Goal: Task Accomplishment & Management: Manage account settings

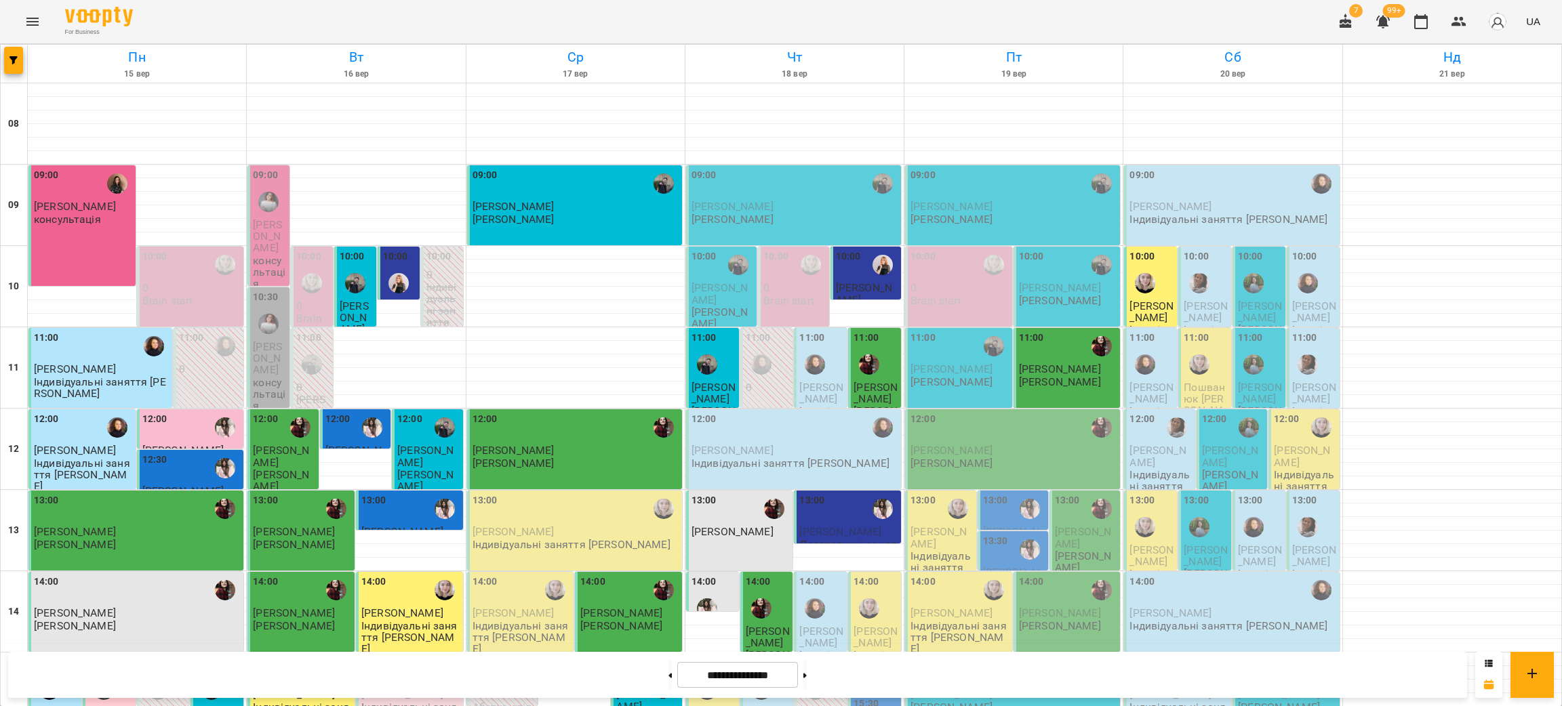
scroll to position [576, 0]
click at [294, 22] on div "For Business 7 99+ UA" at bounding box center [781, 21] width 1562 height 43
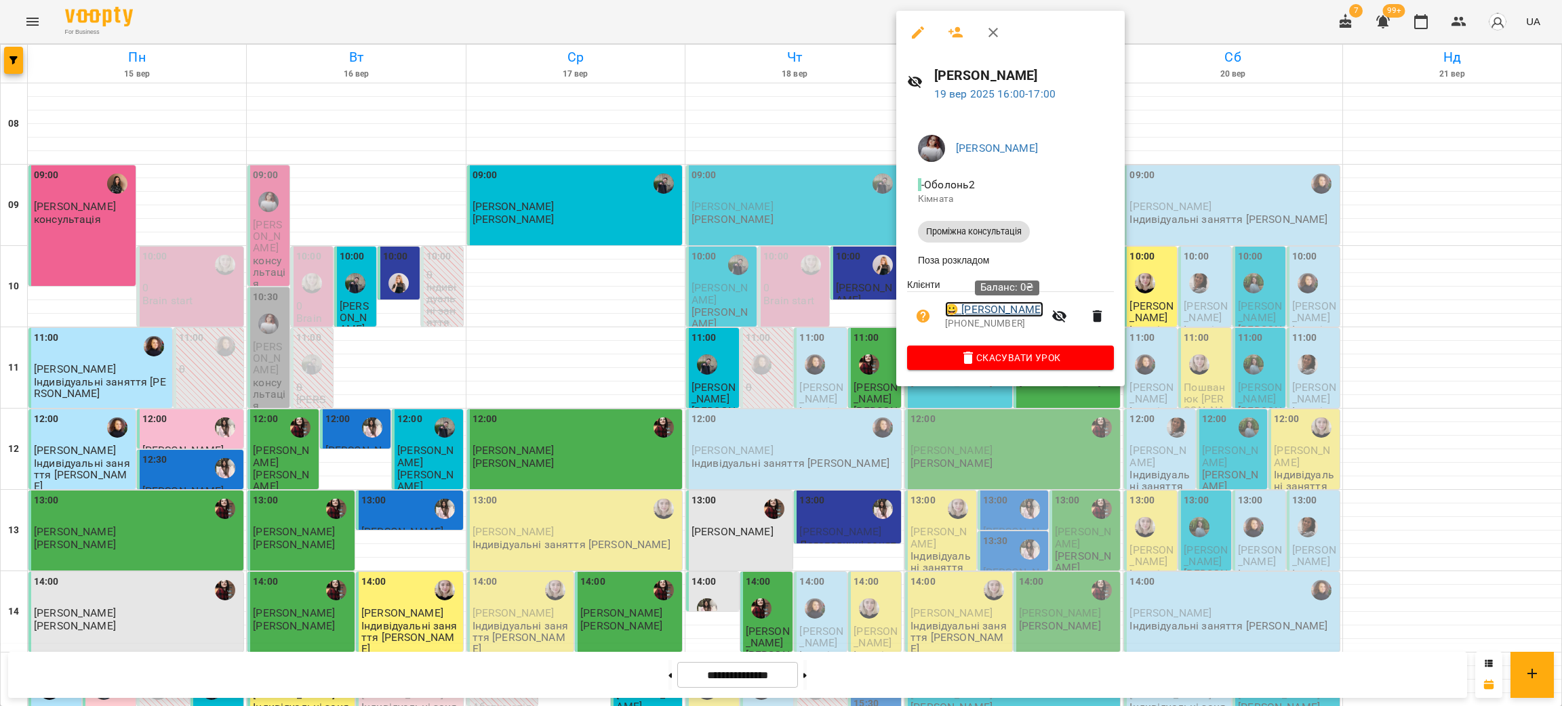
click at [1018, 315] on link "😀 Чернявська Вікторія" at bounding box center [994, 310] width 98 height 16
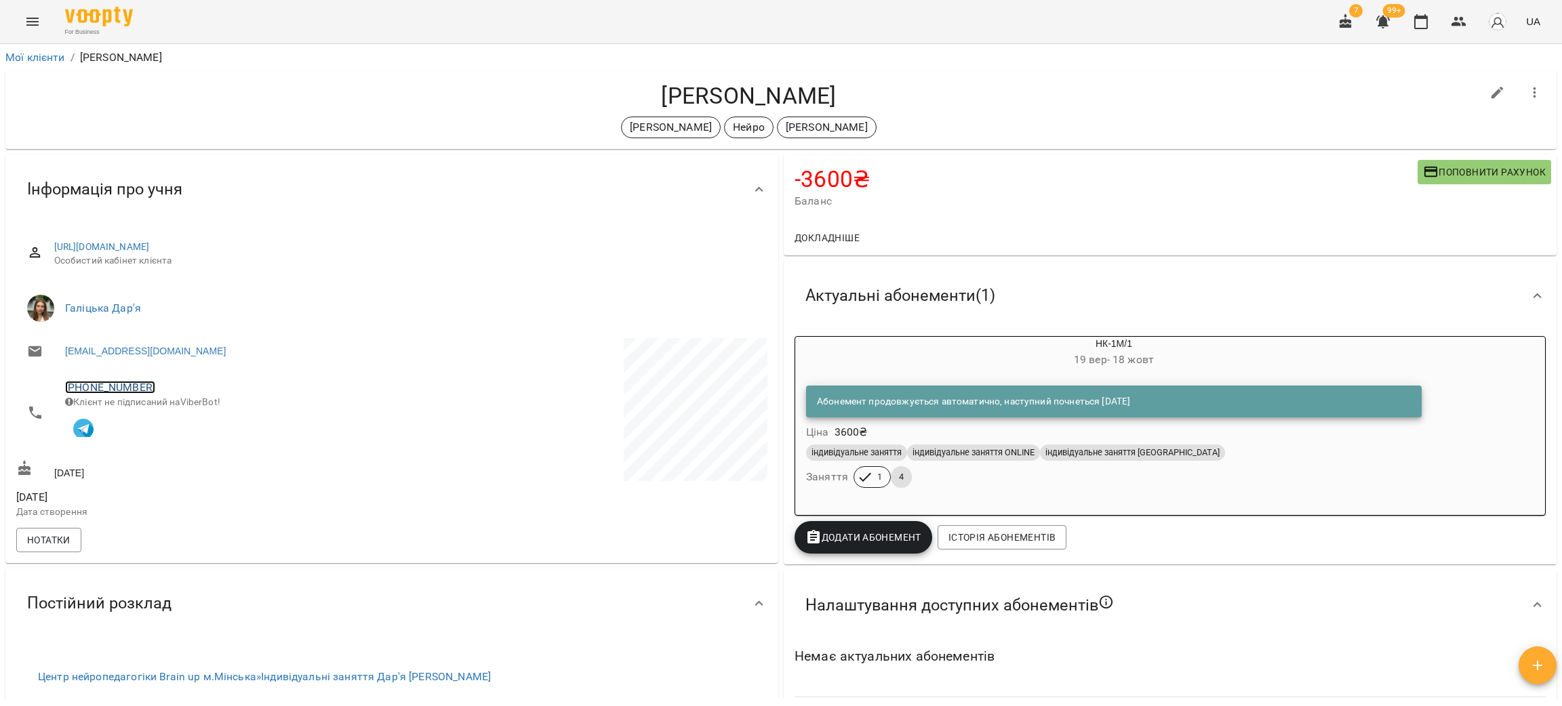
click at [96, 392] on link "+380930918744" at bounding box center [110, 387] width 90 height 13
click at [176, 418] on link at bounding box center [165, 413] width 42 height 28
click at [1434, 20] on button "button" at bounding box center [1421, 21] width 33 height 33
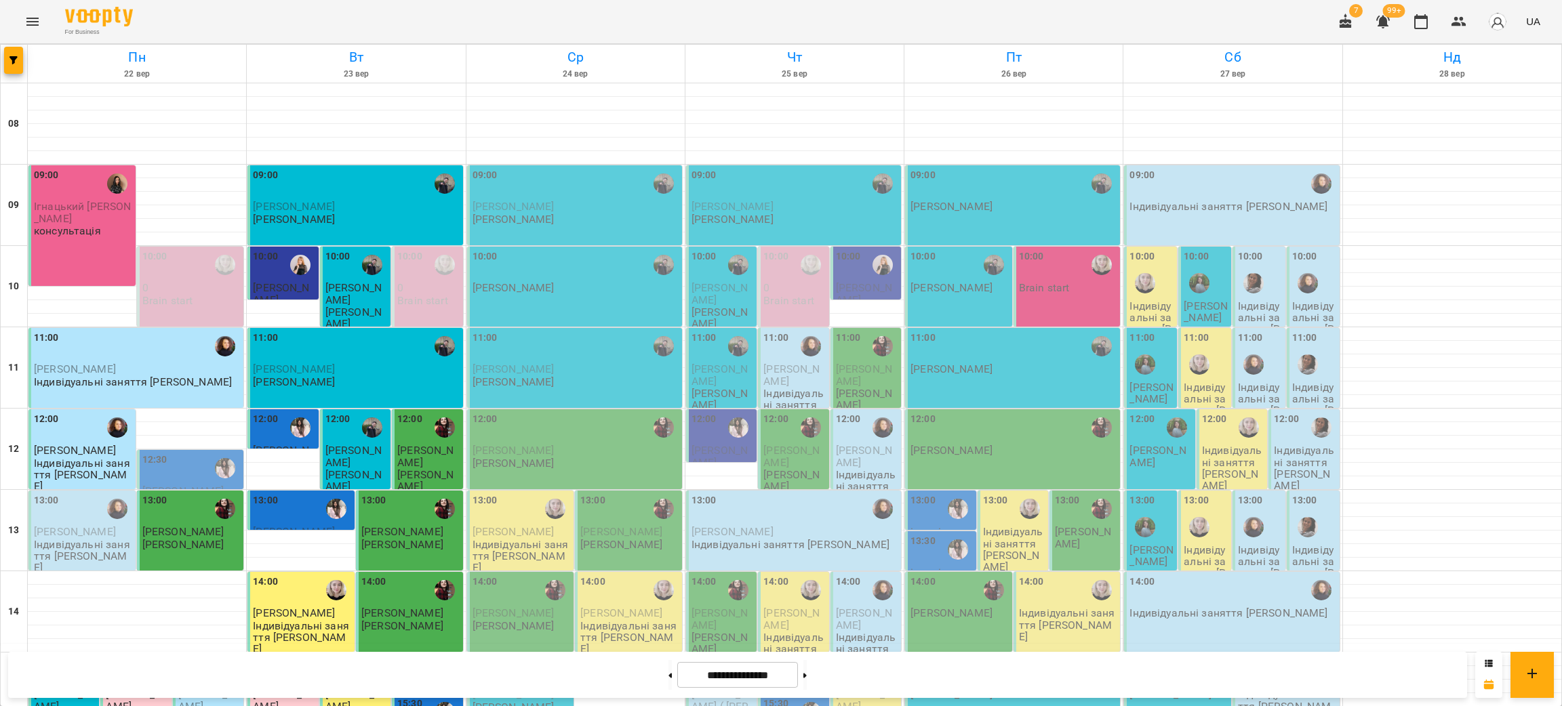
scroll to position [576, 0]
click at [668, 681] on button at bounding box center [669, 675] width 3 height 30
type input "**********"
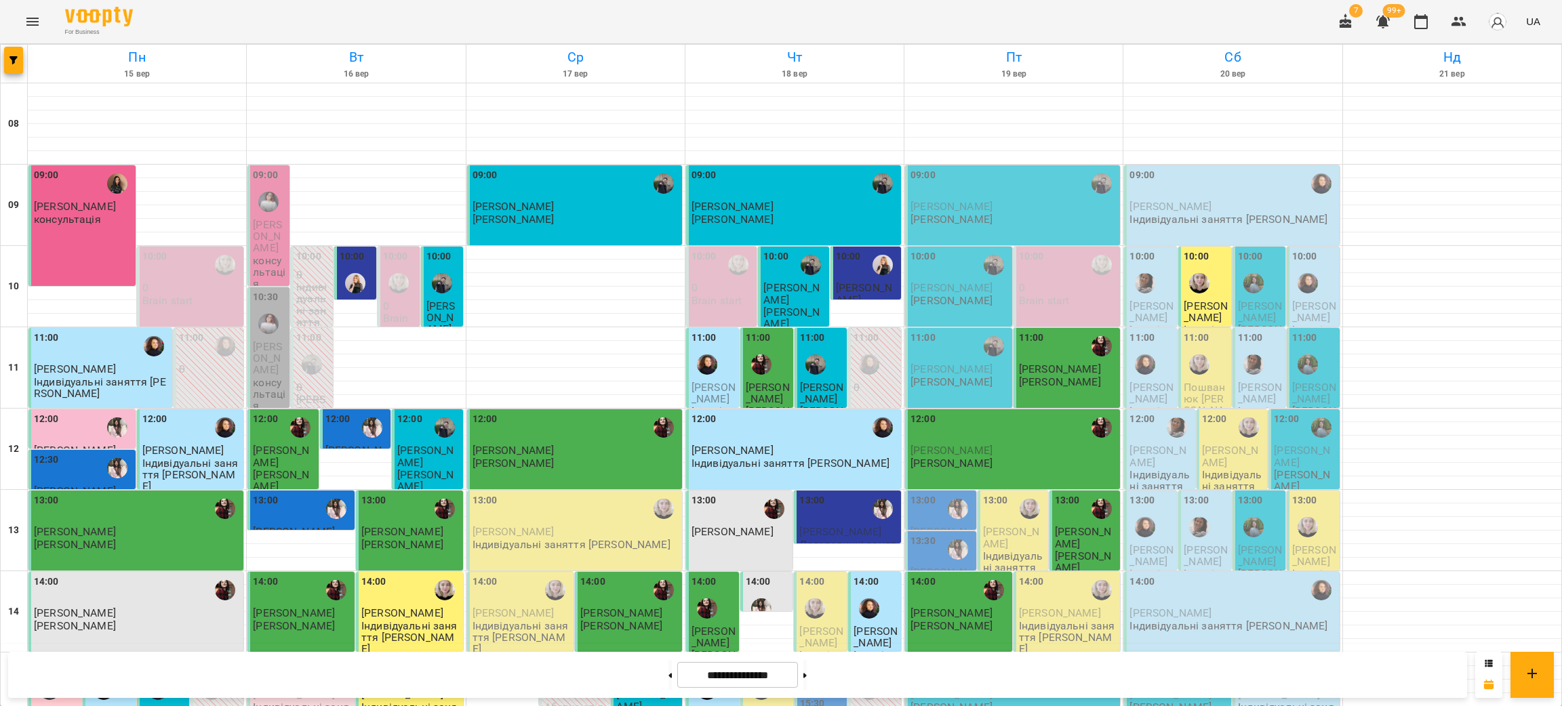
scroll to position [0, 0]
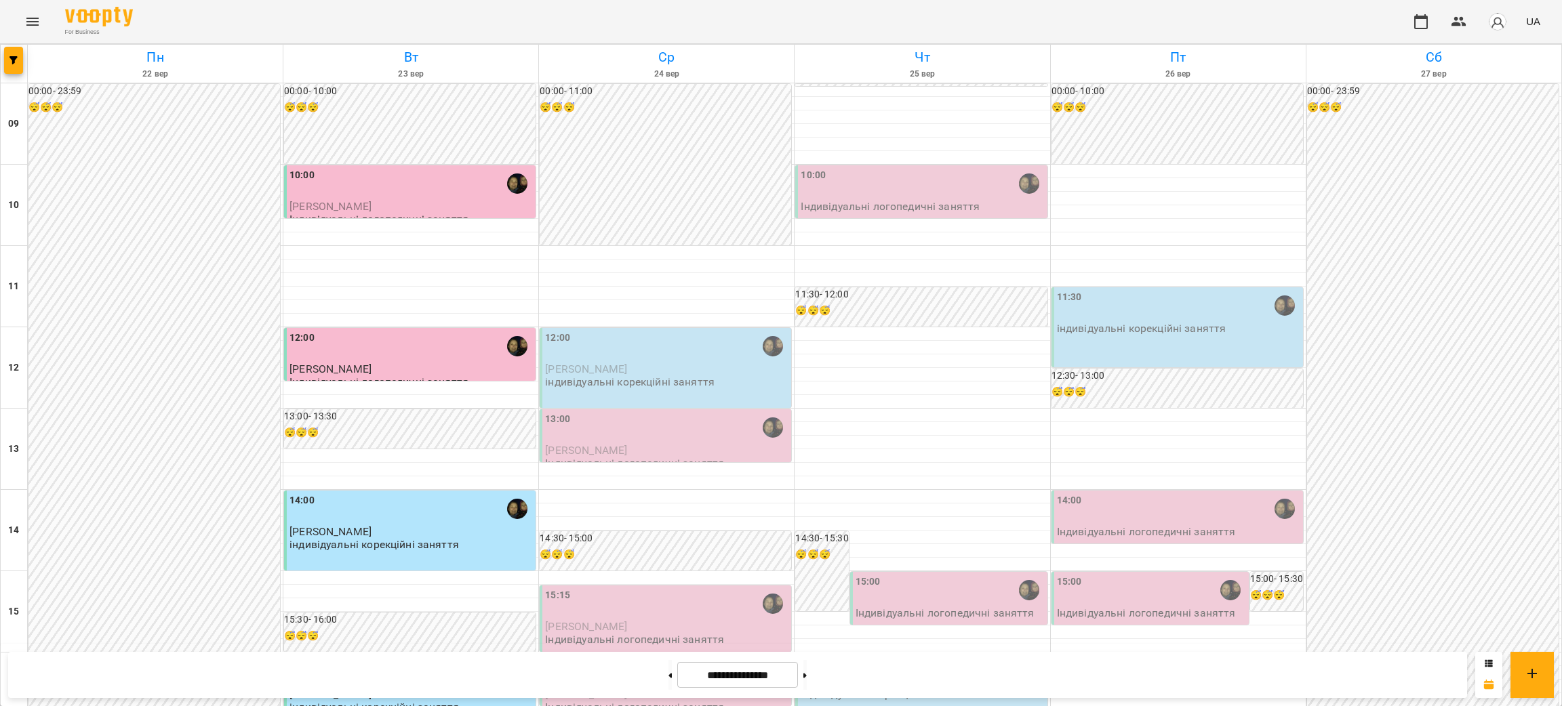
scroll to position [332, 0]
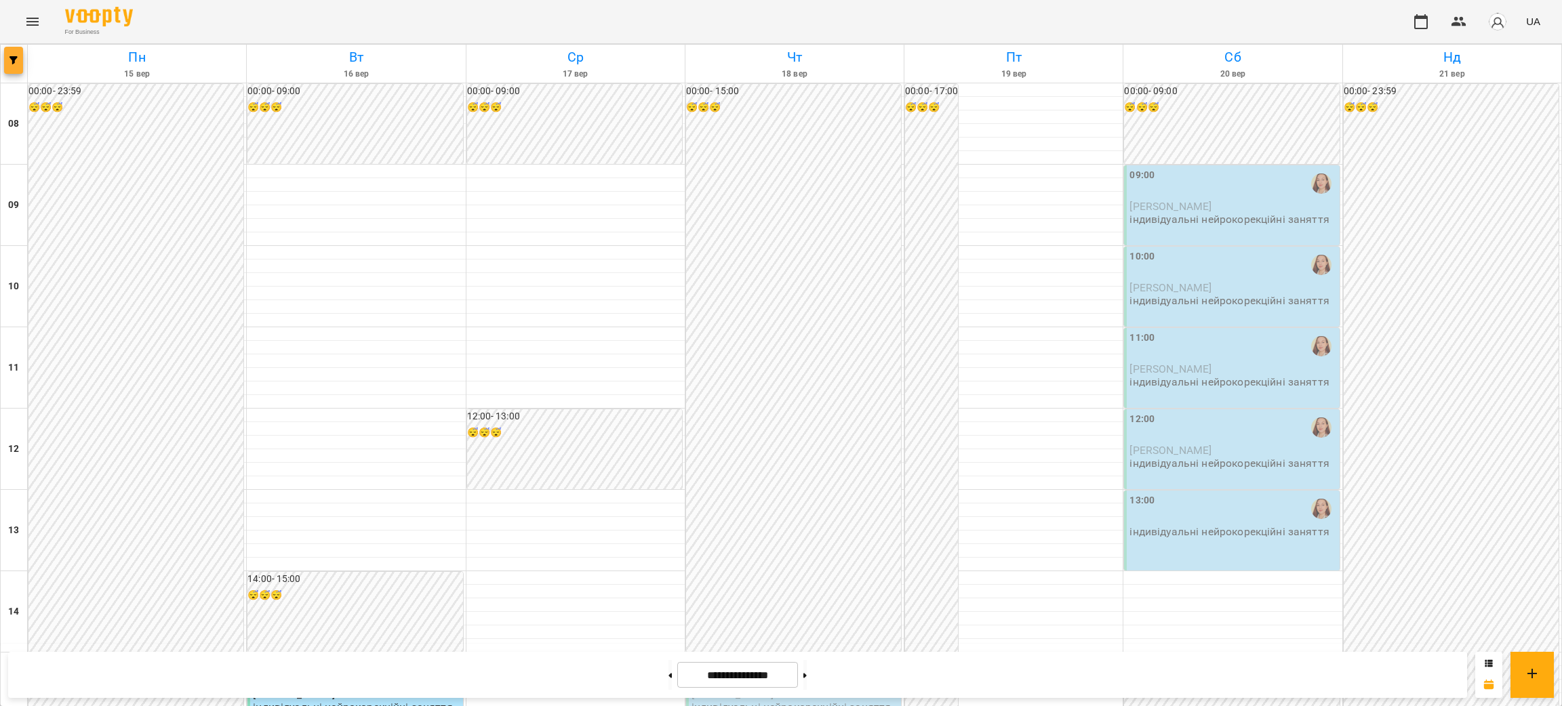
click at [9, 56] on icon "button" at bounding box center [13, 60] width 8 height 8
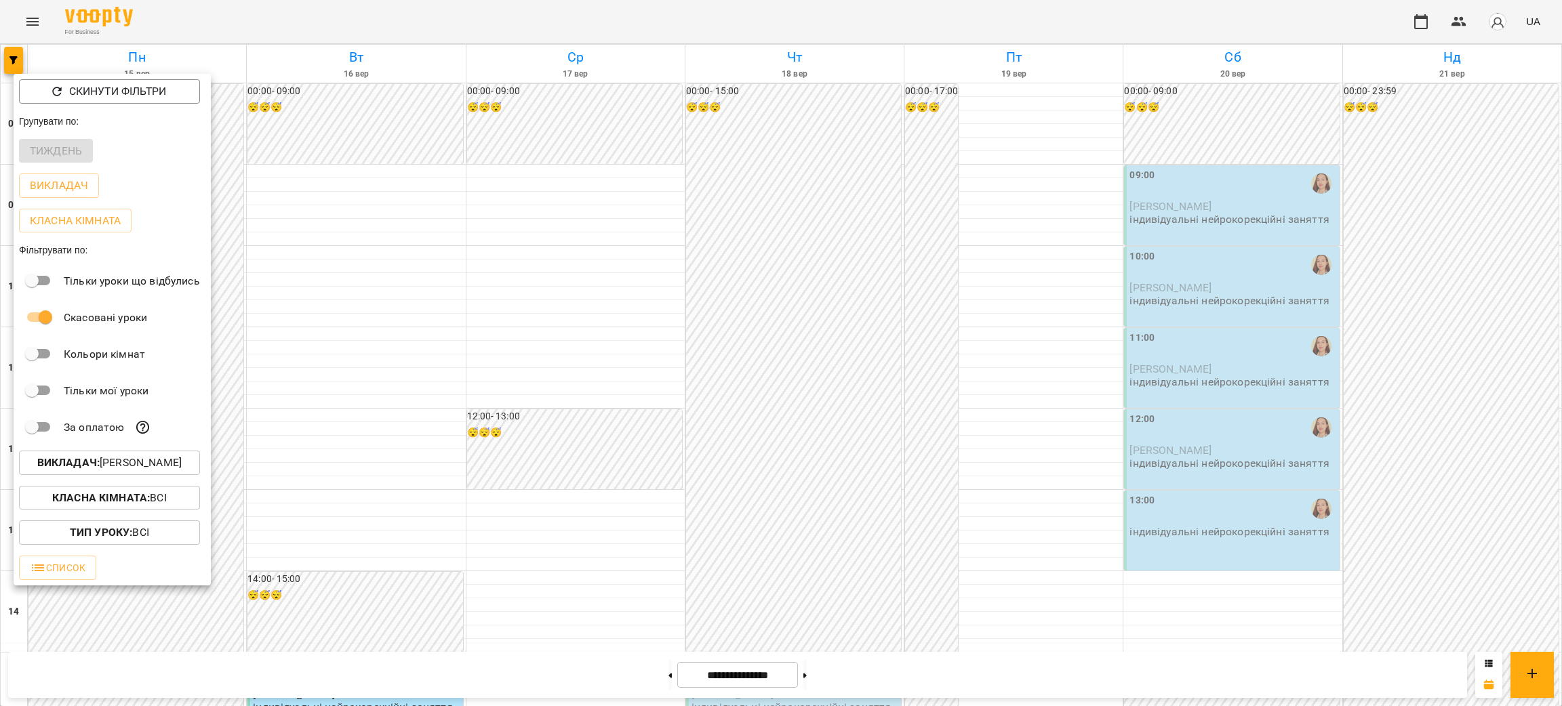
click at [112, 471] on p "Викладач : Петренко Анастасія" at bounding box center [109, 463] width 144 height 16
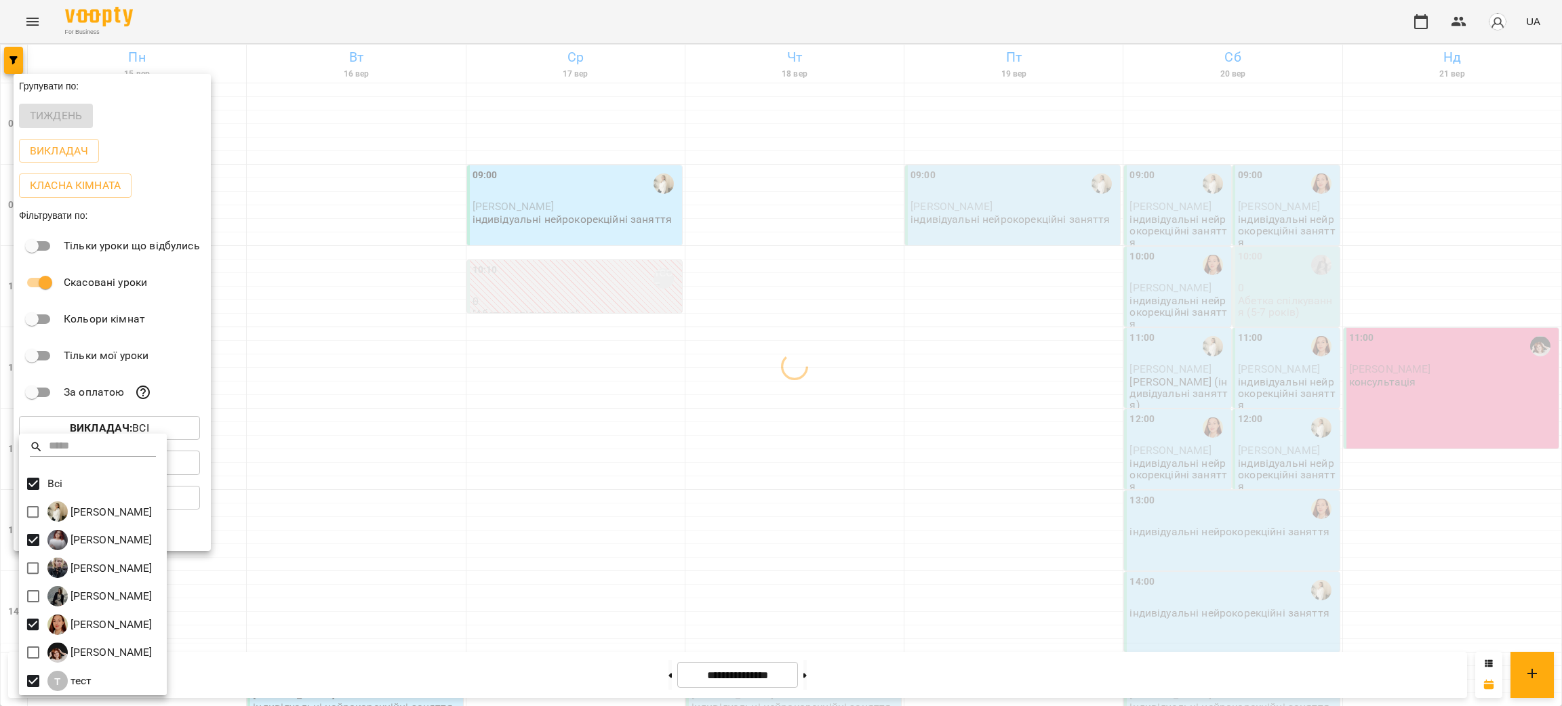
click at [397, 24] on div at bounding box center [781, 353] width 1562 height 706
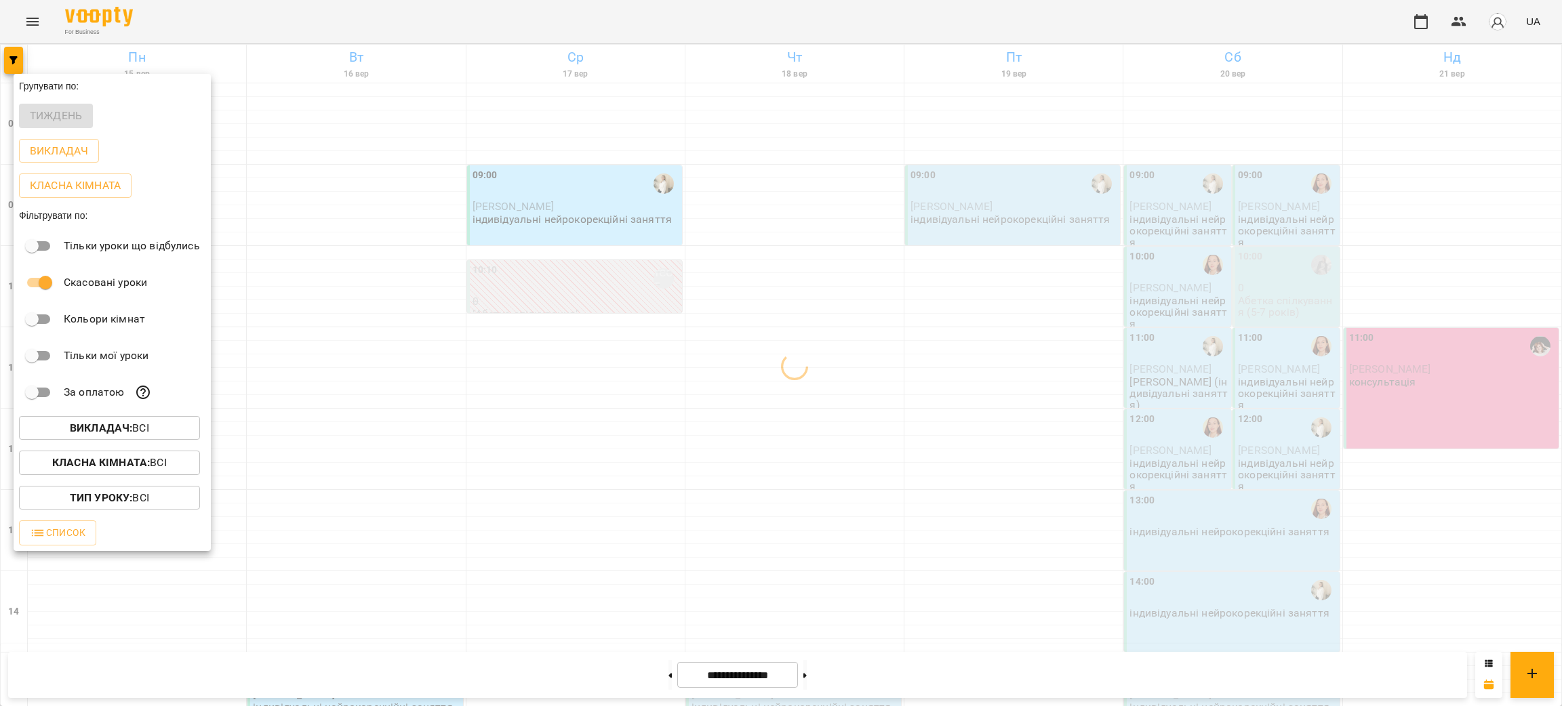
click at [397, 24] on div "Всі Ірина Сухарська Катерина Стрій Косовська Оксана Крижанівська Анастасія Петр…" at bounding box center [781, 353] width 1562 height 706
click at [397, 24] on div at bounding box center [781, 353] width 1562 height 706
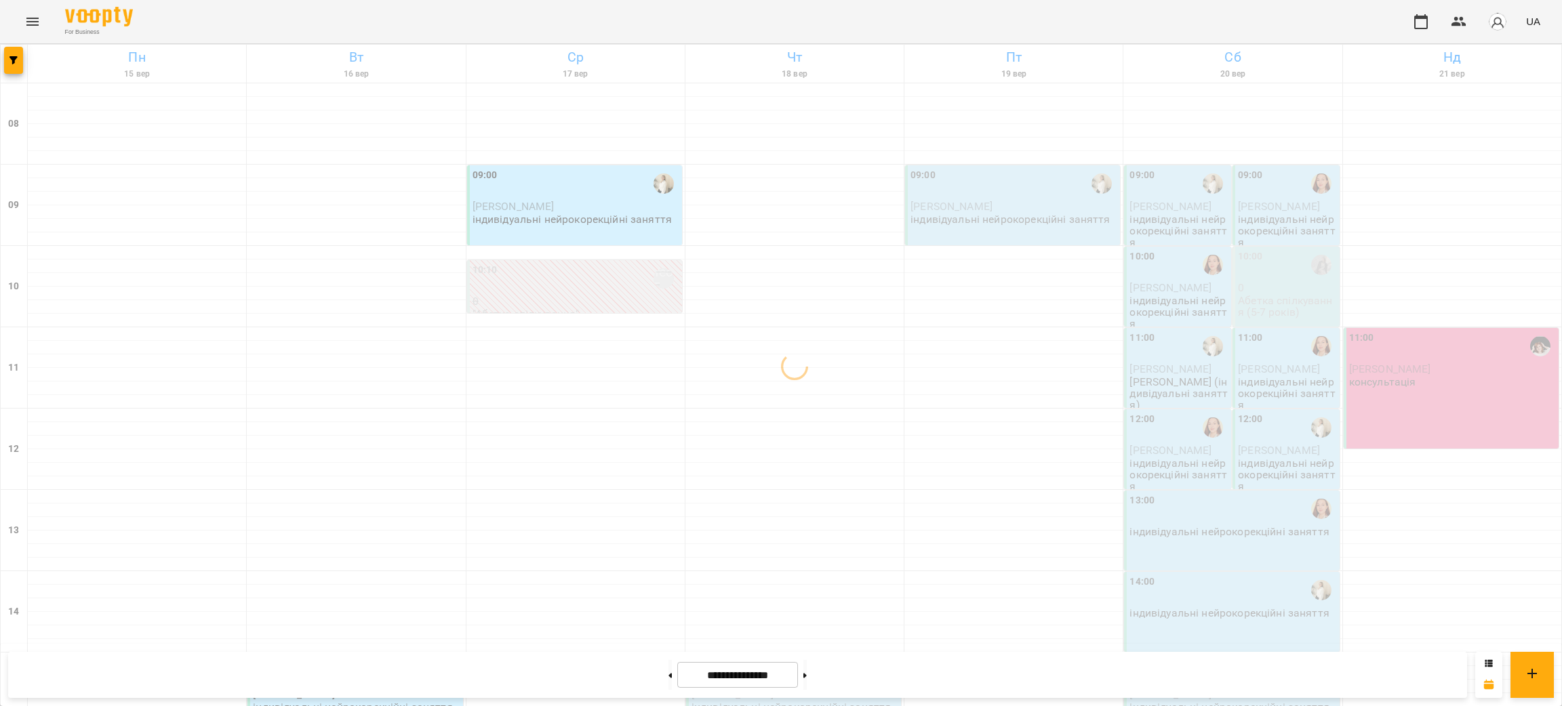
click at [397, 24] on div "Групувати по: Тиждень Викладач Класна кімната Фільтрувати по: Тільки уроки що в…" at bounding box center [781, 353] width 1562 height 706
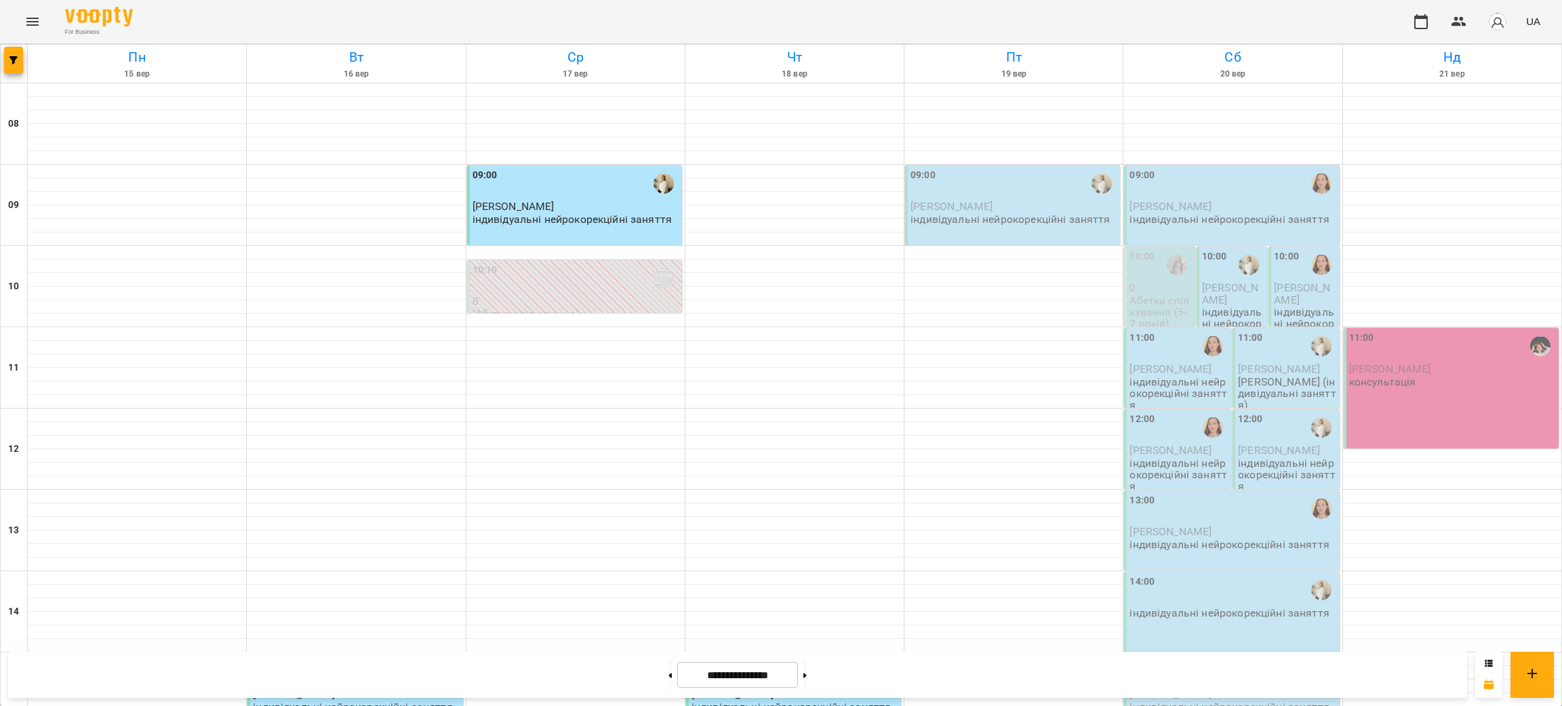
scroll to position [312, 0]
click at [807, 679] on button at bounding box center [804, 675] width 3 height 30
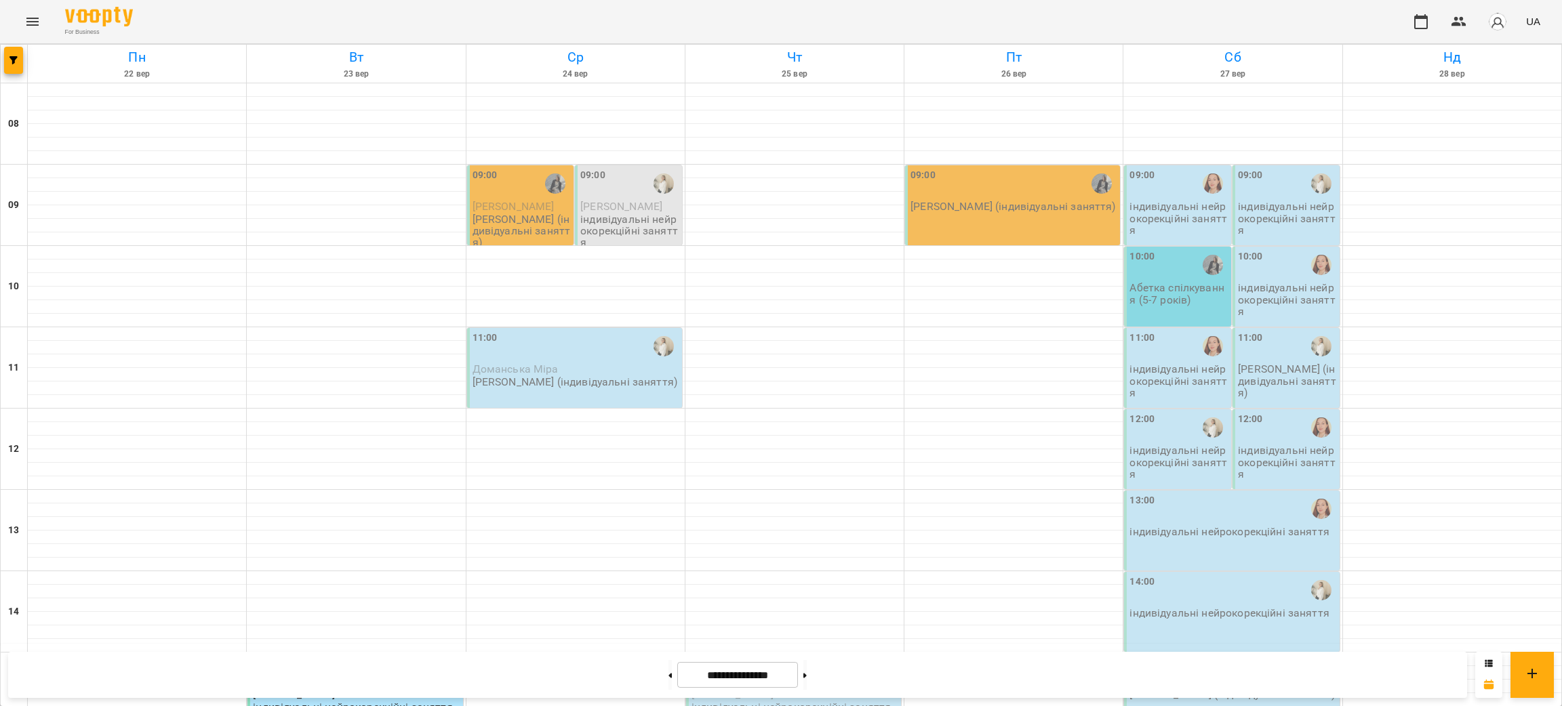
scroll to position [210, 0]
click at [223, 14] on div "For Business UA" at bounding box center [781, 21] width 1562 height 43
click at [668, 685] on button at bounding box center [669, 675] width 3 height 30
type input "**********"
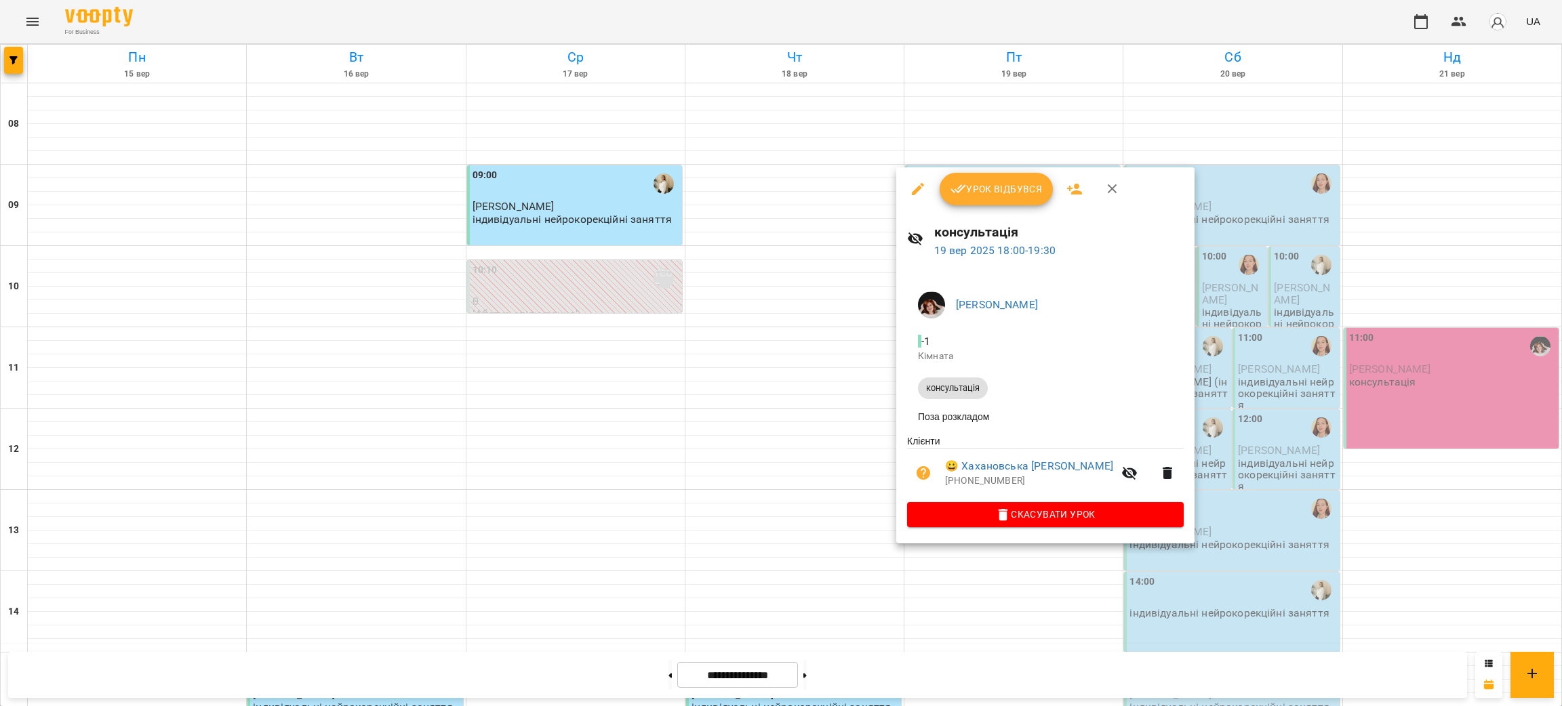
click at [768, 14] on div at bounding box center [781, 353] width 1562 height 706
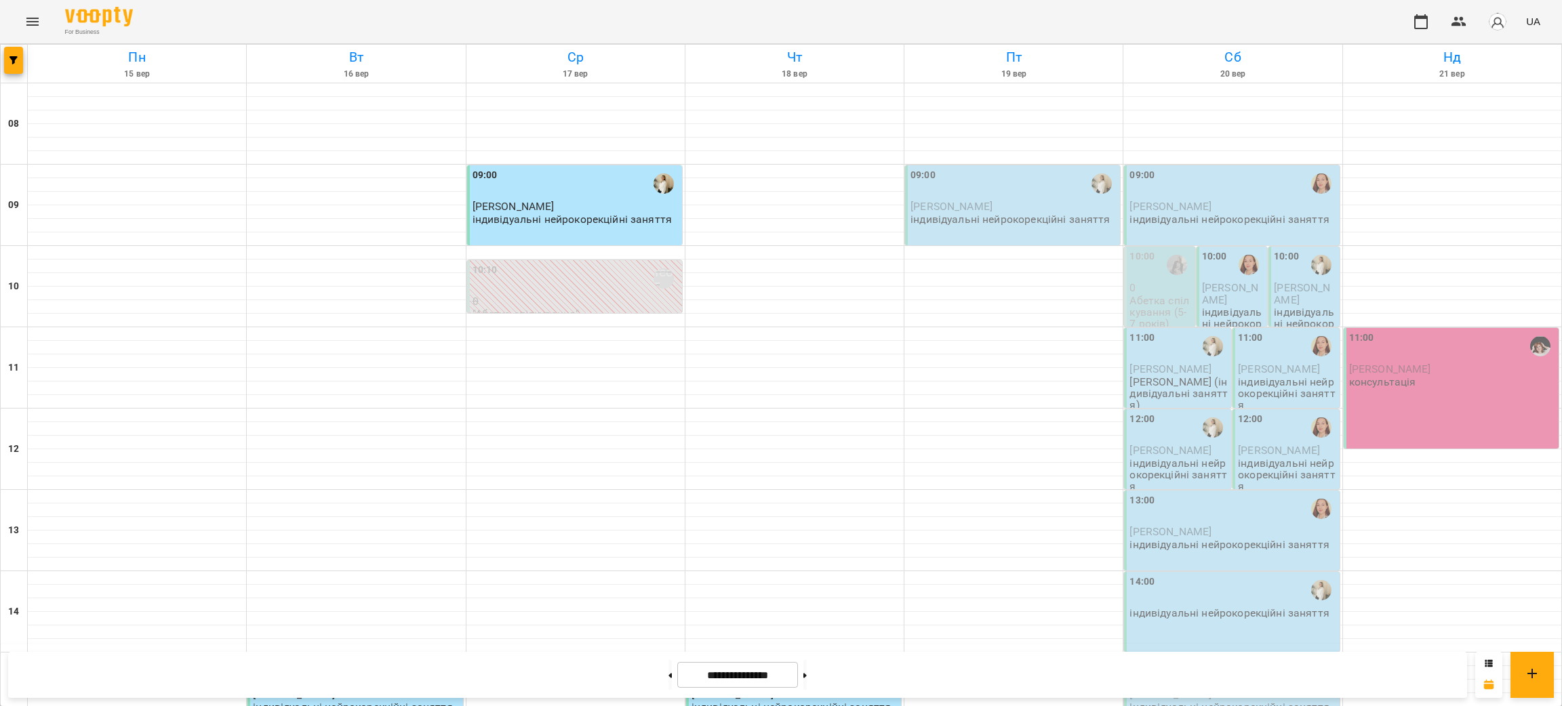
click at [298, 26] on div "For Business UA" at bounding box center [781, 21] width 1562 height 43
click at [315, 14] on div "For Business UA" at bounding box center [781, 21] width 1562 height 43
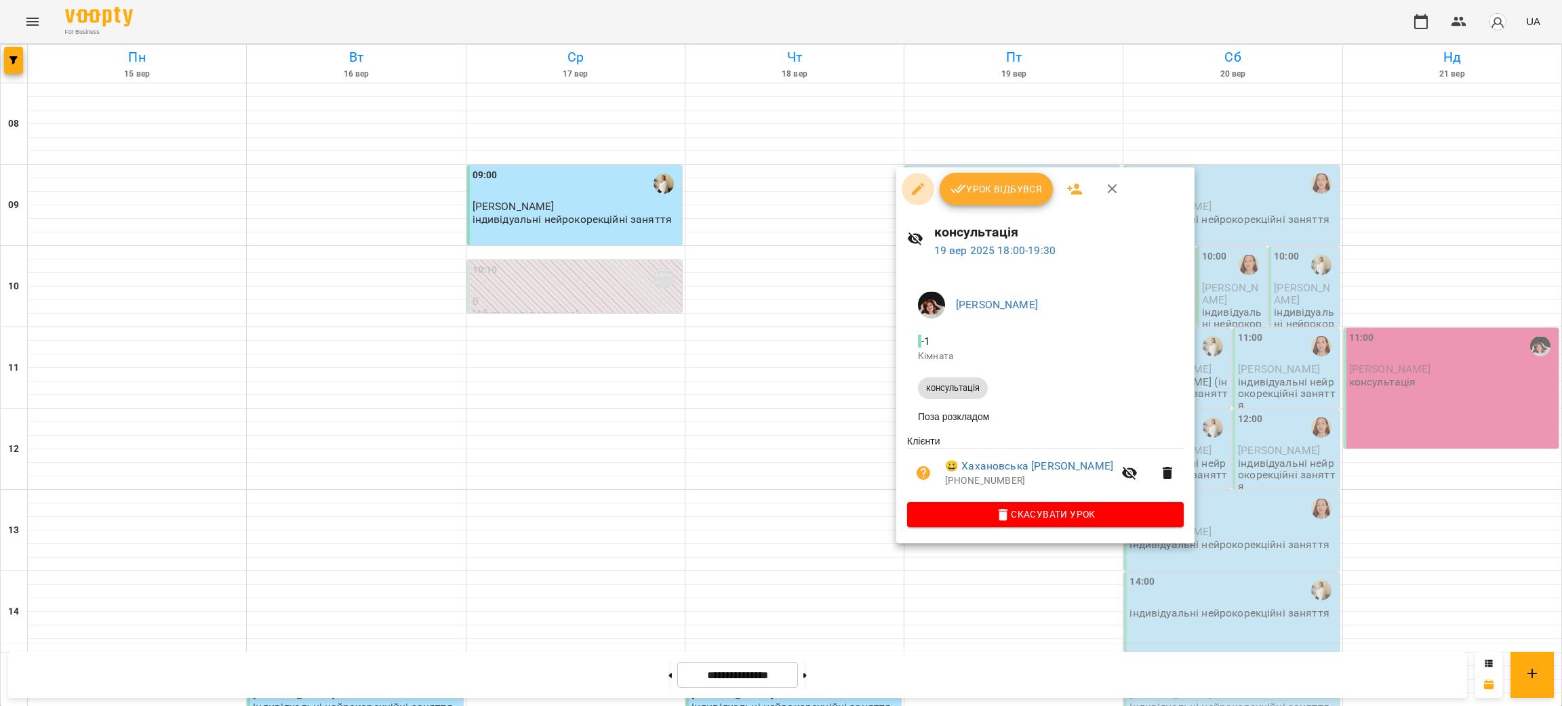
click at [913, 193] on icon "button" at bounding box center [918, 189] width 12 height 12
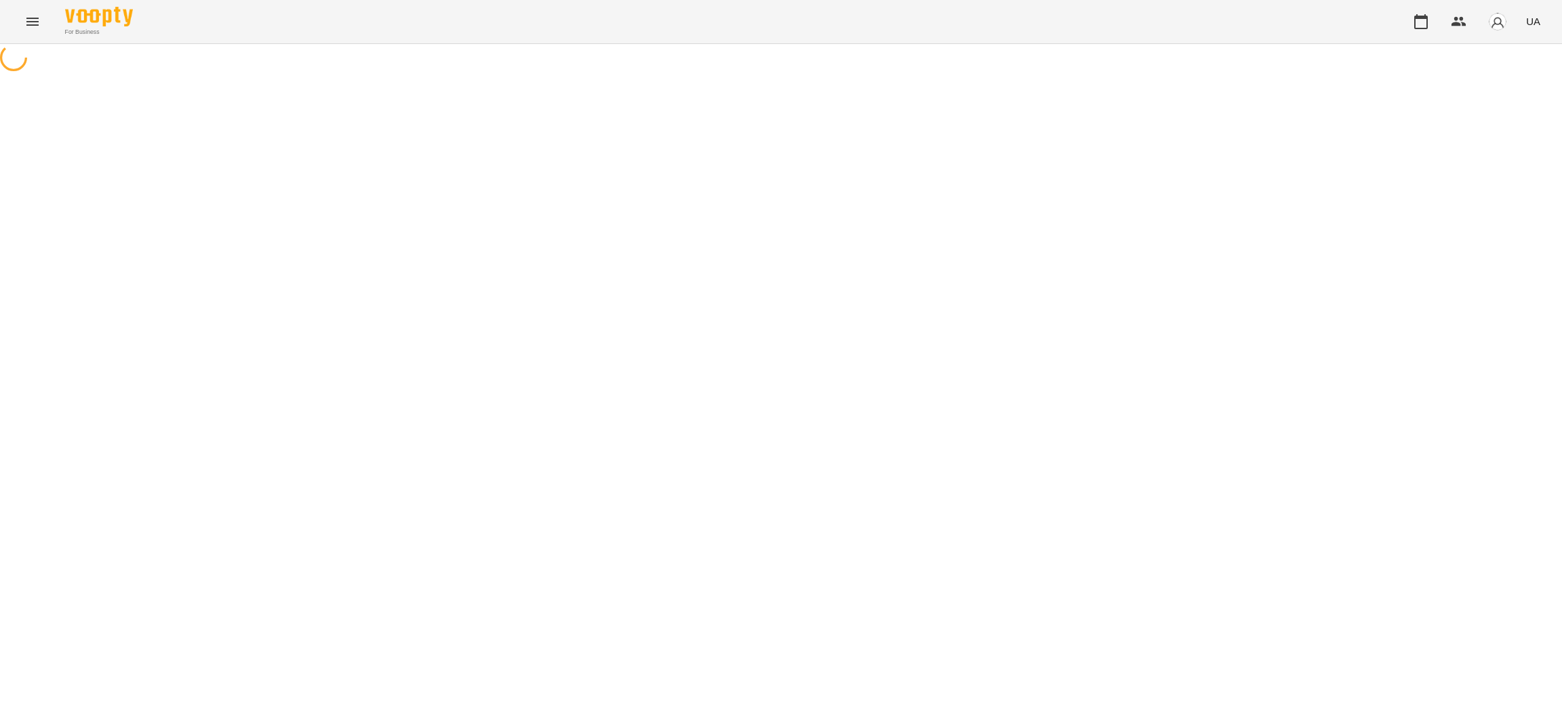
select select "**********"
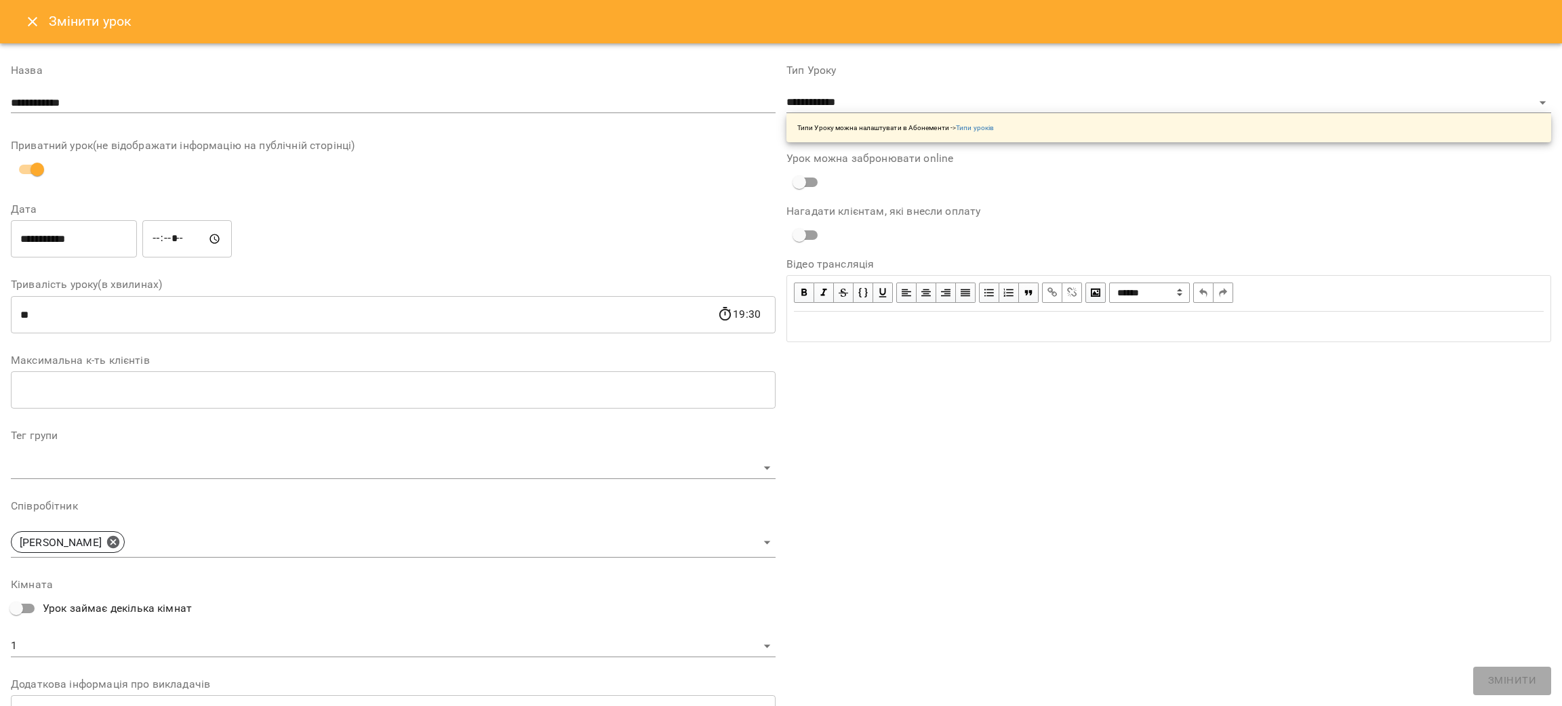
click at [95, 243] on input "**********" at bounding box center [74, 239] width 126 height 38
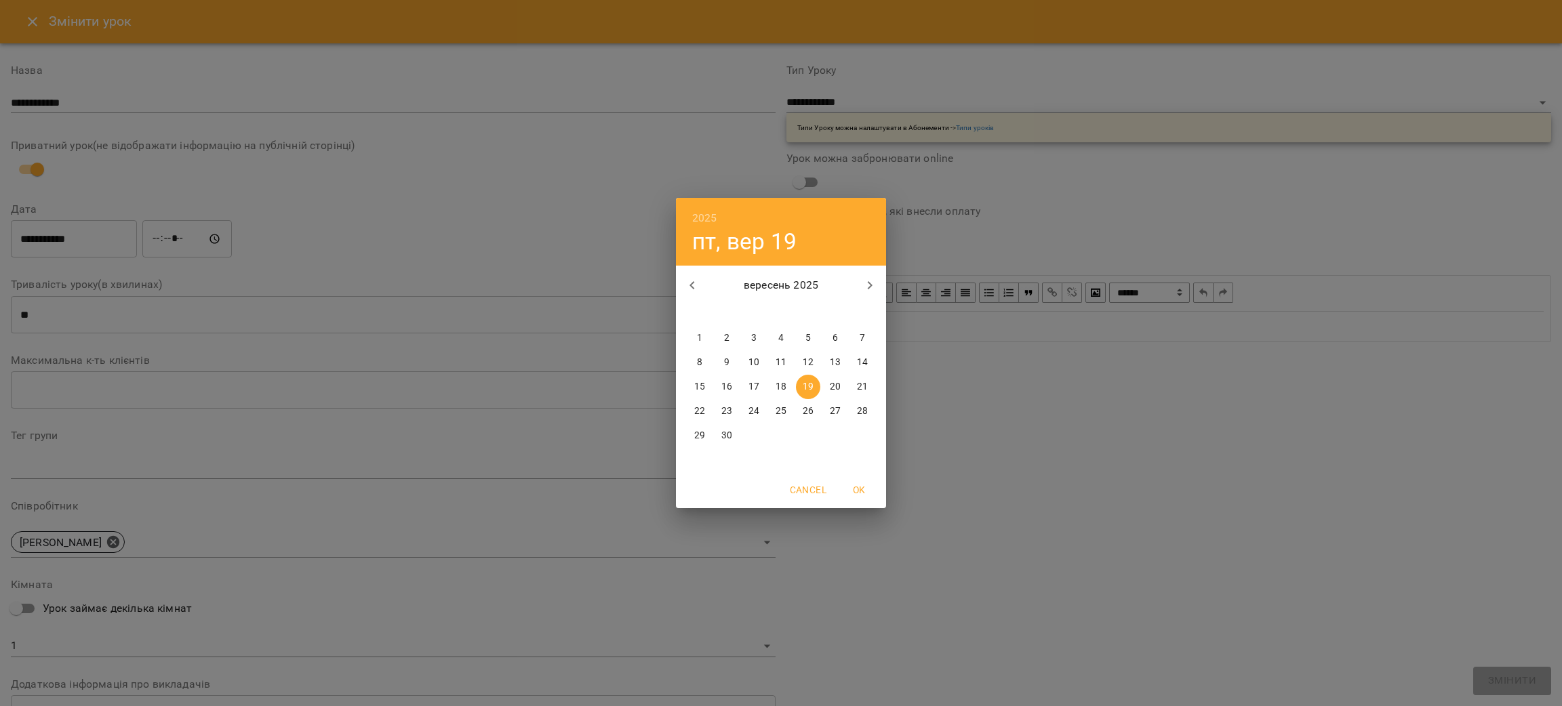
click at [798, 408] on span "26" at bounding box center [808, 412] width 24 height 14
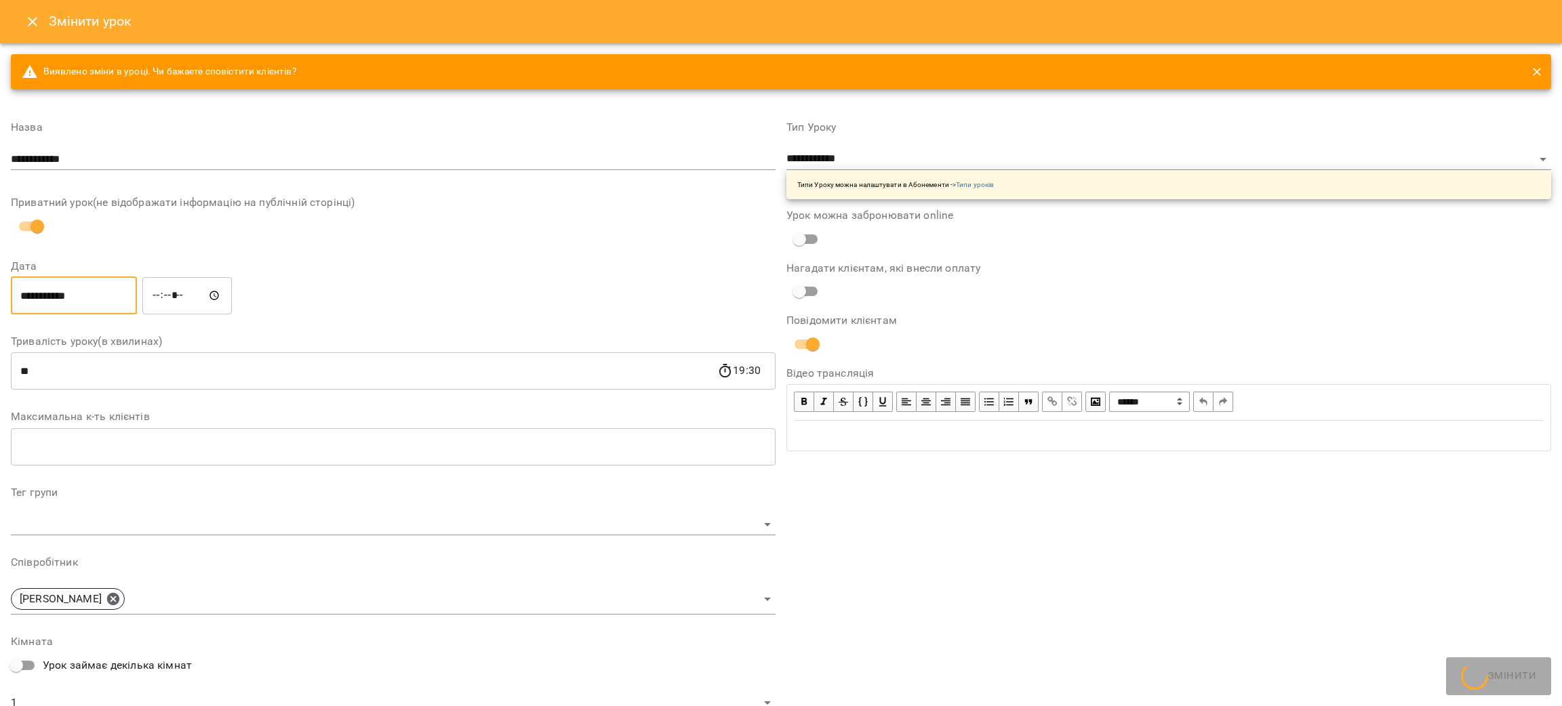
type input "**********"
click at [1485, 679] on button "Змінити" at bounding box center [1512, 681] width 78 height 28
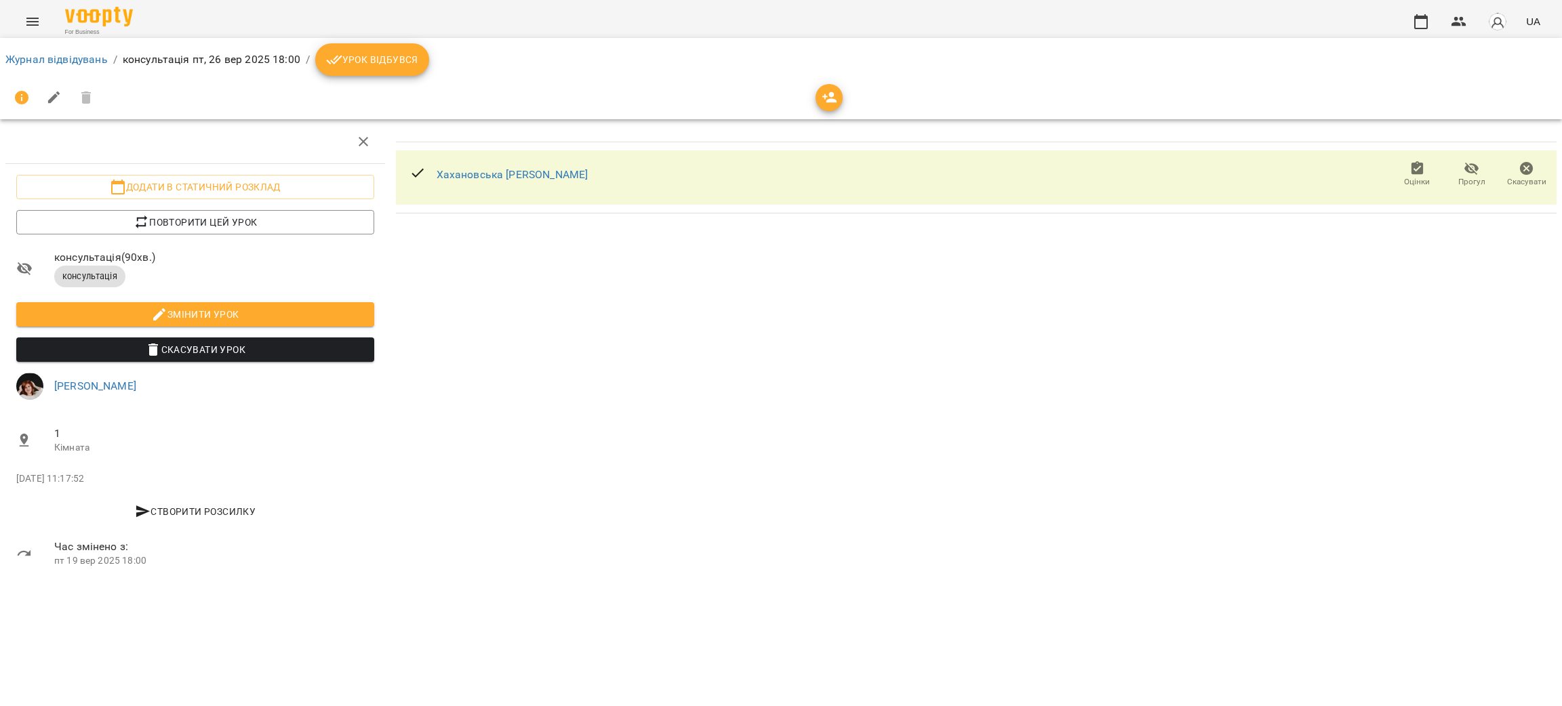
click at [177, 155] on div at bounding box center [195, 141] width 380 height 43
click at [43, 60] on link "Журнал відвідувань" at bounding box center [56, 59] width 102 height 13
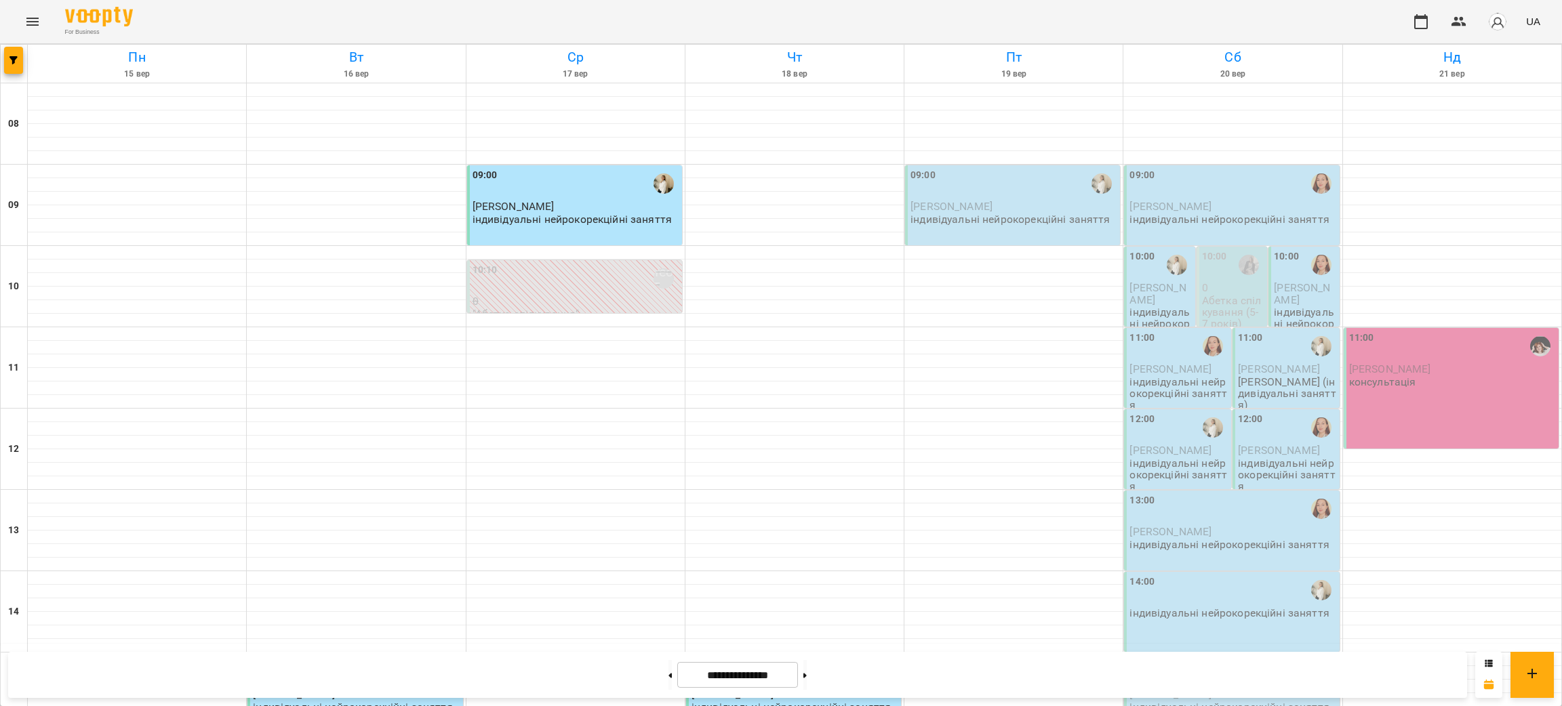
click at [1411, 365] on span "Ельгаммал Мона" at bounding box center [1390, 369] width 82 height 13
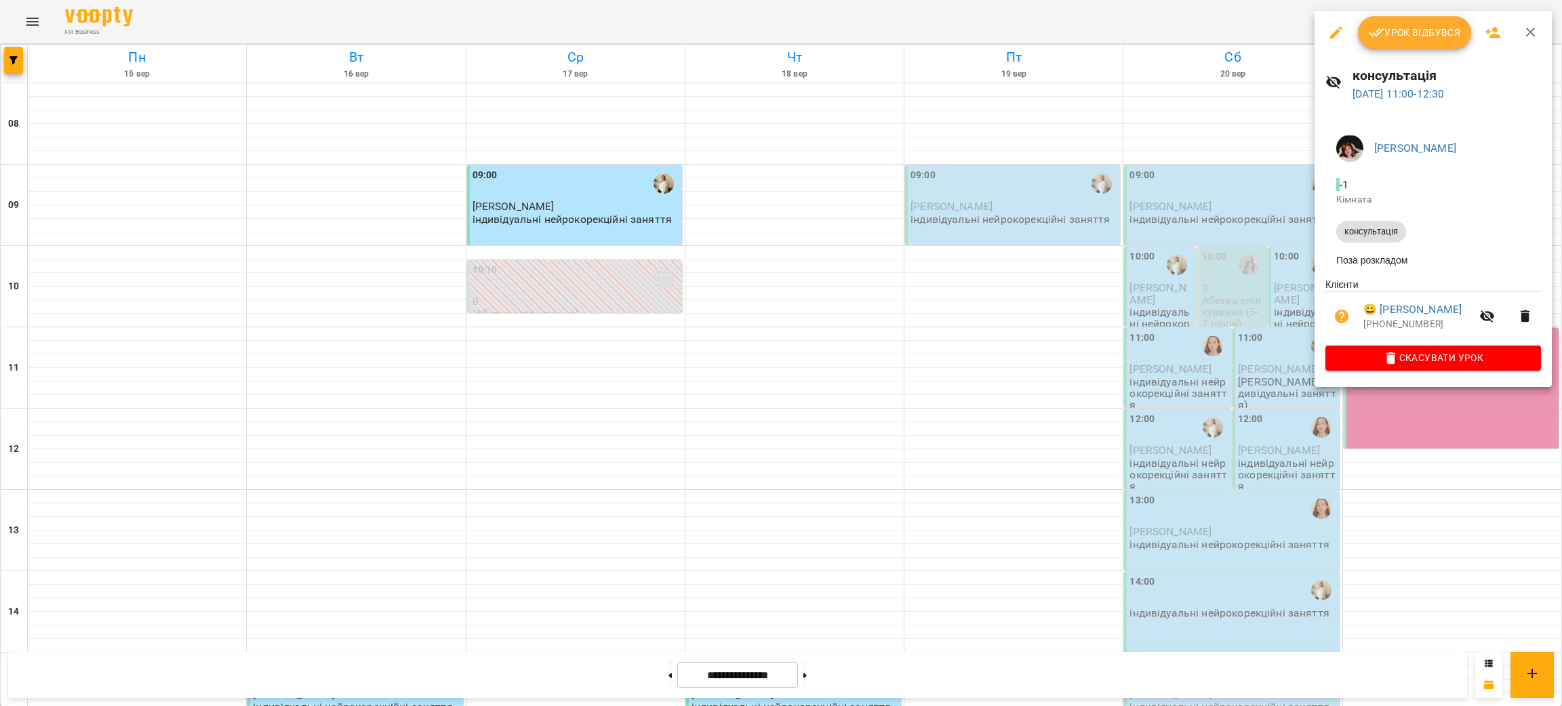
click at [291, 28] on div at bounding box center [781, 353] width 1562 height 706
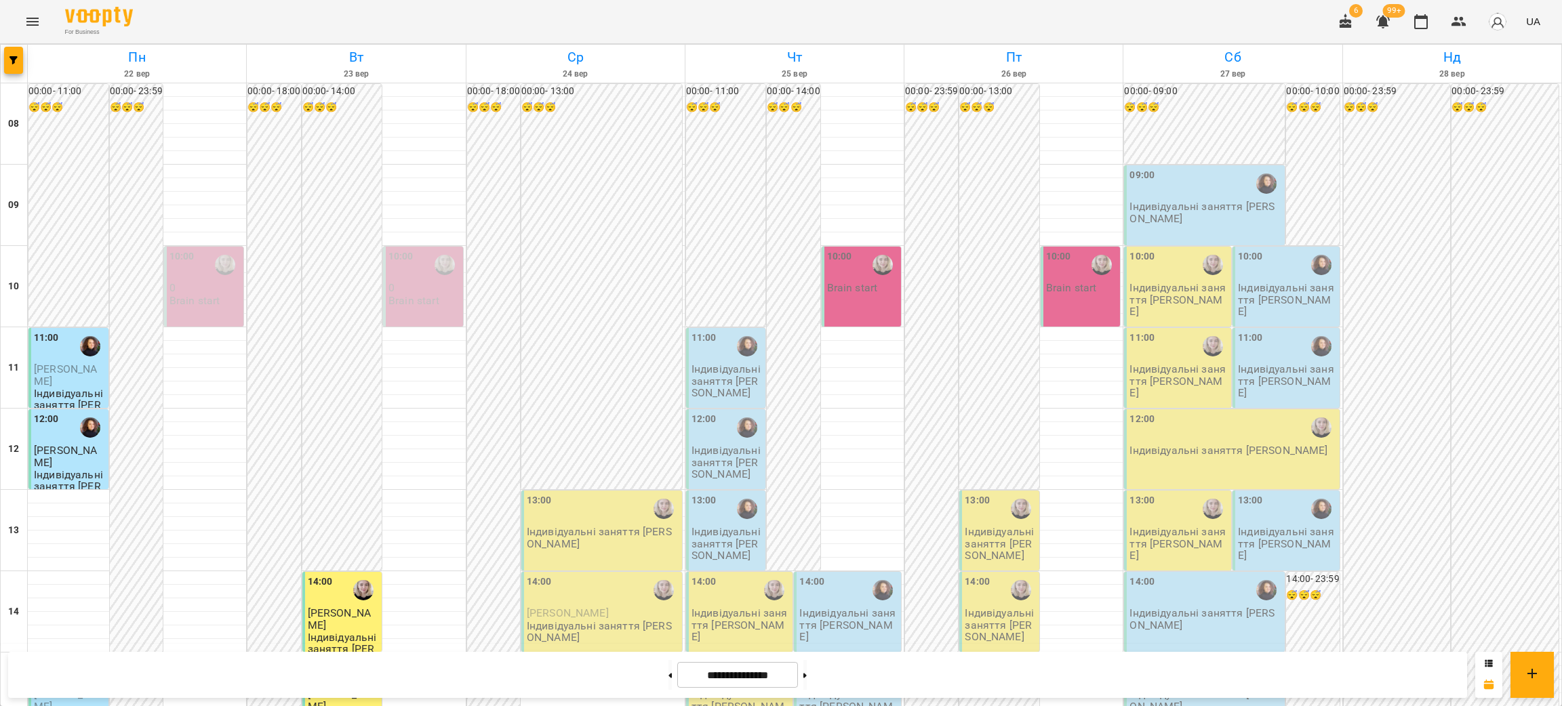
scroll to position [339, 0]
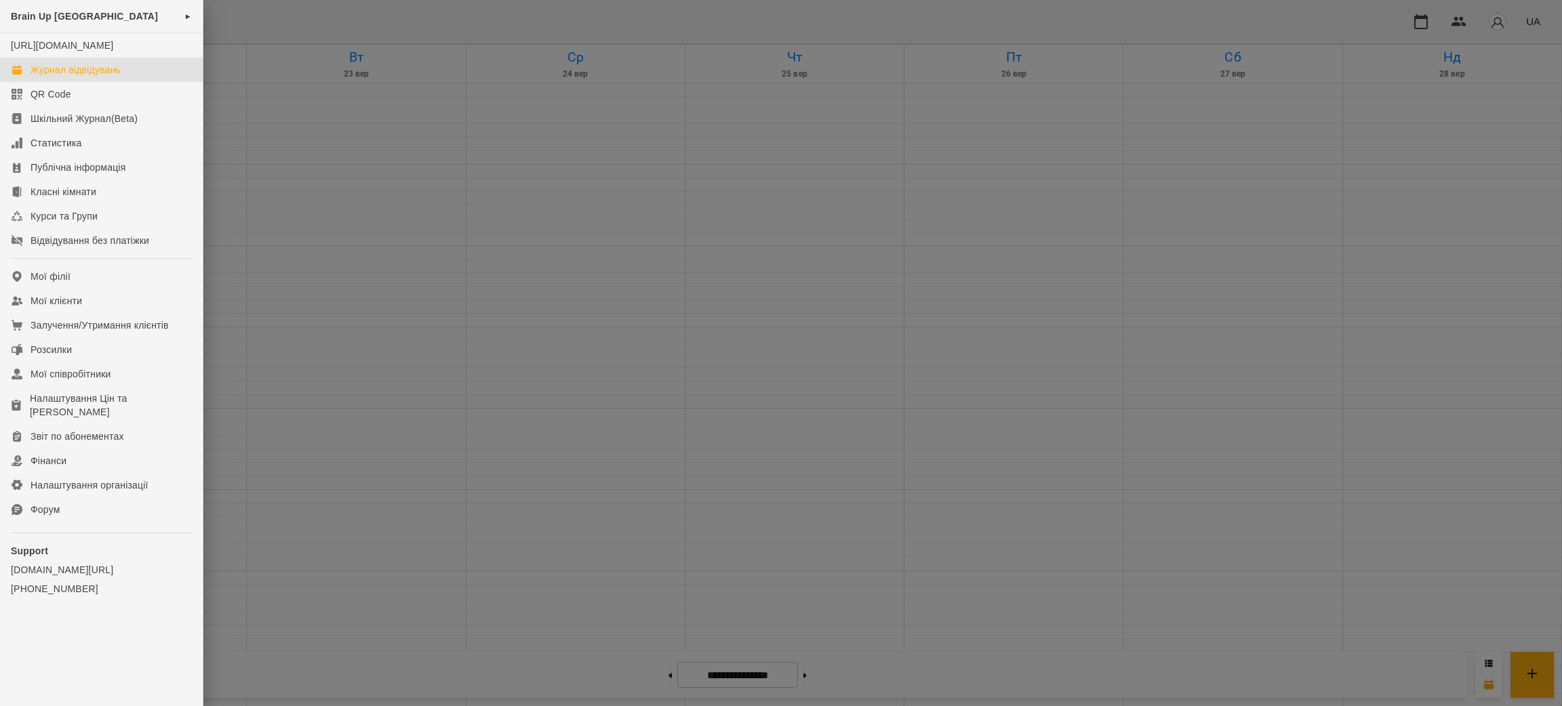
scroll to position [332, 0]
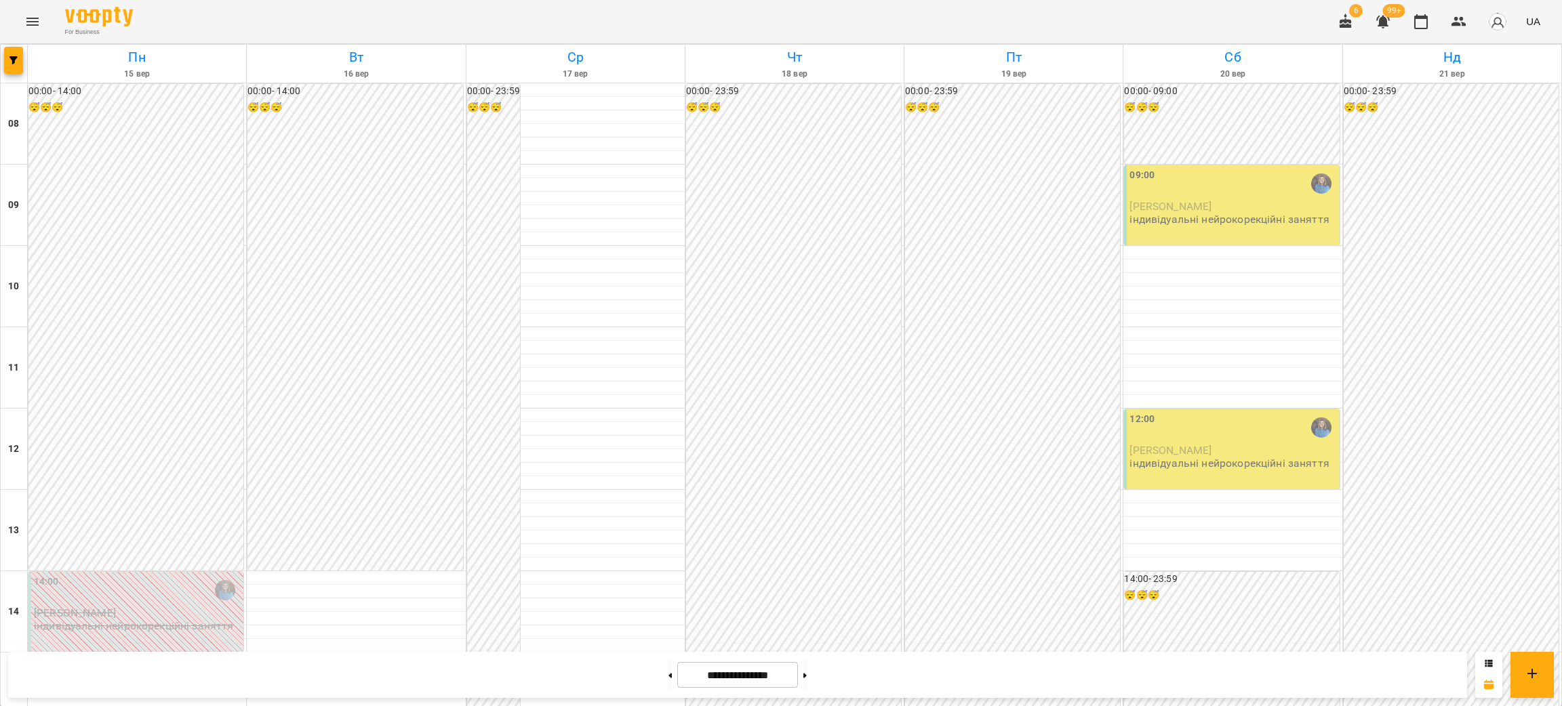
scroll to position [339, 0]
click at [18, 60] on span "button" at bounding box center [13, 60] width 19 height 8
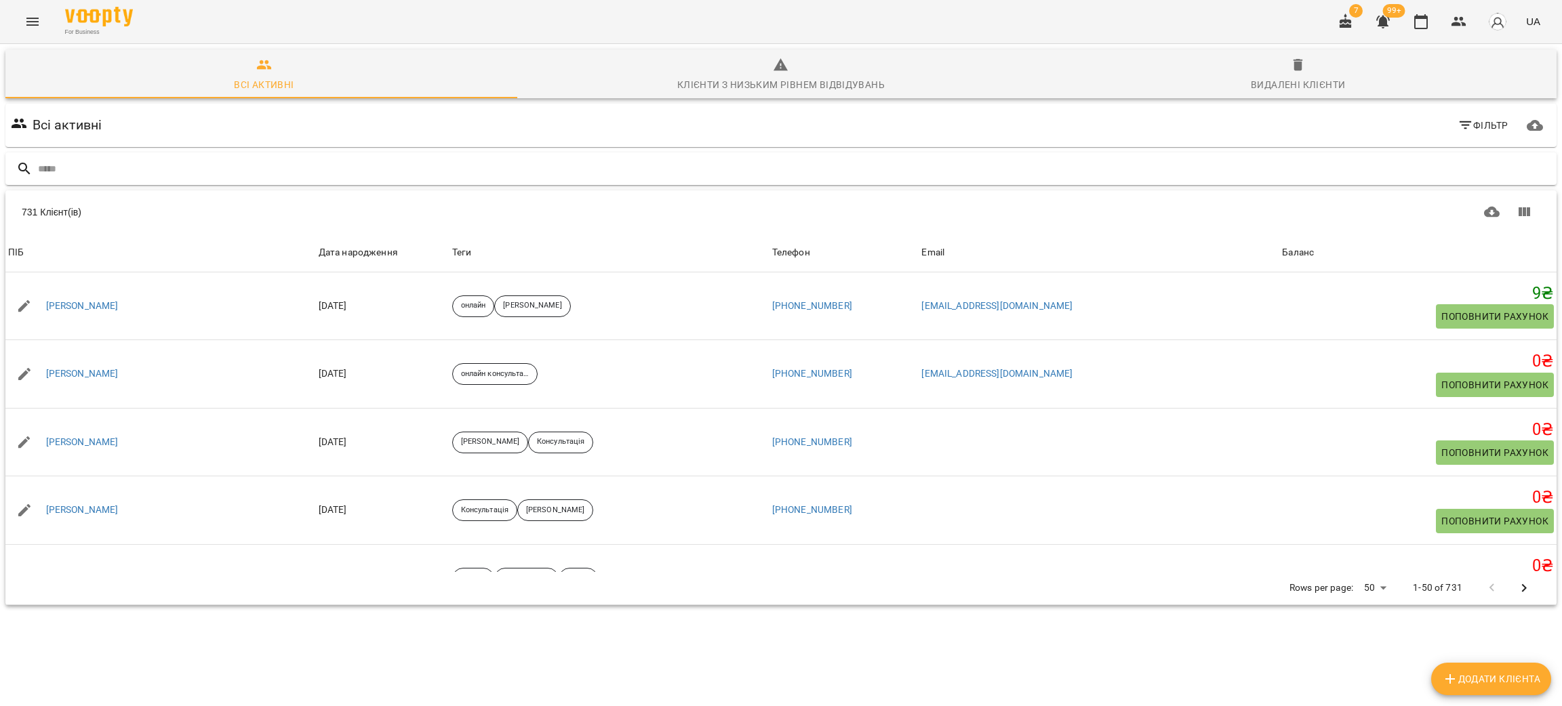
click at [73, 174] on input "text" at bounding box center [794, 169] width 1513 height 22
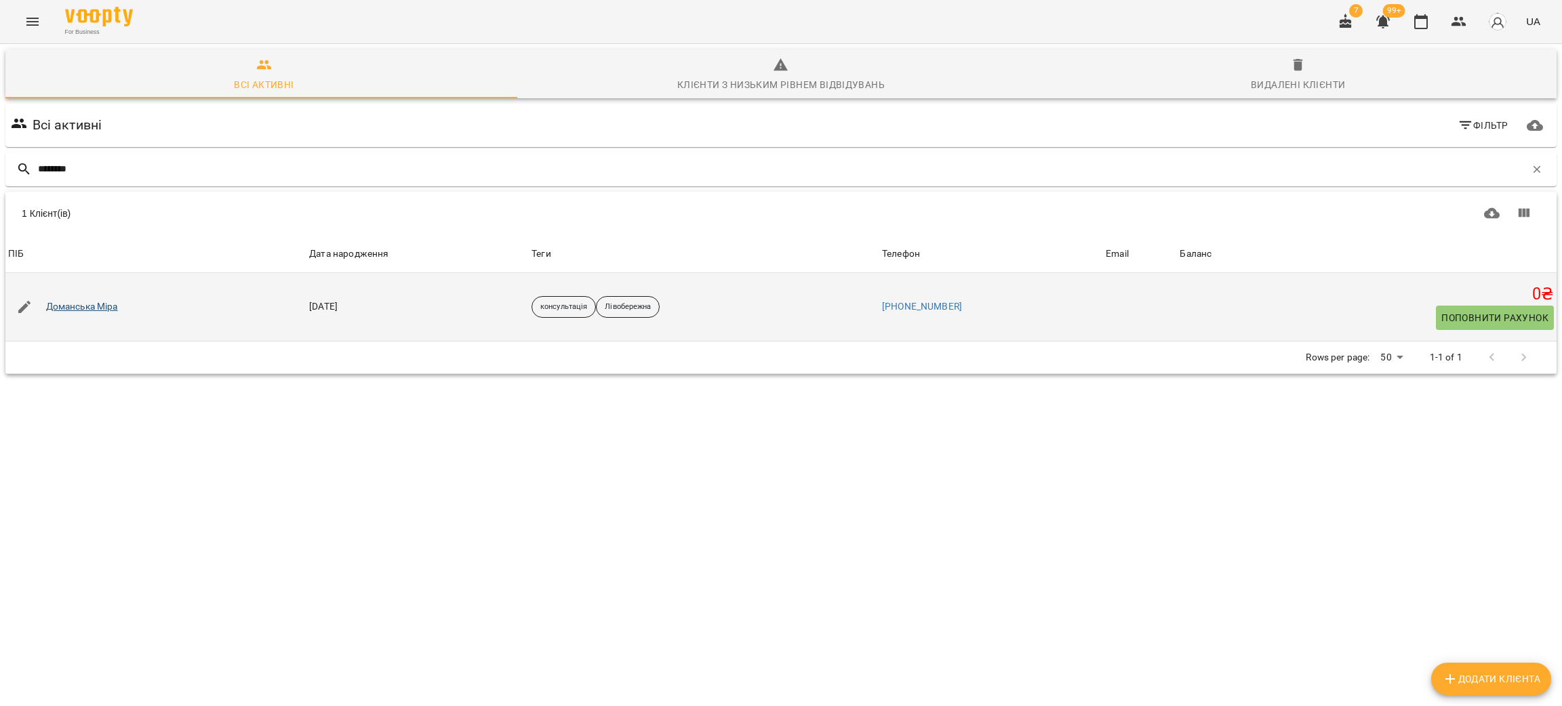
type input "********"
click at [62, 308] on link "Доманська Міра" at bounding box center [82, 307] width 72 height 14
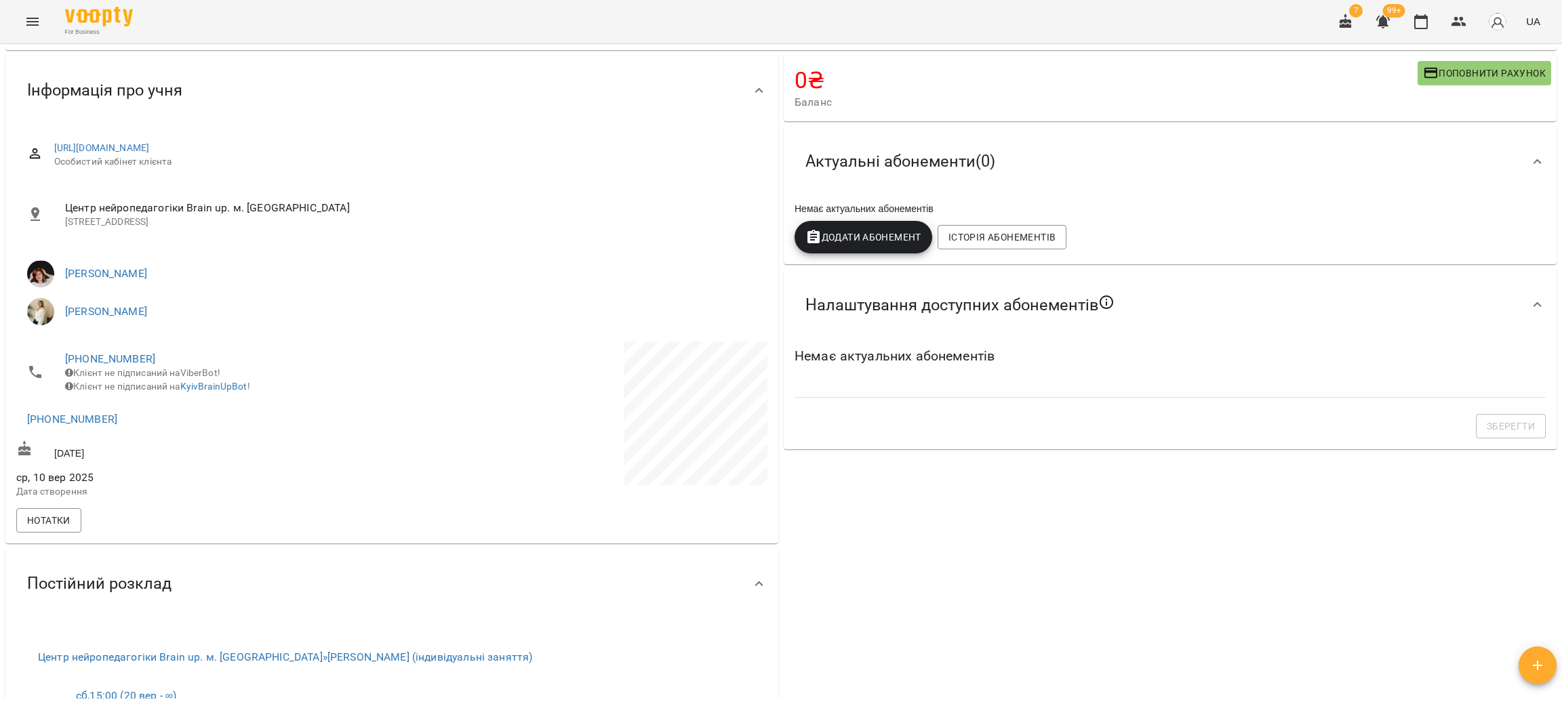
scroll to position [508, 0]
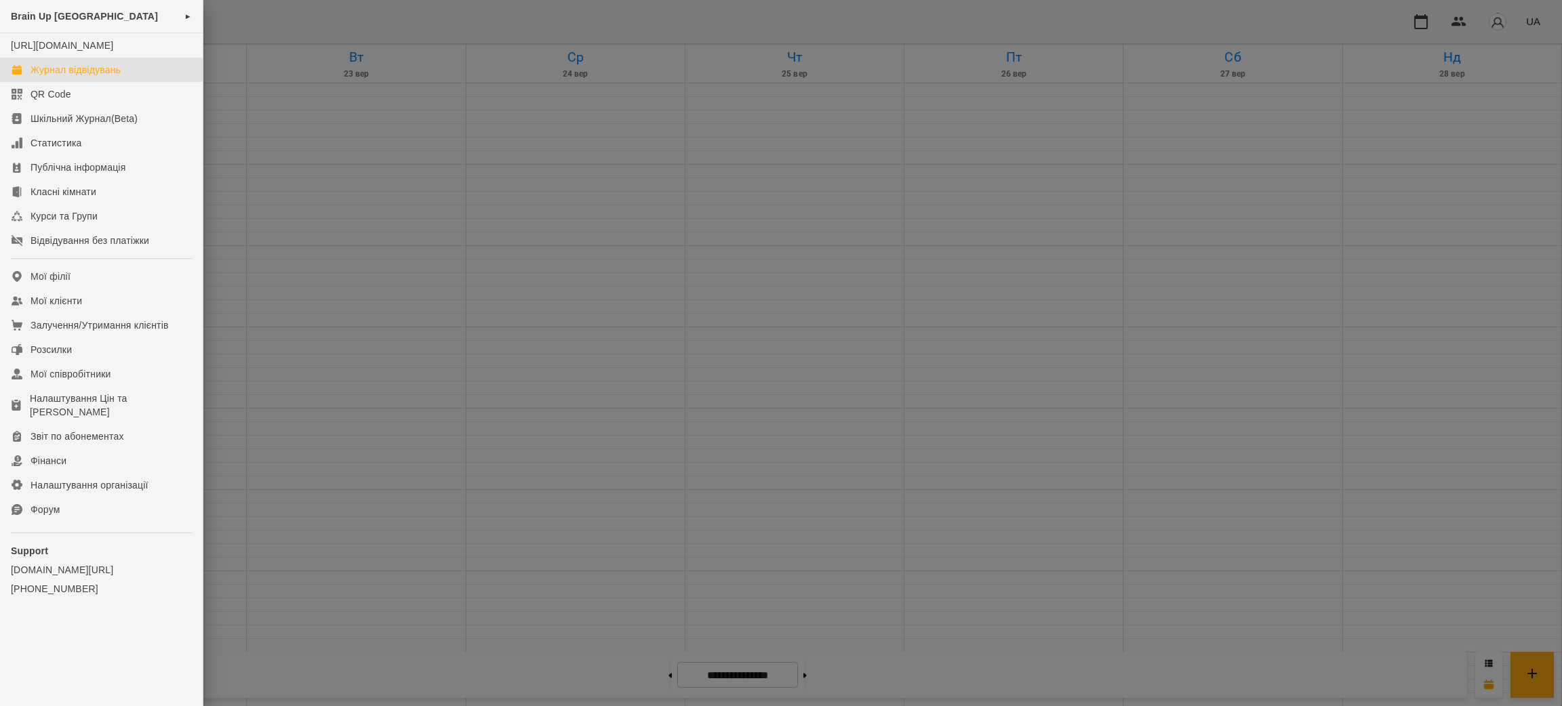
scroll to position [332, 0]
click at [221, 376] on div at bounding box center [781, 353] width 1562 height 706
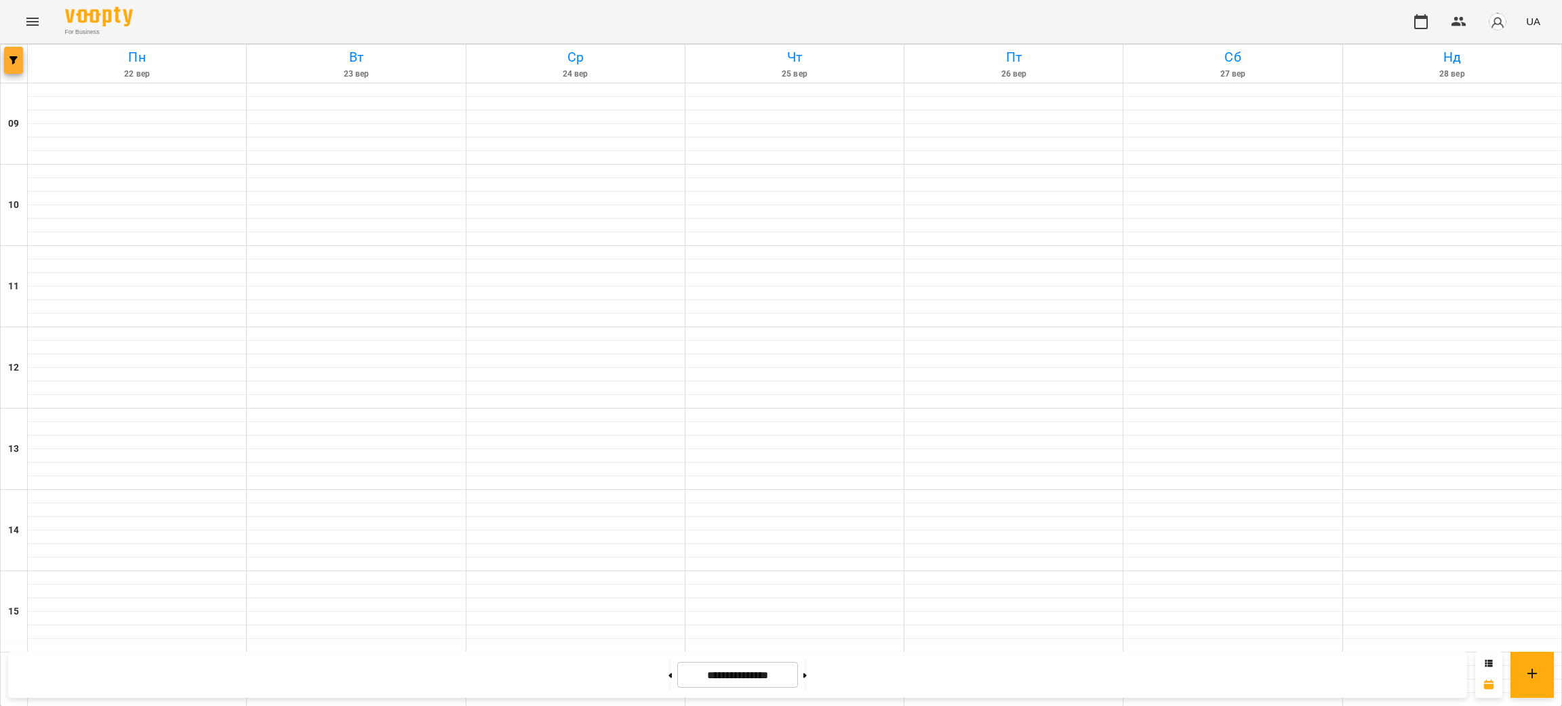
click at [7, 50] on button "button" at bounding box center [13, 60] width 19 height 27
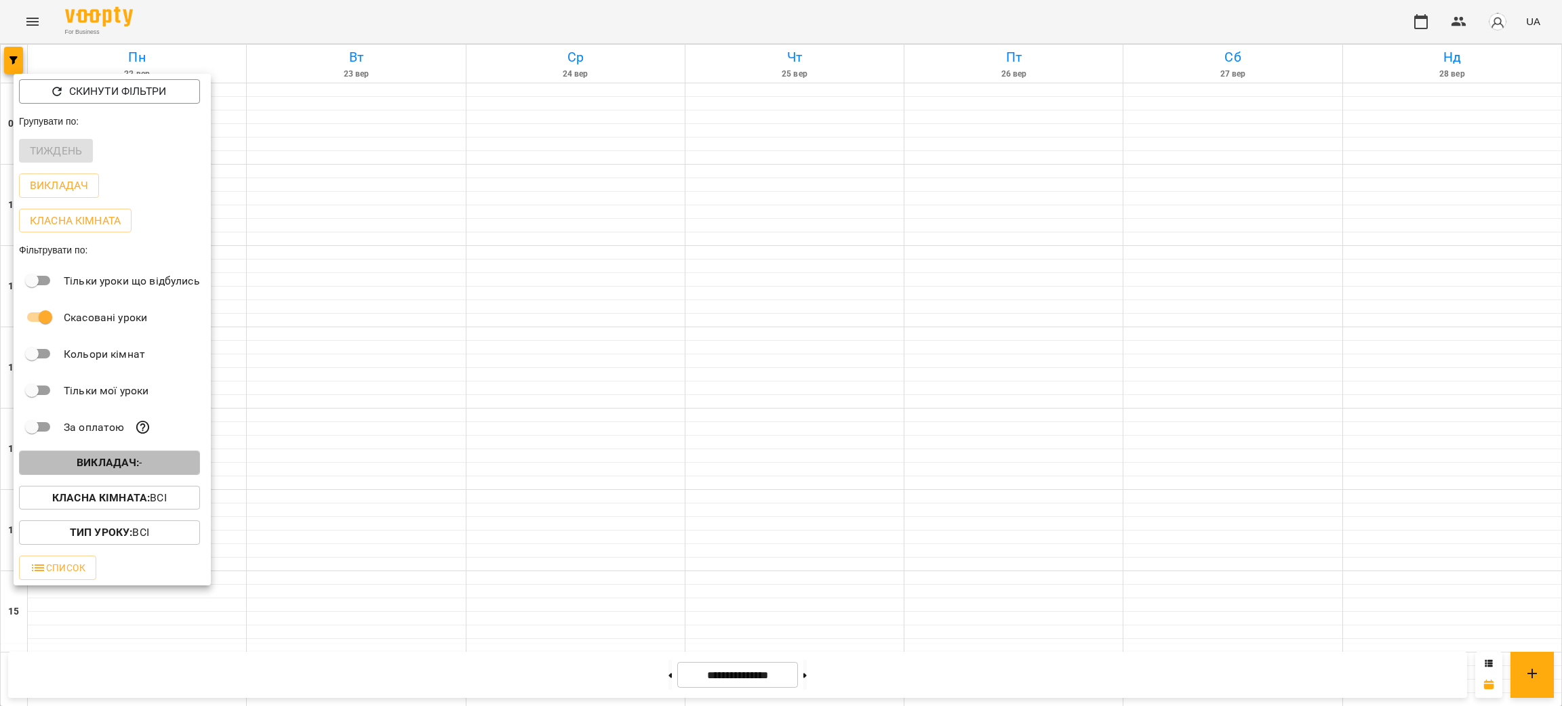
click at [125, 464] on b "Викладач :" at bounding box center [108, 462] width 62 height 13
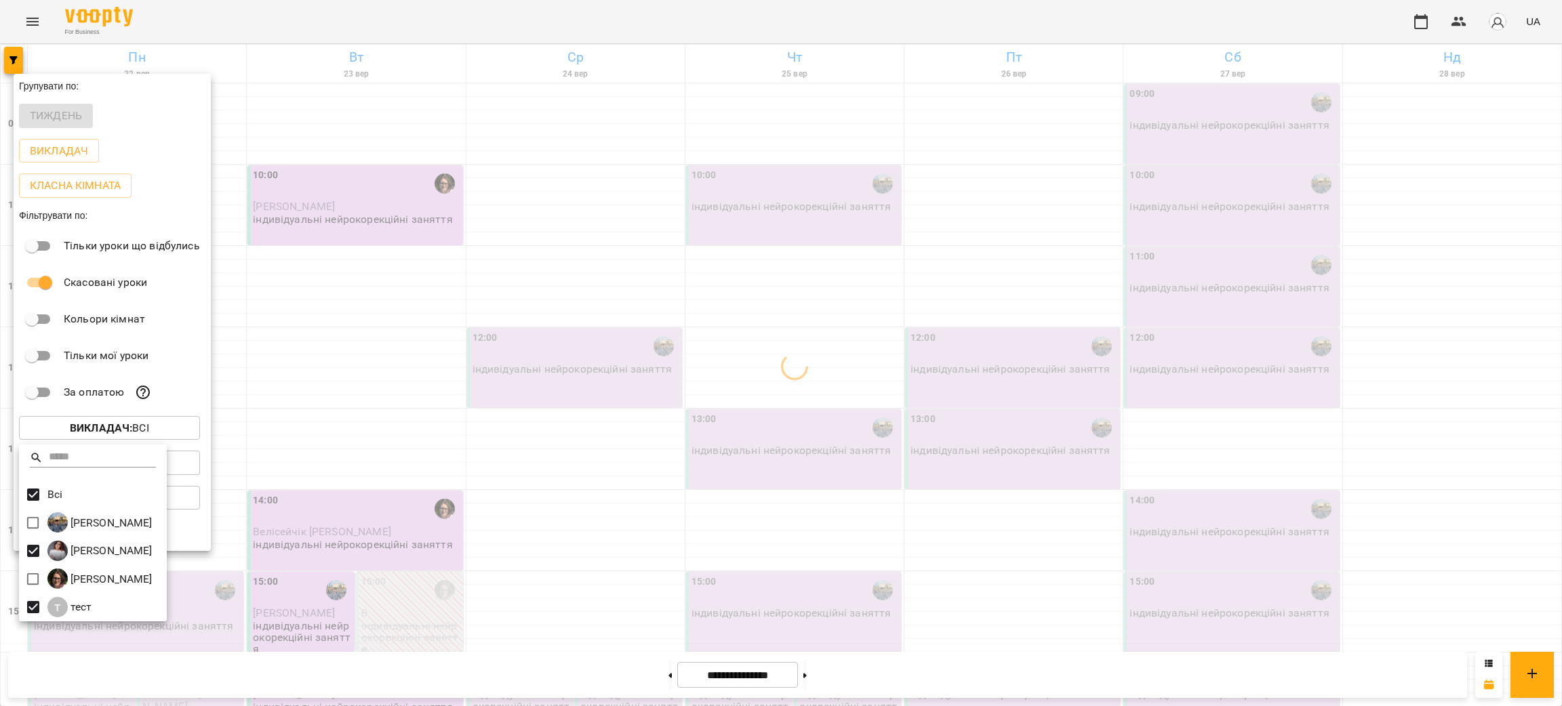
click at [561, 18] on div at bounding box center [781, 353] width 1562 height 706
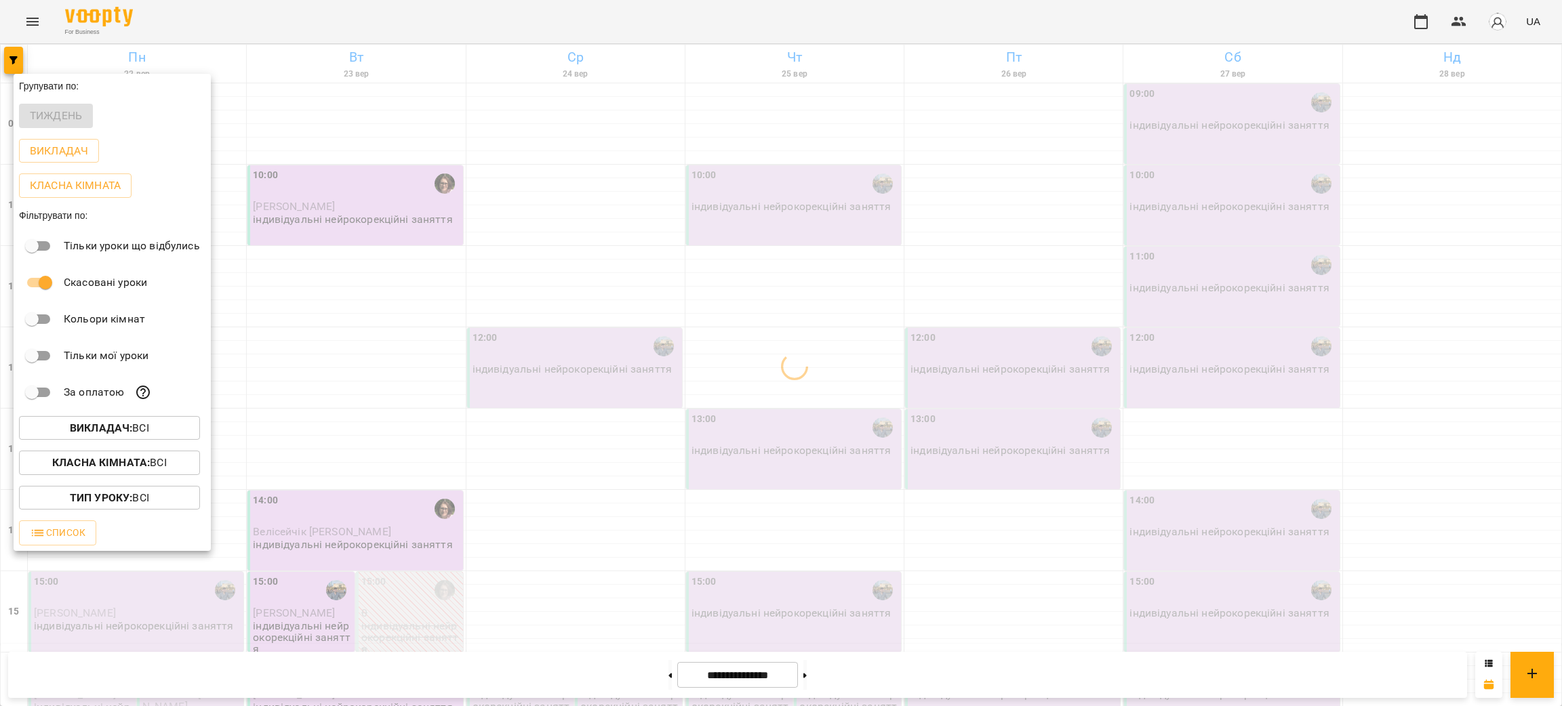
click at [561, 18] on div "Всі Григорій Рак Катерина Стрій Міхадюк Аліна т тест" at bounding box center [781, 353] width 1562 height 706
click at [561, 18] on div at bounding box center [781, 353] width 1562 height 706
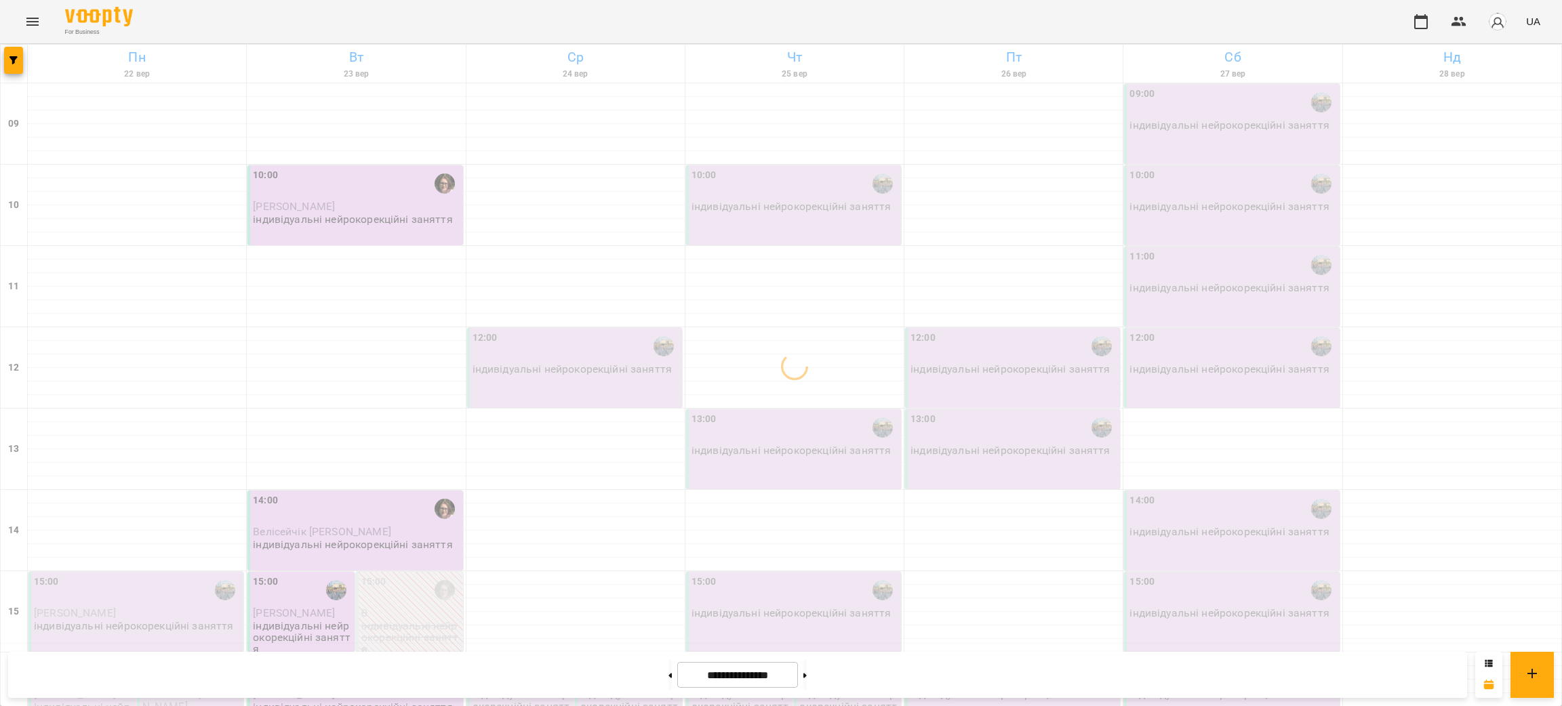
click at [561, 18] on div "Групувати по: Тиждень Викладач Класна кімната Фільтрувати по: Тільки уроки що в…" at bounding box center [781, 353] width 1562 height 706
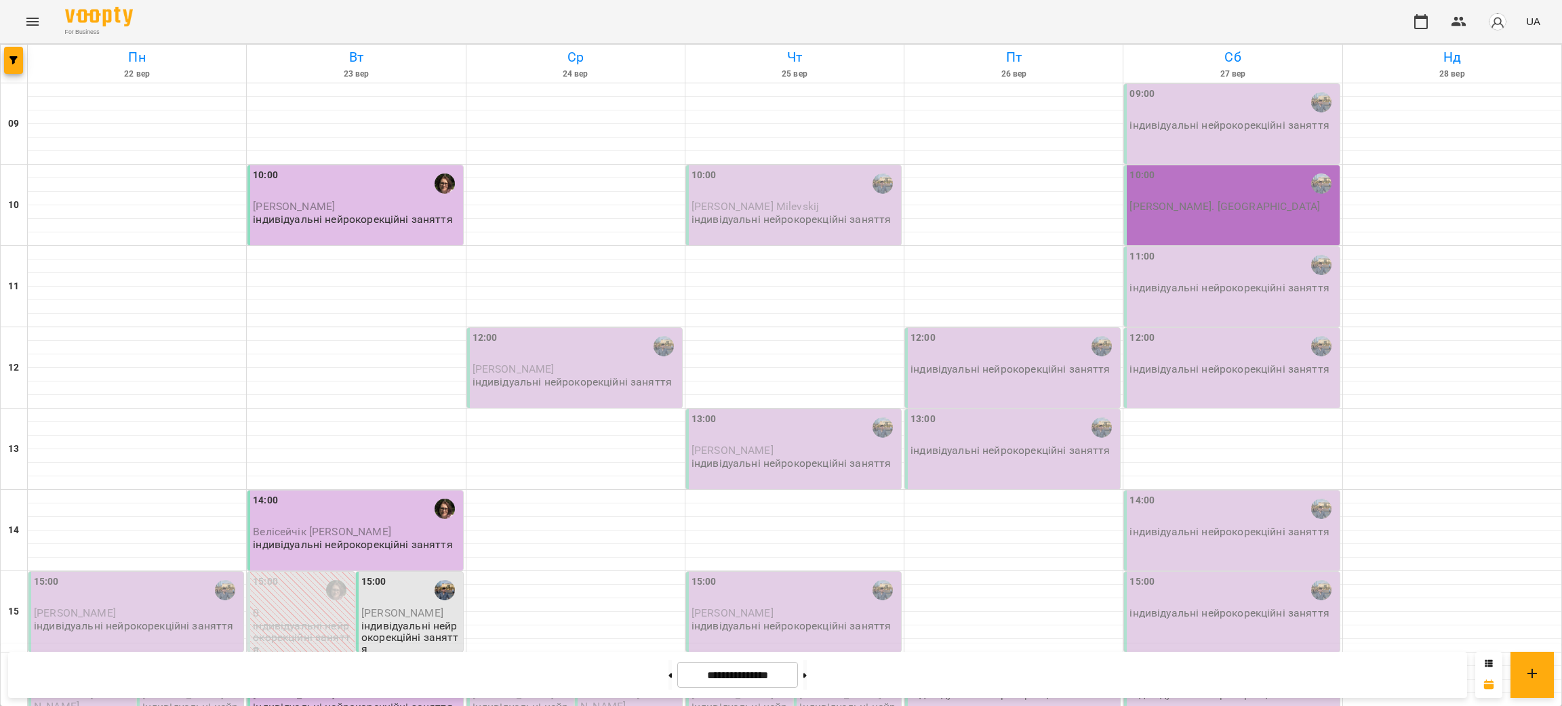
click at [810, 26] on div "For Business UA" at bounding box center [781, 21] width 1562 height 43
click at [668, 673] on button at bounding box center [669, 675] width 3 height 30
type input "**********"
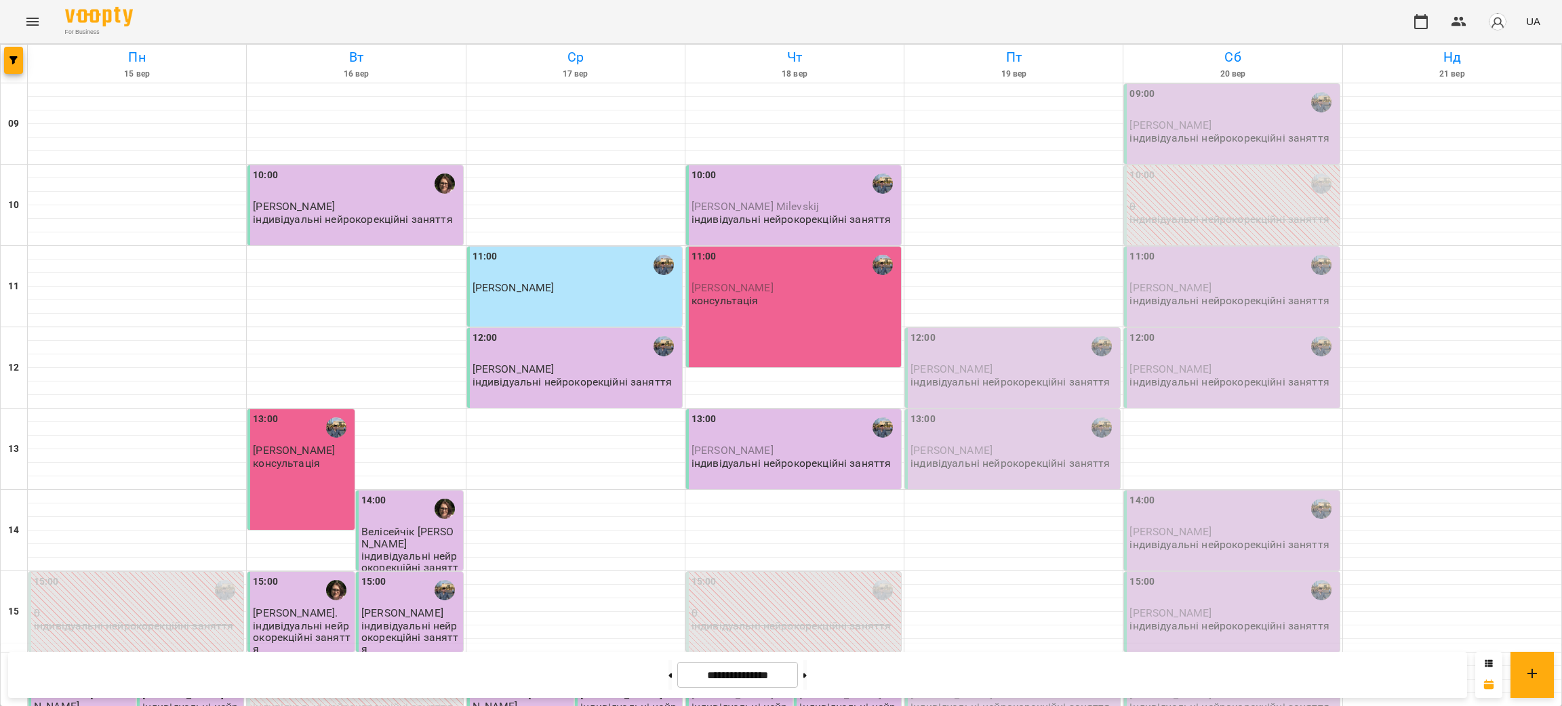
scroll to position [230, 0]
click at [214, 20] on div "For Business UA" at bounding box center [781, 21] width 1562 height 43
click at [276, 23] on div "For Business UA" at bounding box center [781, 21] width 1562 height 43
click at [6, 62] on span "button" at bounding box center [13, 60] width 19 height 8
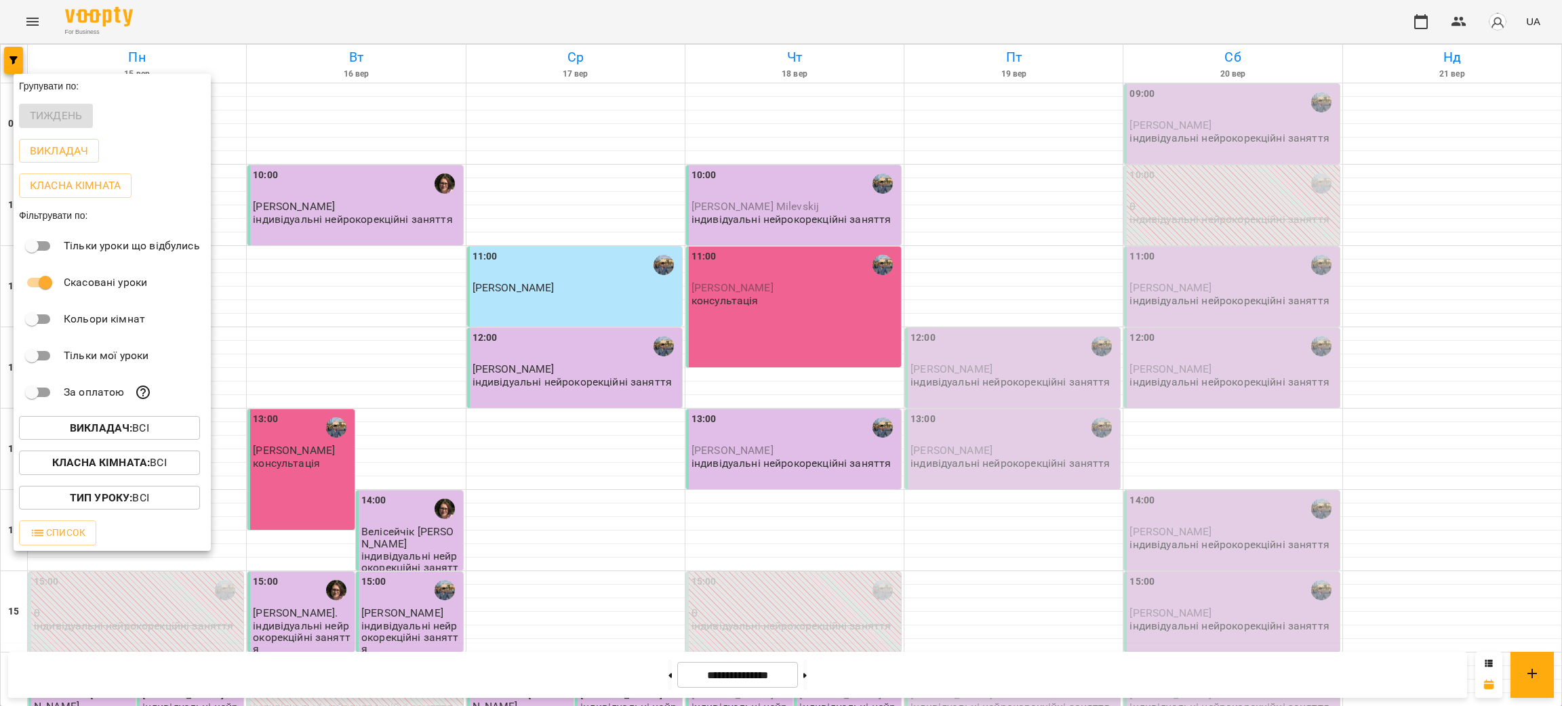
click at [71, 435] on b "Викладач :" at bounding box center [101, 428] width 62 height 13
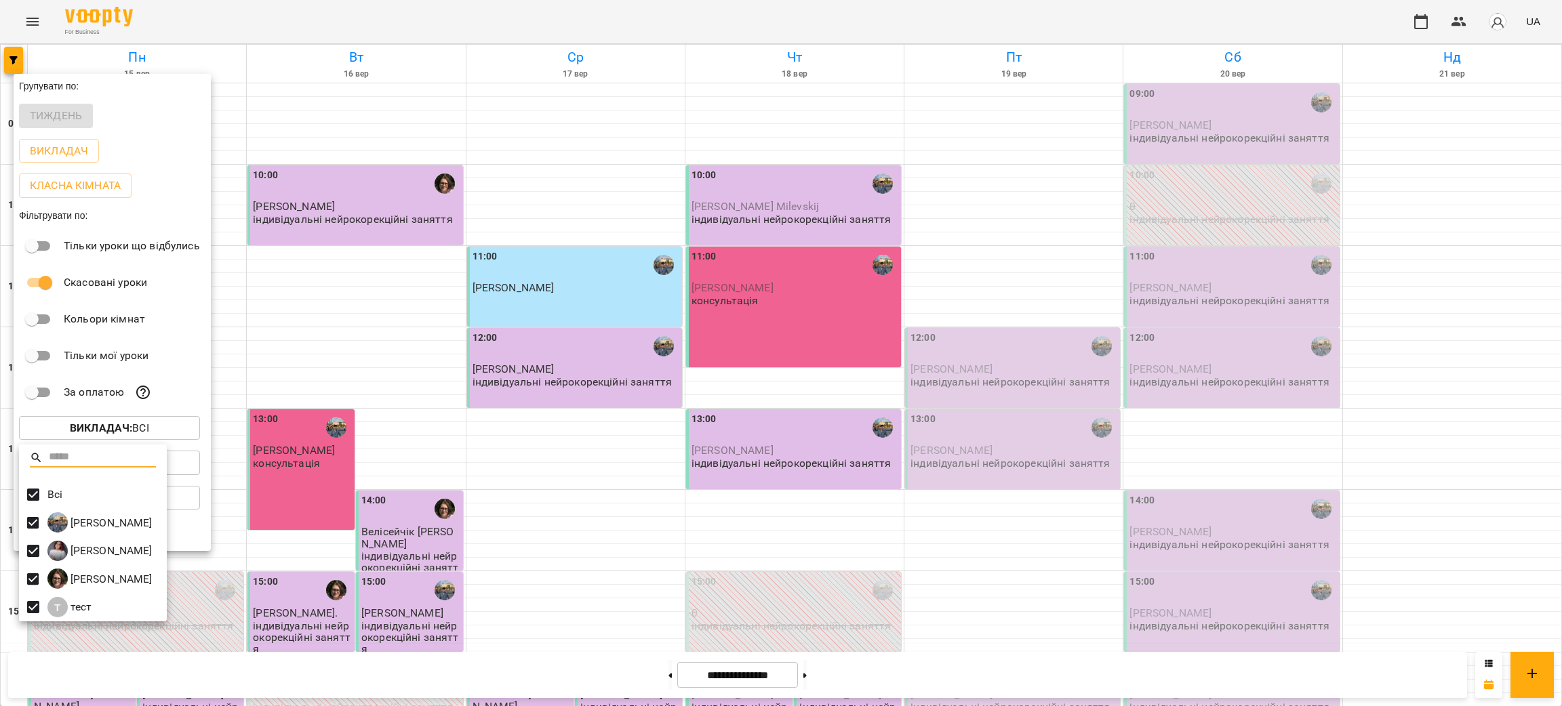
click at [469, 20] on div at bounding box center [781, 353] width 1562 height 706
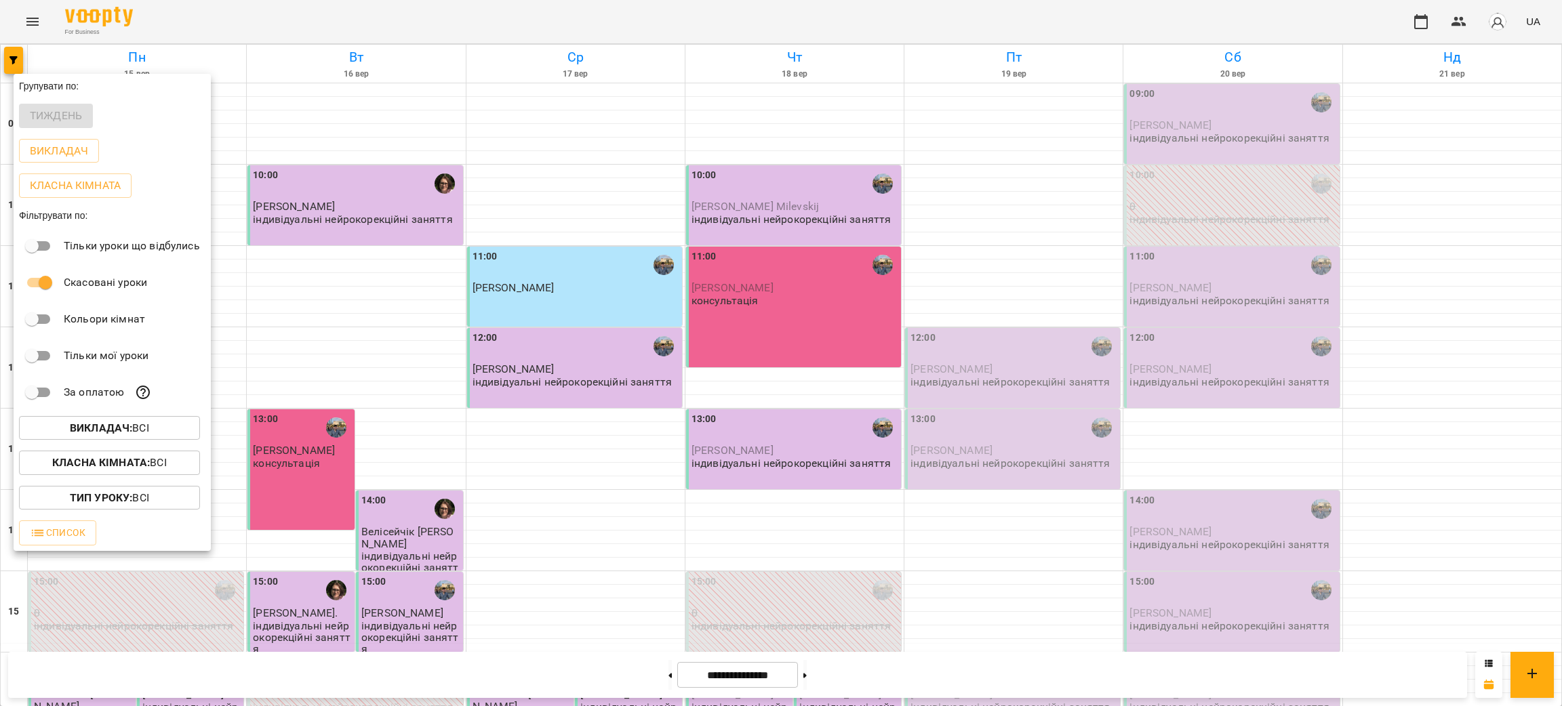
click at [467, 20] on div "Всі Григорій Рак Катерина Стрій Міхадюк Аліна т тест" at bounding box center [781, 353] width 1562 height 706
click at [467, 20] on div at bounding box center [781, 353] width 1562 height 706
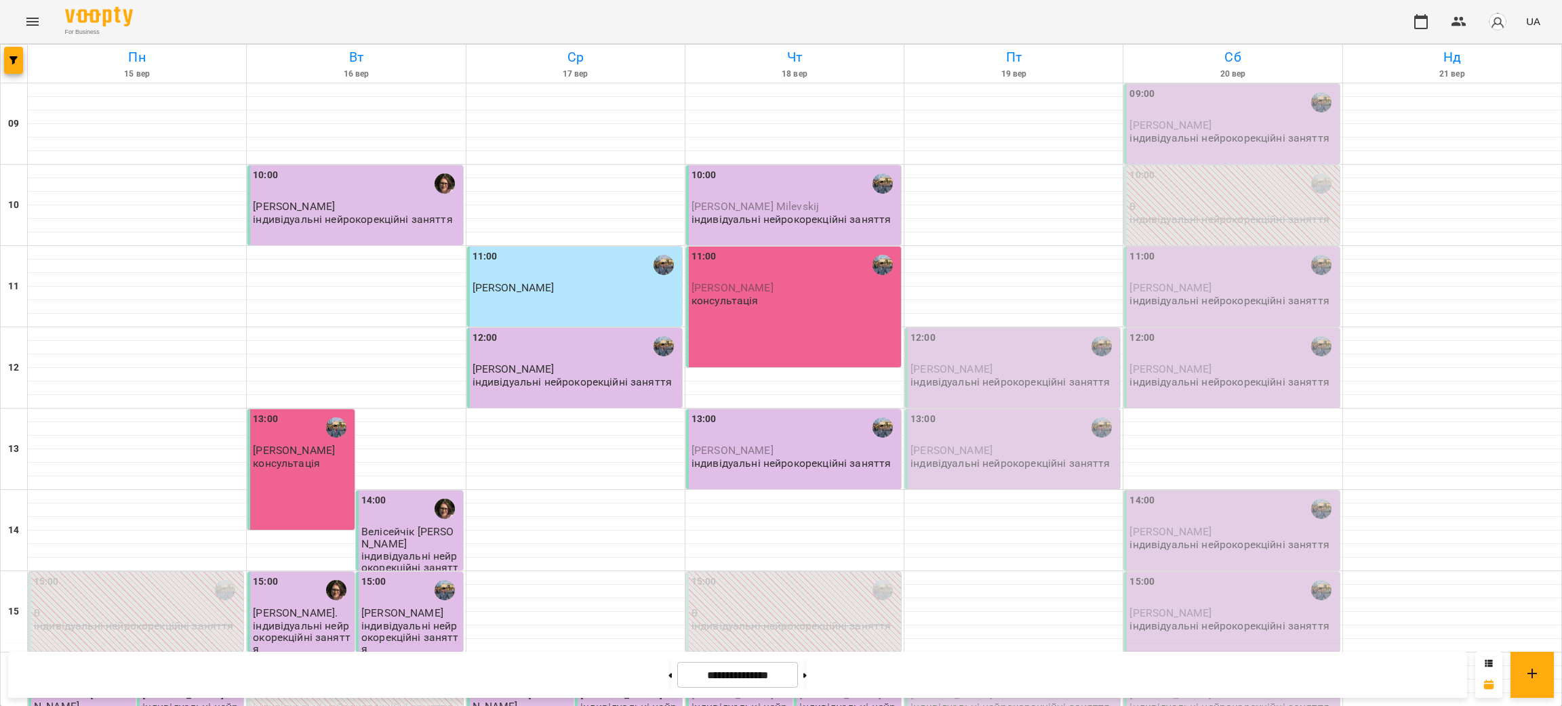
scroll to position [203, 0]
click at [321, 14] on div "For Business UA" at bounding box center [781, 21] width 1562 height 43
click at [221, 3] on div "For Business UA" at bounding box center [781, 21] width 1562 height 43
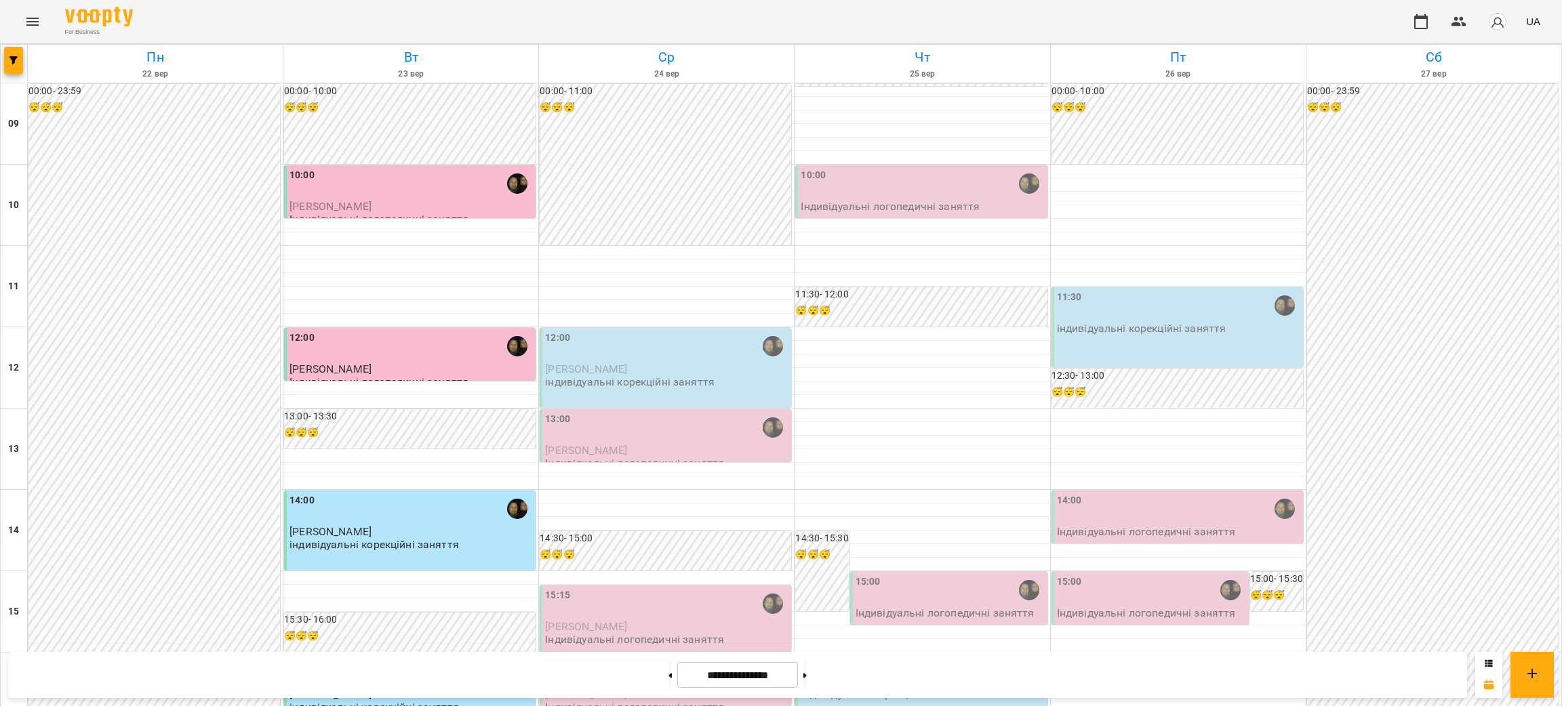
scroll to position [332, 0]
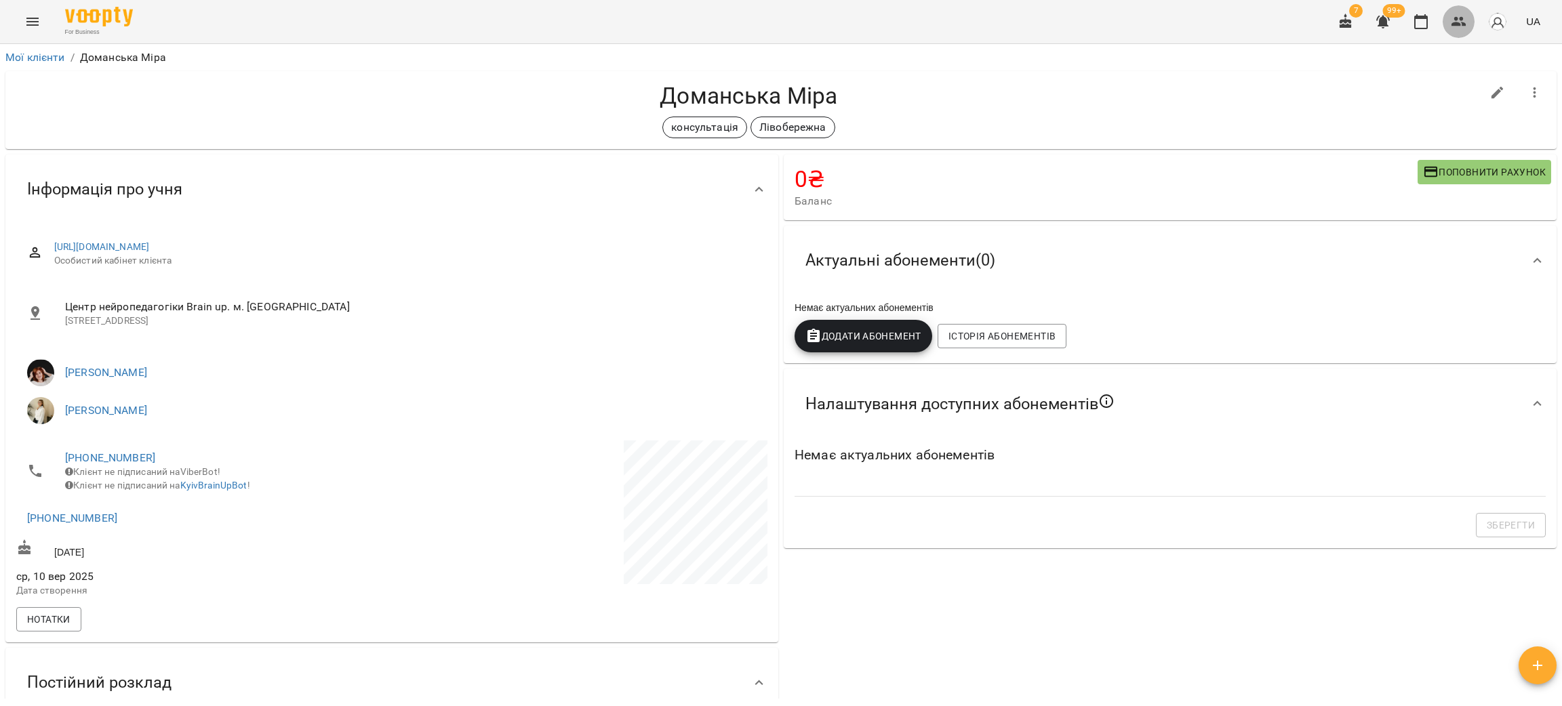
click at [1466, 20] on button "button" at bounding box center [1459, 21] width 33 height 33
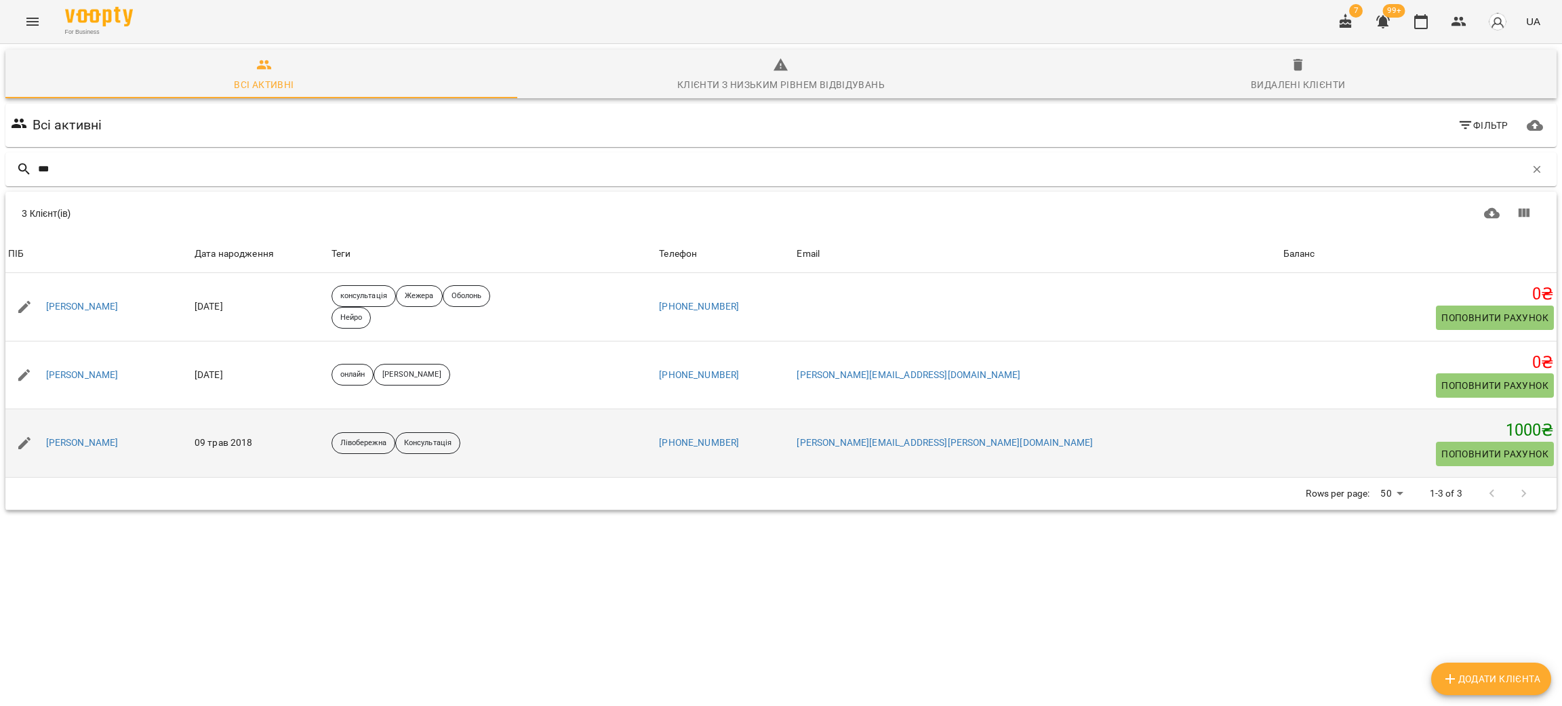
type input "***"
drag, startPoint x: 139, startPoint y: 454, endPoint x: 40, endPoint y: 454, distance: 99.0
click at [40, 454] on div "[PERSON_NAME]" at bounding box center [98, 443] width 186 height 38
copy link "[PERSON_NAME]"
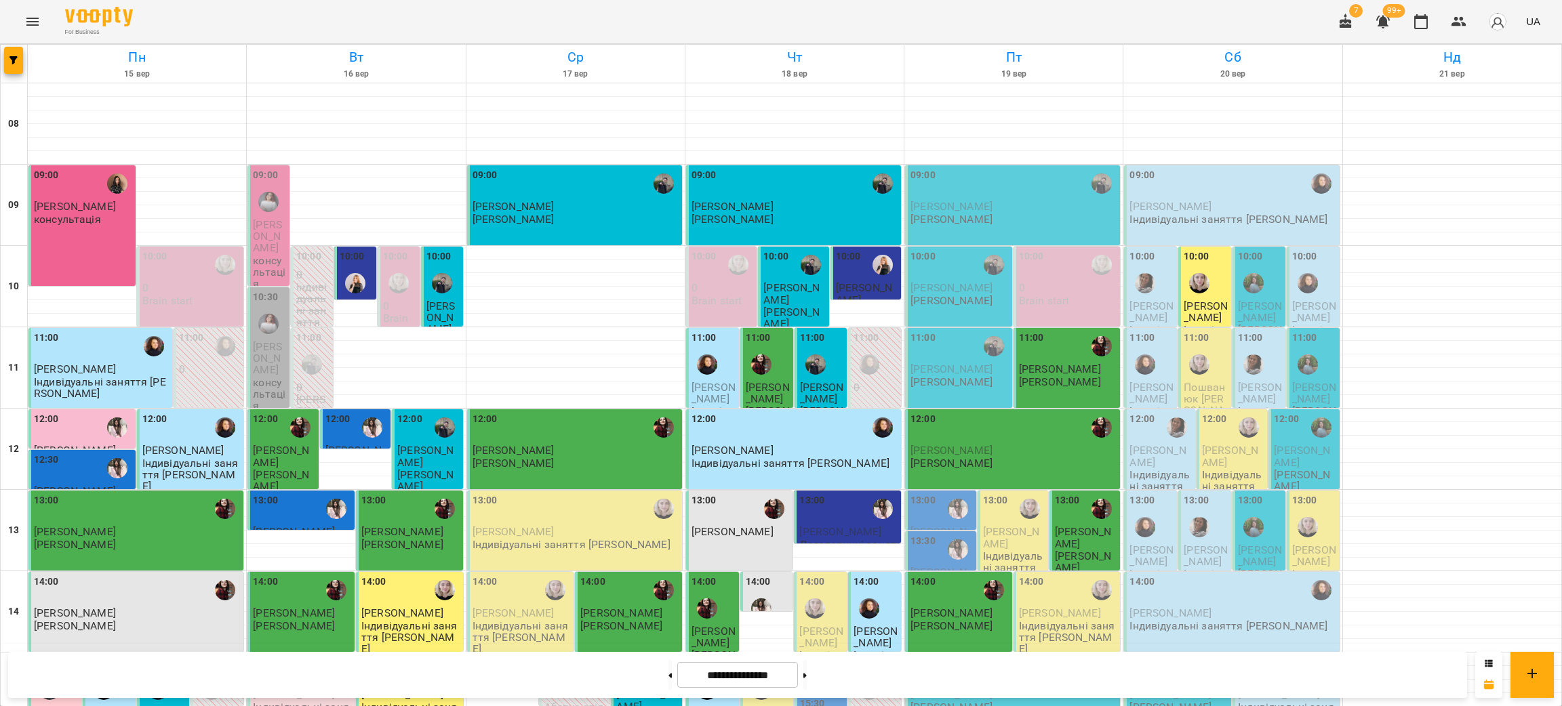
click at [1032, 202] on p "[PERSON_NAME]" at bounding box center [1013, 207] width 207 height 12
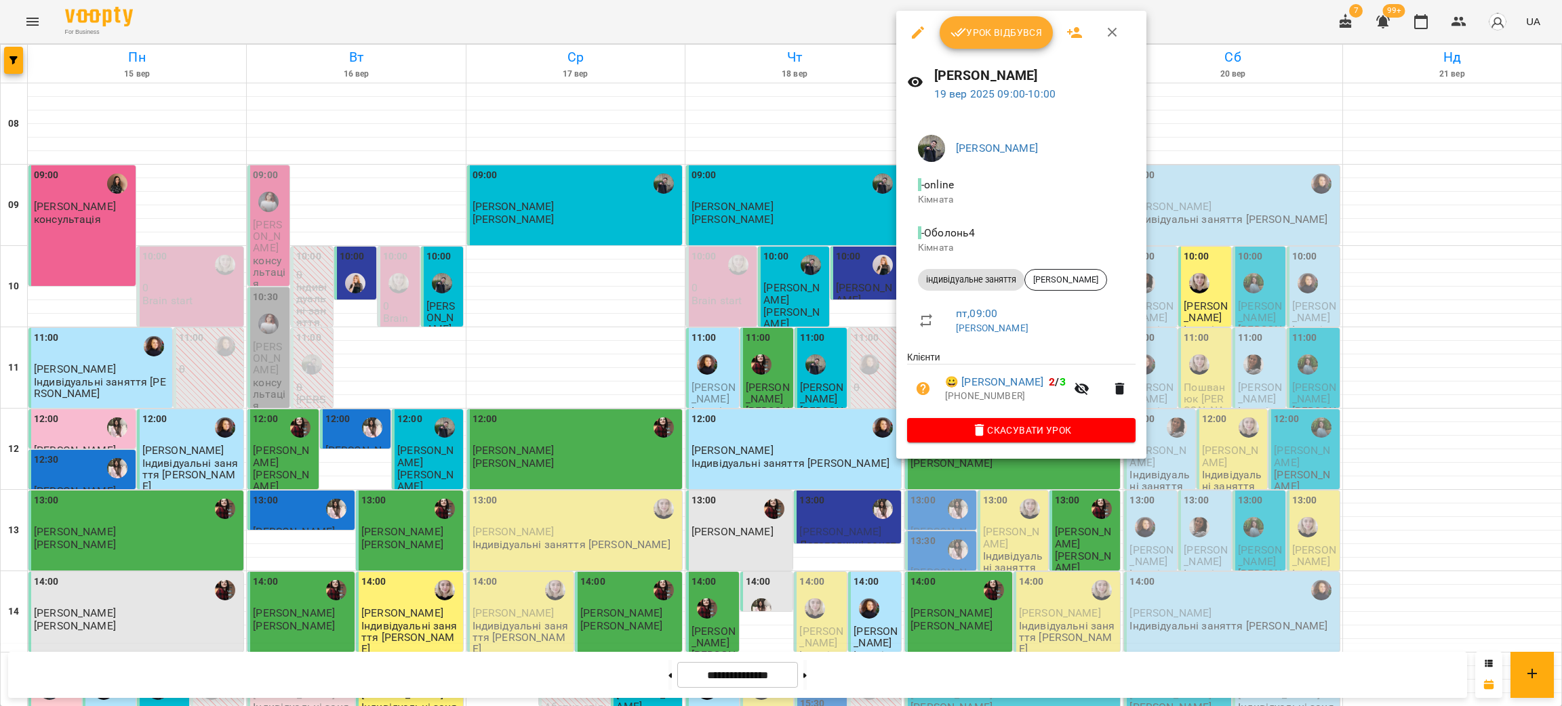
click at [1112, 26] on icon "button" at bounding box center [1112, 32] width 16 height 16
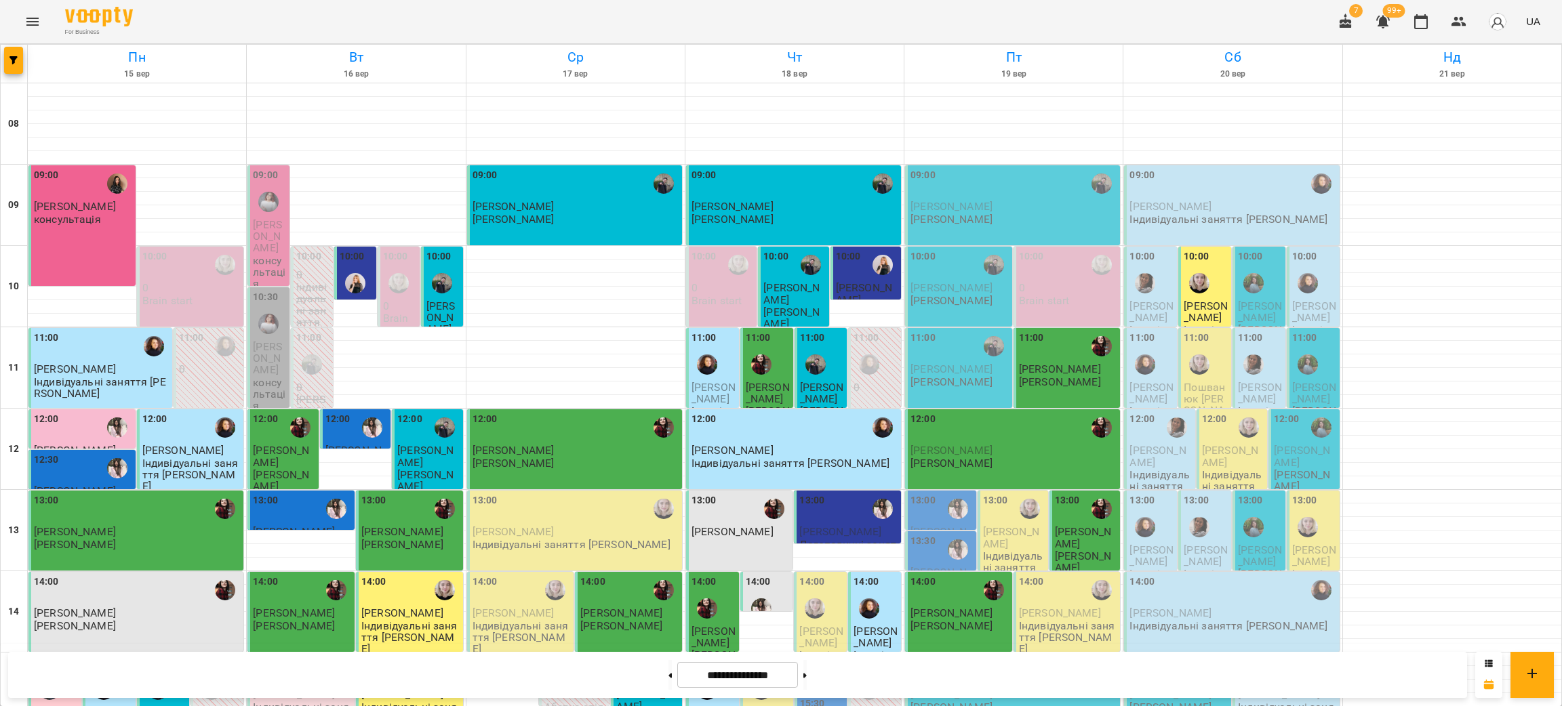
click at [959, 268] on div "10:00" at bounding box center [959, 264] width 99 height 31
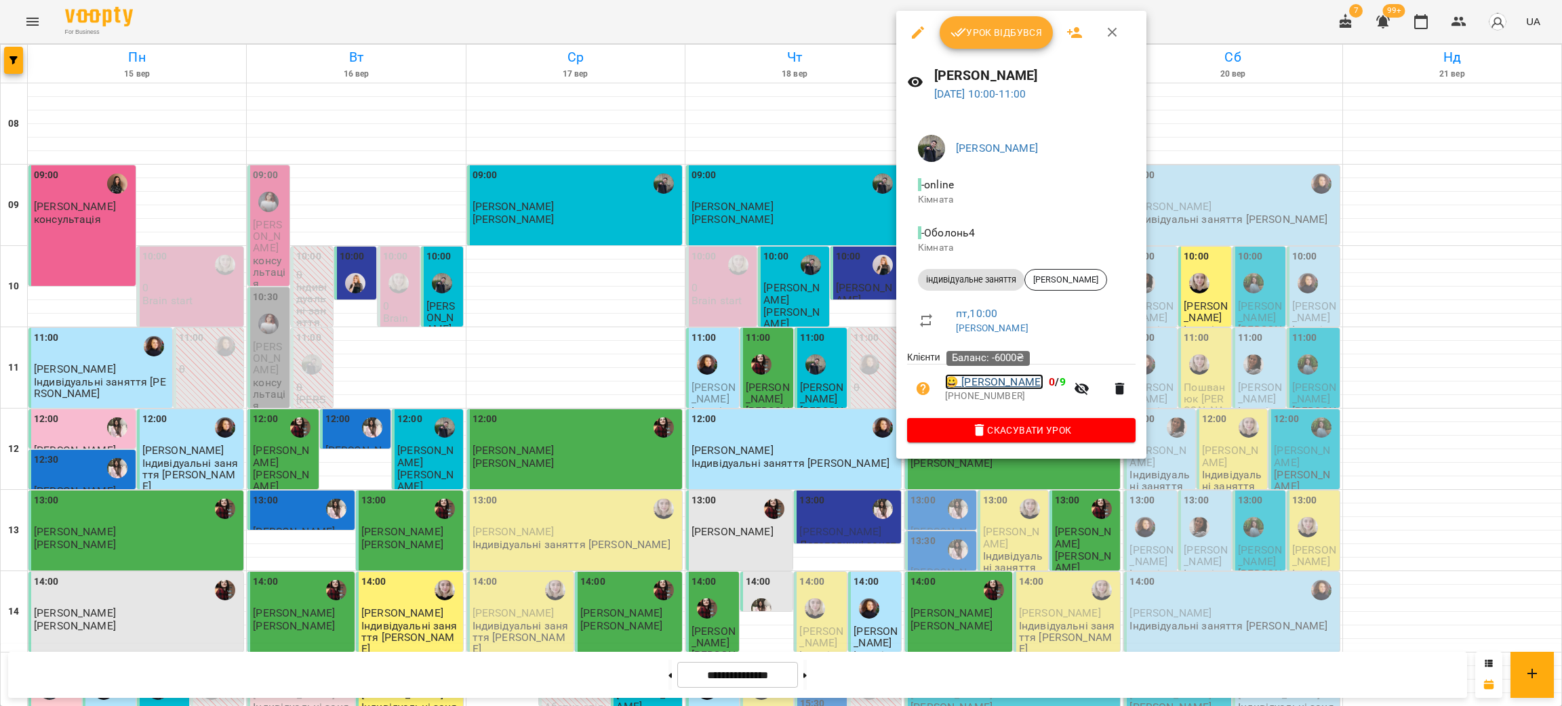
click at [1001, 389] on link "😀 [PERSON_NAME]" at bounding box center [994, 382] width 98 height 16
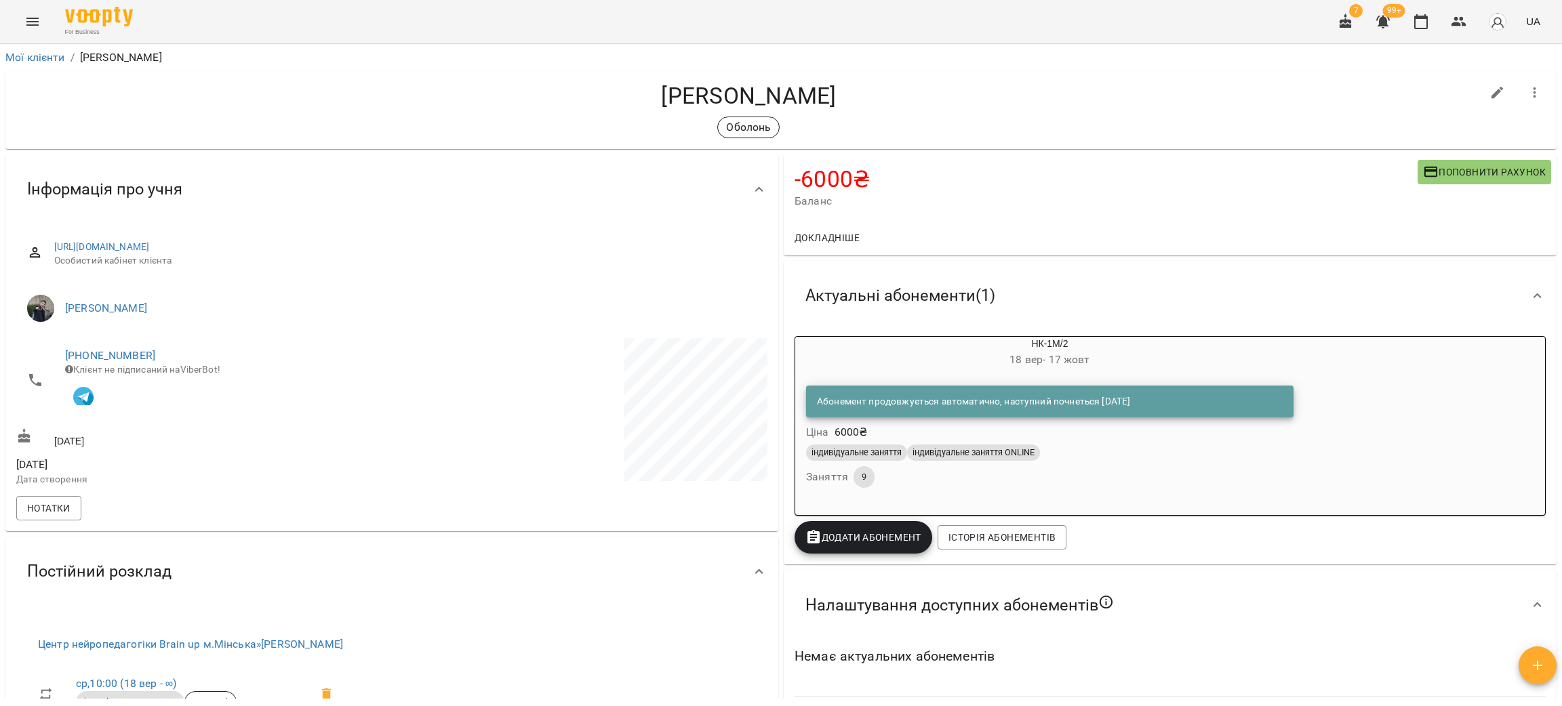
click at [1022, 358] on span "[DATE] - [DATE]" at bounding box center [1049, 359] width 80 height 13
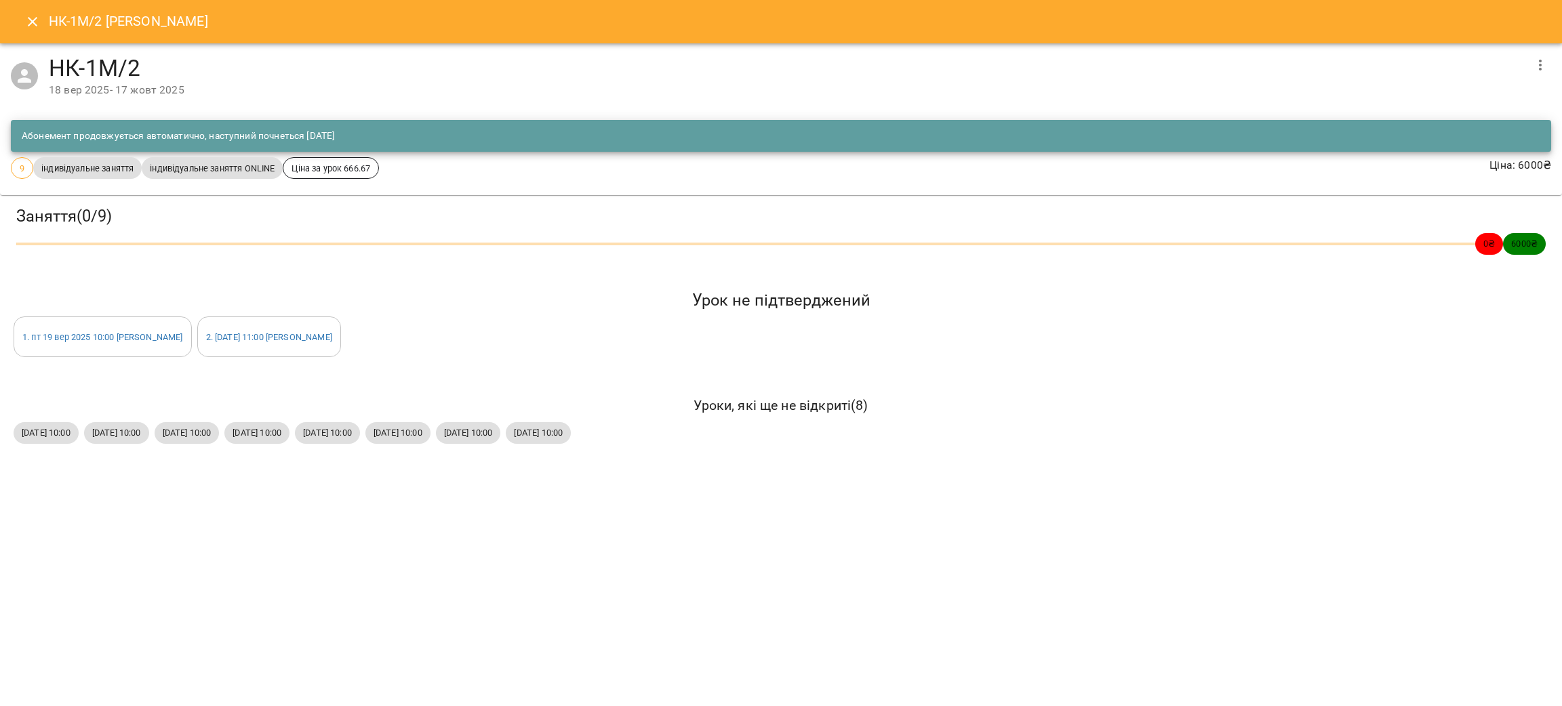
click at [41, 23] on button "Close" at bounding box center [32, 21] width 33 height 33
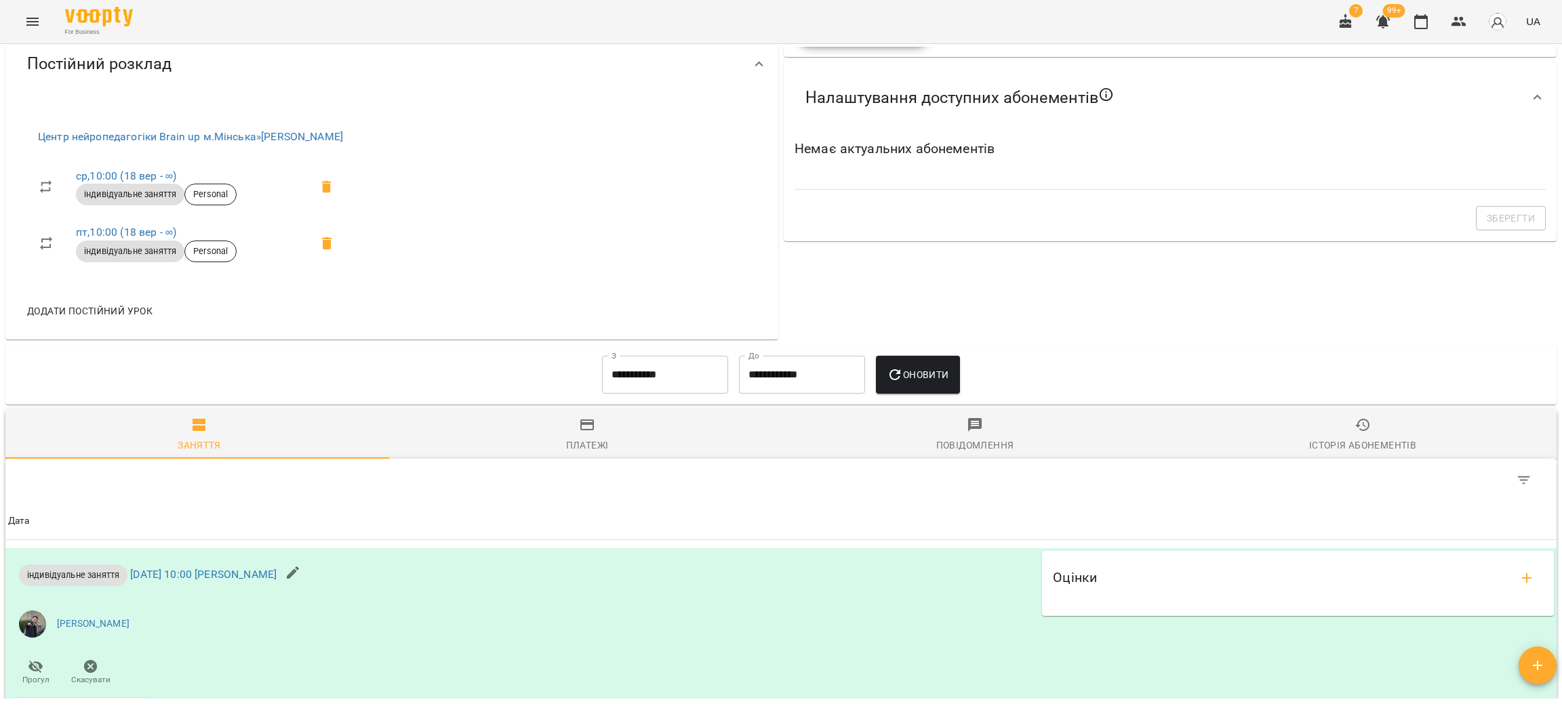
click at [1357, 433] on icon "button" at bounding box center [1362, 425] width 16 height 16
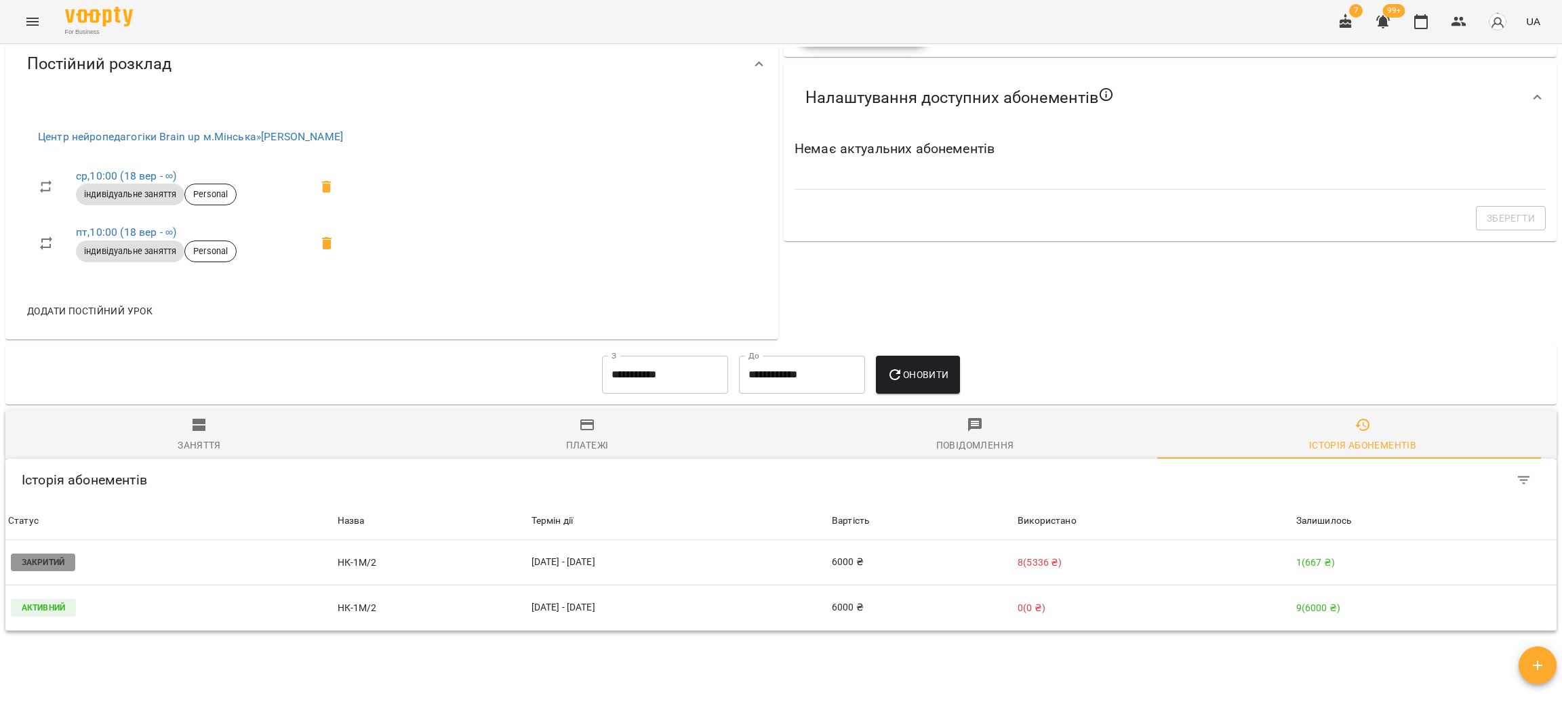
scroll to position [508, 0]
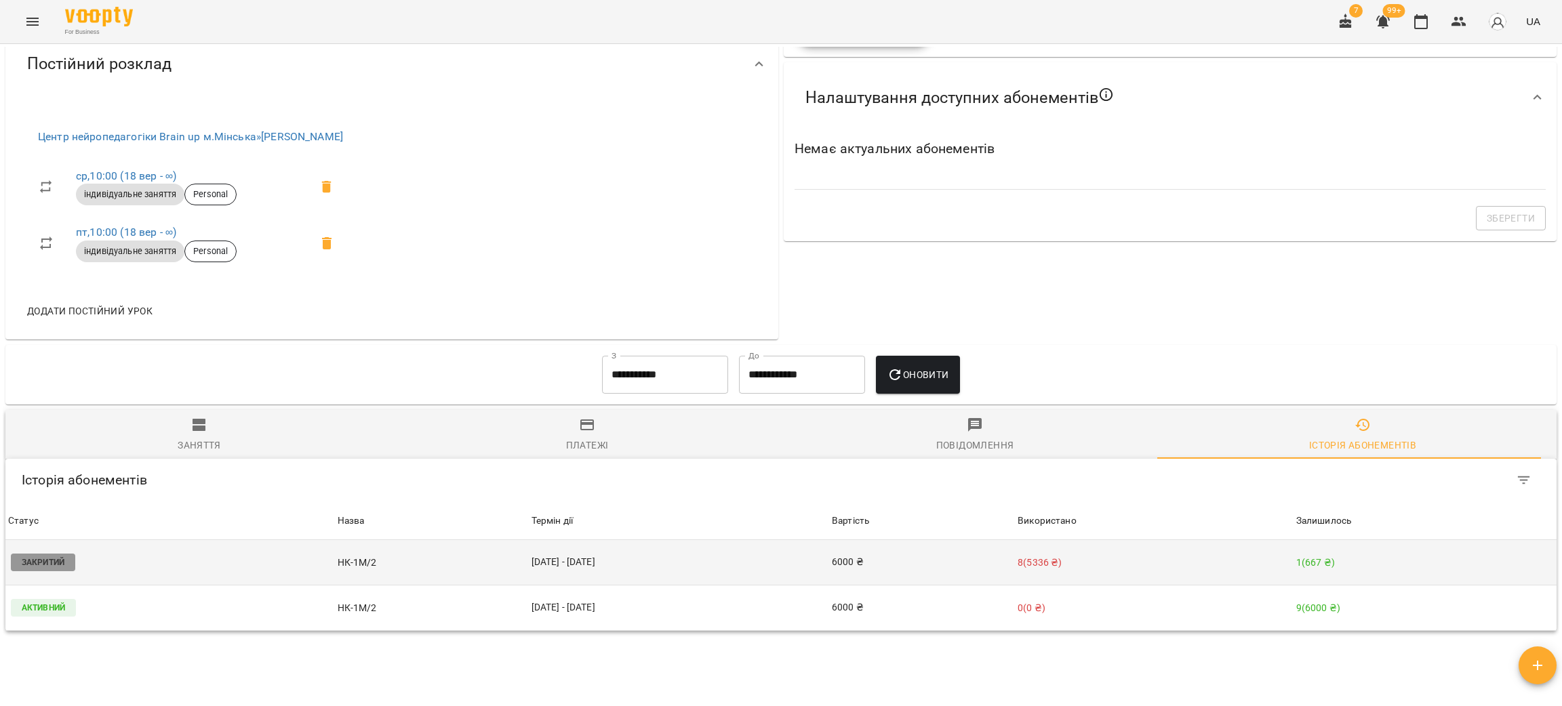
click at [538, 571] on td "[DATE] - [DATE]" at bounding box center [679, 562] width 300 height 45
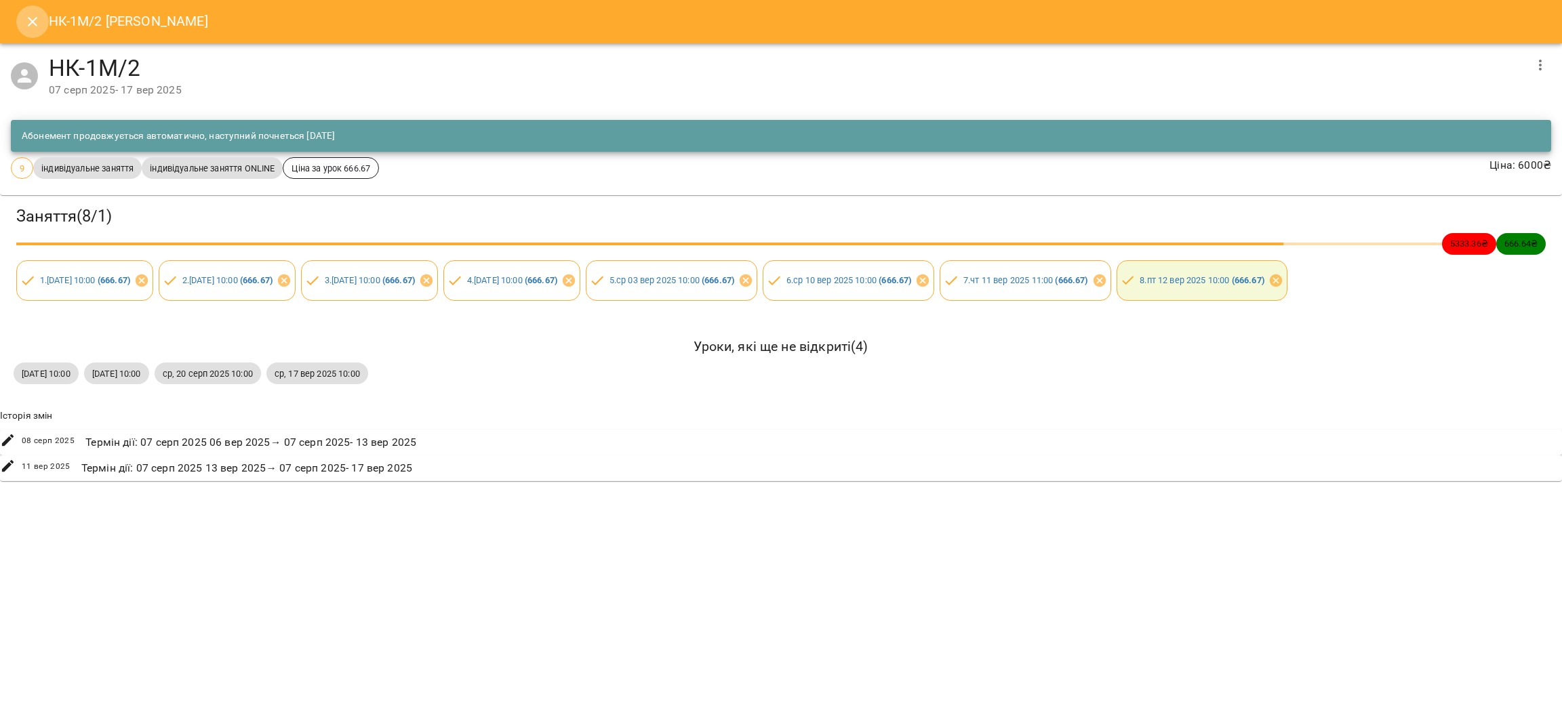
click at [25, 26] on icon "Close" at bounding box center [32, 22] width 16 height 16
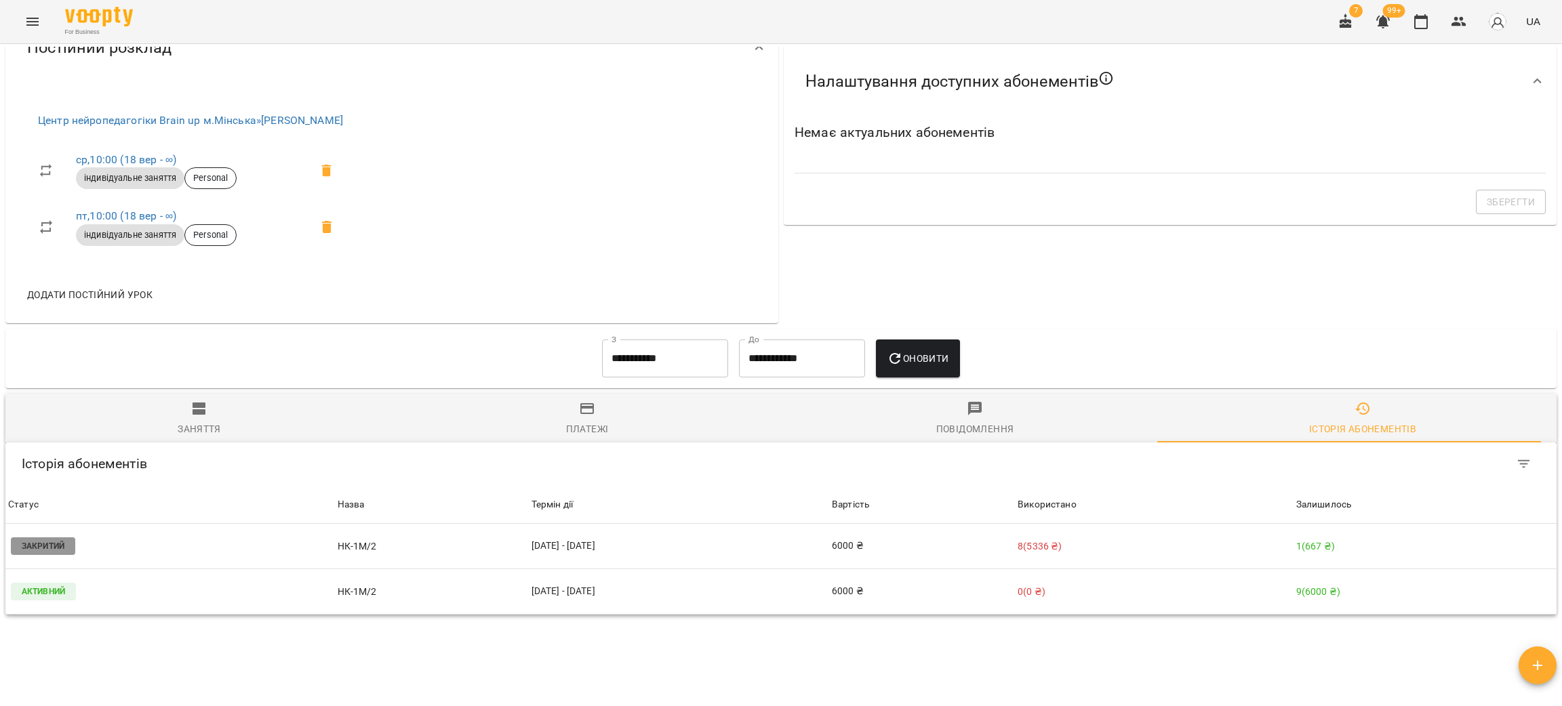
scroll to position [609, 0]
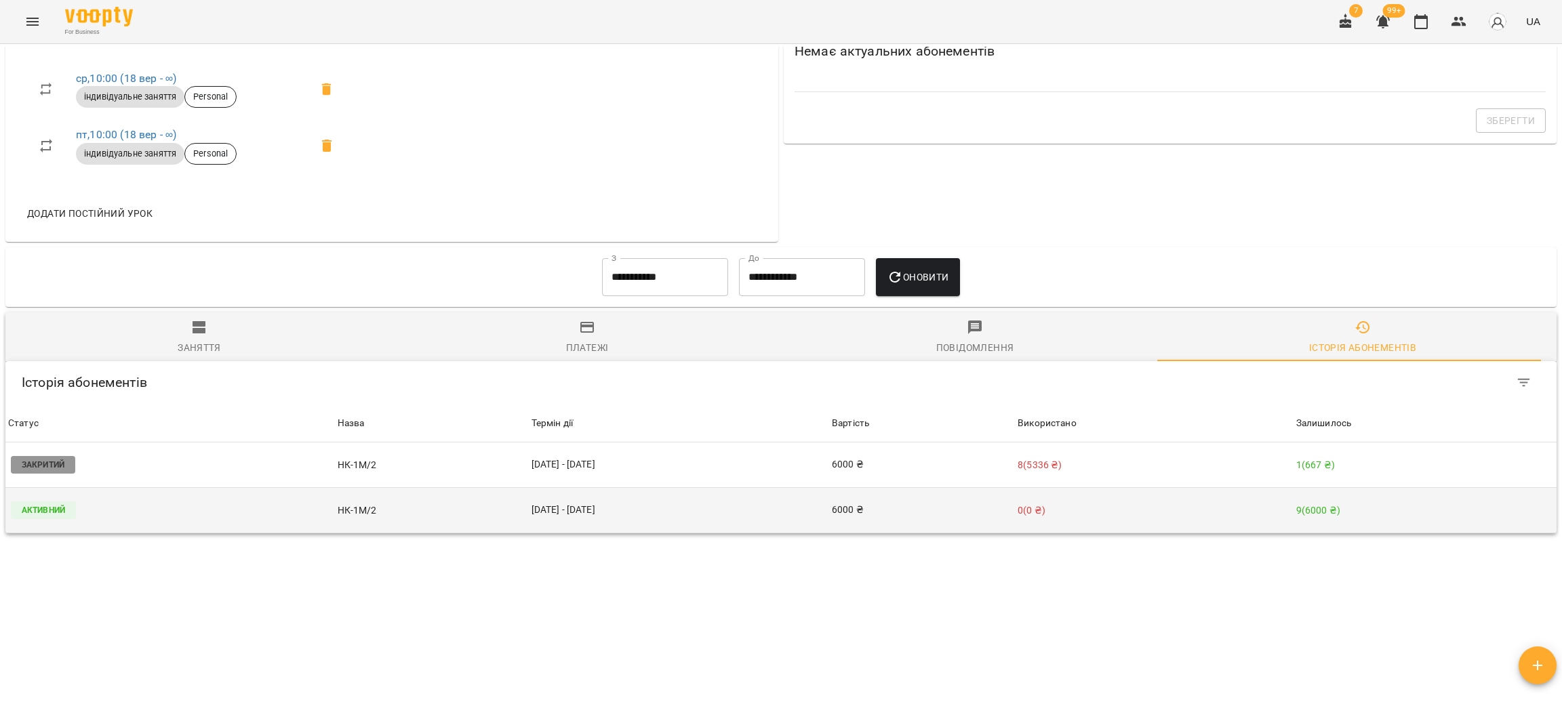
click at [552, 506] on td "[DATE] - [DATE]" at bounding box center [679, 510] width 300 height 45
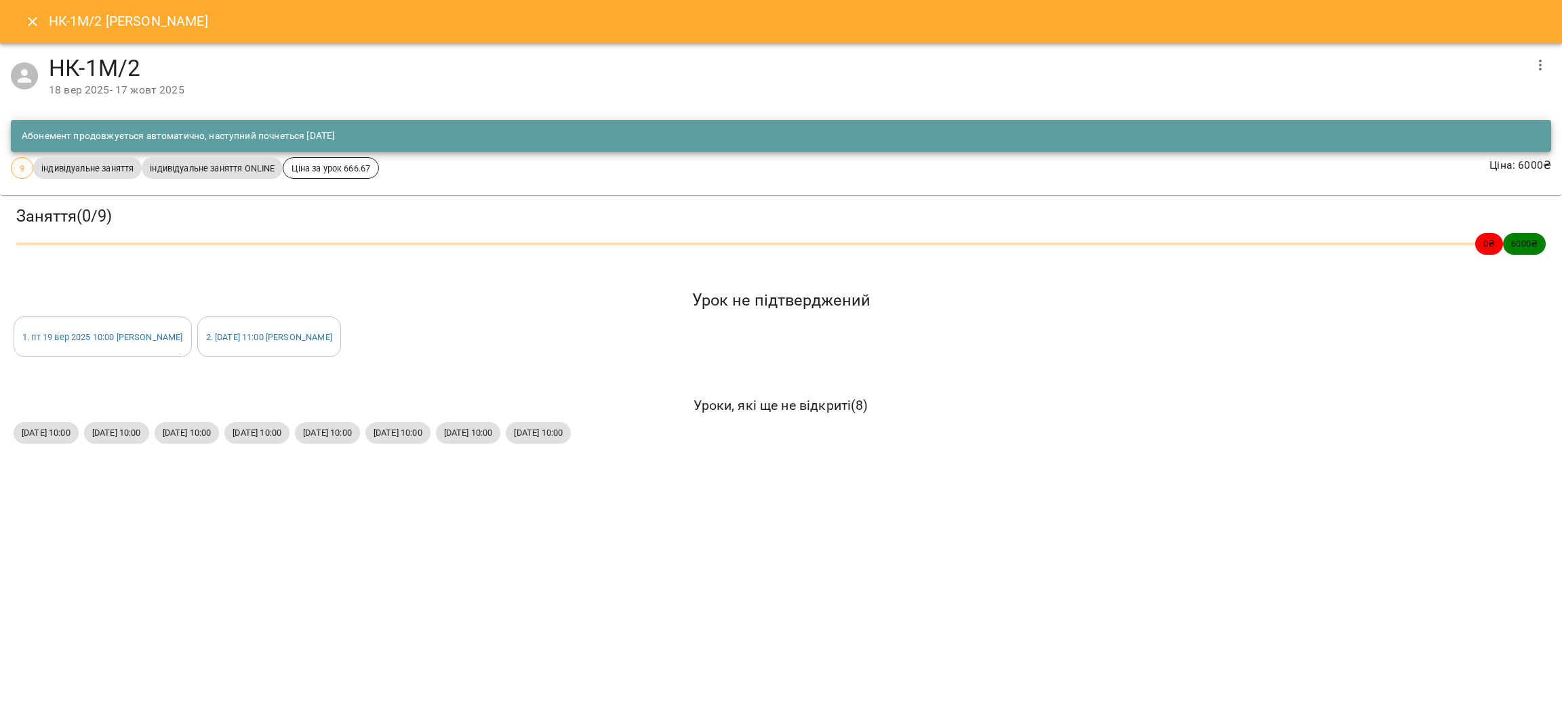
click at [21, 14] on button "Close" at bounding box center [32, 21] width 33 height 33
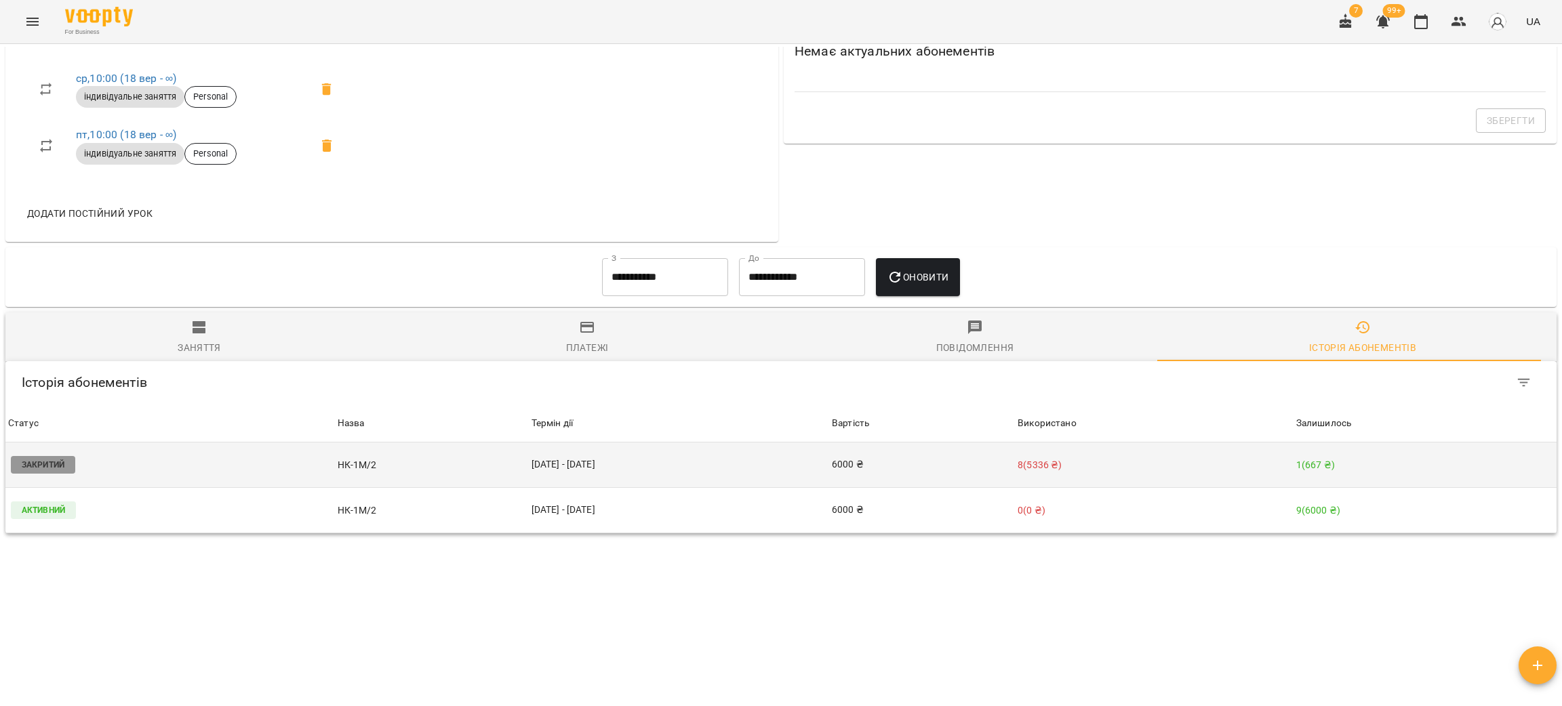
click at [548, 475] on td "[DATE] - [DATE]" at bounding box center [679, 465] width 300 height 45
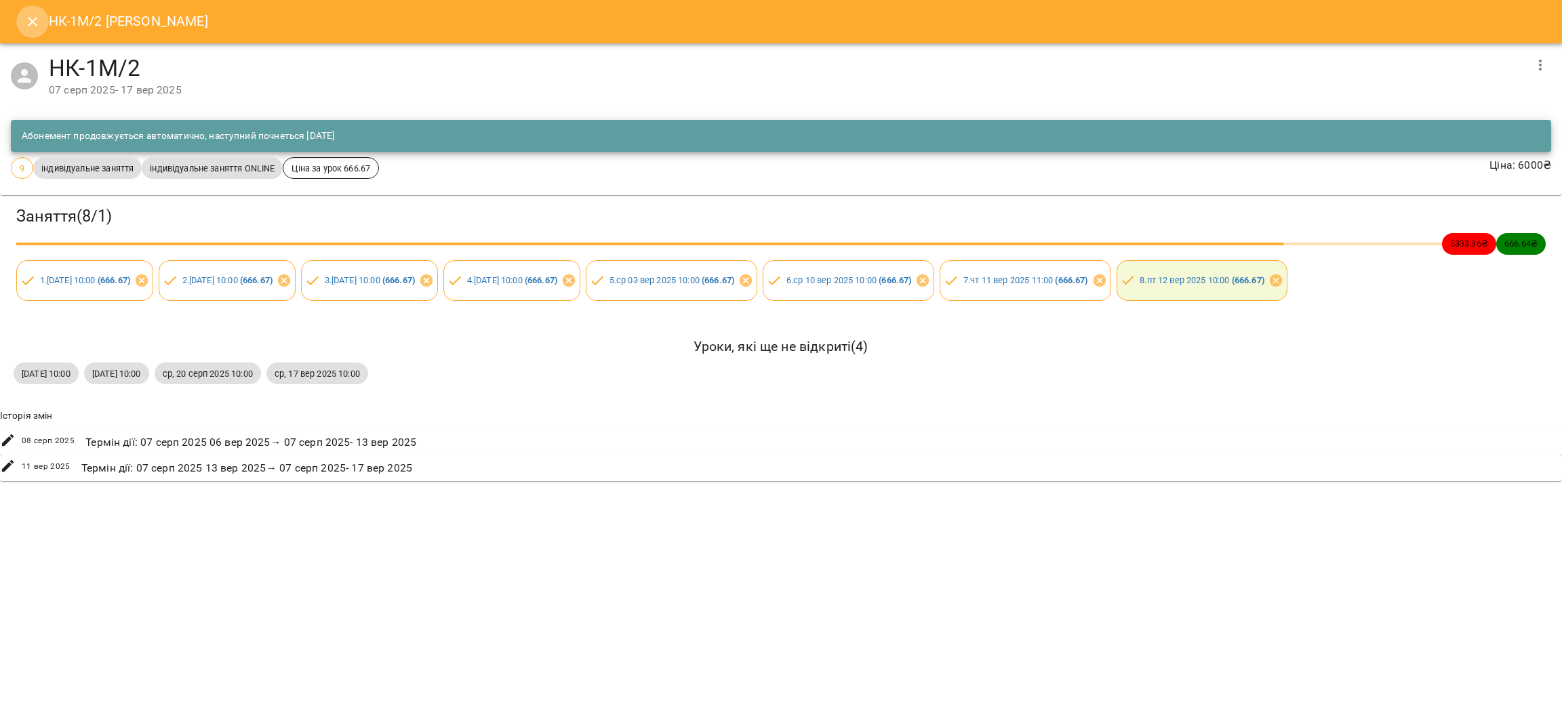
click at [23, 26] on button "Close" at bounding box center [32, 21] width 33 height 33
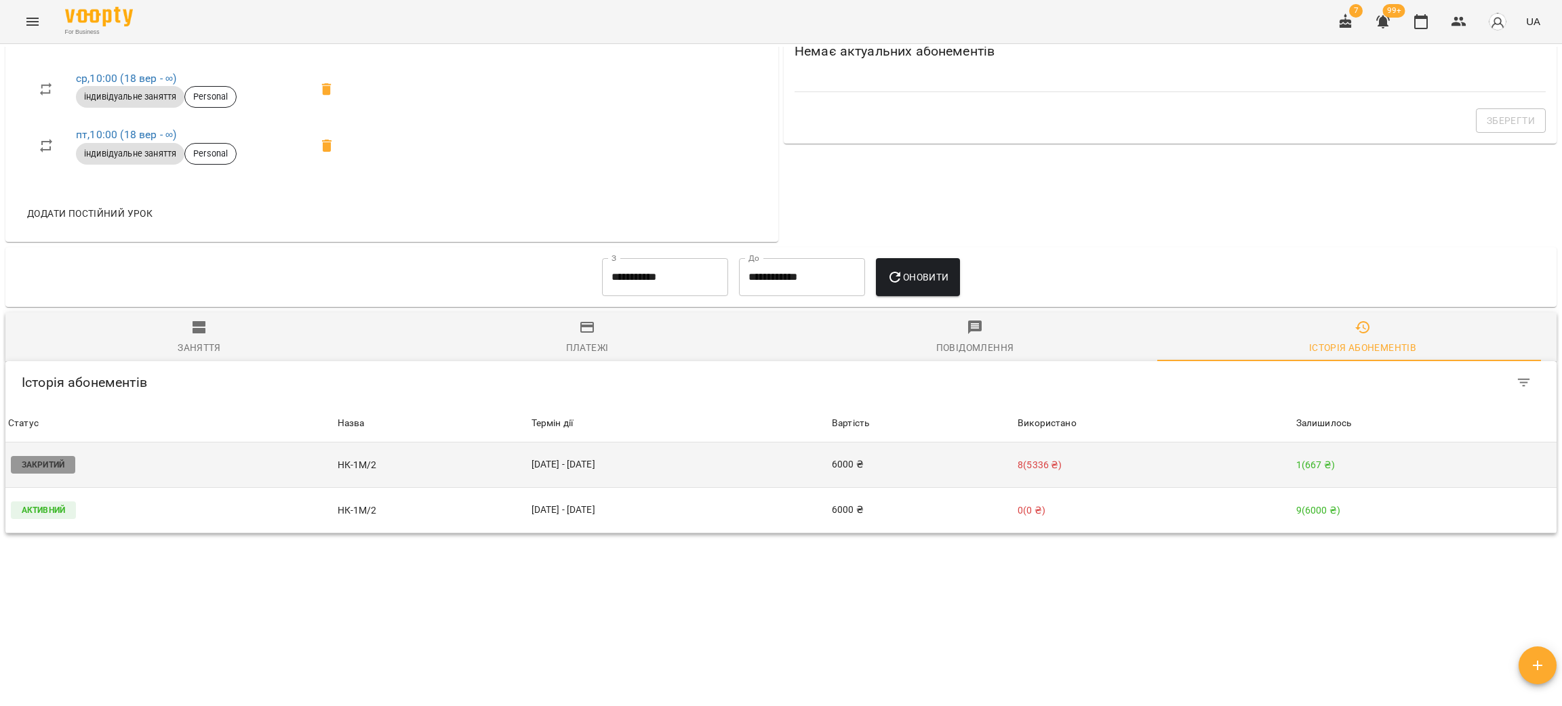
click at [563, 472] on td "[DATE] - [DATE]" at bounding box center [679, 465] width 300 height 45
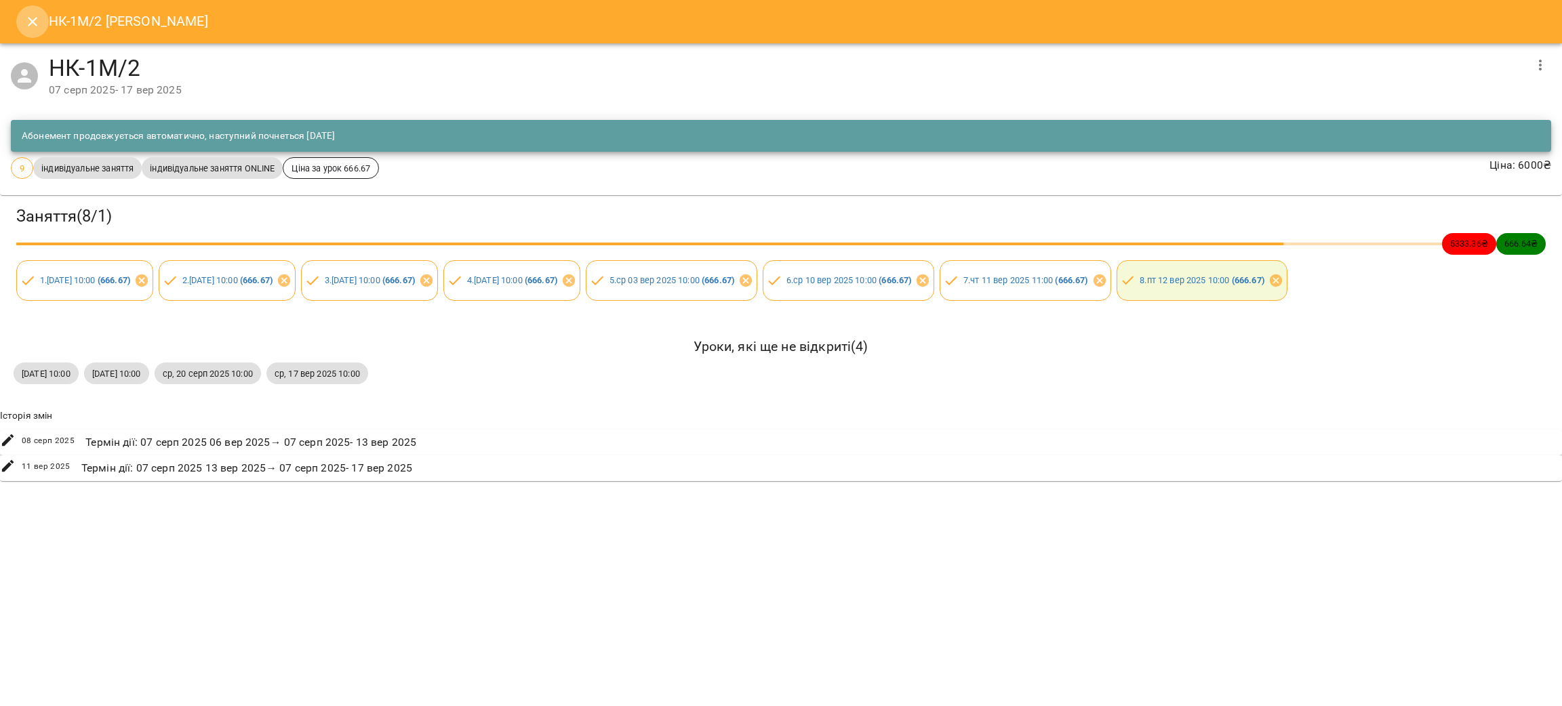
click at [30, 10] on button "Close" at bounding box center [32, 21] width 33 height 33
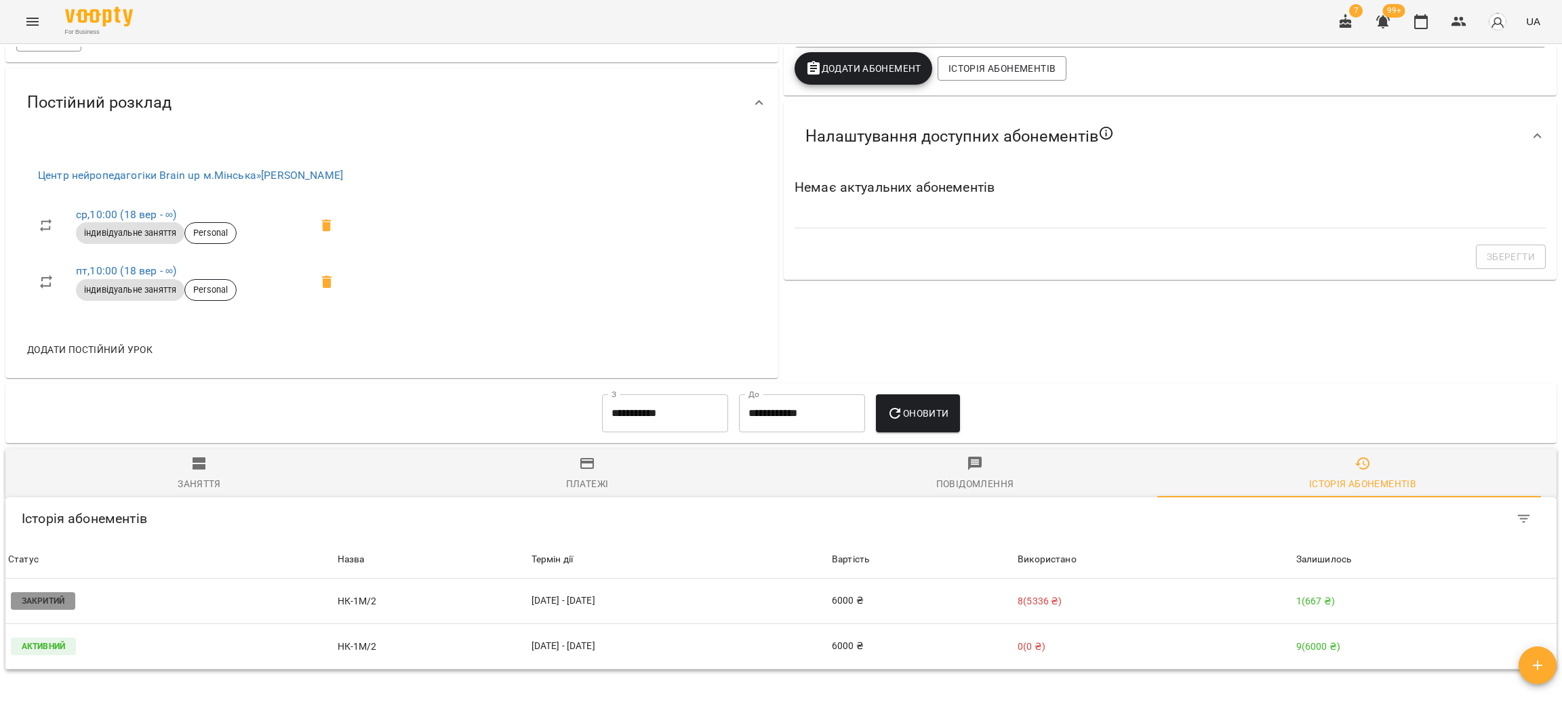
scroll to position [0, 0]
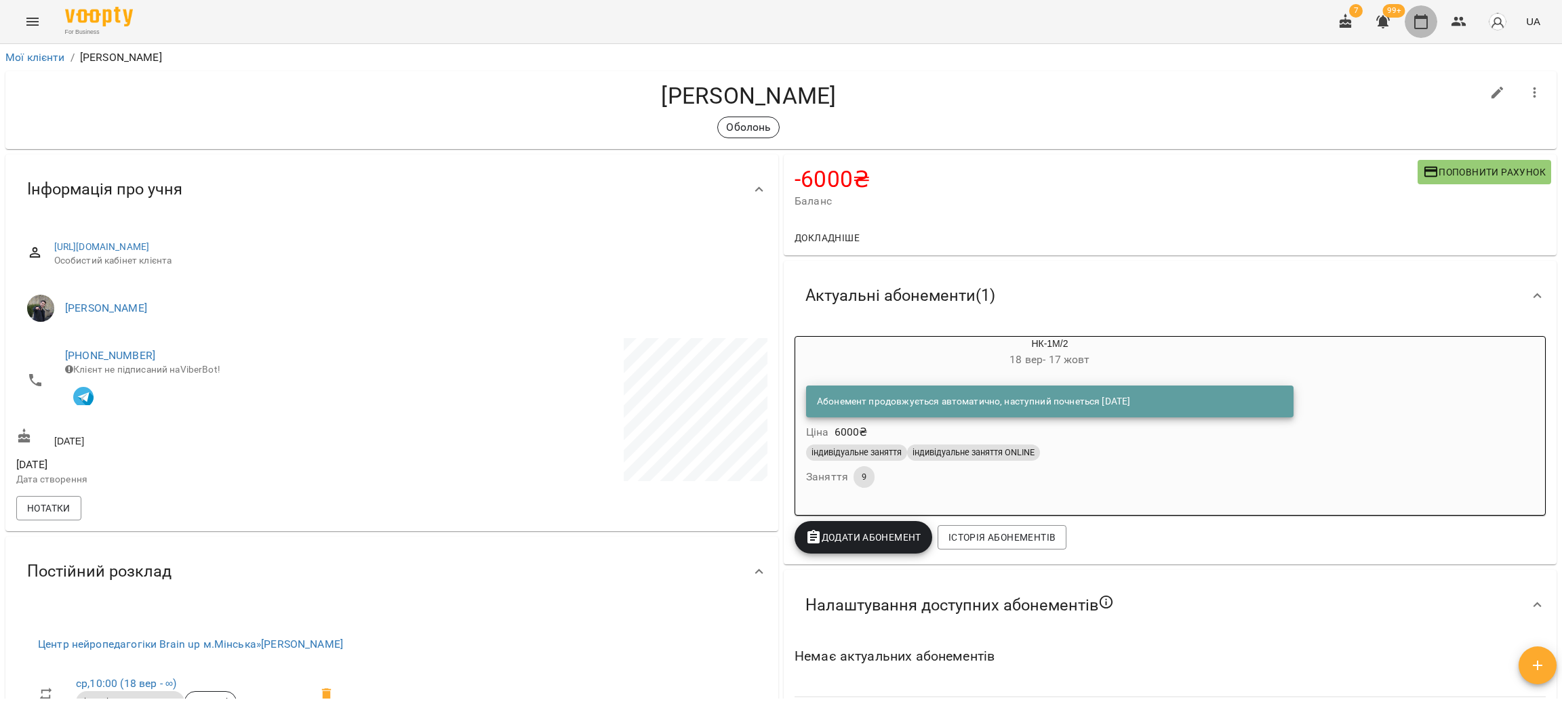
click at [1416, 24] on icon "button" at bounding box center [1421, 21] width 14 height 15
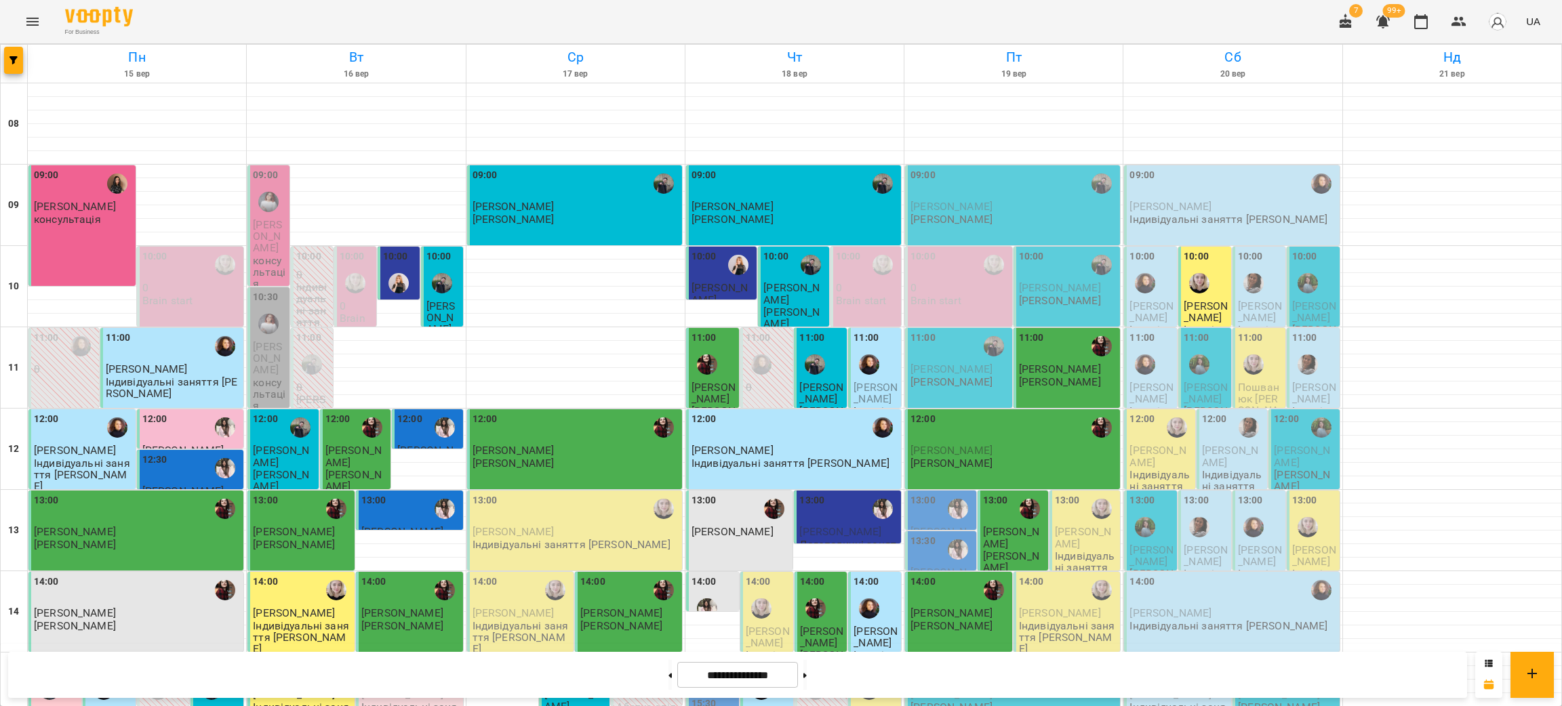
scroll to position [576, 0]
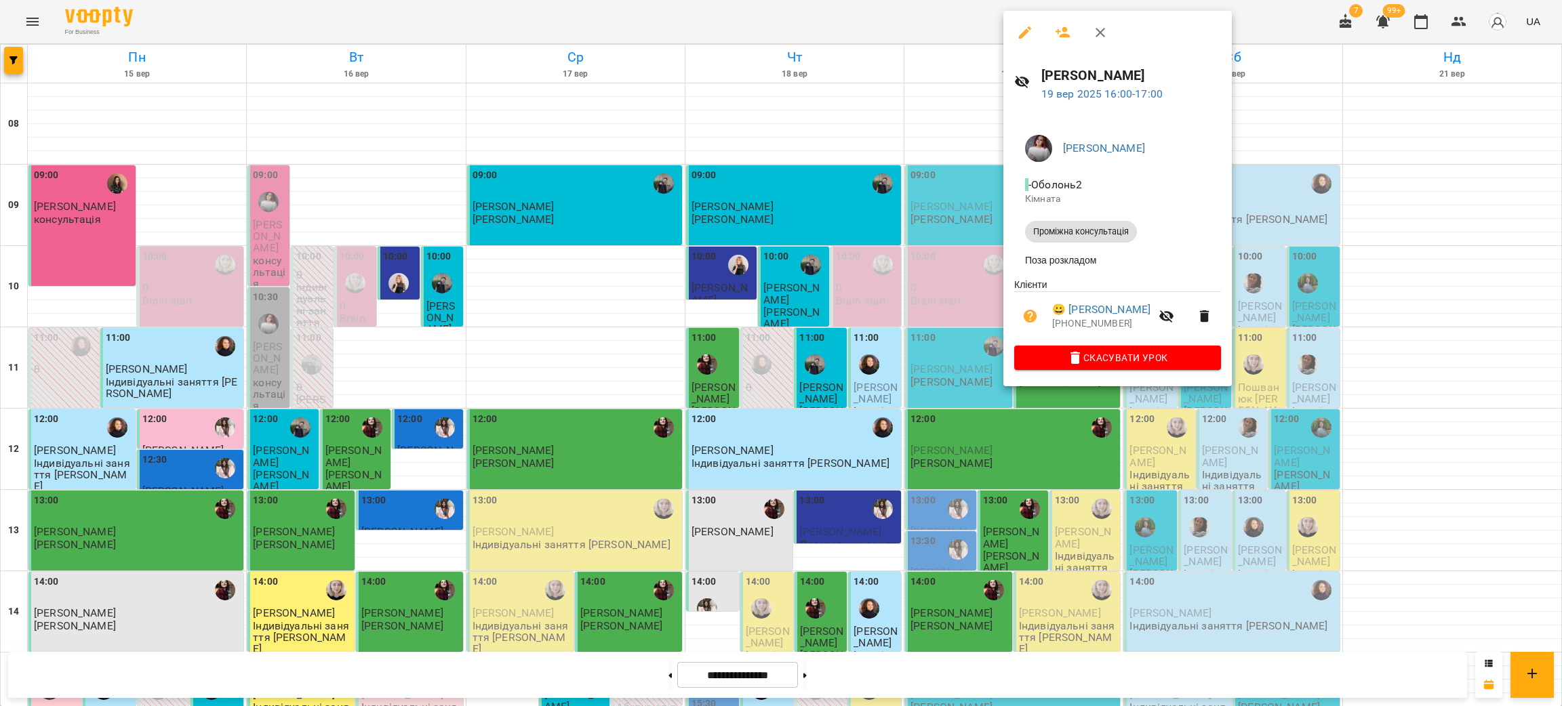
click at [758, 32] on div at bounding box center [781, 353] width 1562 height 706
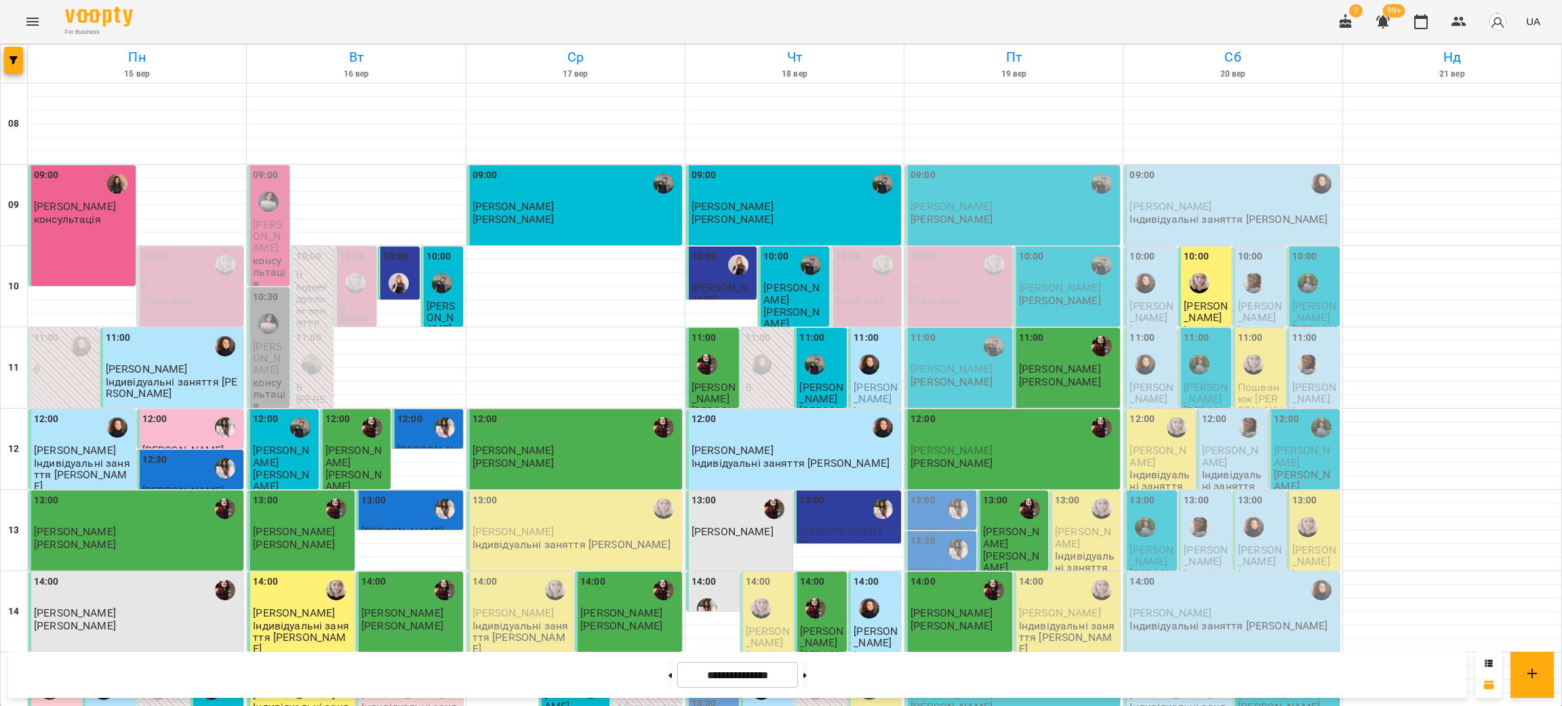
click at [312, 20] on div "For Business 7 99+ UA" at bounding box center [781, 21] width 1562 height 43
click at [180, 14] on div "For Business 7 99+ UA" at bounding box center [781, 21] width 1562 height 43
click at [710, 673] on input "**********" at bounding box center [737, 675] width 121 height 26
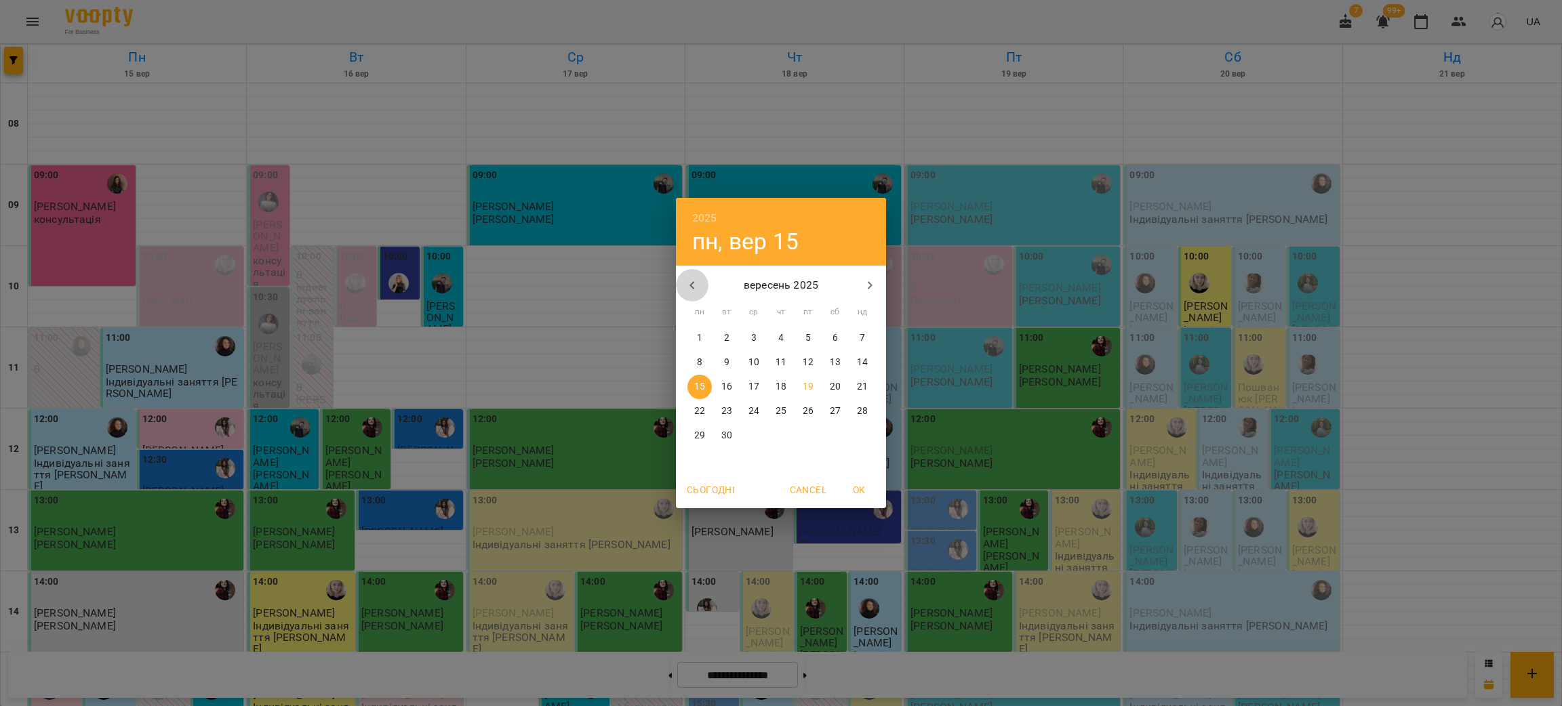
click at [693, 280] on icon "button" at bounding box center [692, 285] width 16 height 16
click at [750, 410] on p "20" at bounding box center [753, 412] width 11 height 14
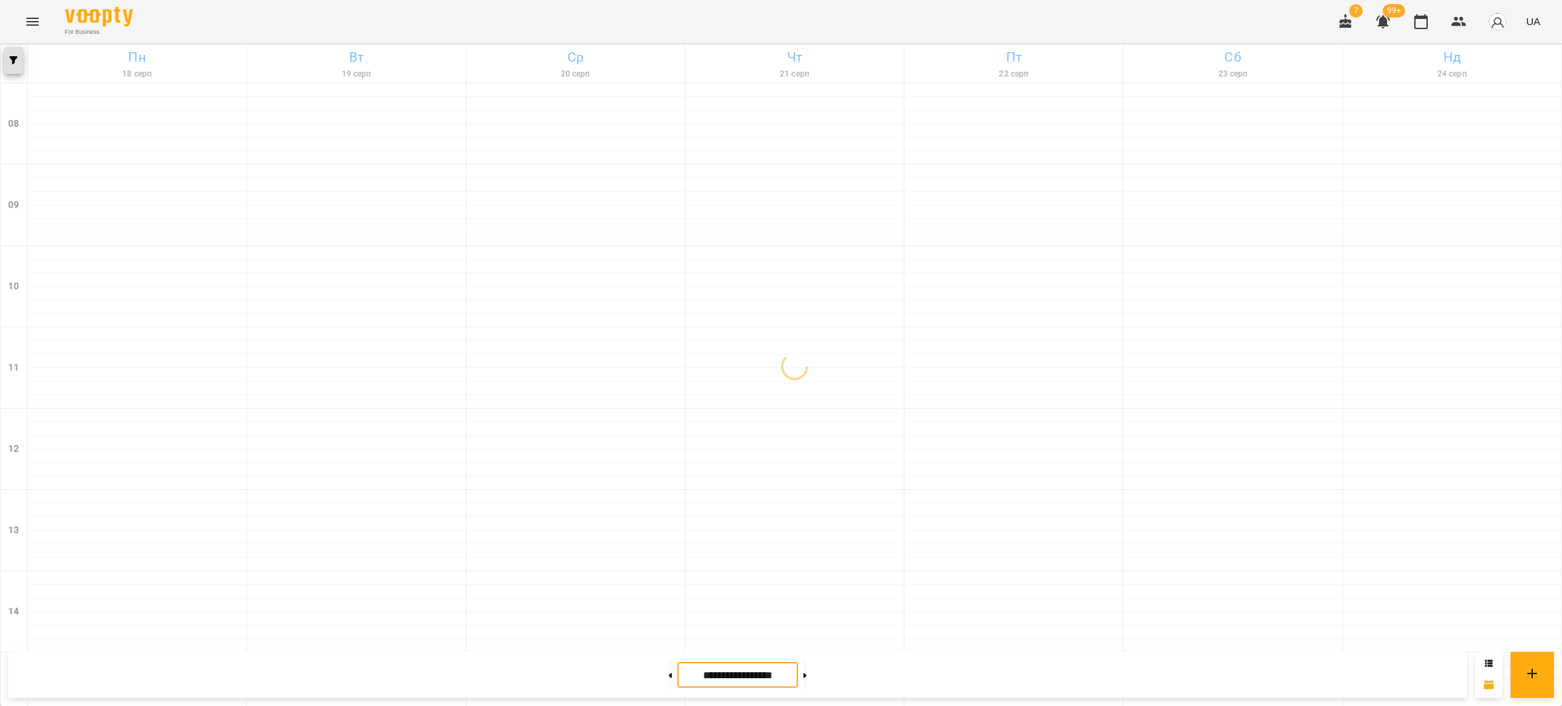
click at [13, 60] on icon "button" at bounding box center [13, 60] width 8 height 8
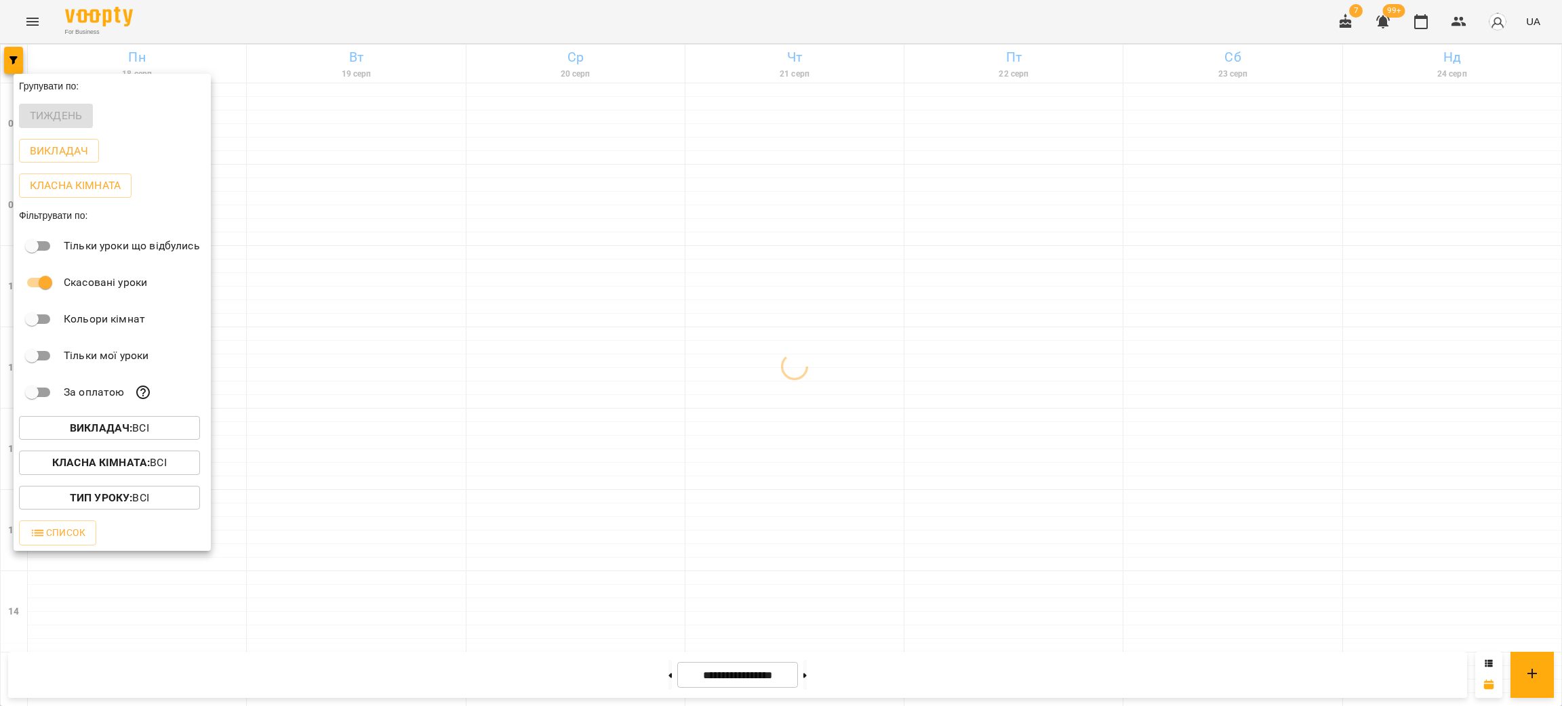
click at [155, 426] on span "Викладач : Всі" at bounding box center [109, 428] width 159 height 16
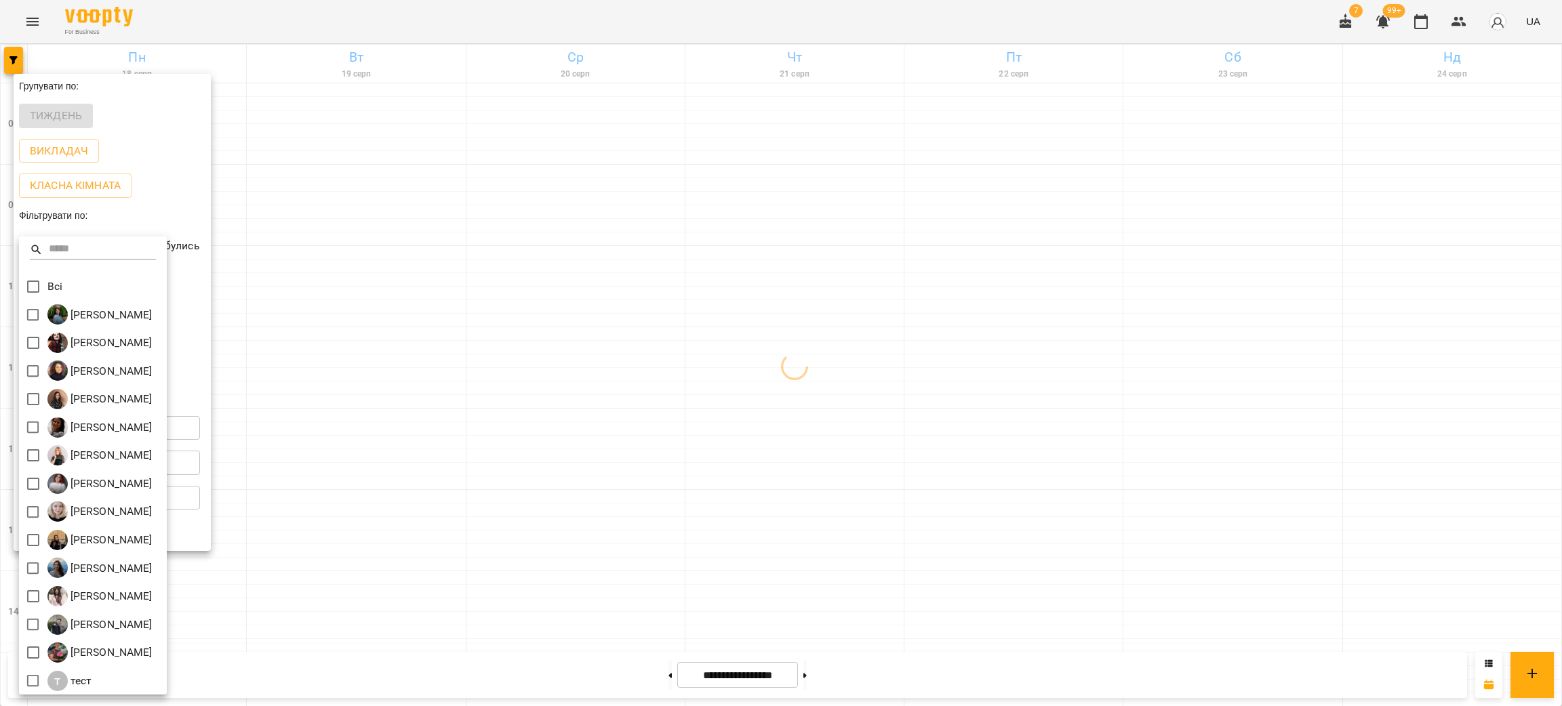
click at [384, 283] on div at bounding box center [781, 353] width 1562 height 706
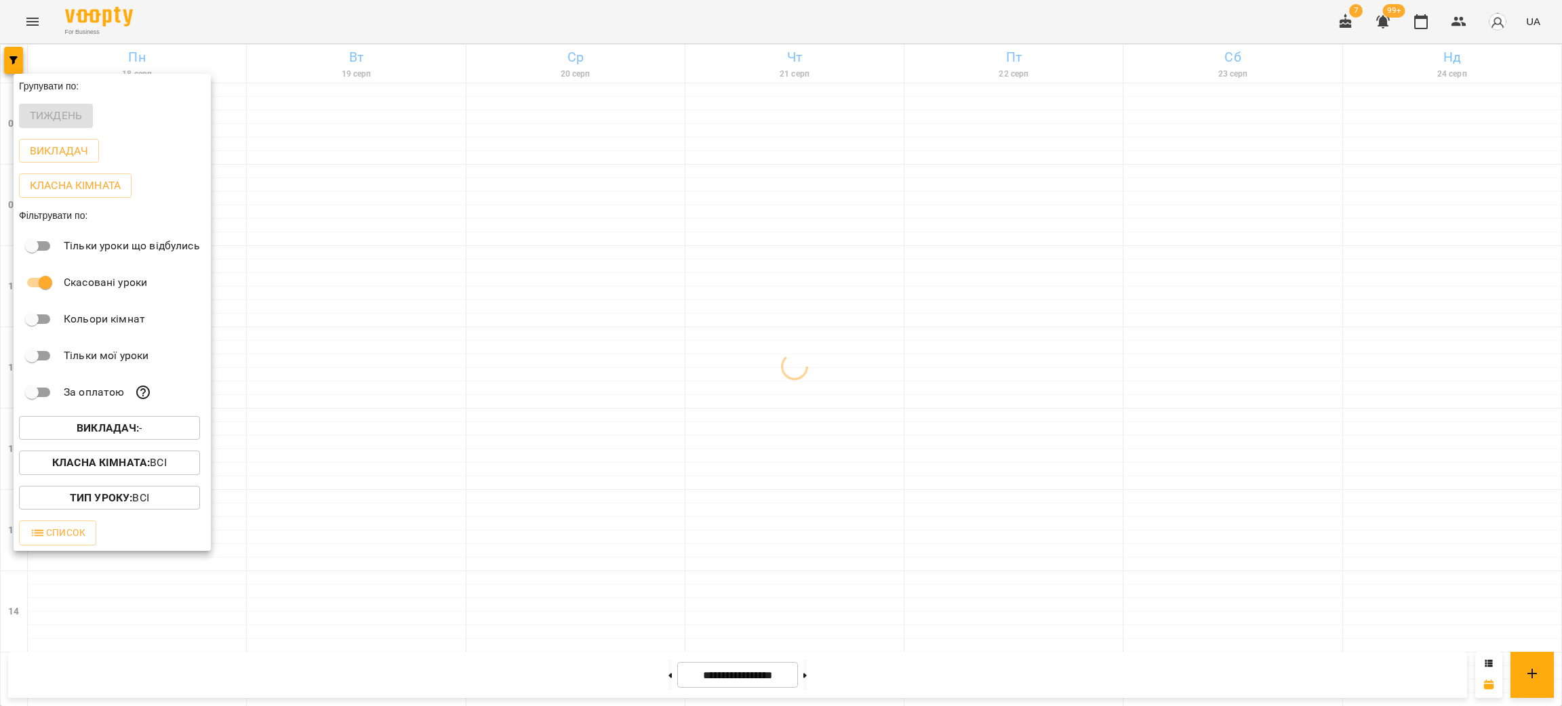
click at [384, 283] on div "Всі [PERSON_NAME] [PERSON_NAME] [PERSON_NAME] [PERSON_NAME] [PERSON_NAME] [PERS…" at bounding box center [781, 353] width 1562 height 706
click at [384, 283] on div at bounding box center [781, 353] width 1562 height 706
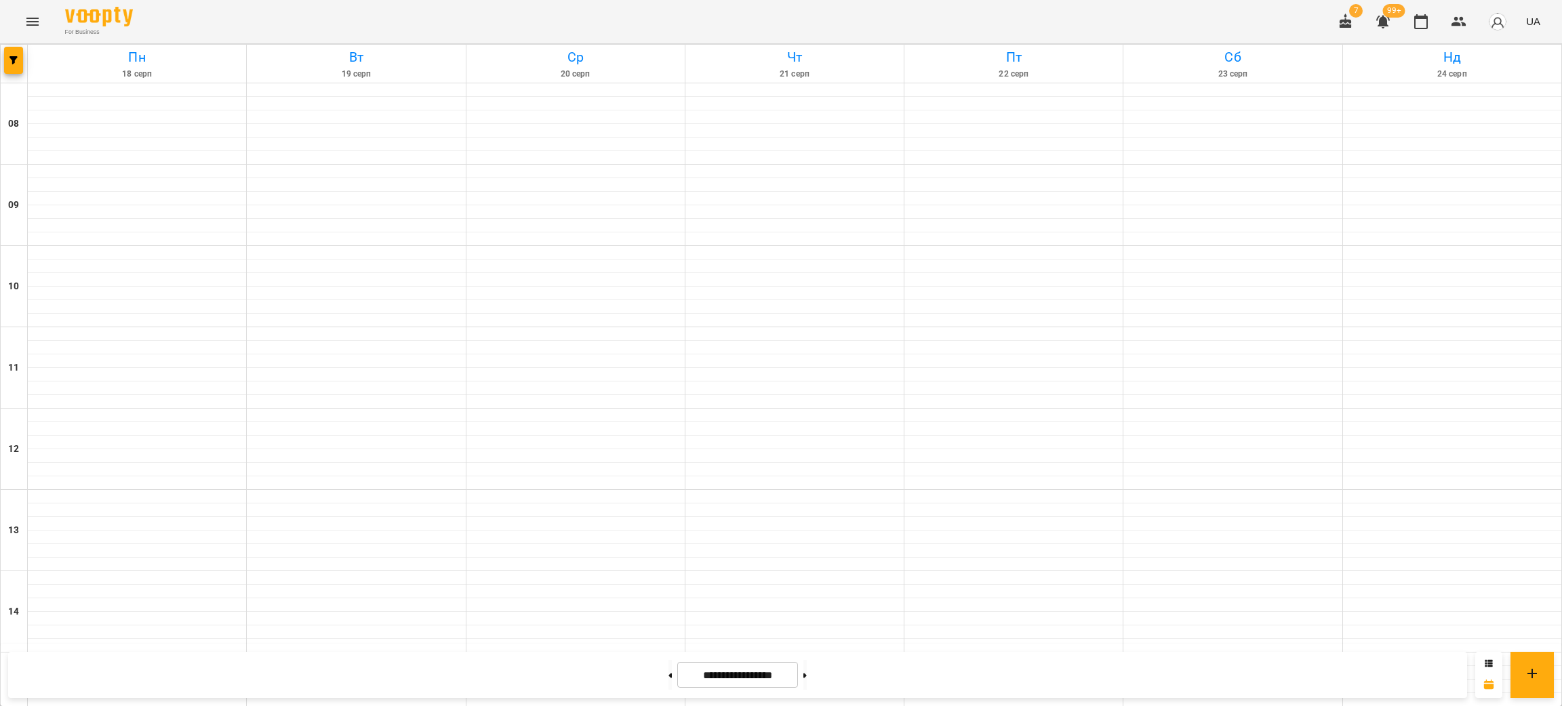
scroll to position [576, 0]
click at [16, 72] on button "button" at bounding box center [13, 60] width 19 height 27
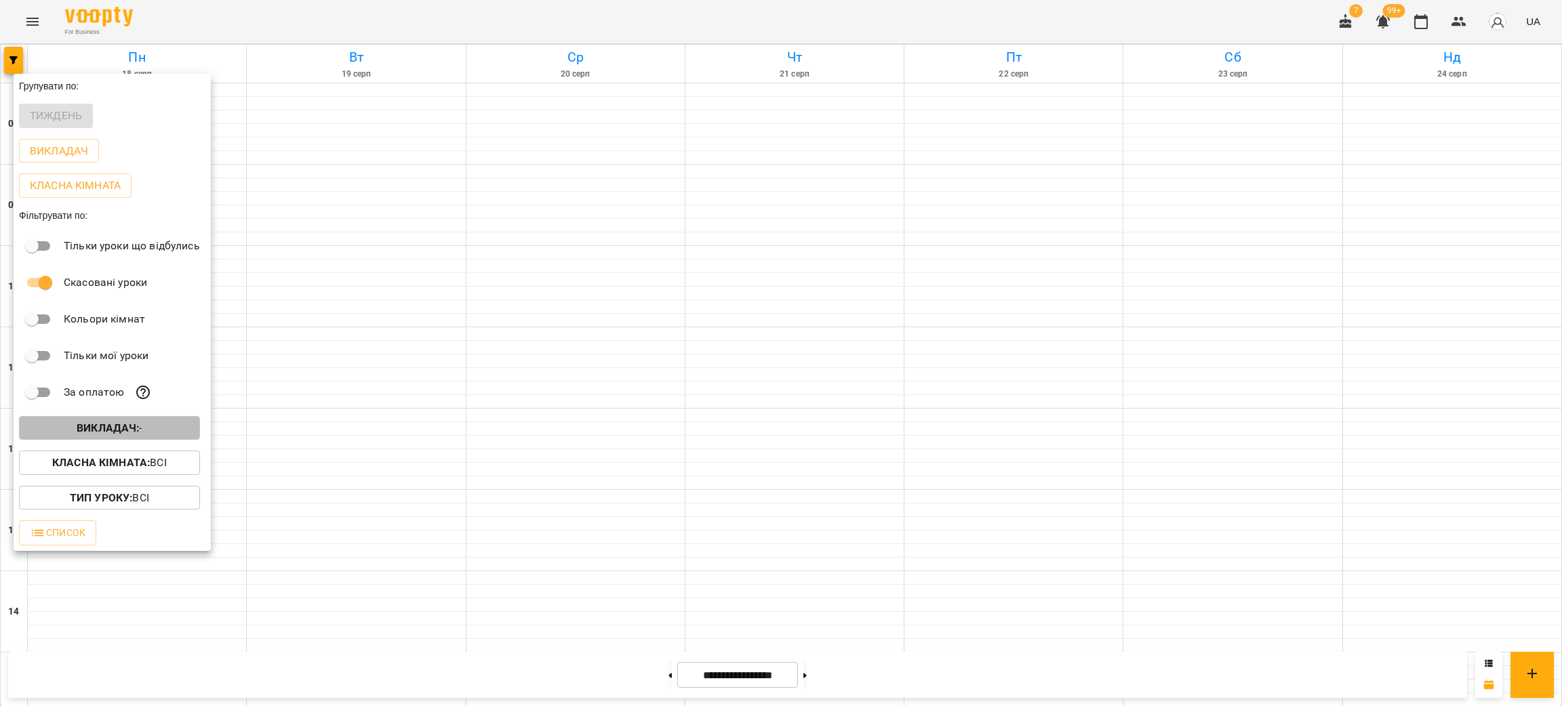
click at [95, 435] on b "Викладач :" at bounding box center [108, 428] width 62 height 13
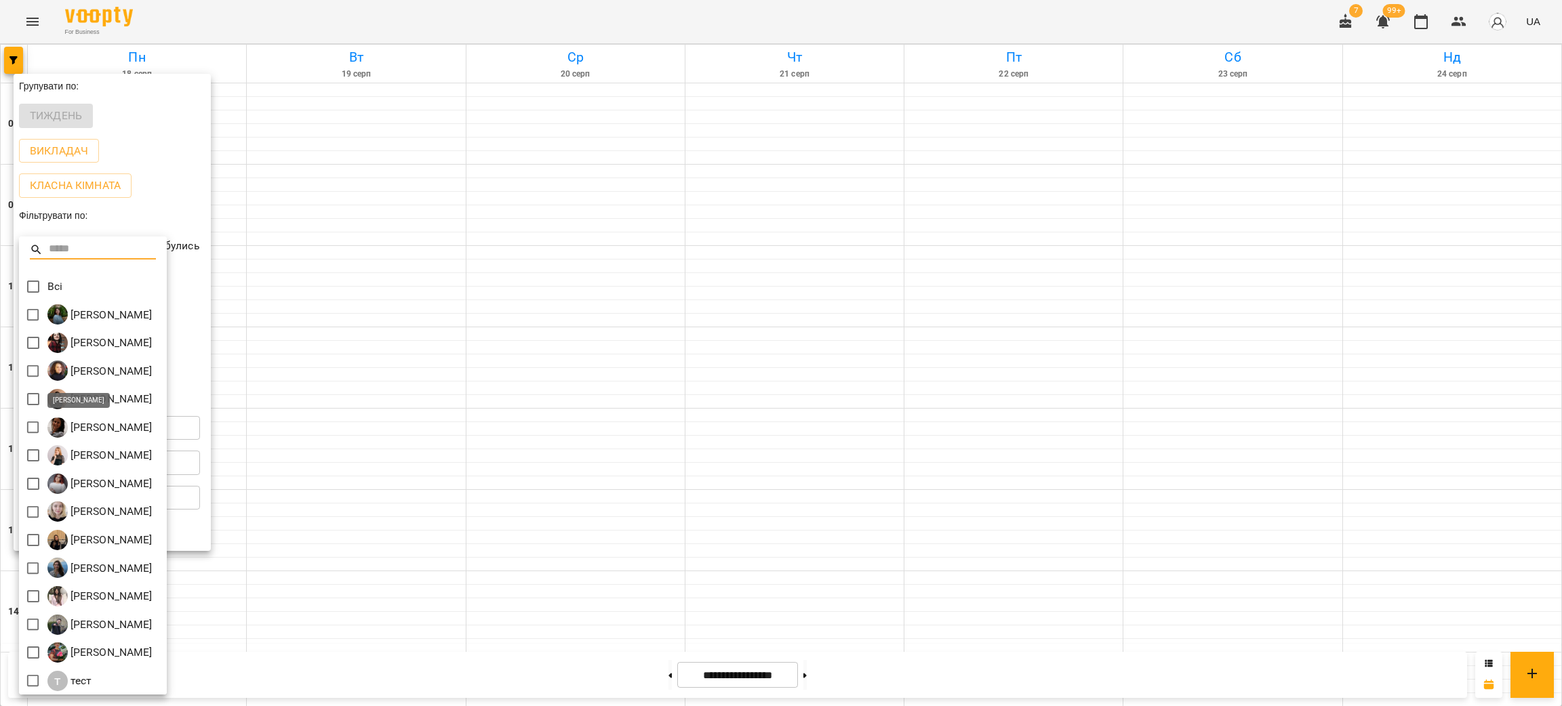
scroll to position [2, 0]
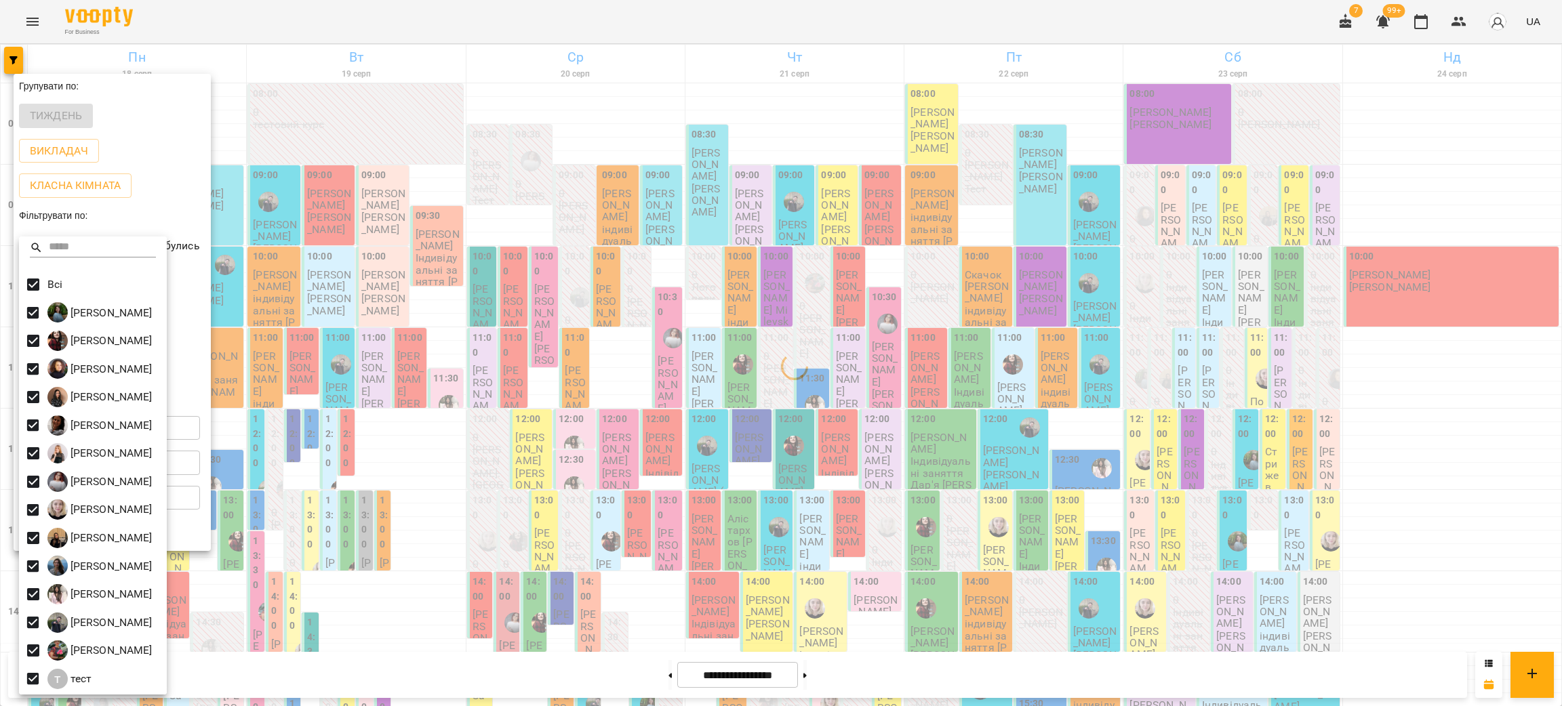
click at [478, 14] on div at bounding box center [781, 353] width 1562 height 706
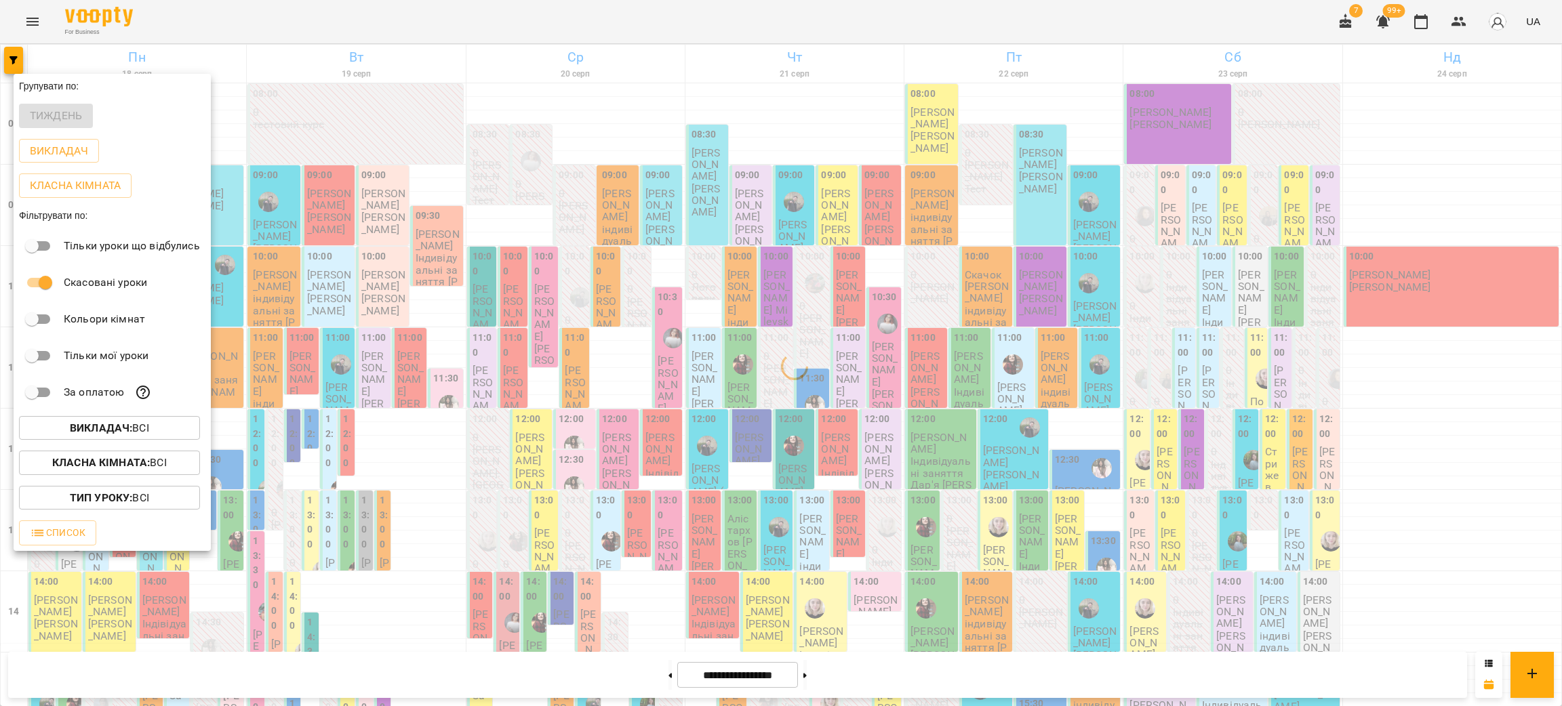
click at [478, 14] on div "Всі [PERSON_NAME] [PERSON_NAME] [PERSON_NAME] [PERSON_NAME] [PERSON_NAME] [PERS…" at bounding box center [781, 353] width 1562 height 706
click at [478, 14] on div at bounding box center [781, 353] width 1562 height 706
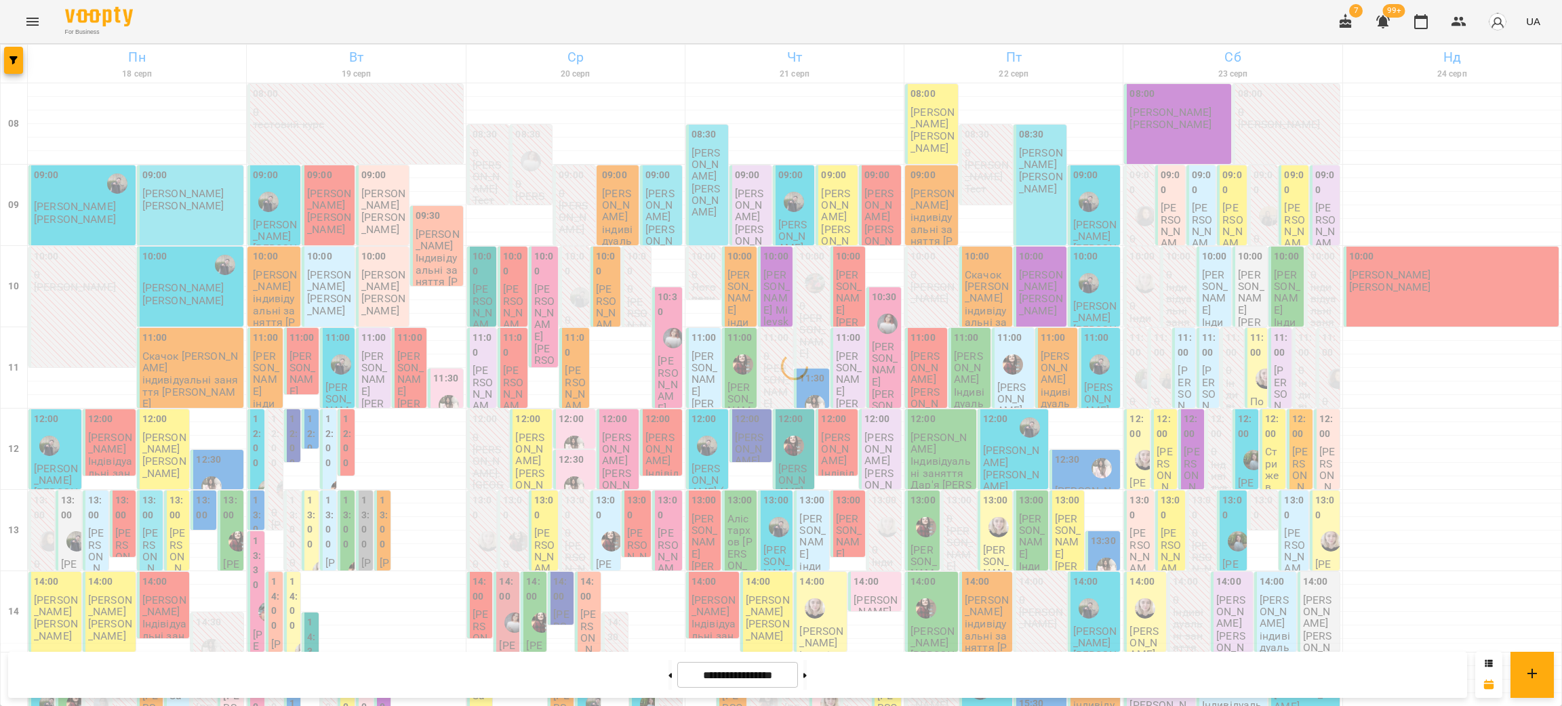
click at [478, 14] on div "Групувати по: Тиждень Викладач Класна кімната Фільтрувати по: Тільки уроки що в…" at bounding box center [781, 353] width 1562 height 706
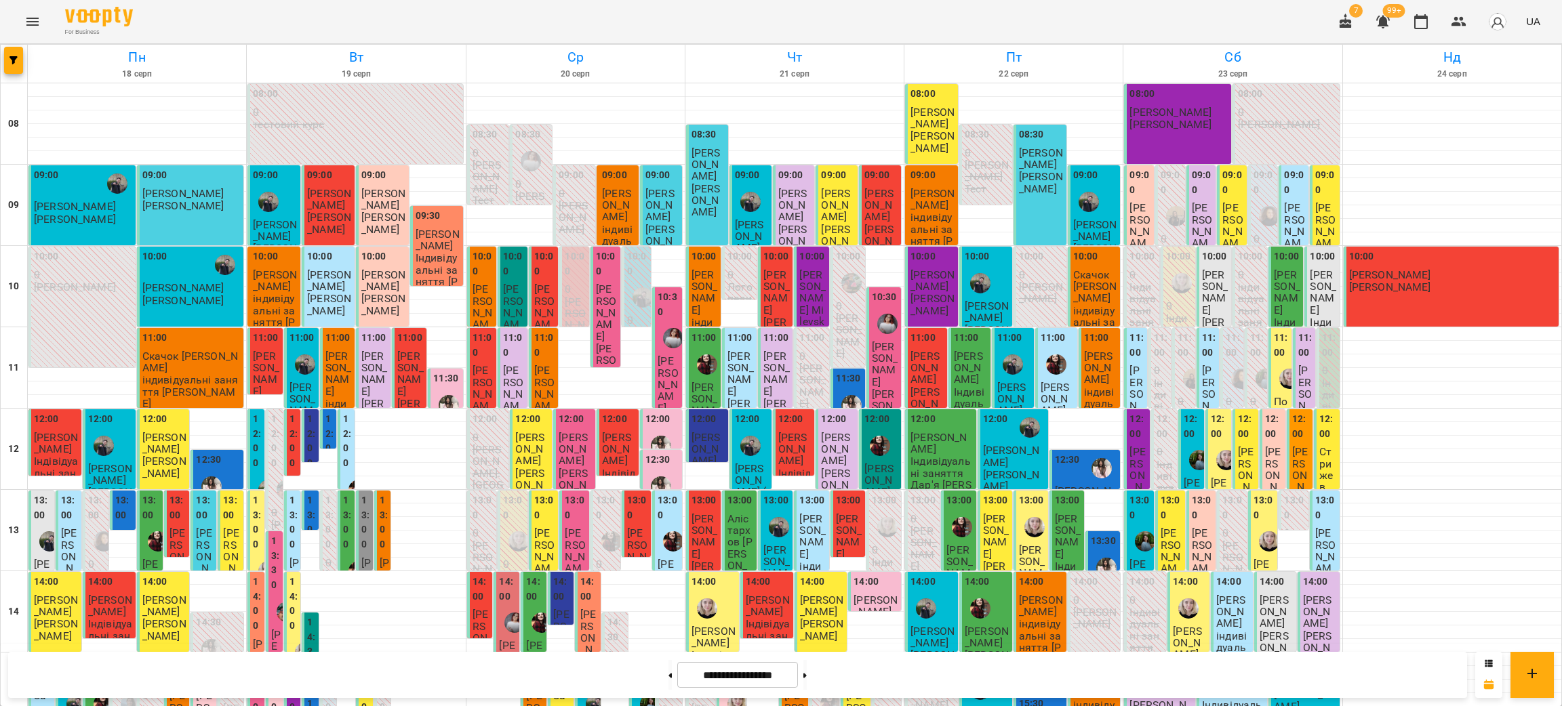
scroll to position [407, 0]
click at [13, 64] on icon "button" at bounding box center [13, 60] width 8 height 8
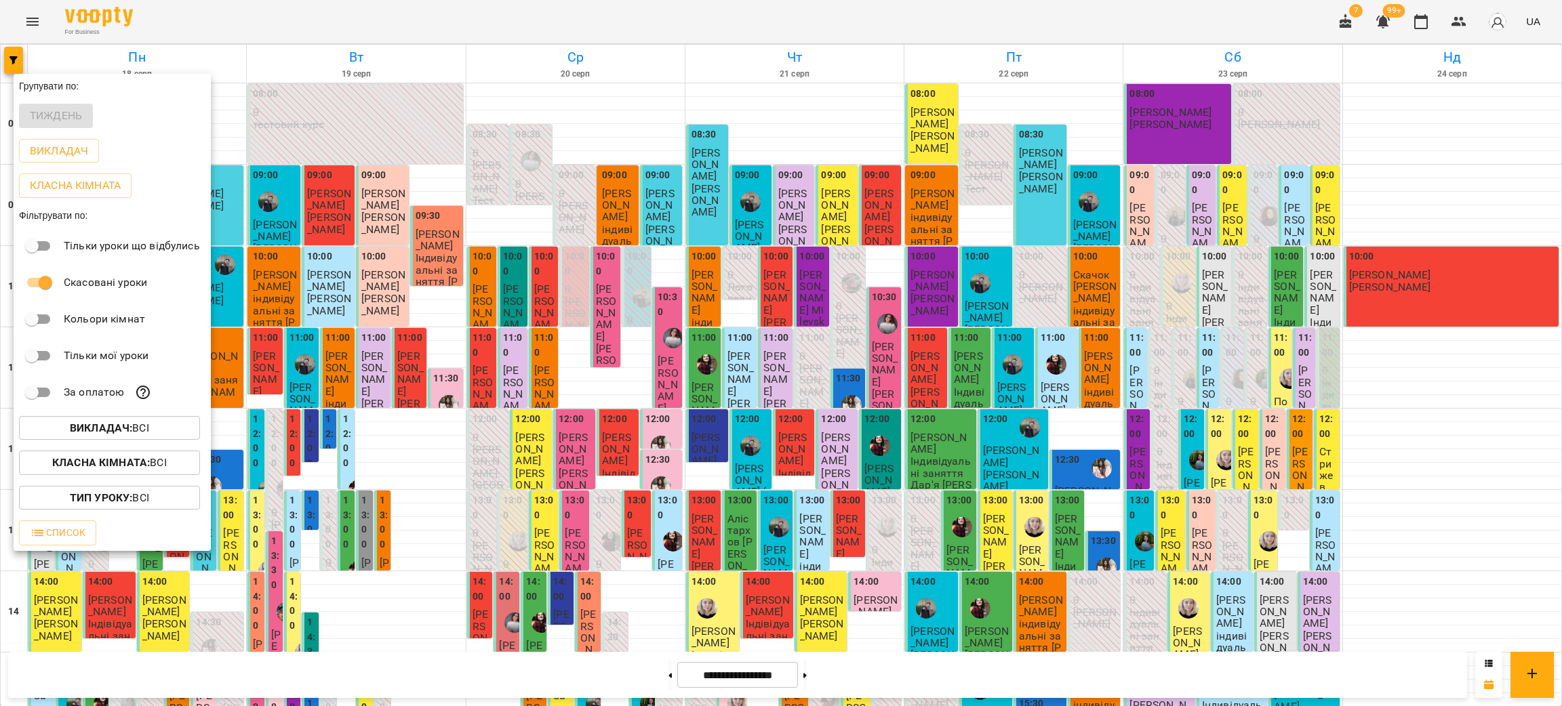
click at [132, 435] on b "Викладач :" at bounding box center [101, 428] width 62 height 13
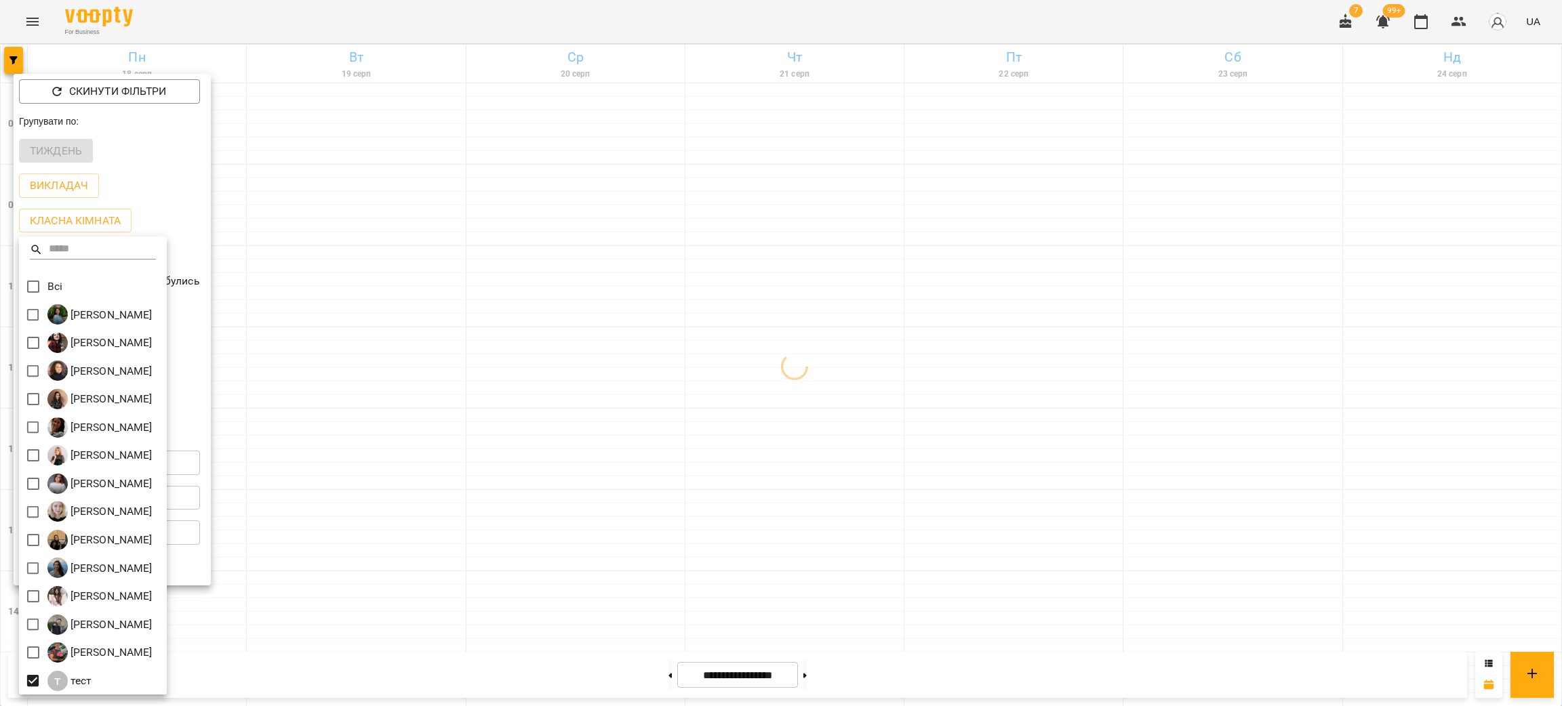
click at [525, 352] on div at bounding box center [781, 353] width 1562 height 706
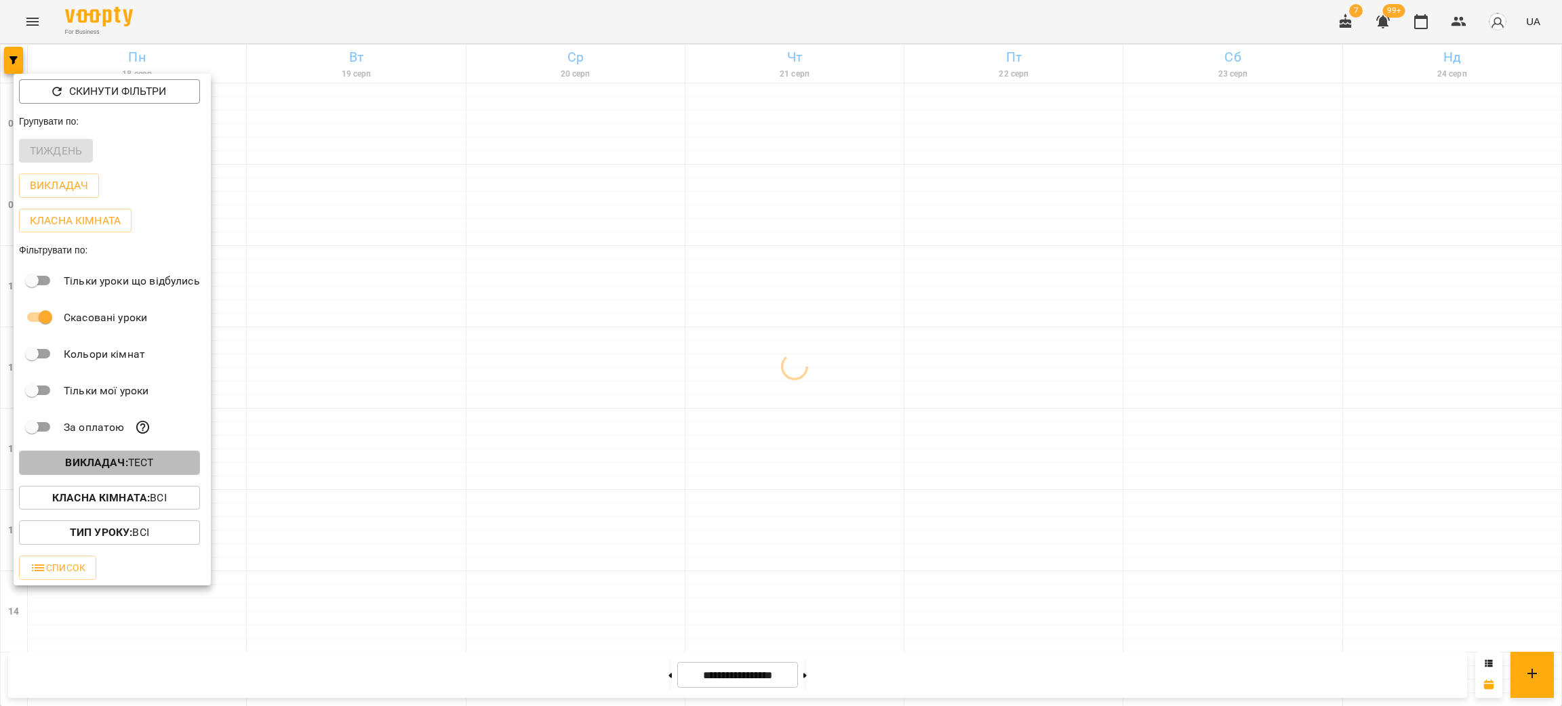
click at [137, 467] on p "Викладач : тест" at bounding box center [109, 463] width 88 height 16
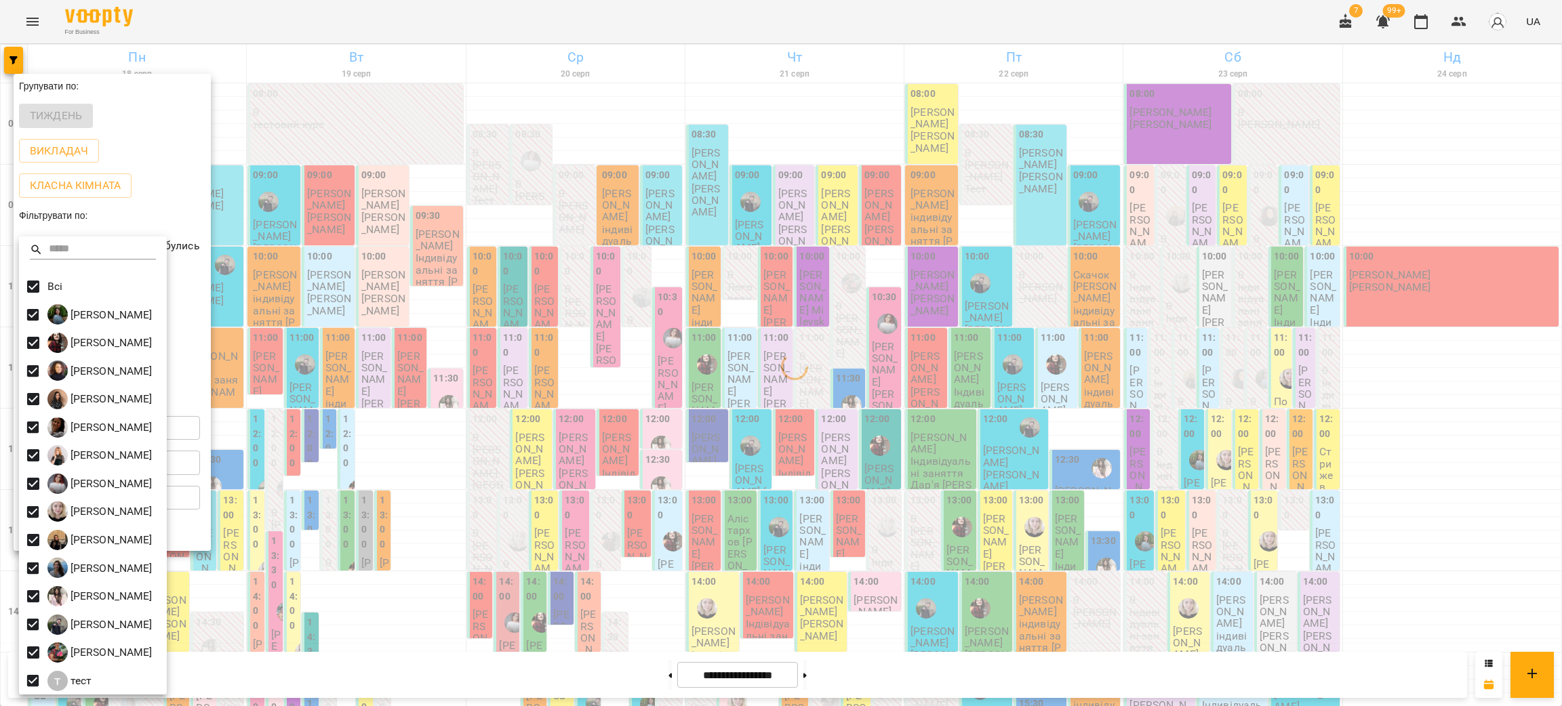
click at [481, 19] on div at bounding box center [781, 353] width 1562 height 706
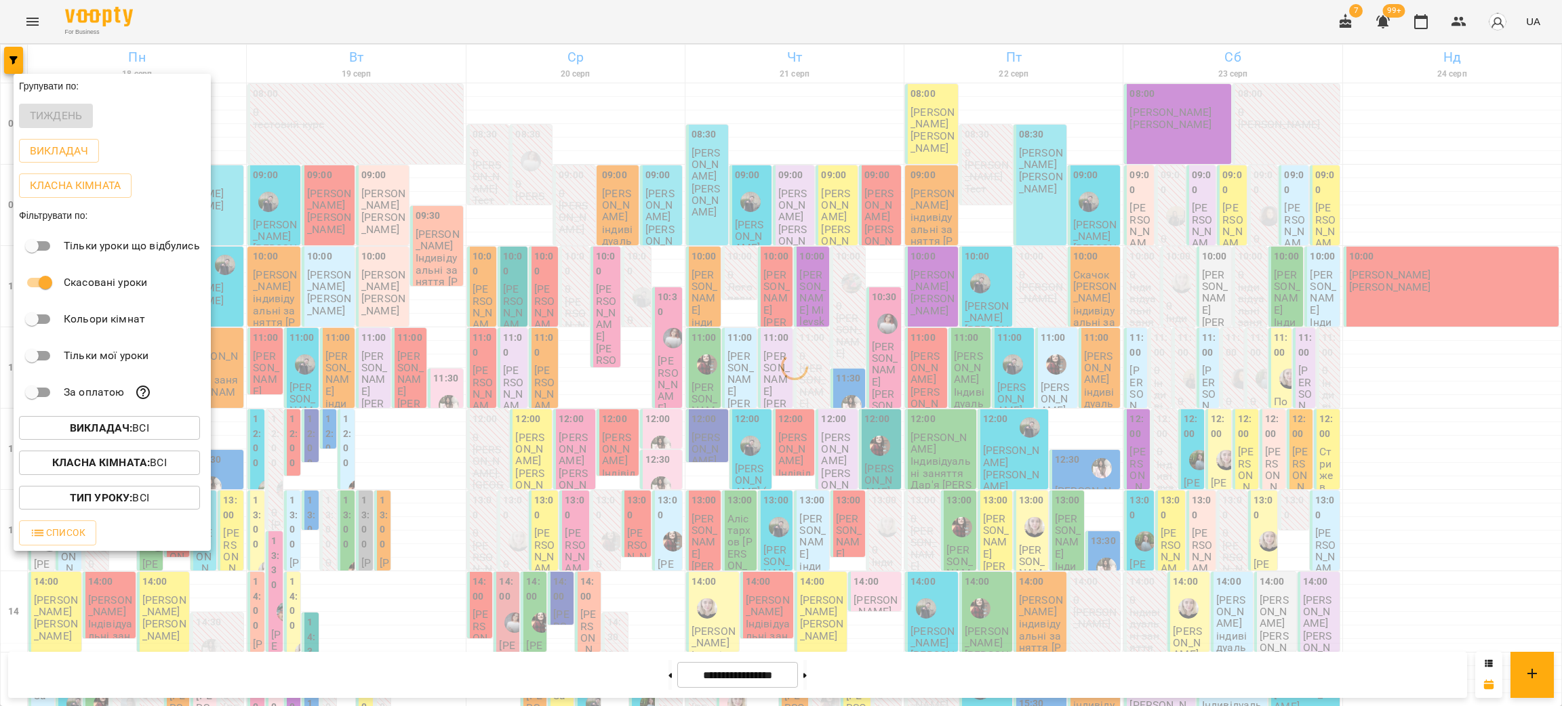
click at [481, 19] on div "Всі [PERSON_NAME] [PERSON_NAME] [PERSON_NAME] [PERSON_NAME] [PERSON_NAME] [PERS…" at bounding box center [781, 353] width 1562 height 706
click at [519, 28] on div at bounding box center [781, 353] width 1562 height 706
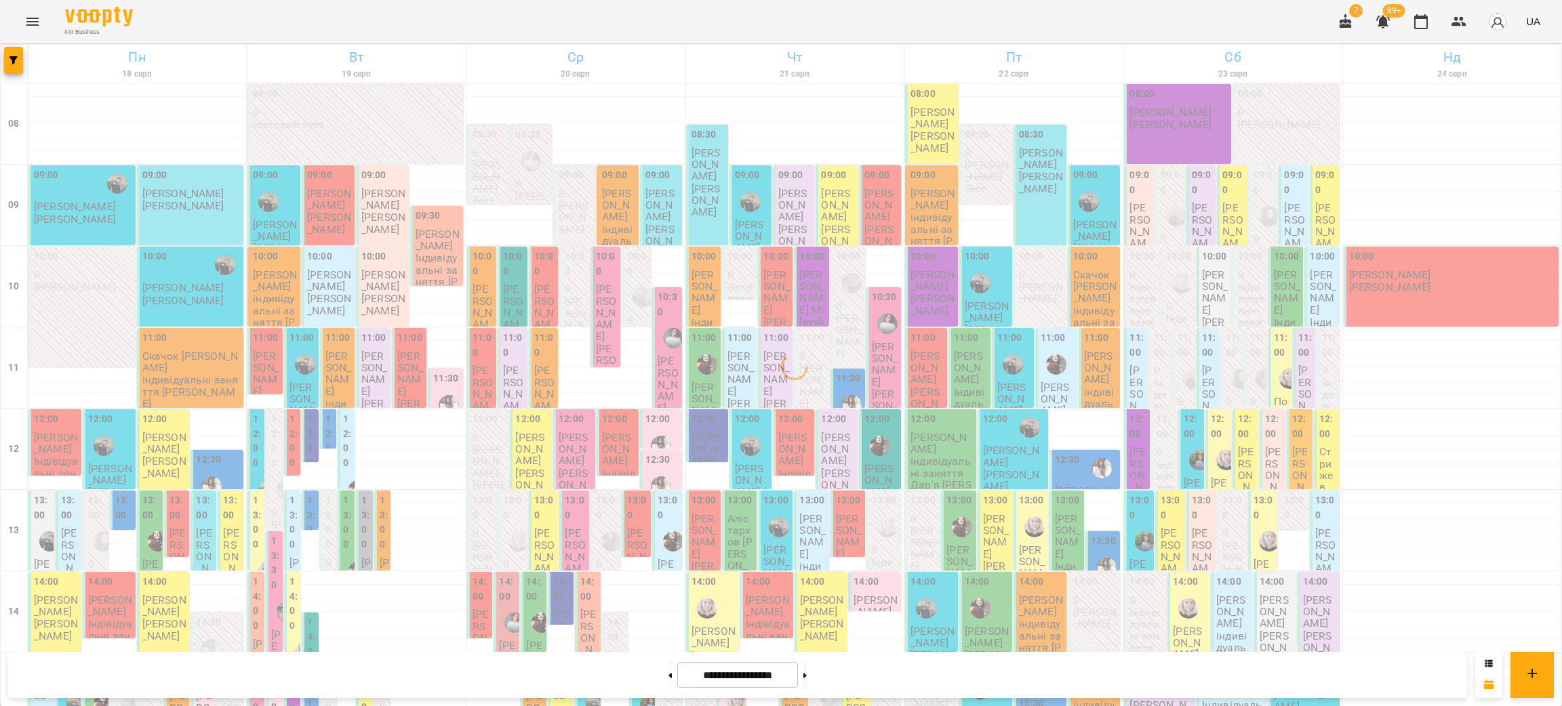
scroll to position [0, 0]
click at [925, 132] on p "[PERSON_NAME]" at bounding box center [932, 142] width 45 height 24
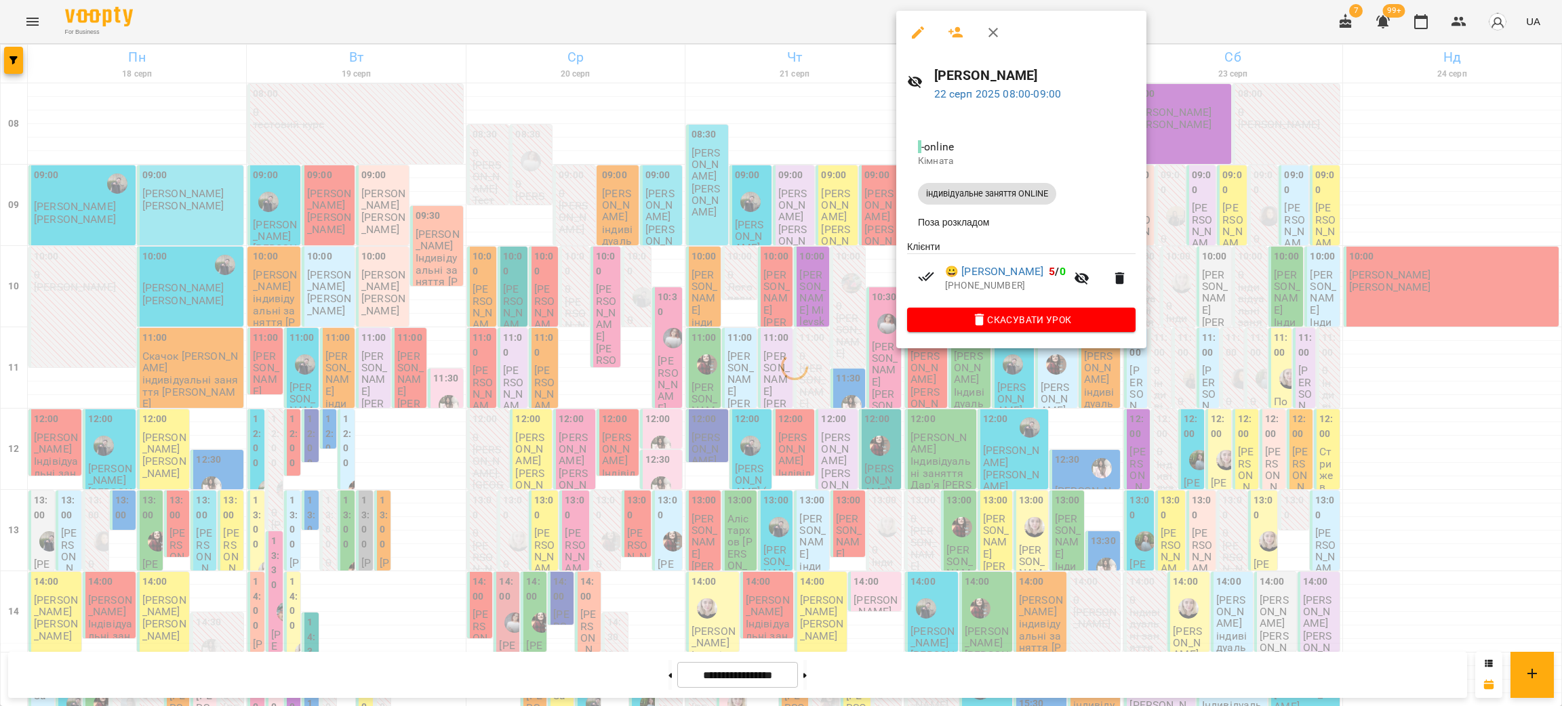
click at [787, 24] on div at bounding box center [781, 353] width 1562 height 706
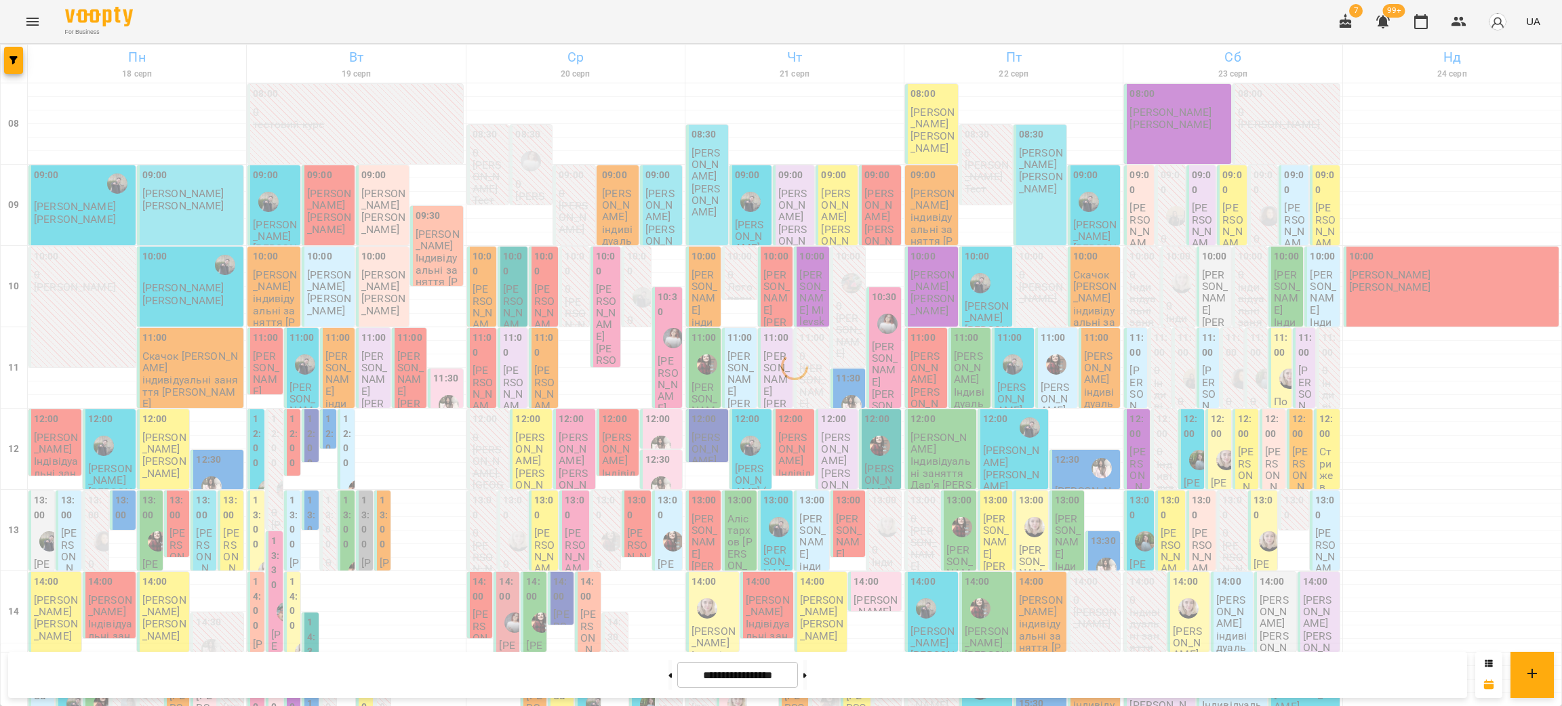
click at [609, 210] on span "[PERSON_NAME]" at bounding box center [616, 205] width 29 height 37
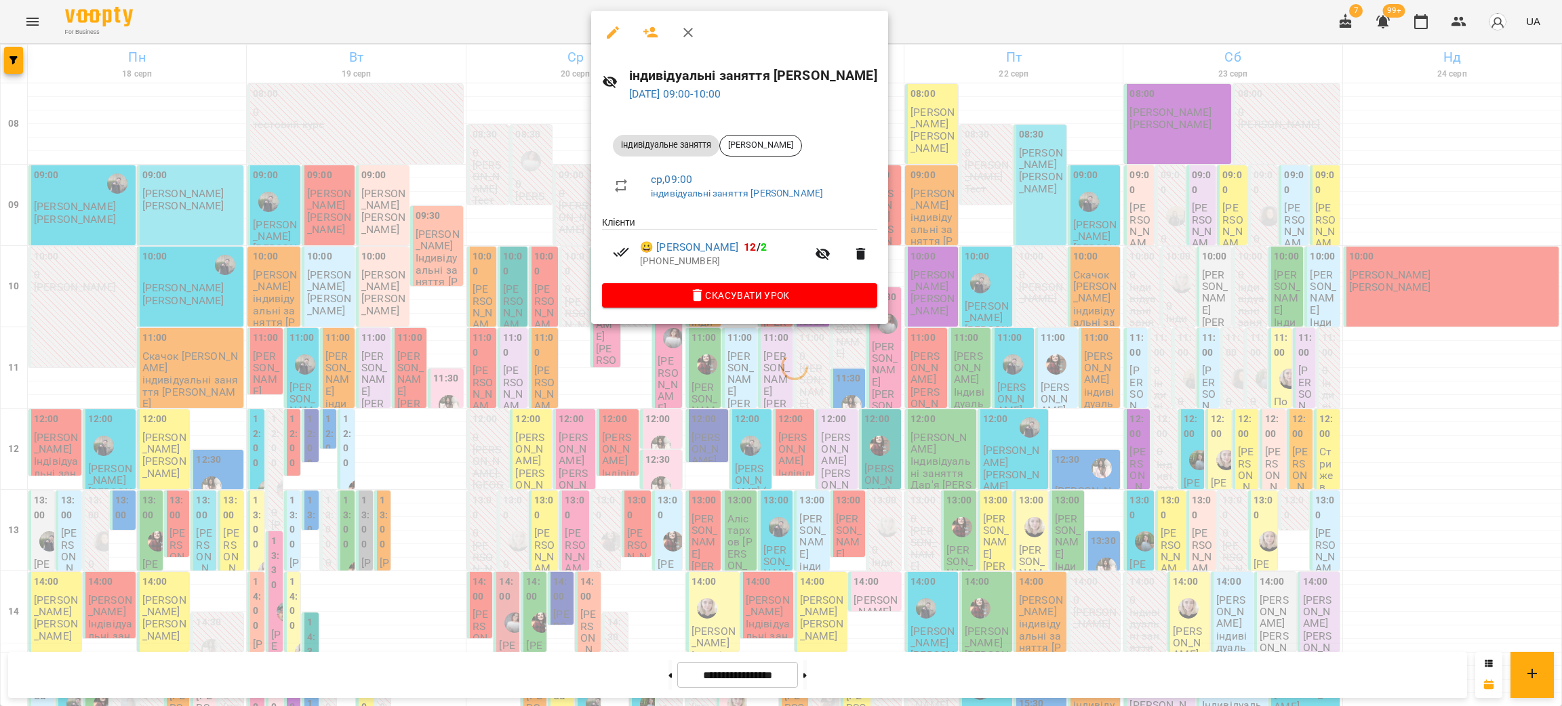
click at [433, 14] on div at bounding box center [781, 353] width 1562 height 706
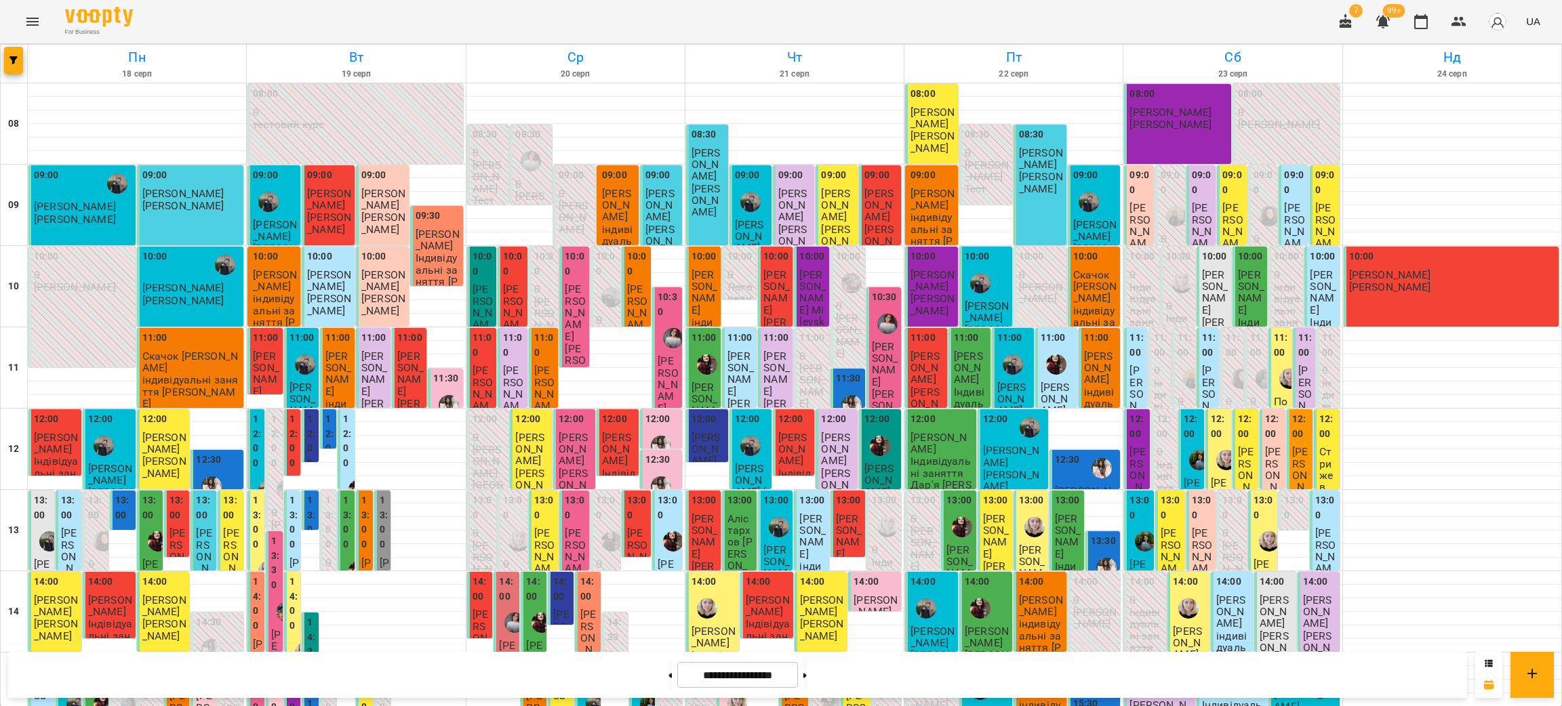
click at [226, 14] on div "For Business 7 99+ UA" at bounding box center [781, 21] width 1562 height 43
click at [10, 67] on button "button" at bounding box center [13, 60] width 19 height 27
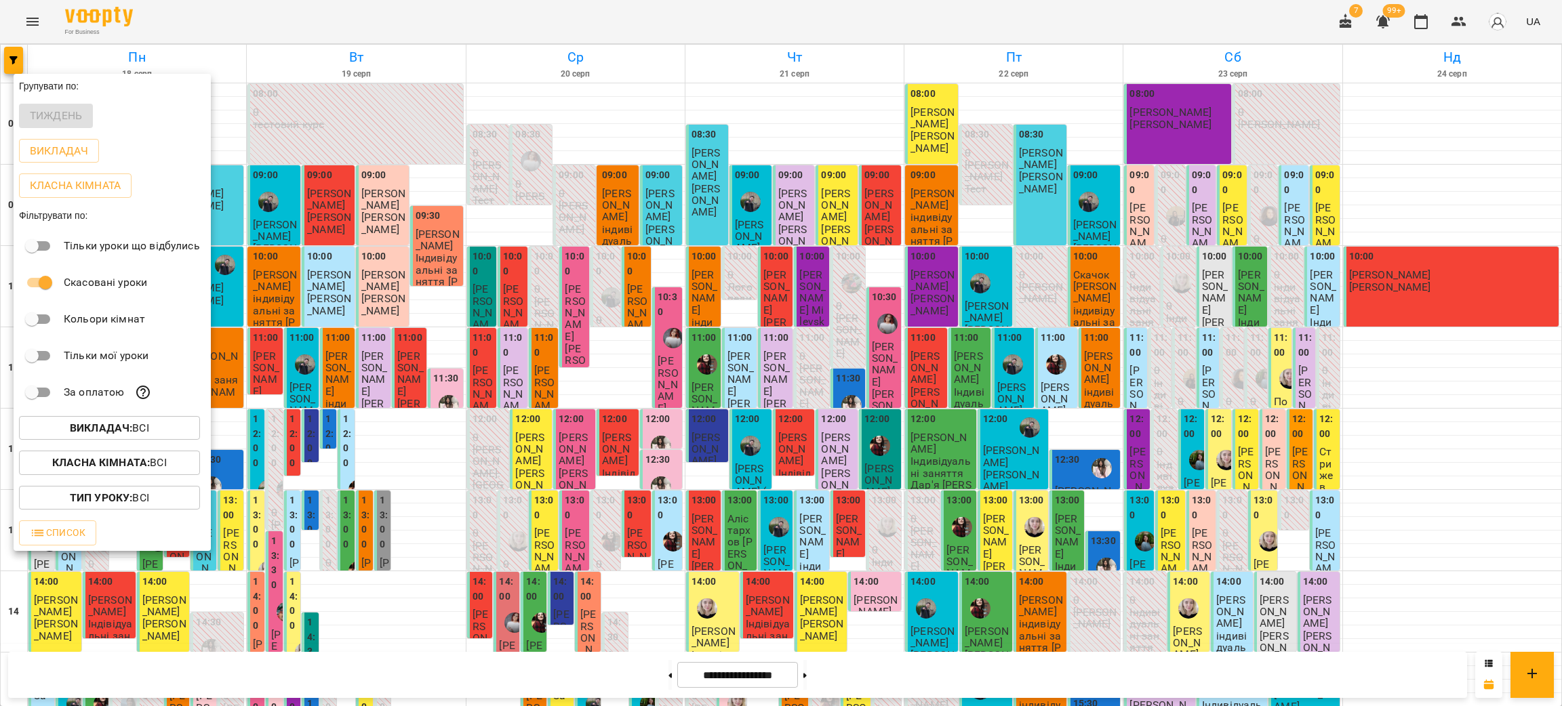
click at [323, 19] on div at bounding box center [781, 353] width 1562 height 706
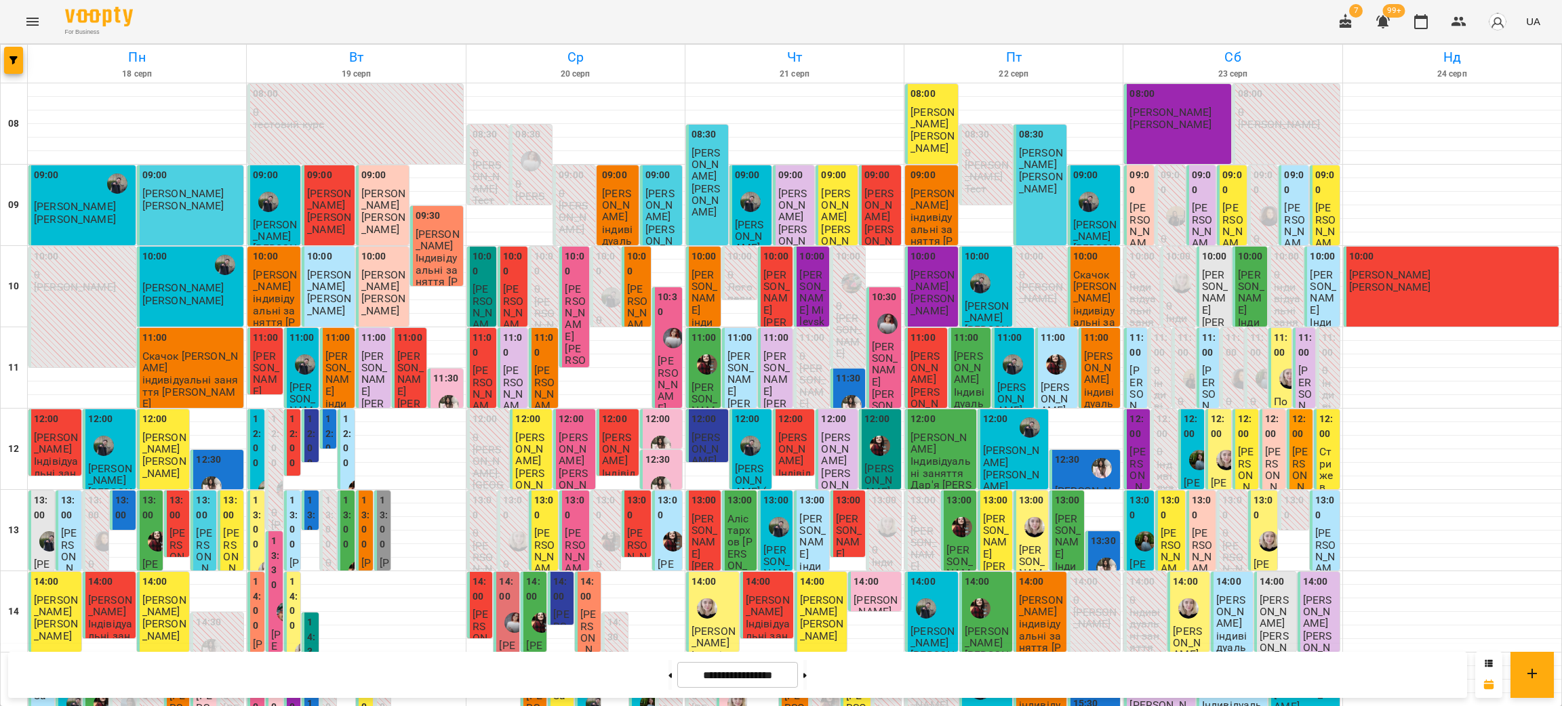
scroll to position [475, 0]
click at [807, 673] on button at bounding box center [804, 675] width 3 height 30
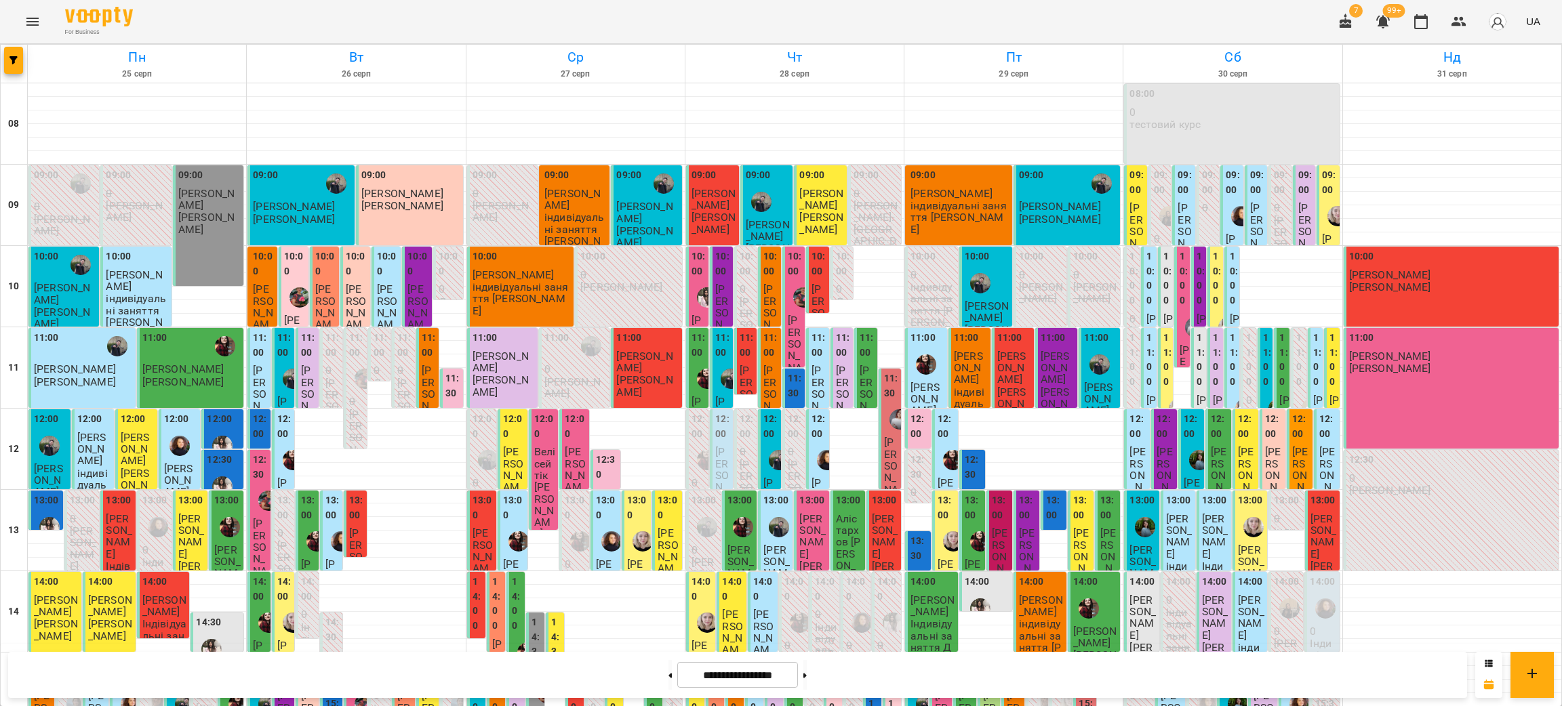
click at [276, 22] on div "For Business 7 99+ UA" at bounding box center [781, 21] width 1562 height 43
click at [668, 679] on button at bounding box center [669, 675] width 3 height 30
type input "**********"
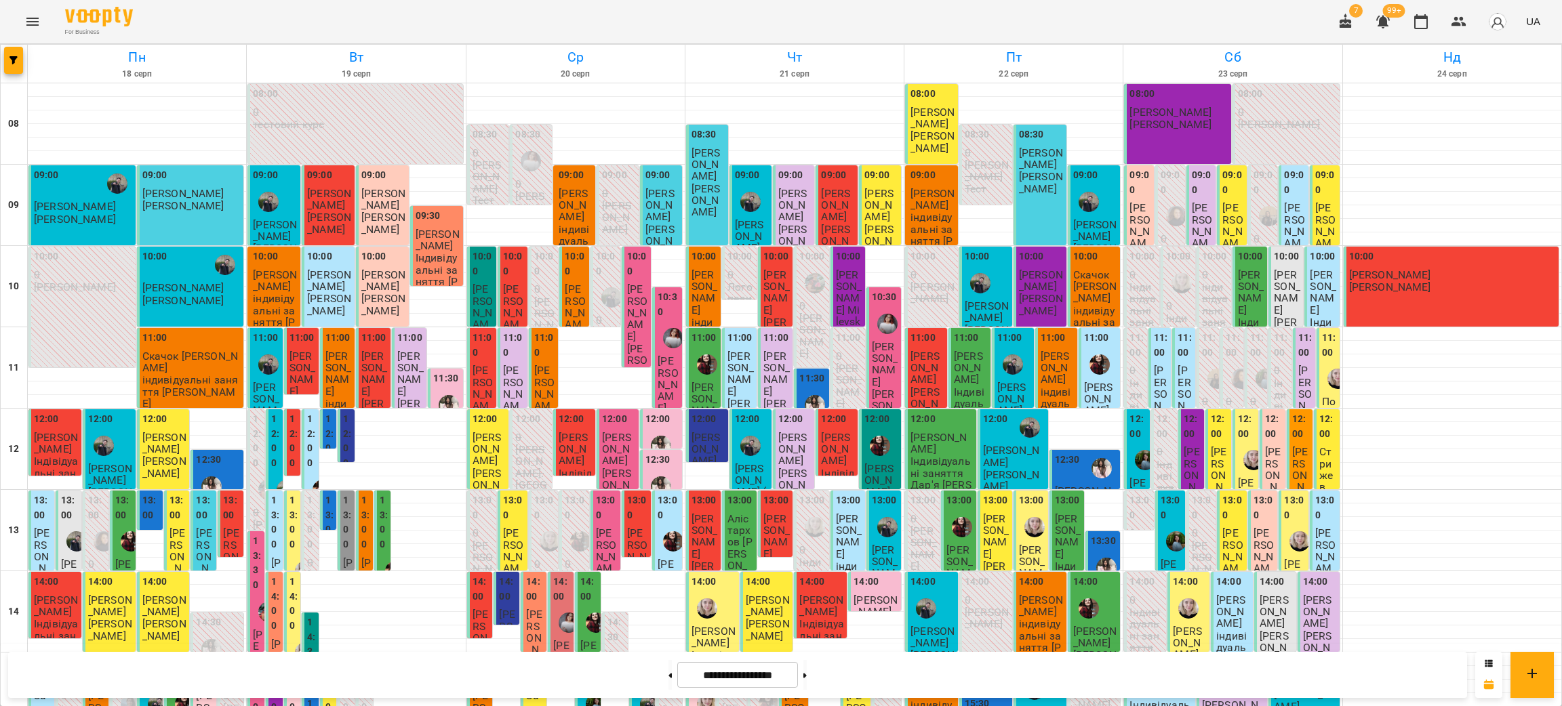
click at [310, 24] on div "For Business 7 99+ UA" at bounding box center [781, 21] width 1562 height 43
click at [627, 283] on span "[PERSON_NAME]" at bounding box center [637, 313] width 20 height 60
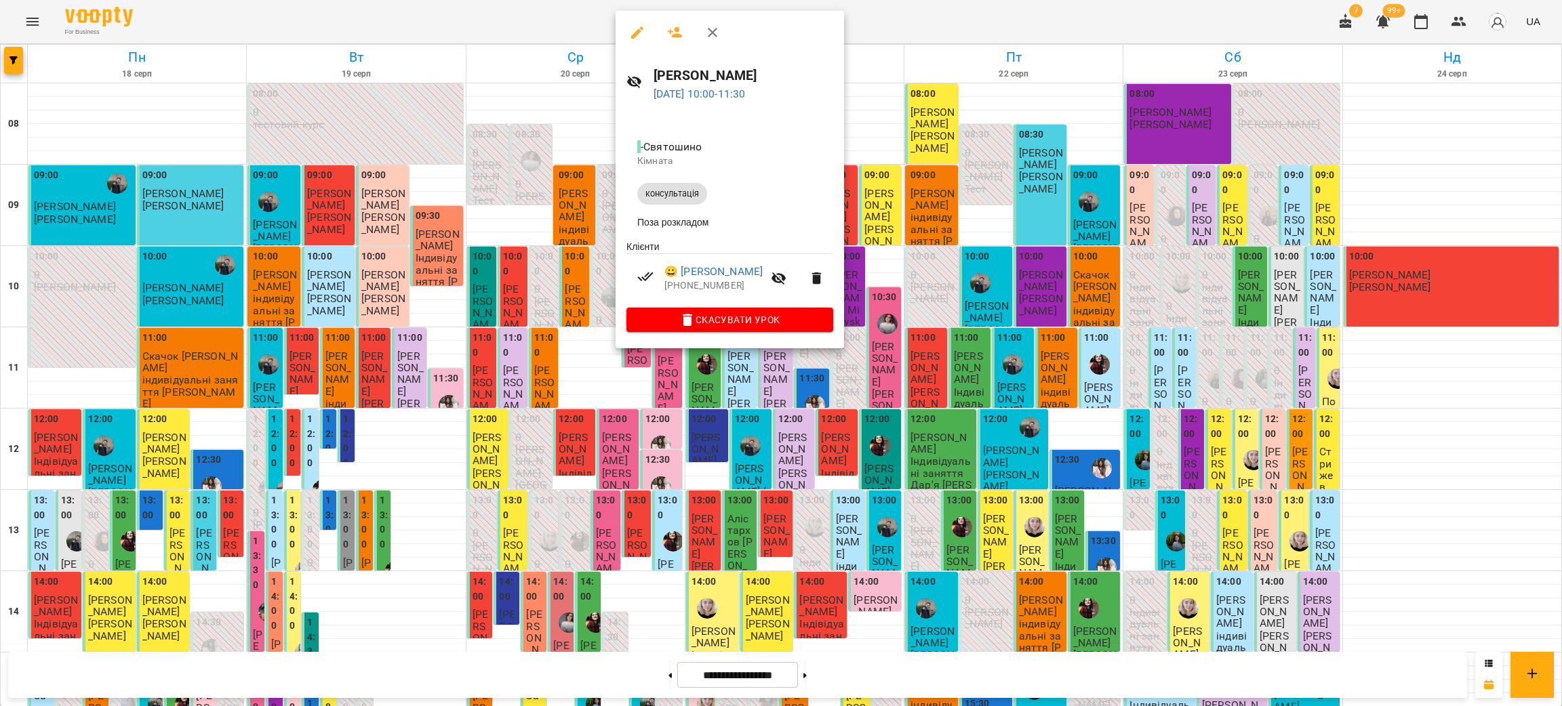
click at [544, 22] on div at bounding box center [781, 353] width 1562 height 706
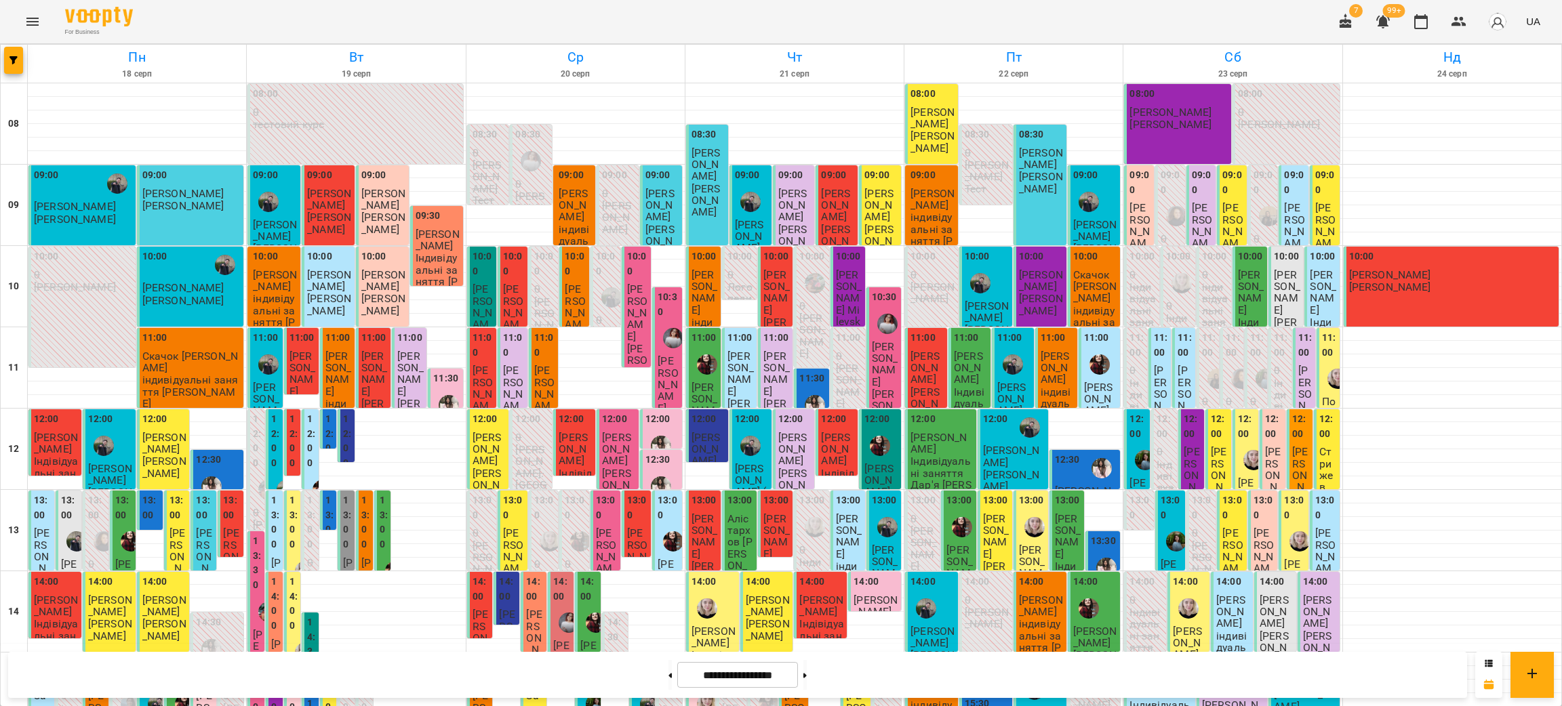
scroll to position [475, 0]
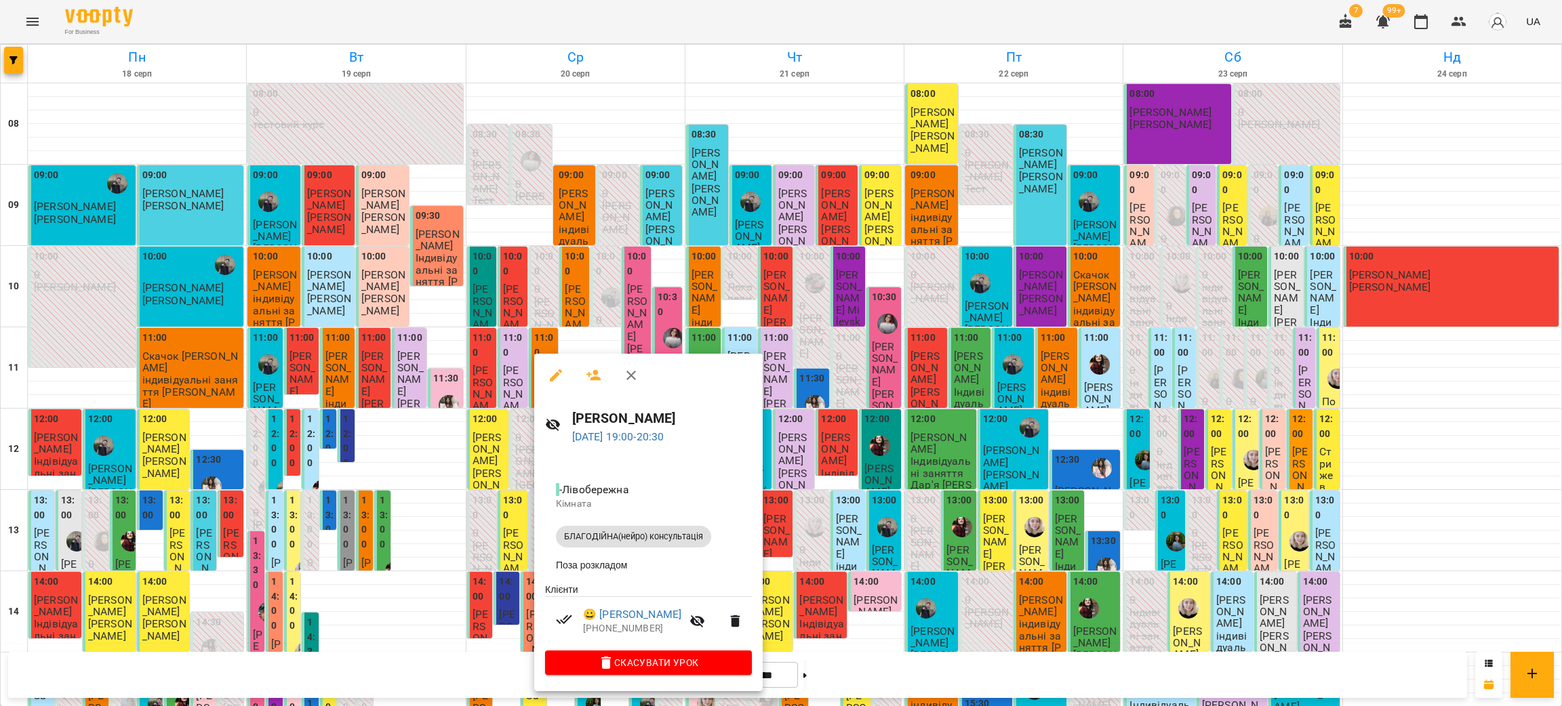
click at [548, 376] on icon "button" at bounding box center [556, 375] width 16 height 16
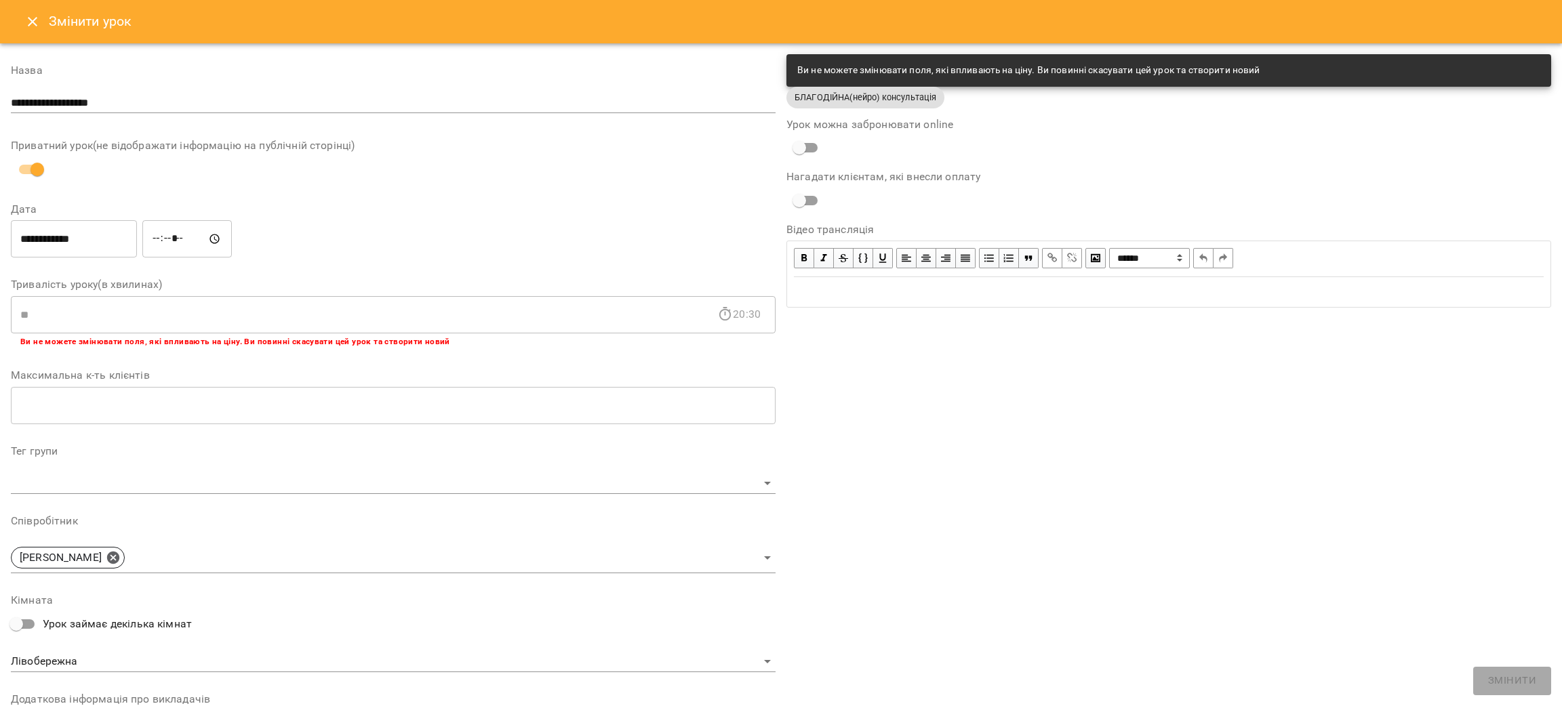
scroll to position [195, 0]
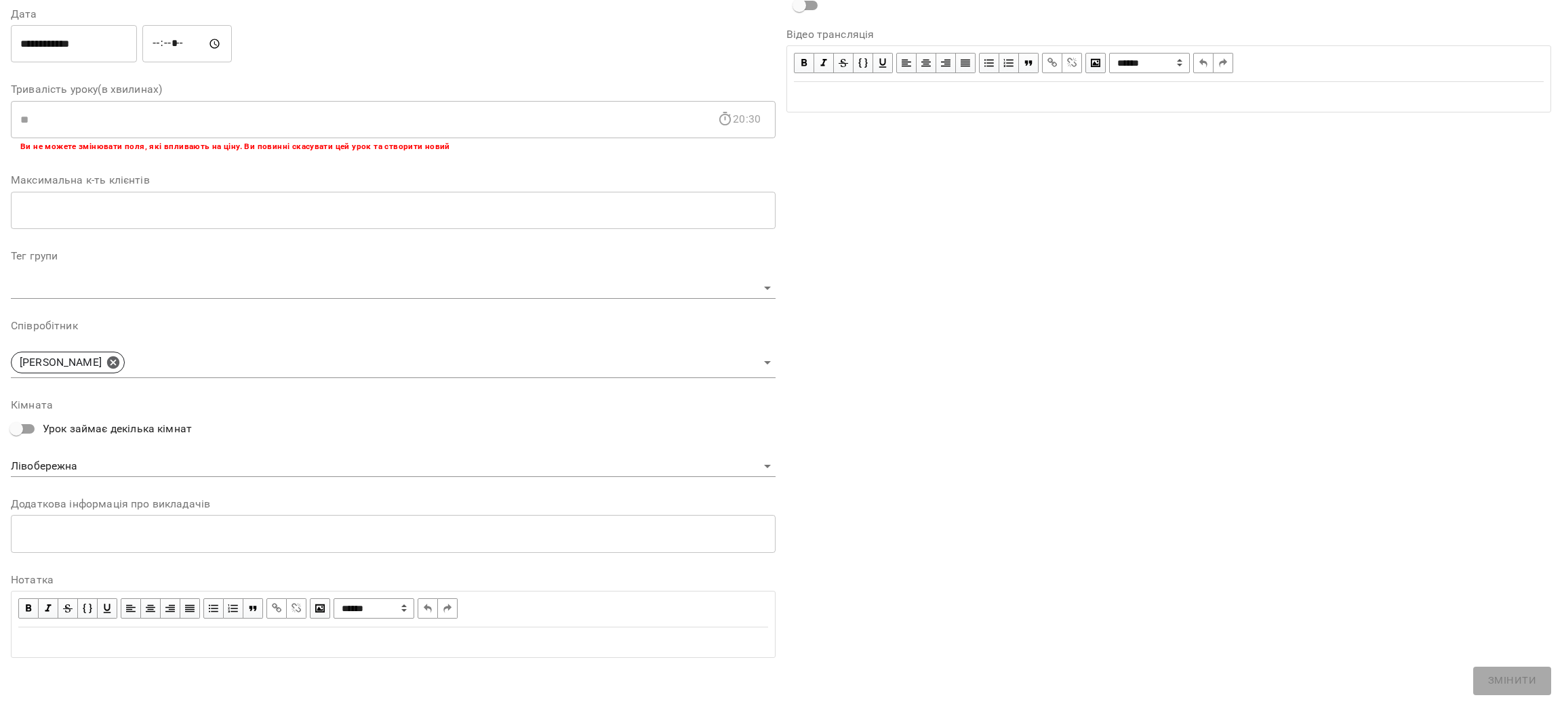
click at [294, 36] on div "**********" at bounding box center [393, 43] width 770 height 43
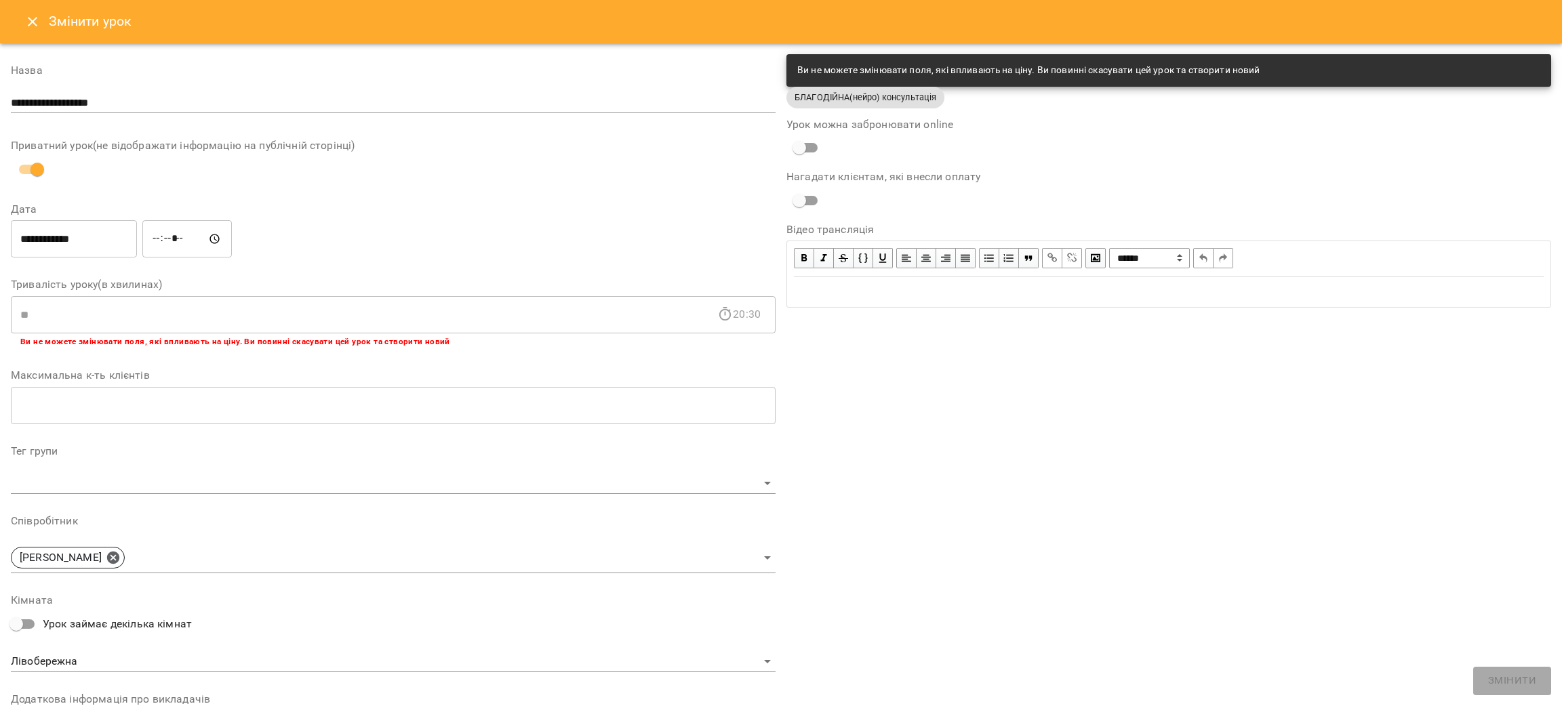
click at [30, 20] on icon "Close" at bounding box center [32, 22] width 16 height 16
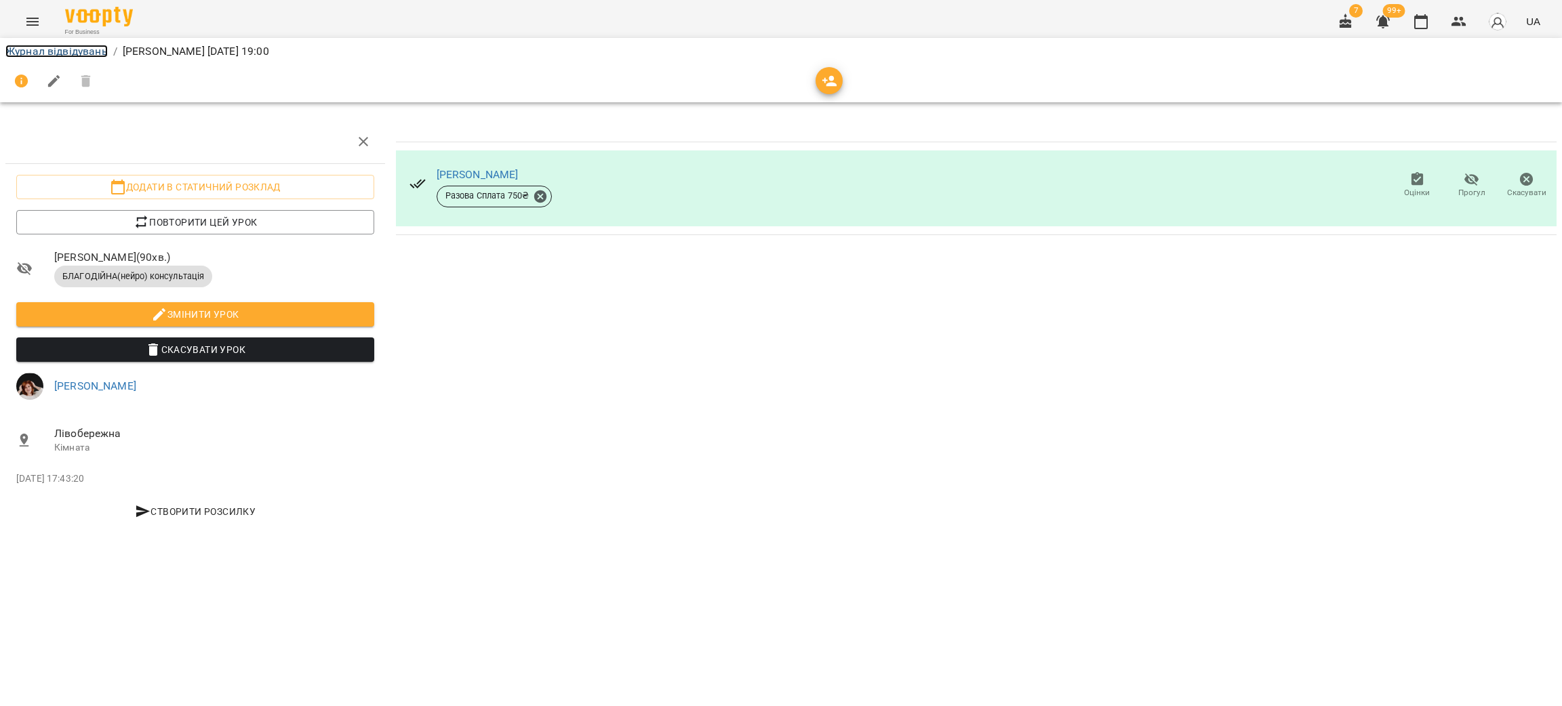
click at [68, 50] on link "Журнал відвідувань" at bounding box center [56, 51] width 102 height 13
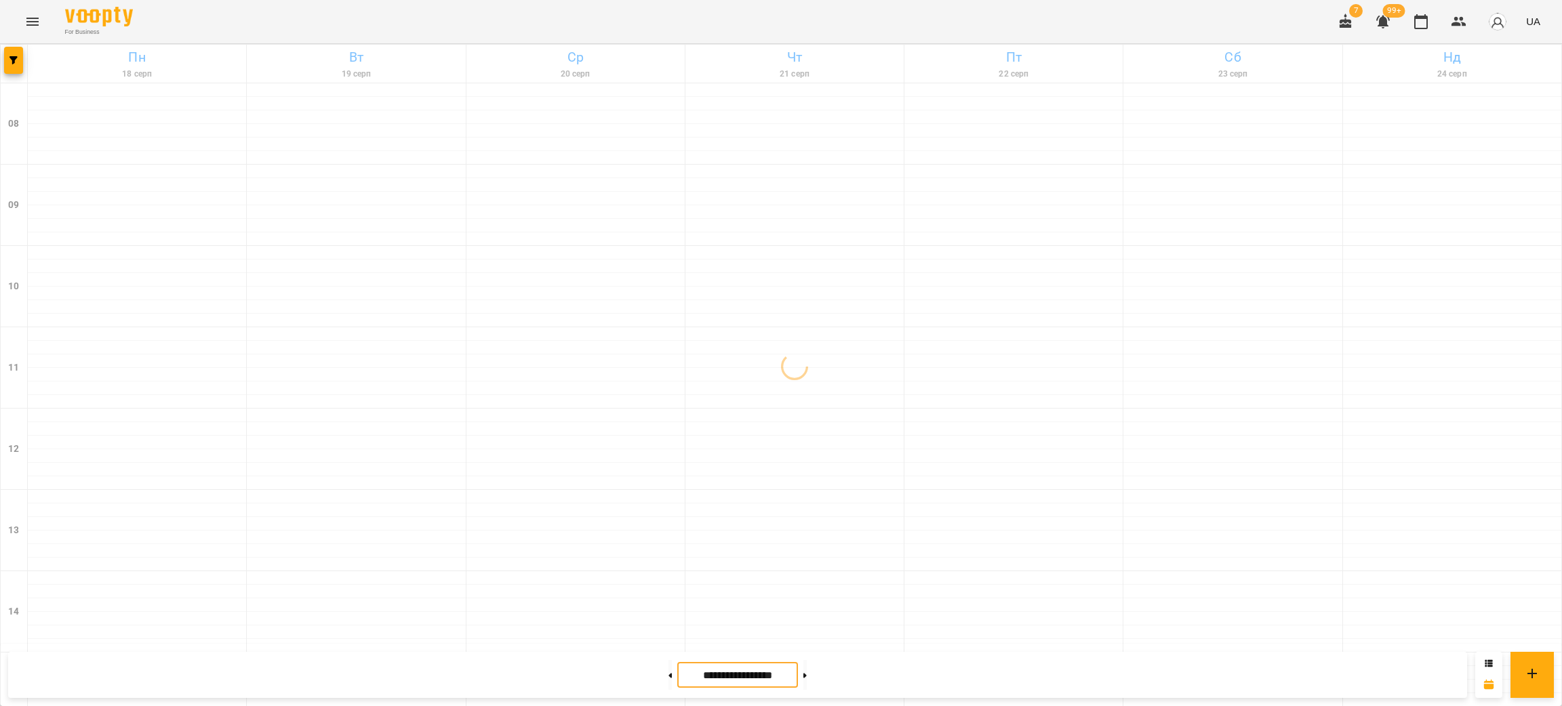
click at [721, 683] on input "**********" at bounding box center [737, 675] width 121 height 26
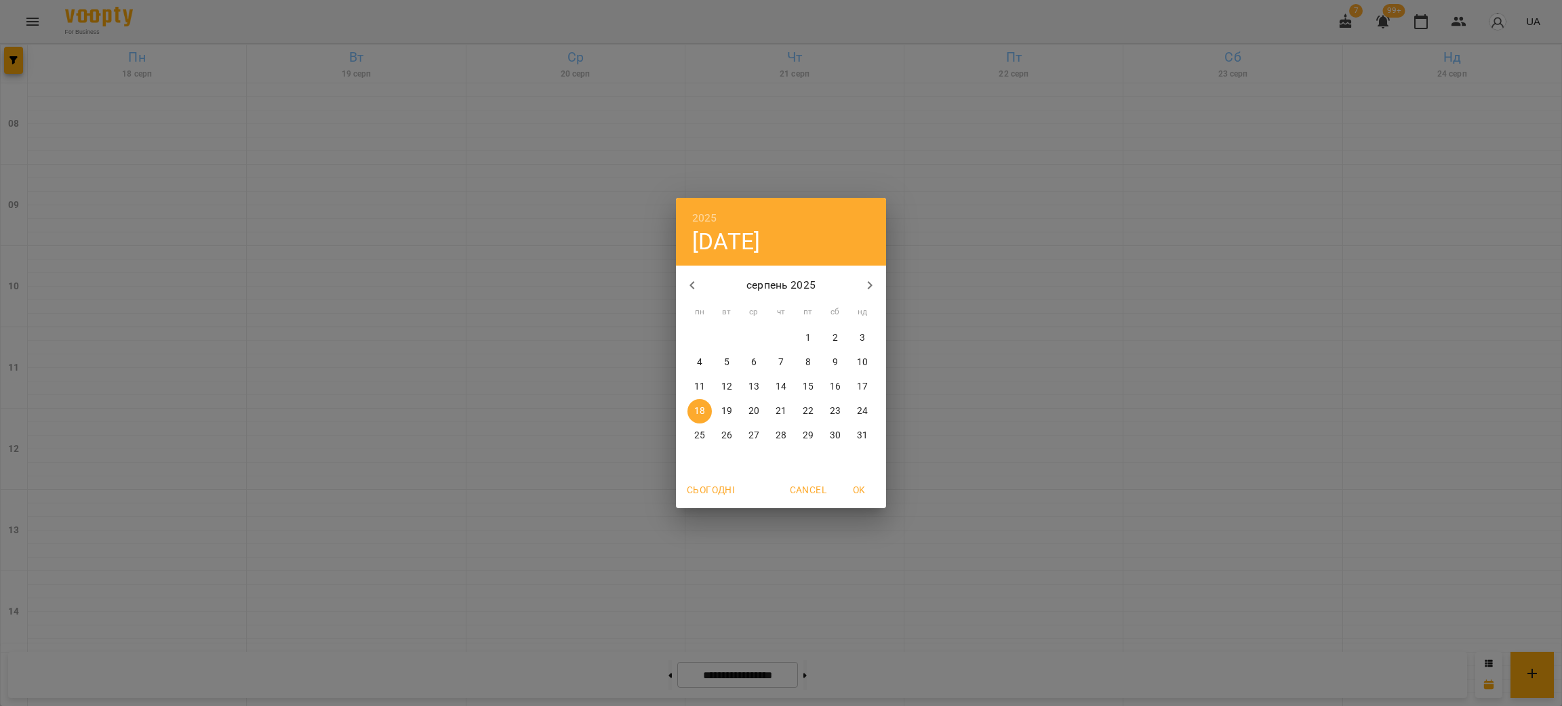
click at [872, 287] on icon "button" at bounding box center [870, 285] width 16 height 16
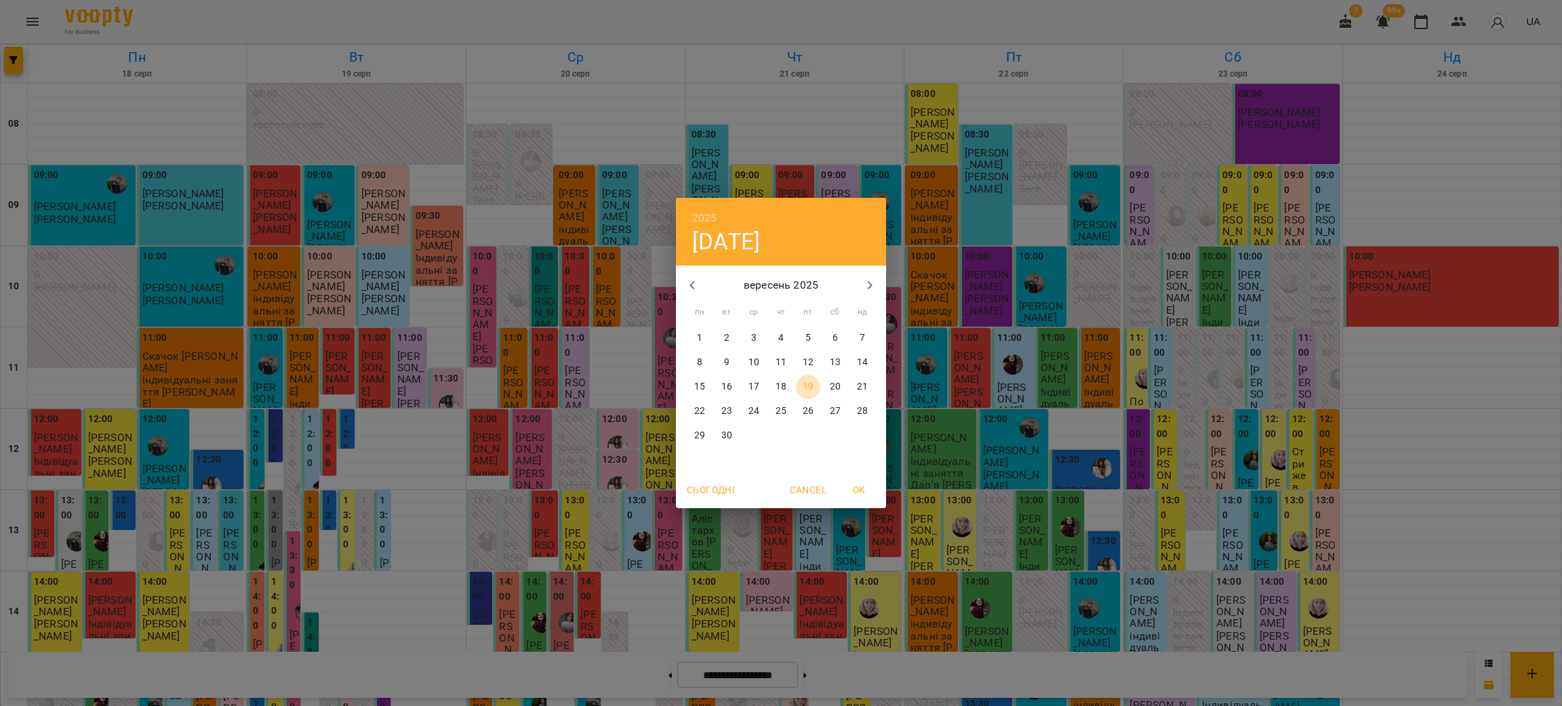
click at [796, 389] on span "19" at bounding box center [808, 387] width 24 height 14
type input "**********"
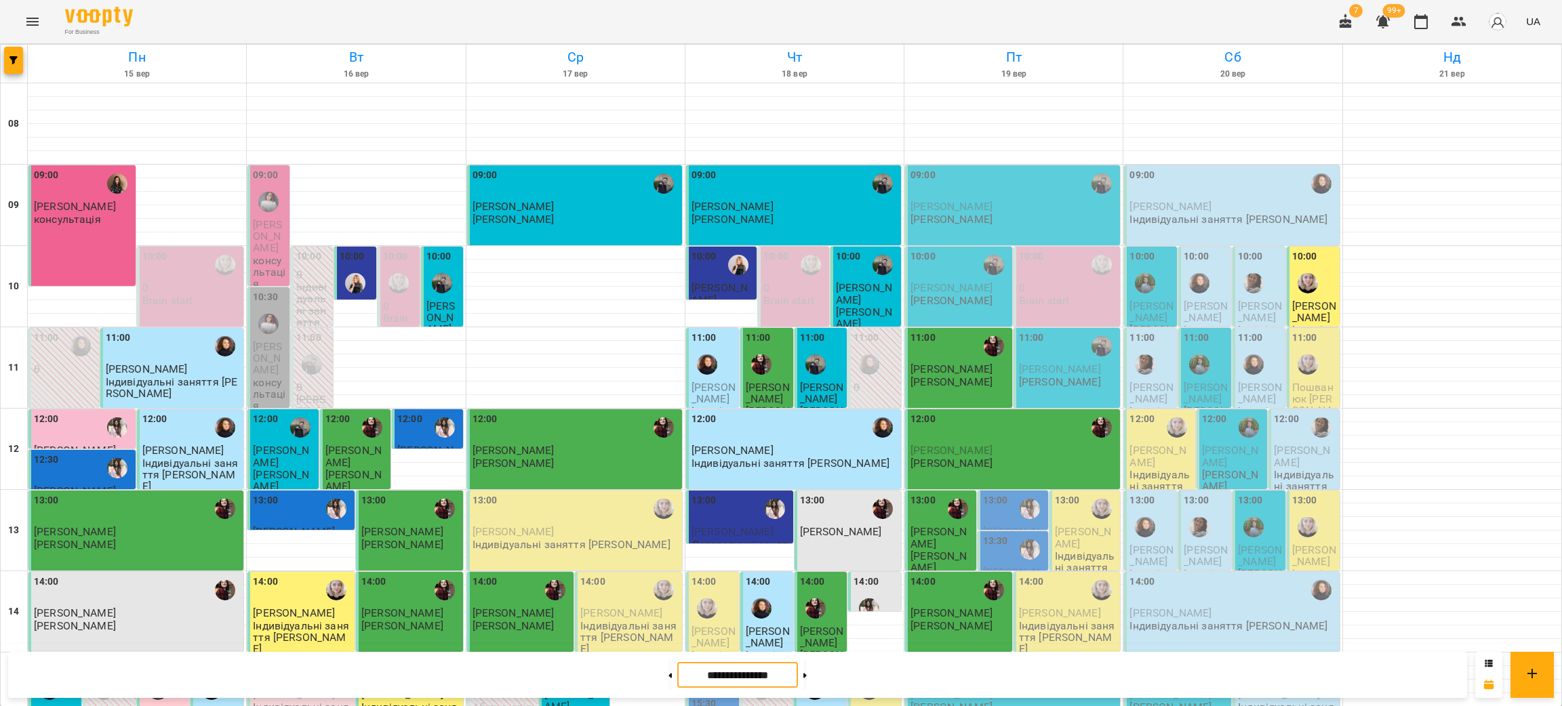
click at [1039, 367] on span "[PERSON_NAME]" at bounding box center [1060, 369] width 82 height 13
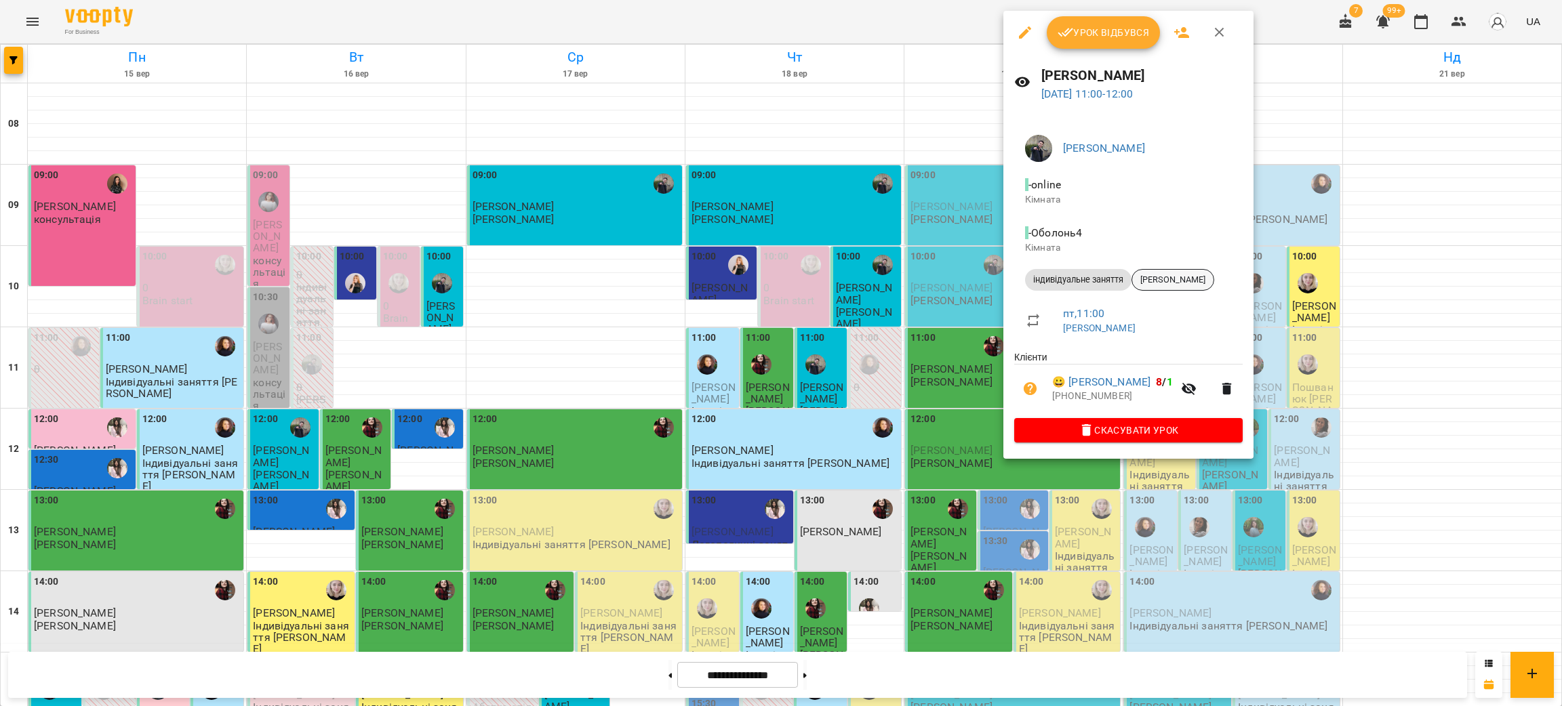
click at [1176, 285] on span "[PERSON_NAME]" at bounding box center [1172, 280] width 81 height 12
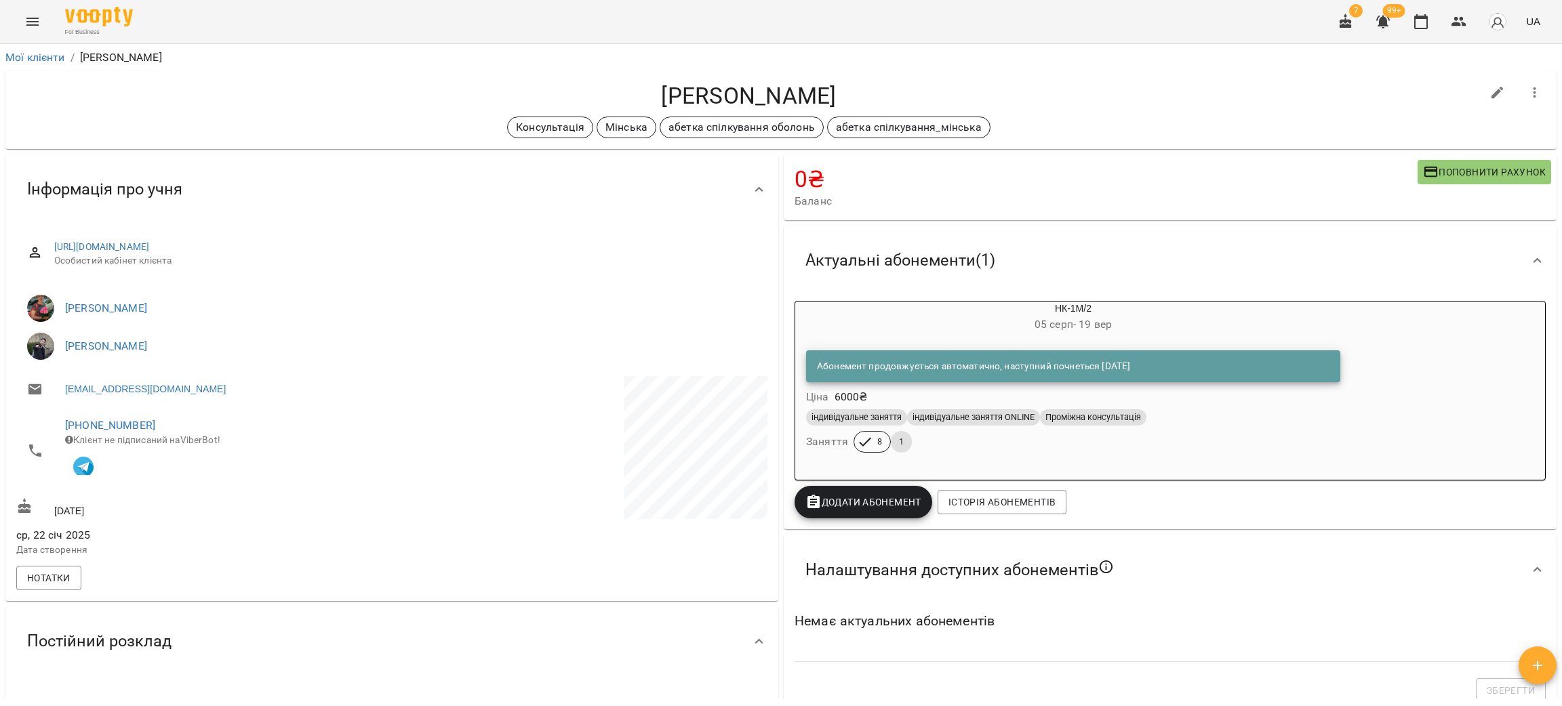
click at [214, 16] on div "For Business 7 99+ UA" at bounding box center [781, 21] width 1562 height 43
click at [1425, 20] on icon "button" at bounding box center [1421, 22] width 16 height 16
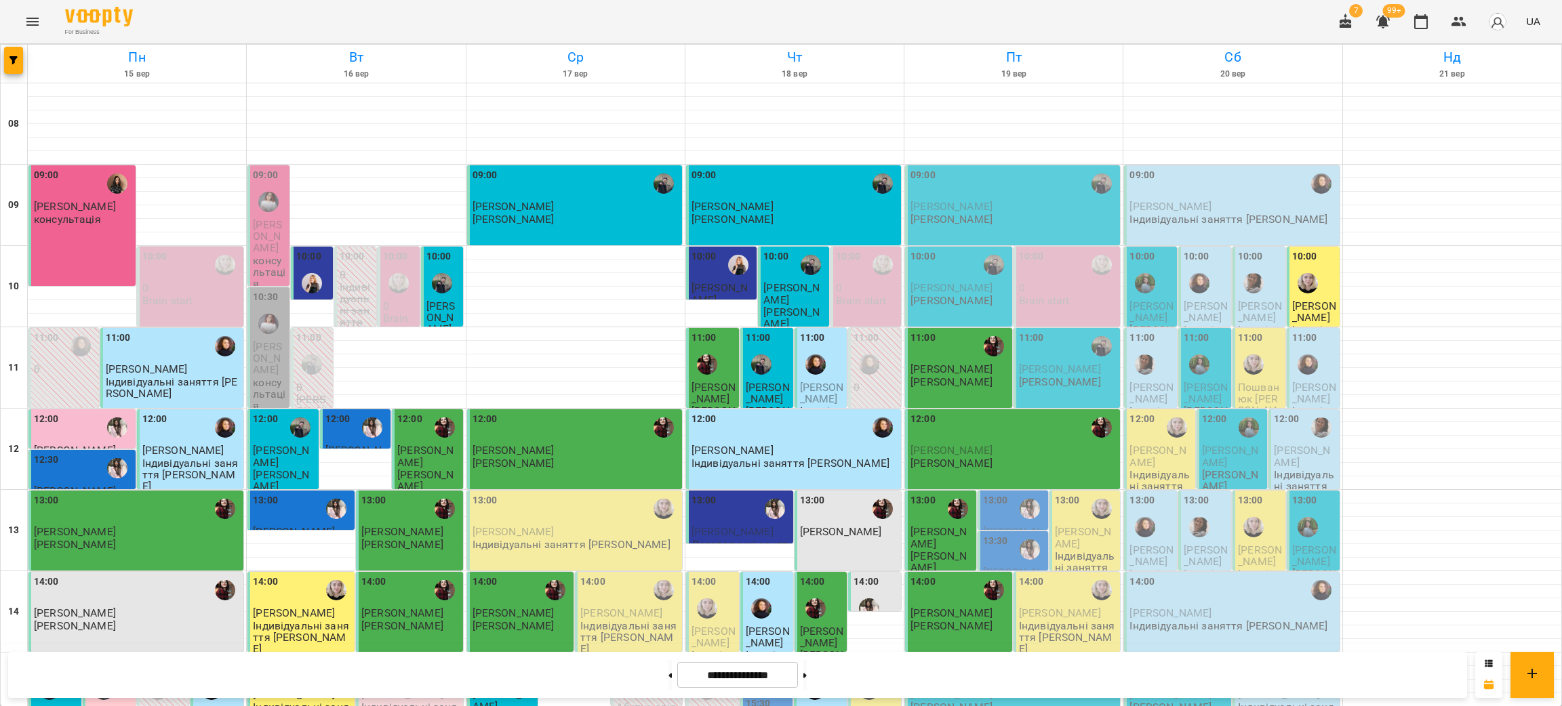
click at [299, 20] on div "For Business 7 99+ UA" at bounding box center [781, 21] width 1562 height 43
click at [739, 679] on input "**********" at bounding box center [737, 675] width 121 height 26
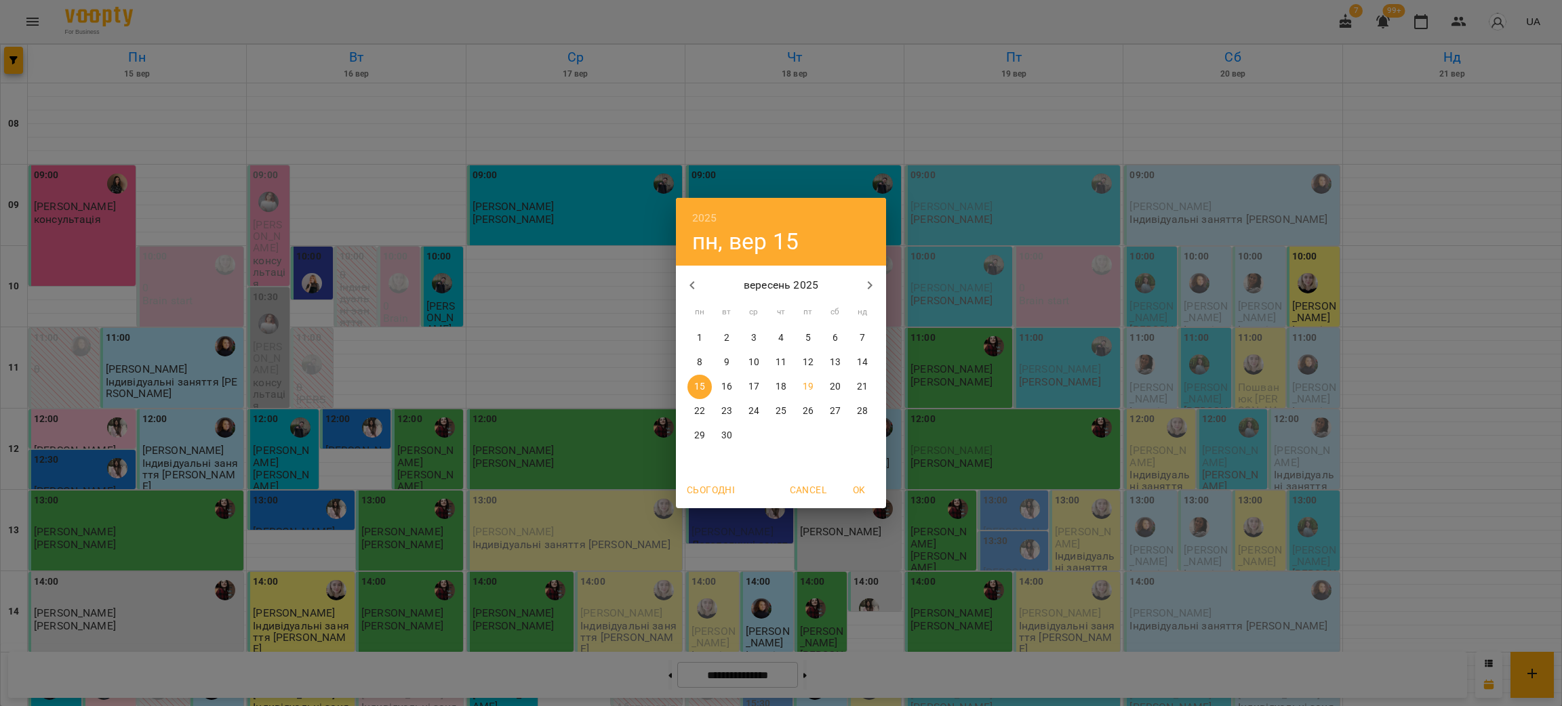
click at [694, 283] on icon "button" at bounding box center [692, 285] width 16 height 16
click at [723, 428] on button "26" at bounding box center [727, 436] width 24 height 24
type input "**********"
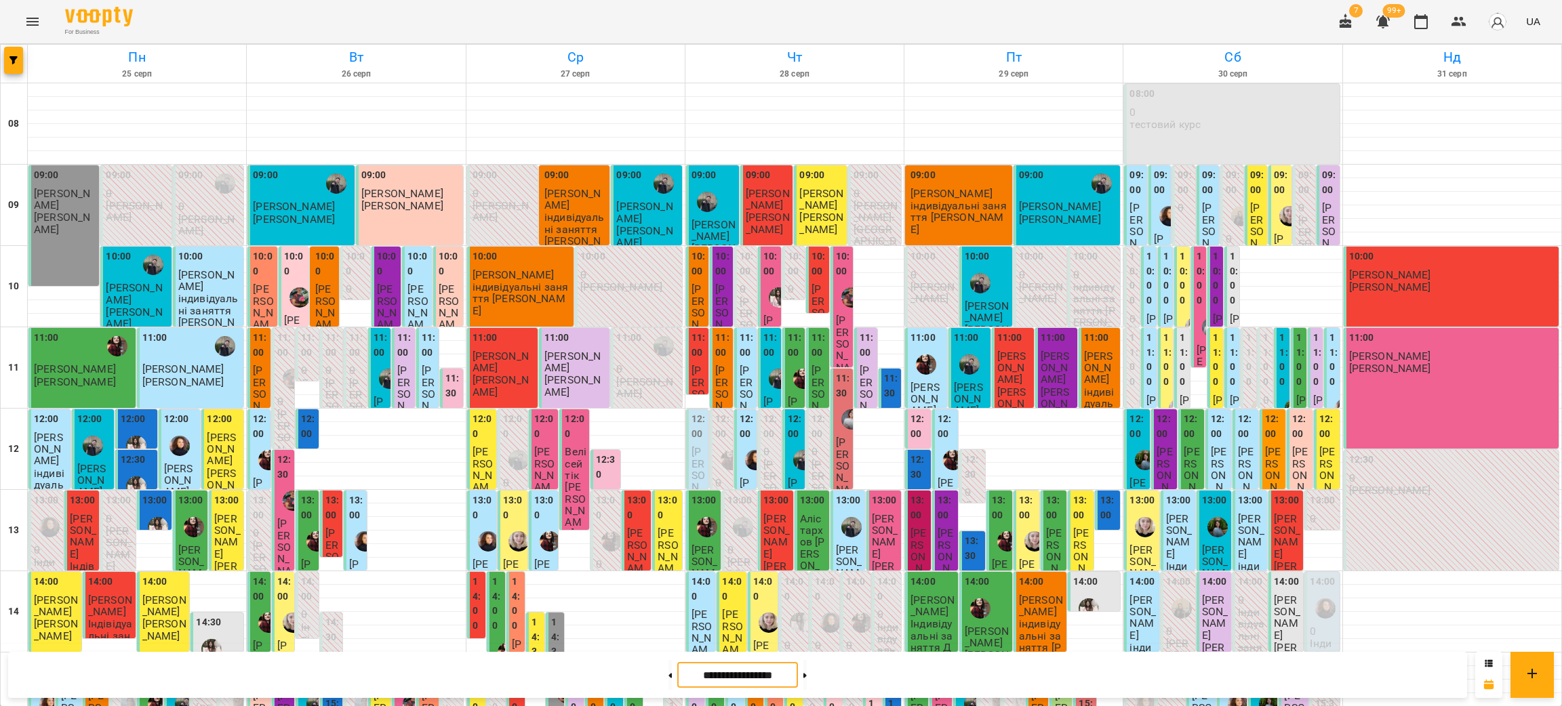
scroll to position [576, 0]
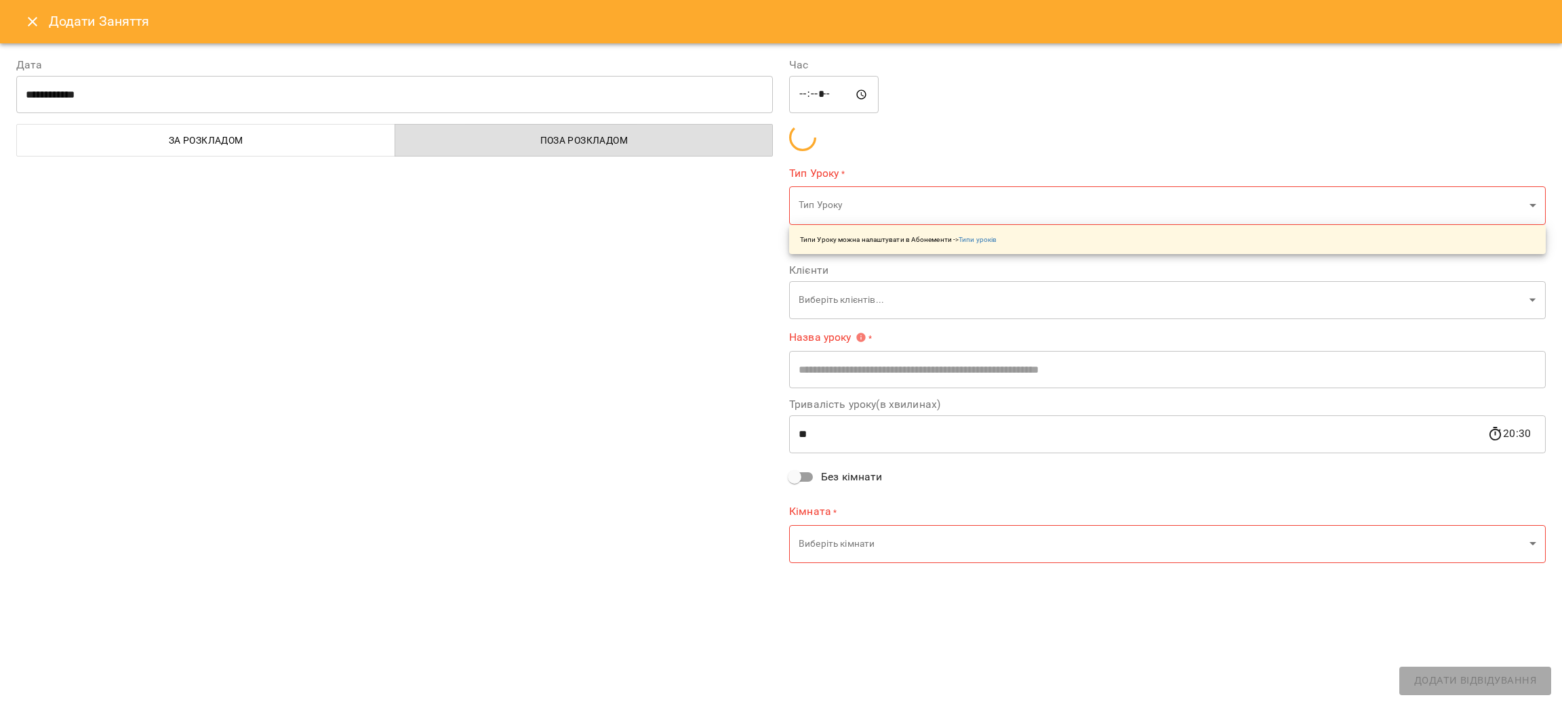
type input "**********"
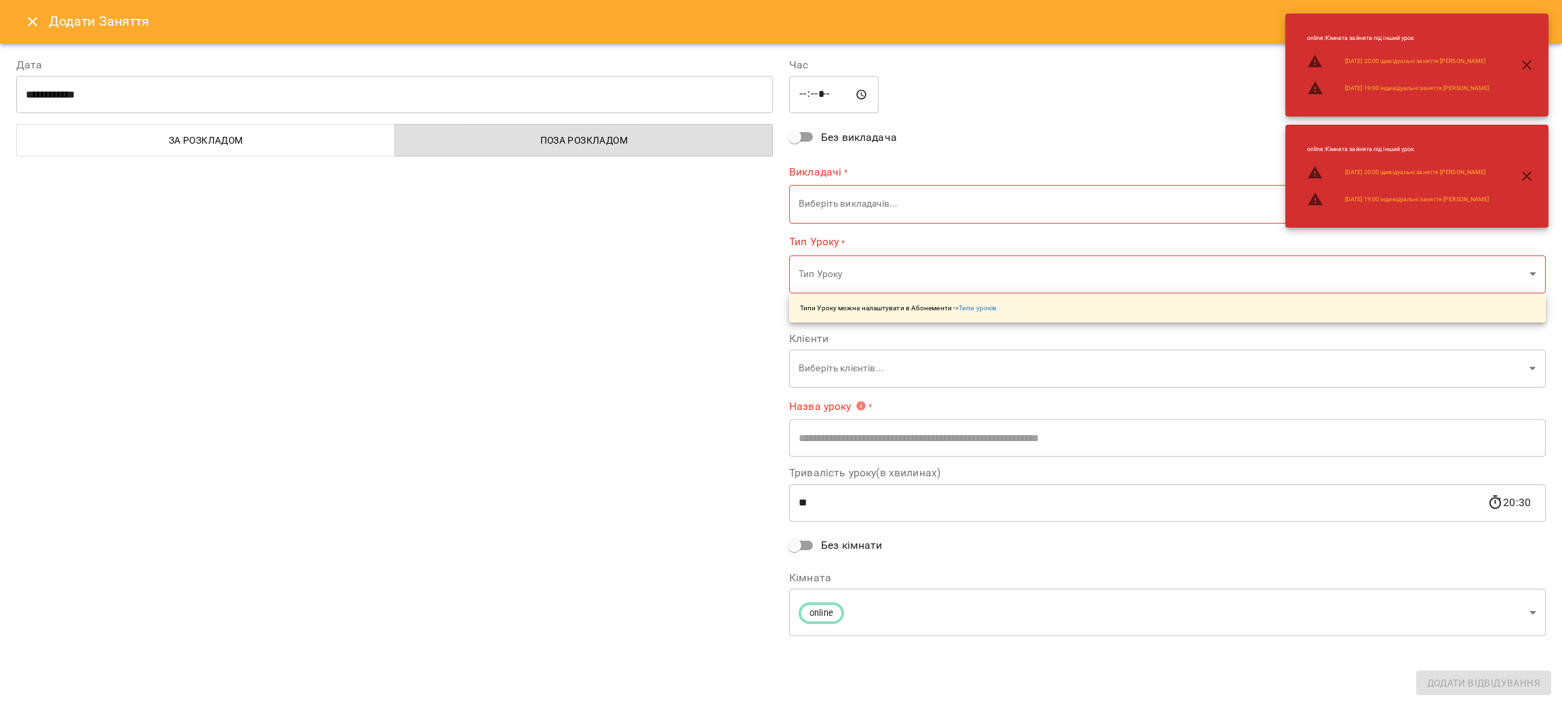
click at [38, 18] on icon "Close" at bounding box center [32, 22] width 16 height 16
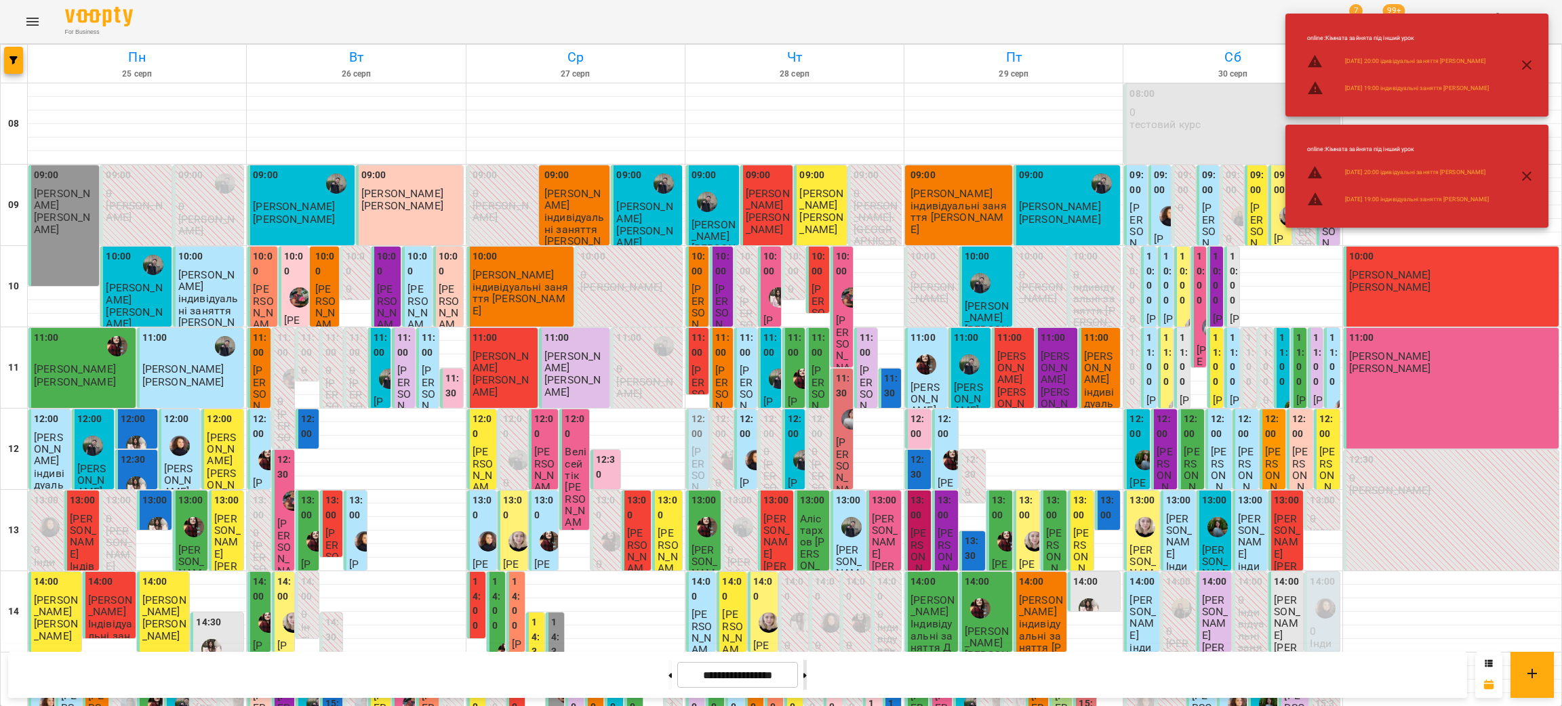
click at [807, 671] on button at bounding box center [804, 675] width 3 height 30
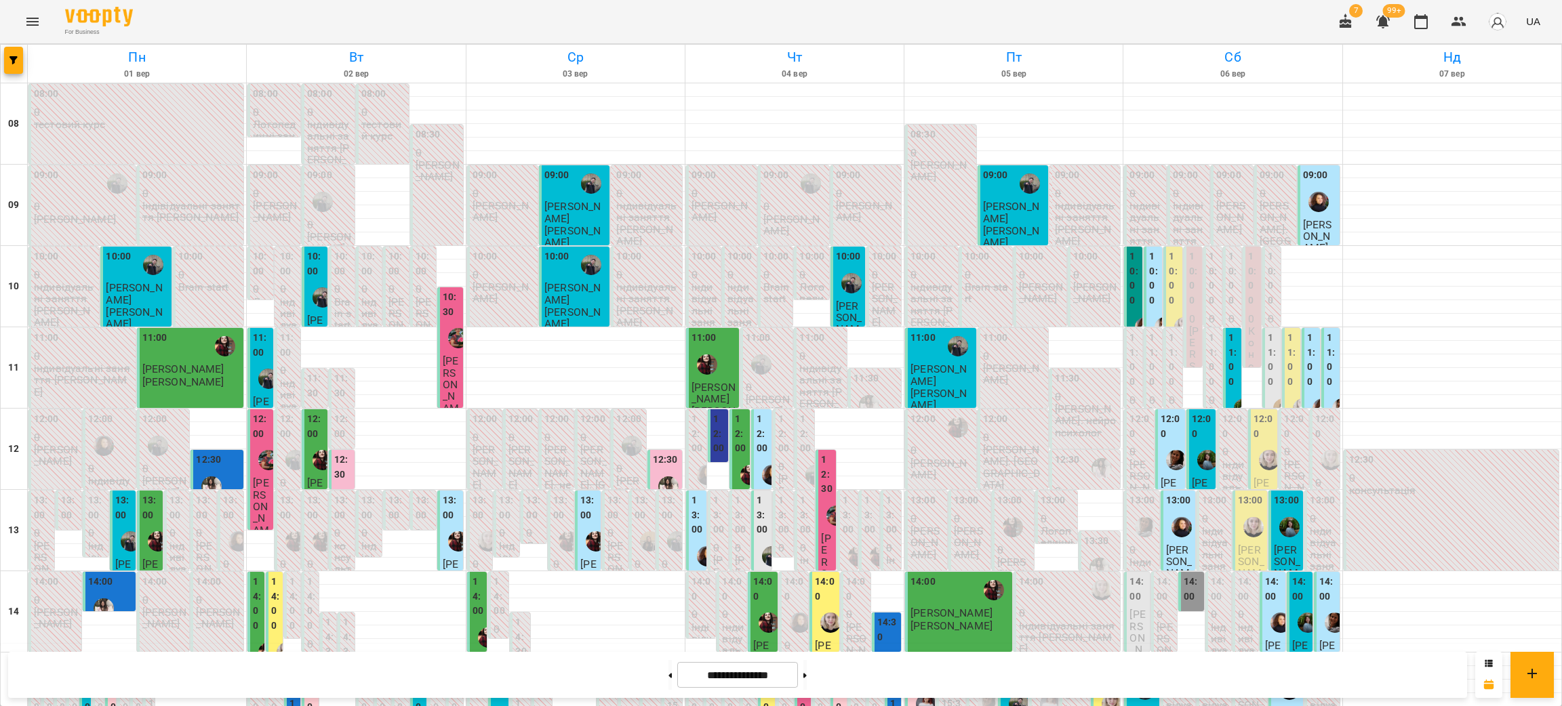
click at [767, 677] on input "**********" at bounding box center [737, 675] width 121 height 26
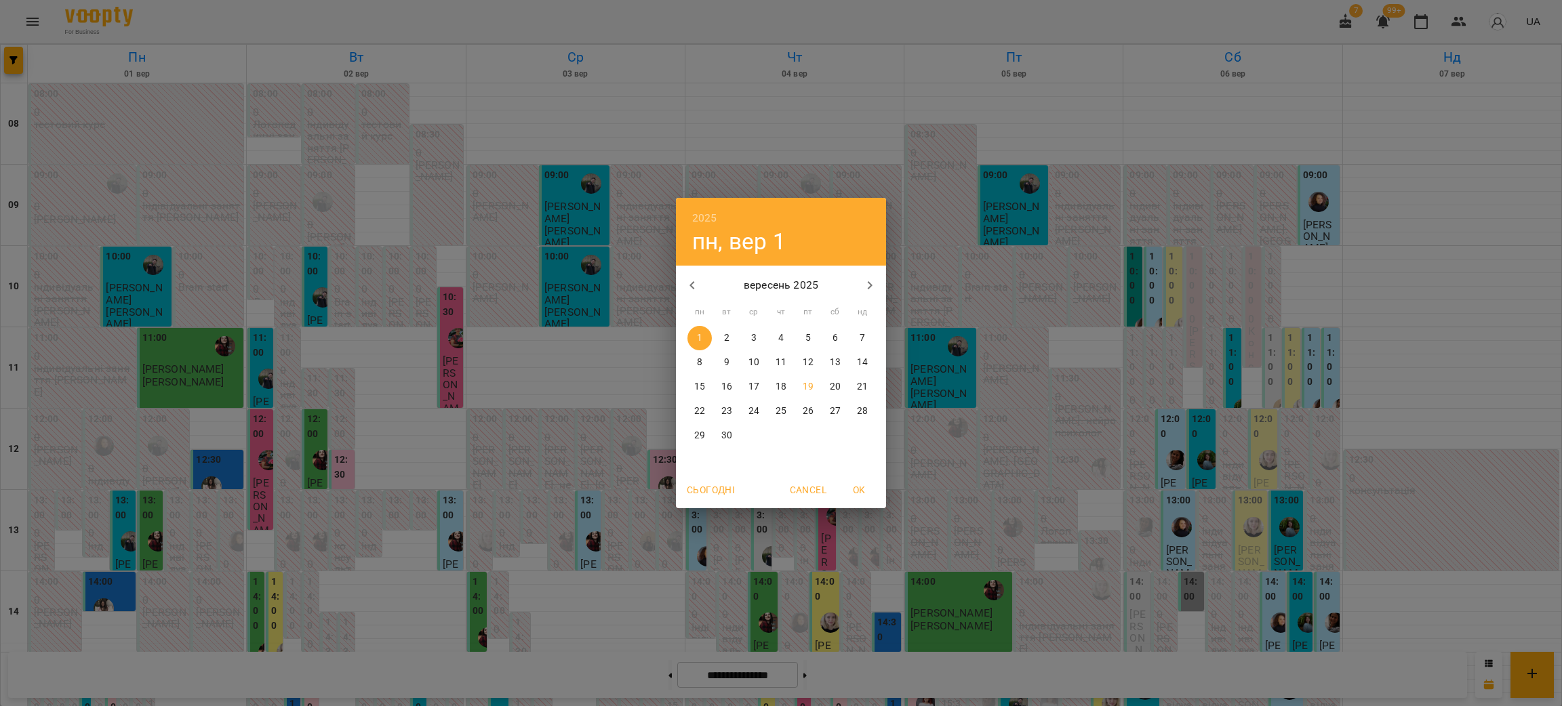
click at [803, 385] on p "19" at bounding box center [808, 387] width 11 height 14
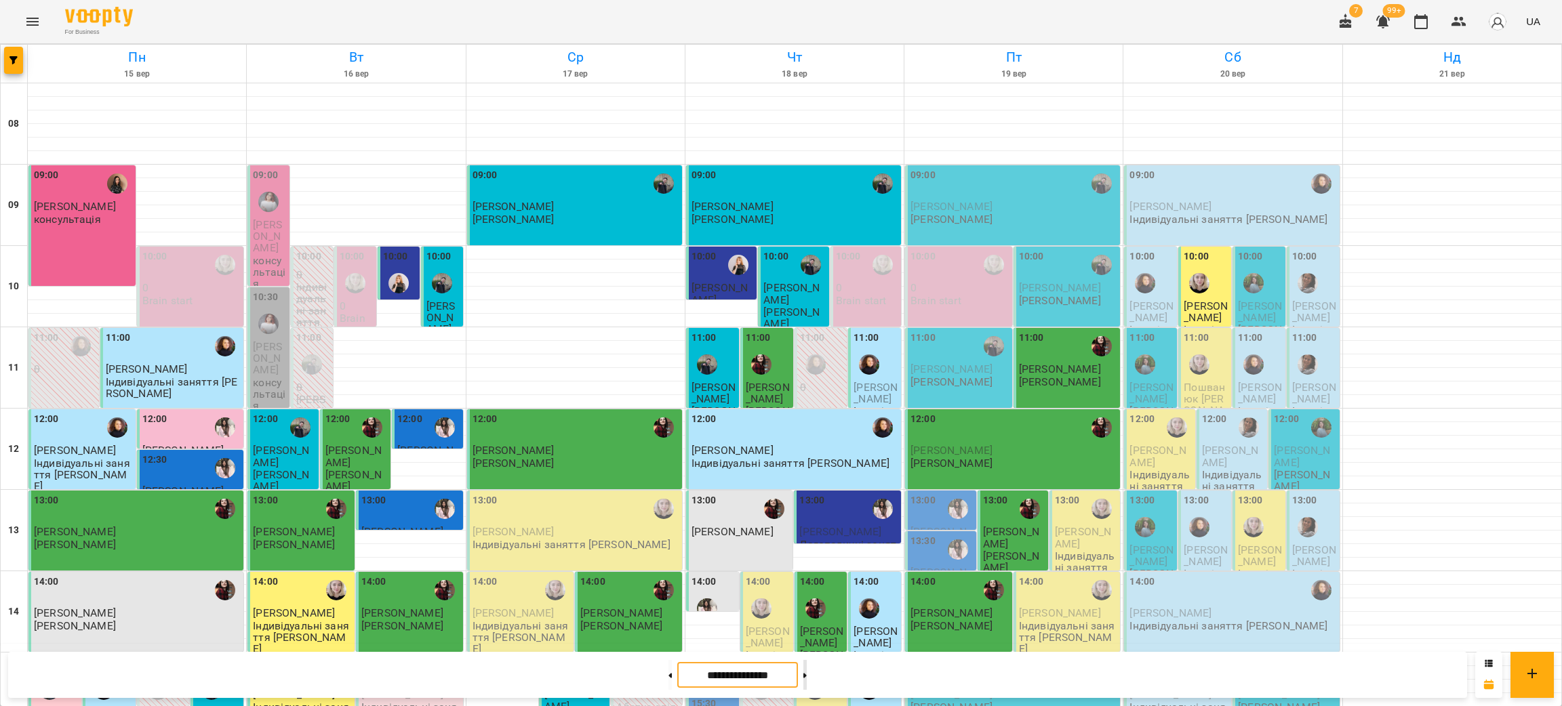
click at [807, 679] on button at bounding box center [804, 675] width 3 height 30
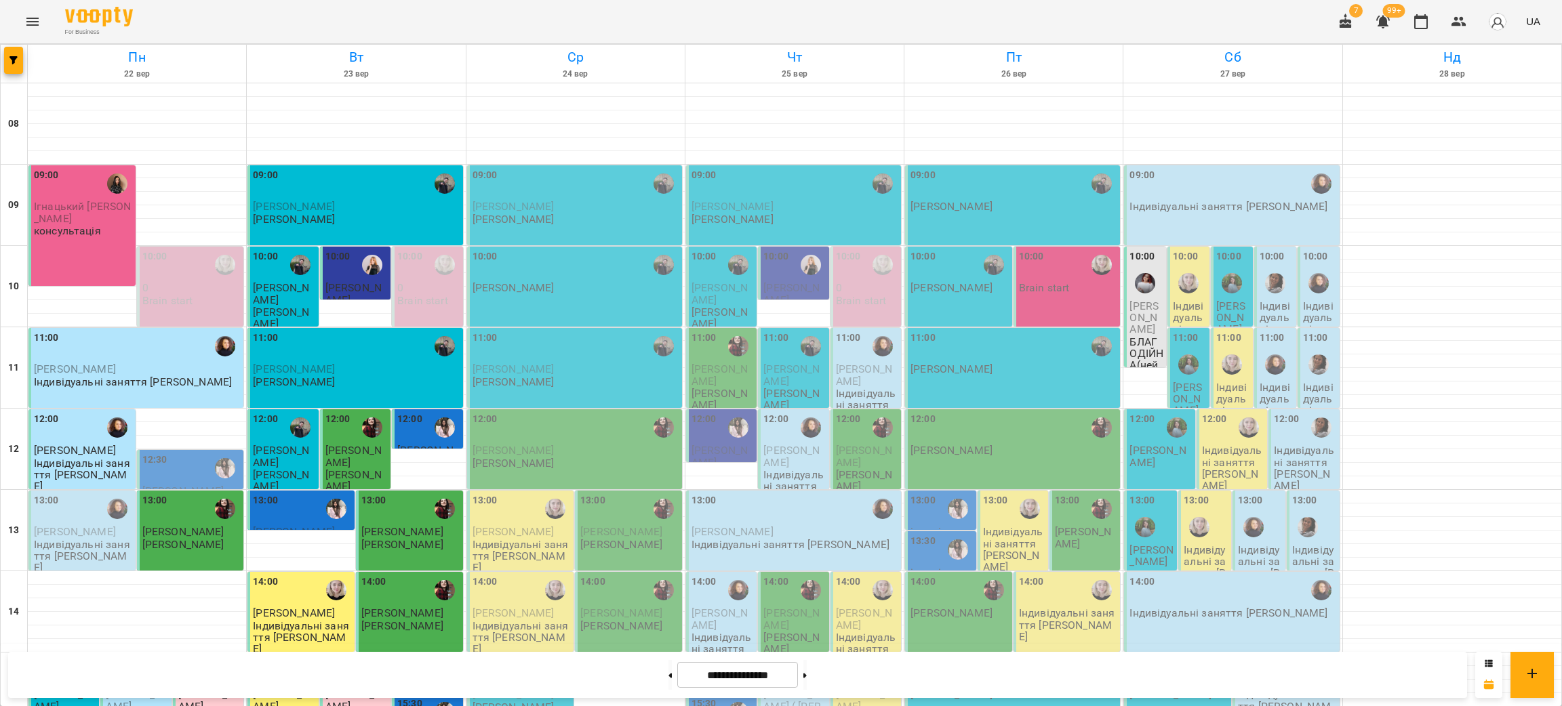
scroll to position [304, 0]
drag, startPoint x: 324, startPoint y: 39, endPoint x: 313, endPoint y: 3, distance: 37.7
click at [324, 39] on div "For Business 7 99+ UA" at bounding box center [781, 21] width 1562 height 43
click at [317, 18] on div "For Business 7 99+ UA" at bounding box center [781, 21] width 1562 height 43
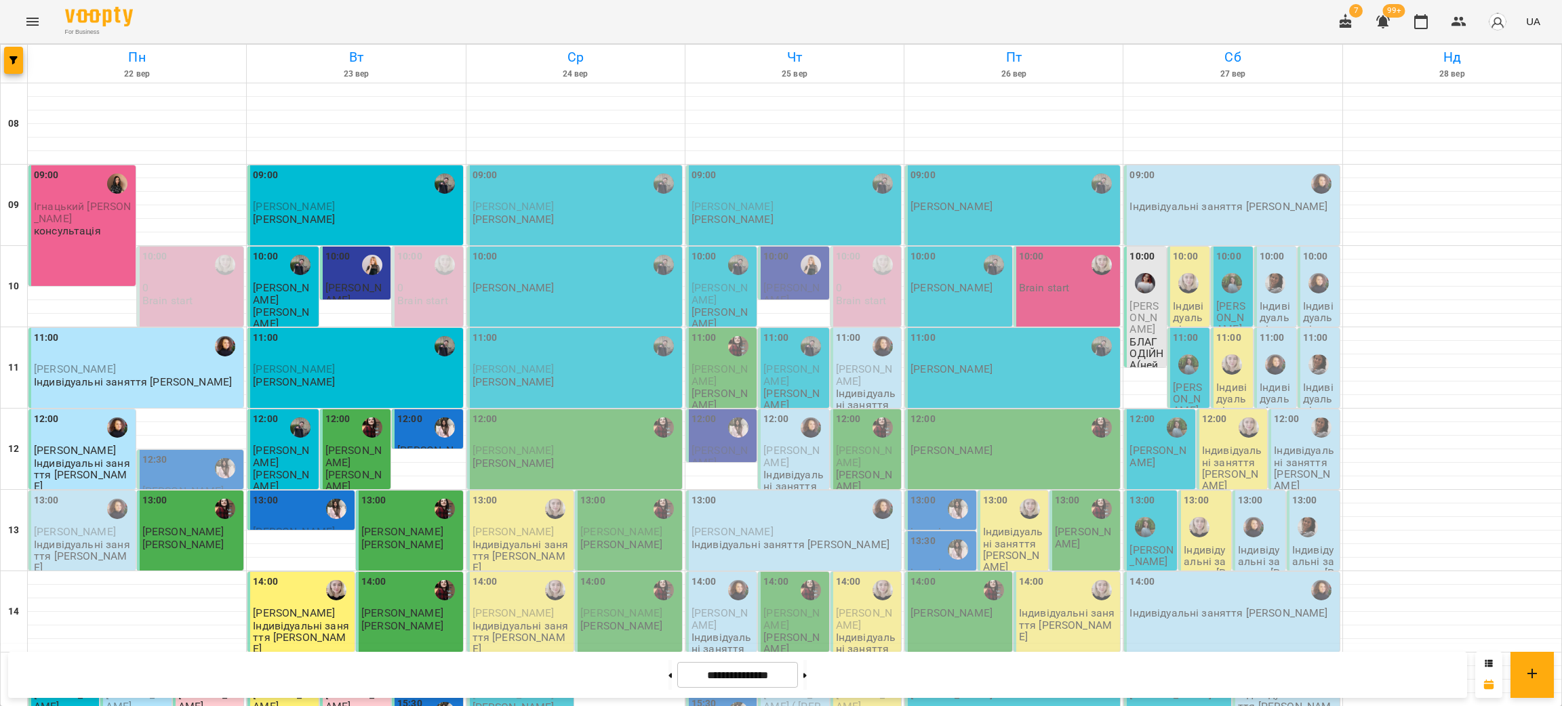
drag, startPoint x: 272, startPoint y: 18, endPoint x: 280, endPoint y: 16, distance: 8.2
click at [272, 18] on div "For Business 7 99+ UA" at bounding box center [781, 21] width 1562 height 43
click at [668, 670] on button at bounding box center [669, 675] width 3 height 30
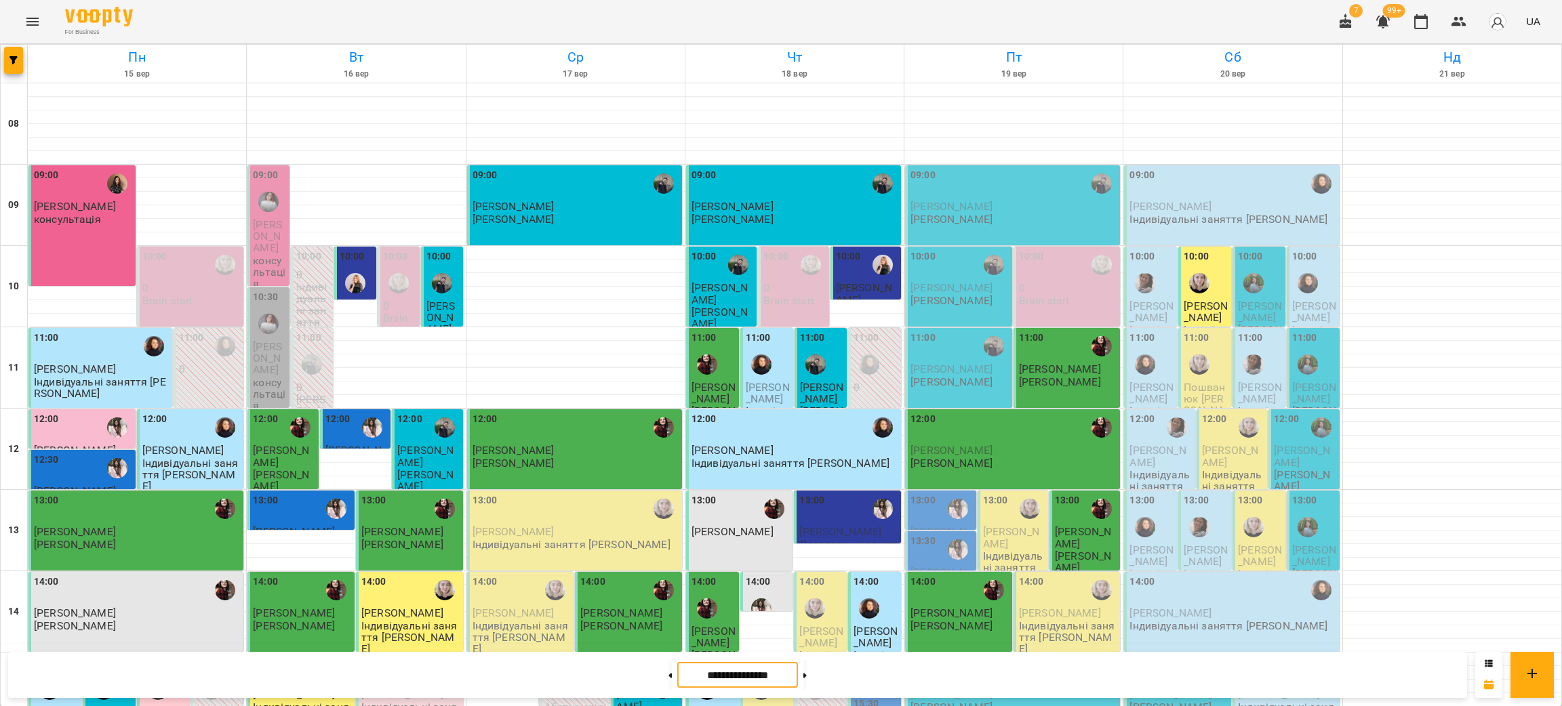
click at [704, 667] on input "**********" at bounding box center [737, 675] width 121 height 26
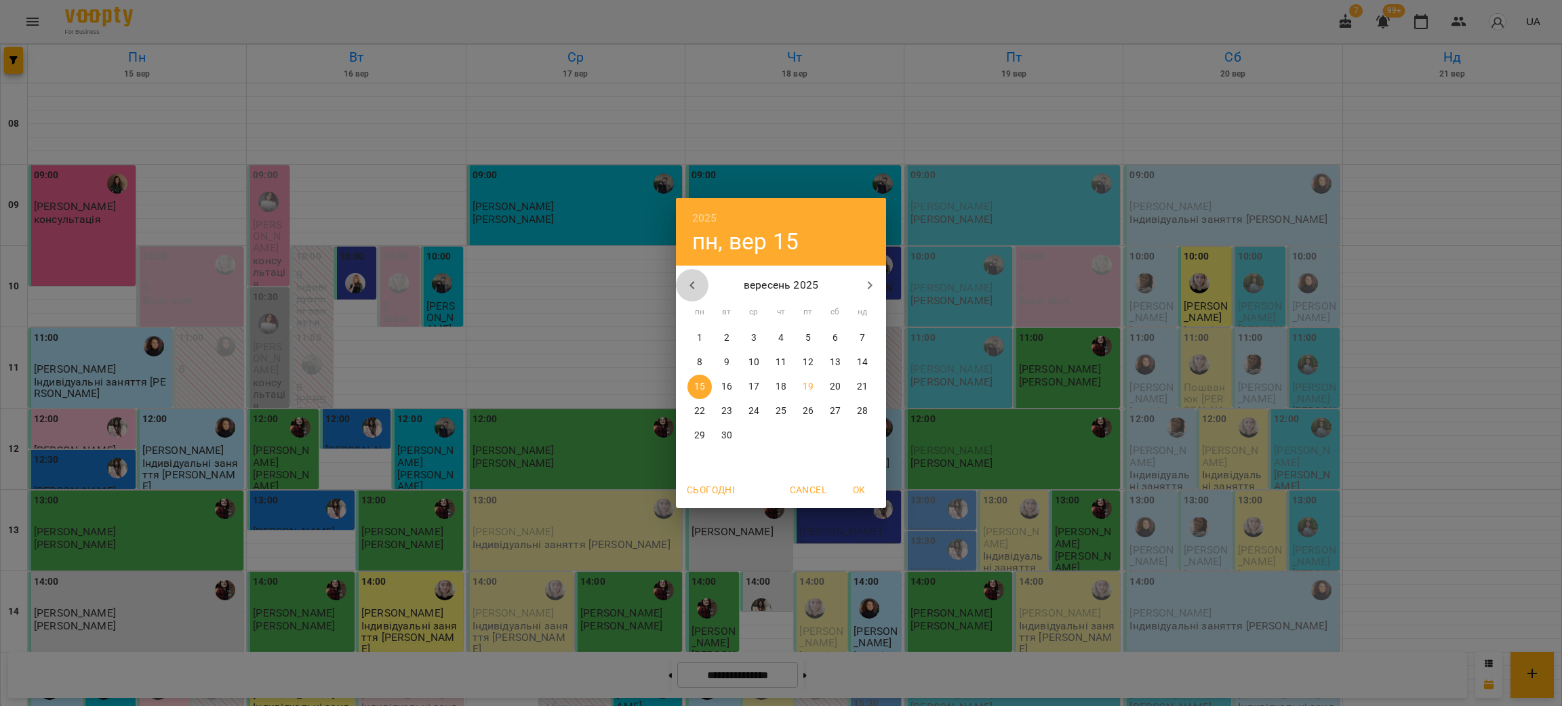
click at [693, 282] on icon "button" at bounding box center [692, 285] width 16 height 16
click at [750, 414] on p "20" at bounding box center [753, 412] width 11 height 14
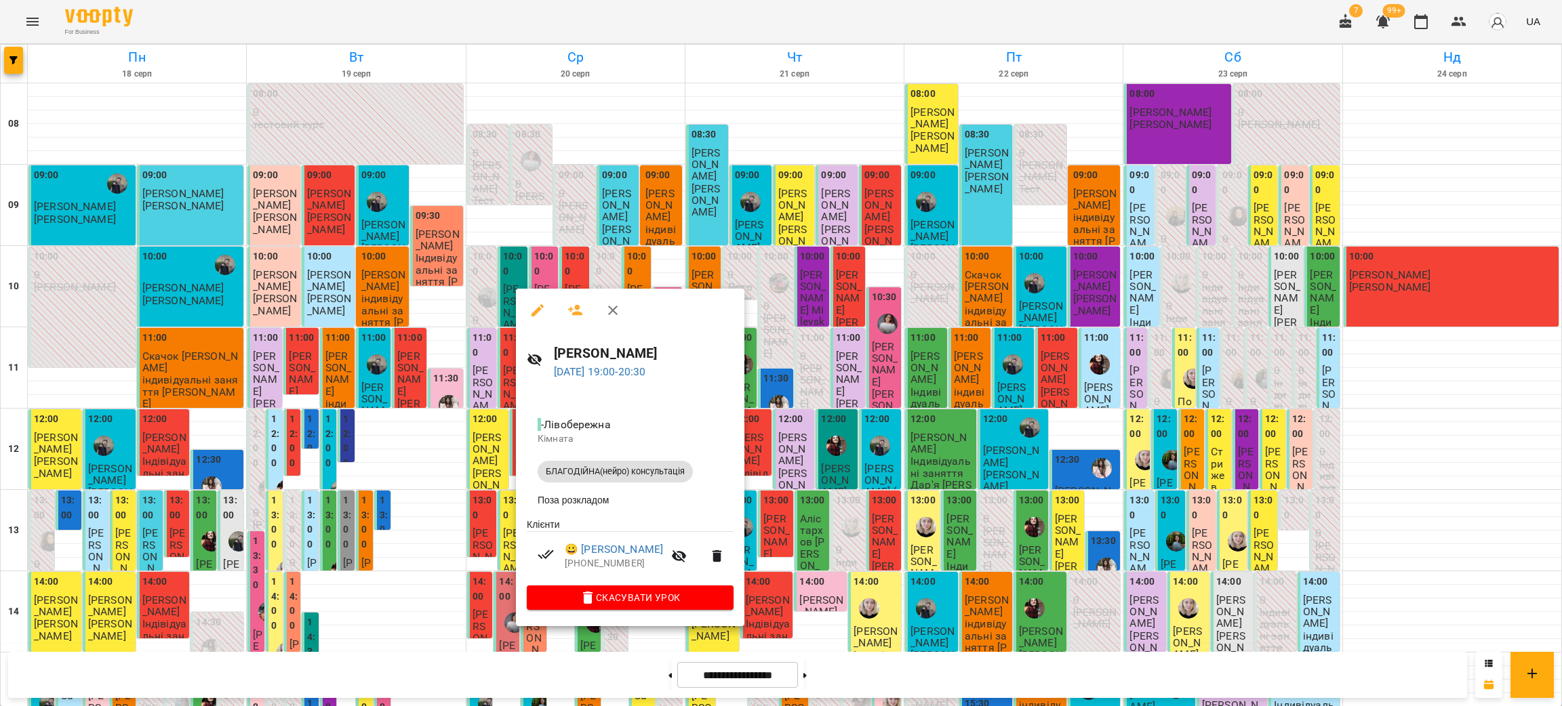
click at [1106, 544] on div at bounding box center [781, 353] width 1562 height 706
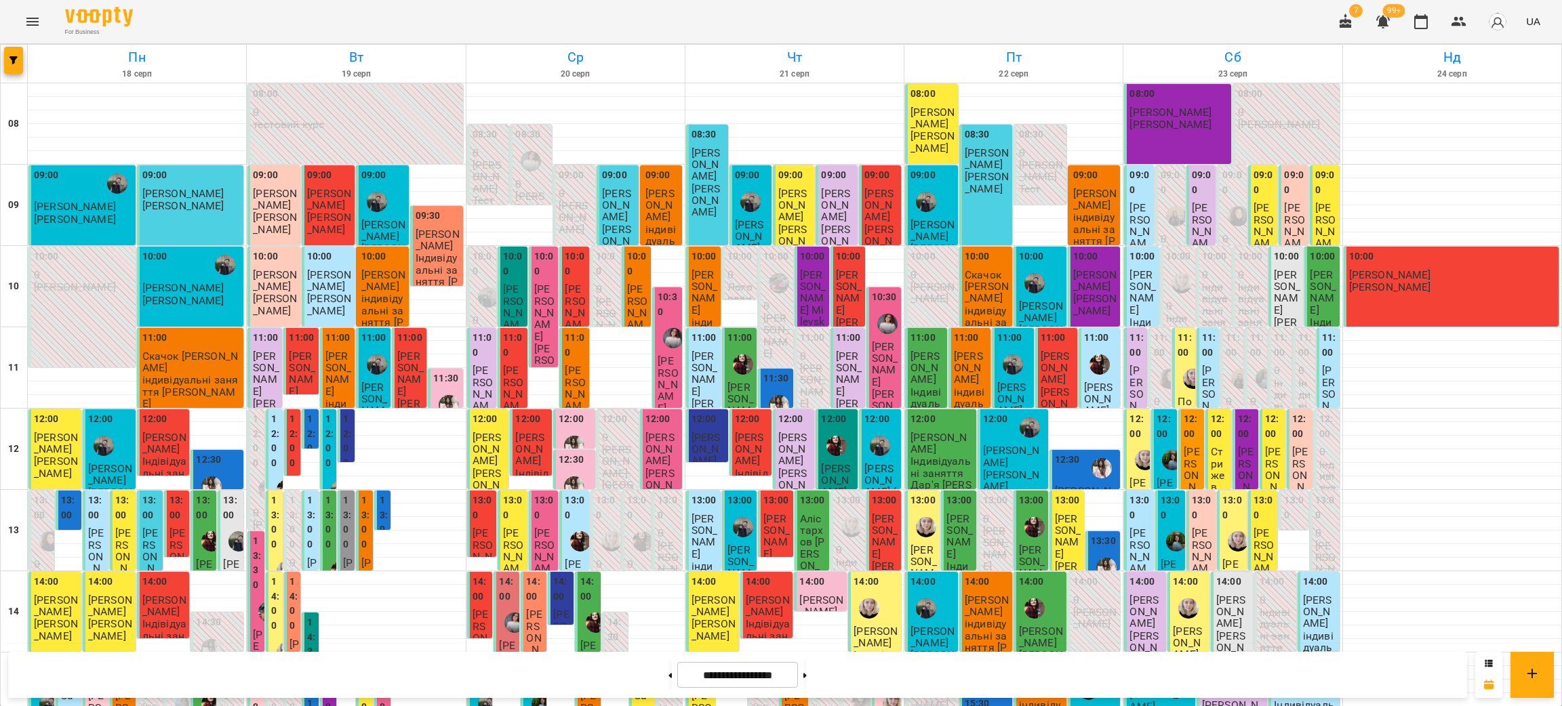
scroll to position [0, 0]
click at [214, 11] on div "For Business 7 99+ UA" at bounding box center [781, 21] width 1562 height 43
click at [807, 681] on button at bounding box center [804, 675] width 3 height 30
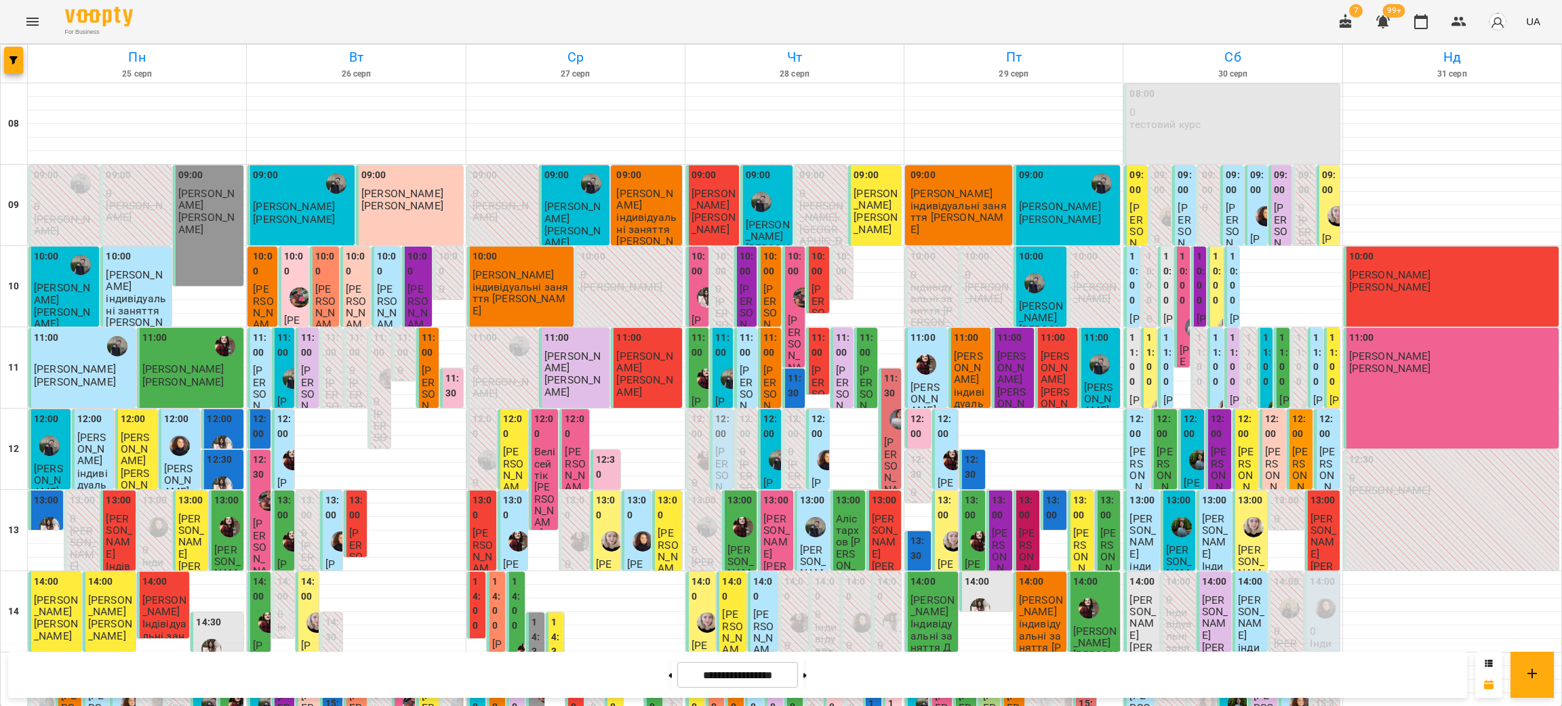
scroll to position [203, 0]
click at [807, 674] on button at bounding box center [804, 675] width 3 height 30
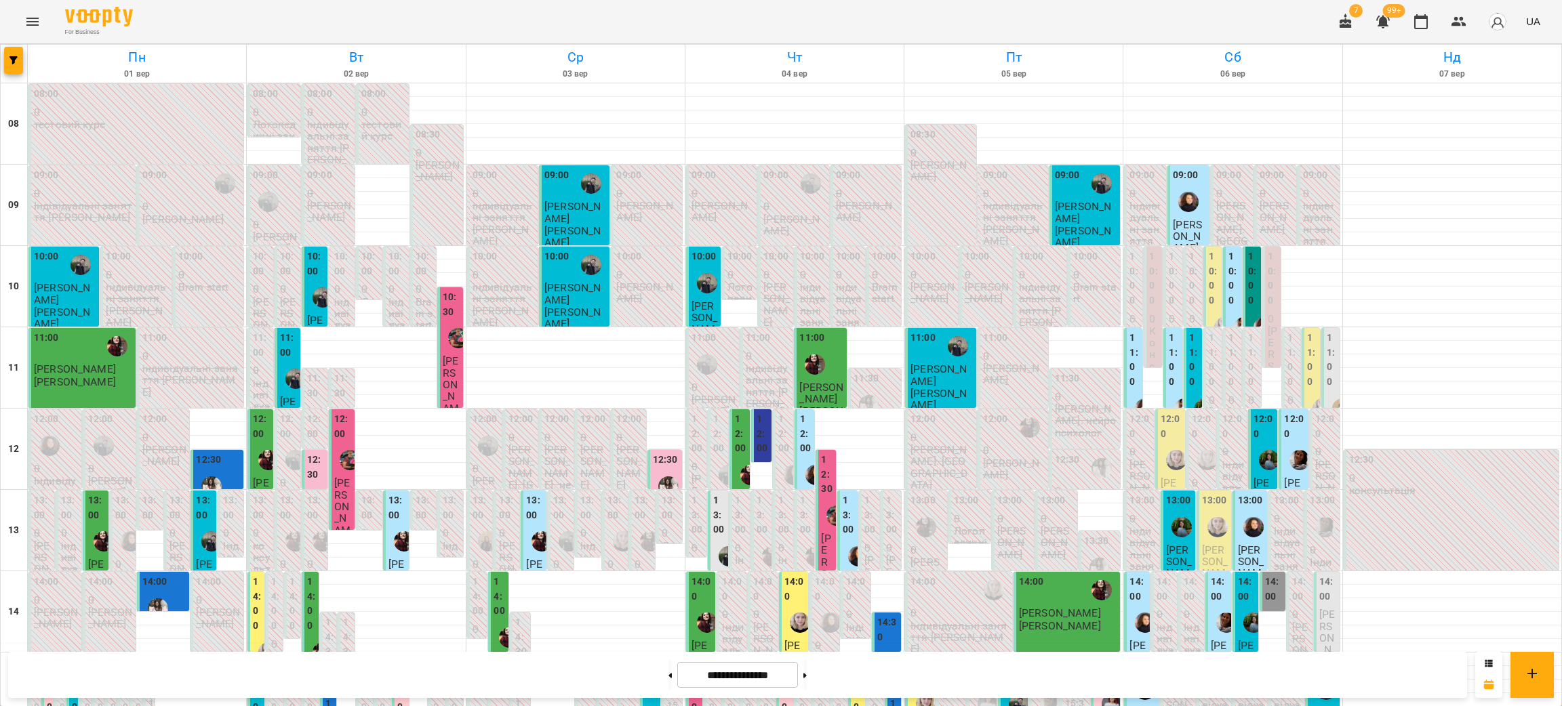
scroll to position [0, 0]
click at [1209, 313] on div at bounding box center [1224, 327] width 31 height 31
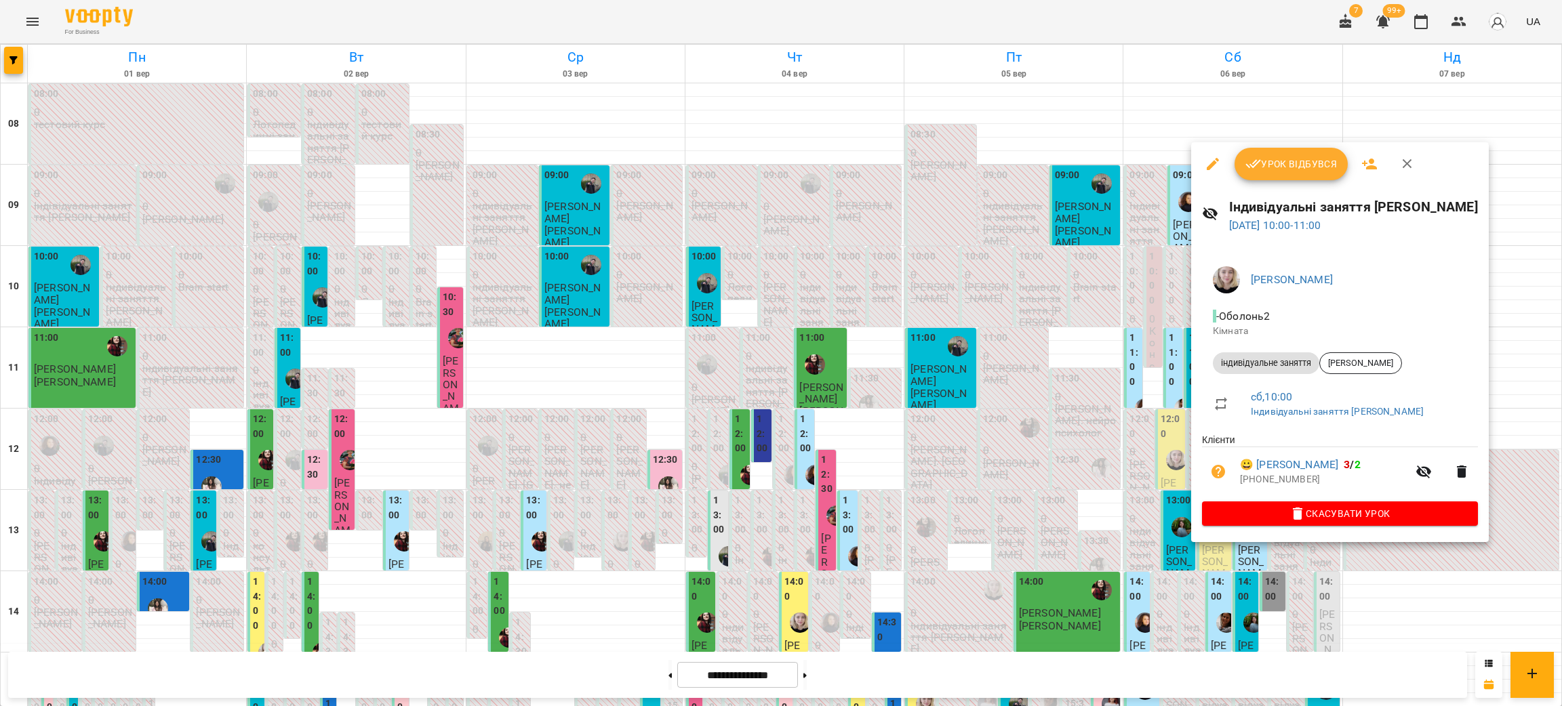
click at [1487, 350] on div at bounding box center [781, 353] width 1562 height 706
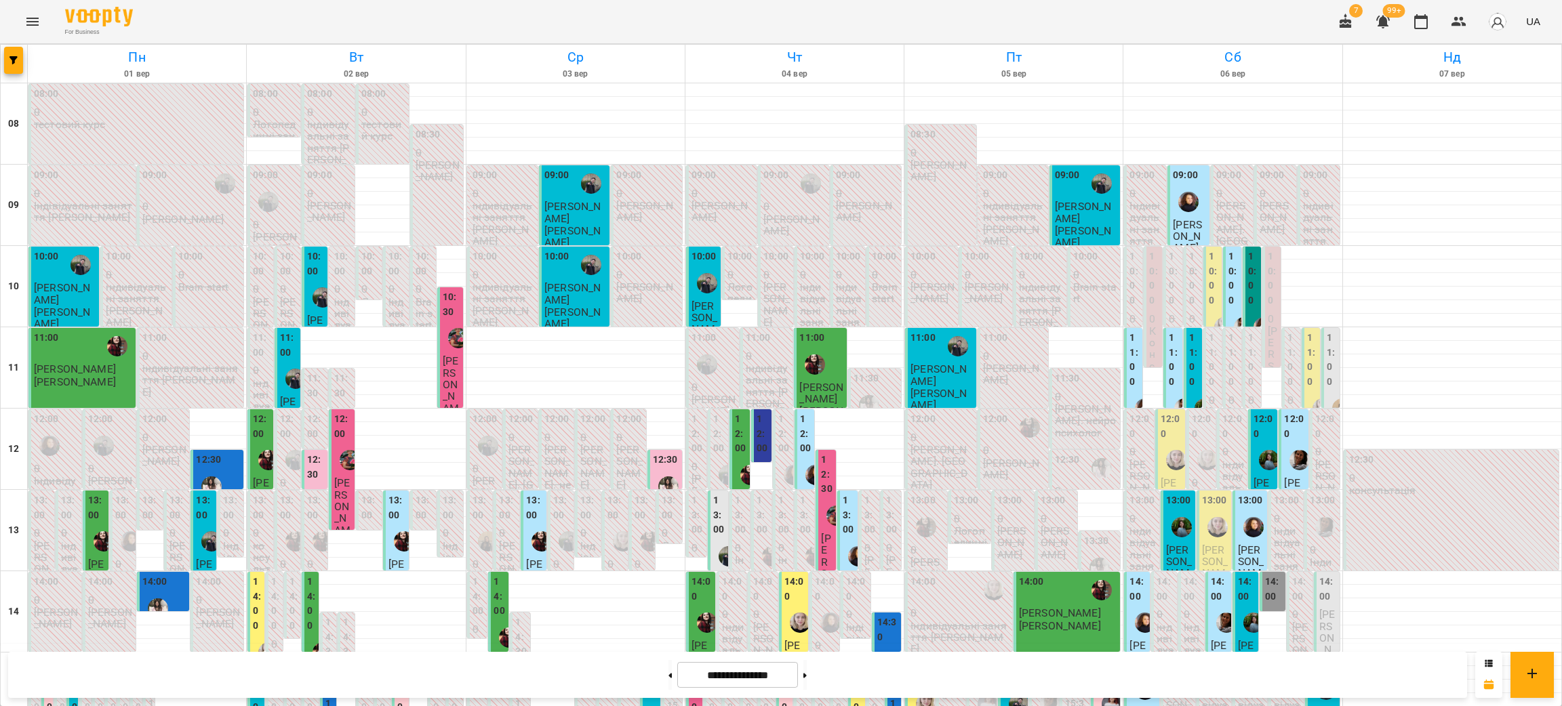
scroll to position [508, 0]
click at [339, 28] on div "For Business 7 99+ UA" at bounding box center [781, 21] width 1562 height 43
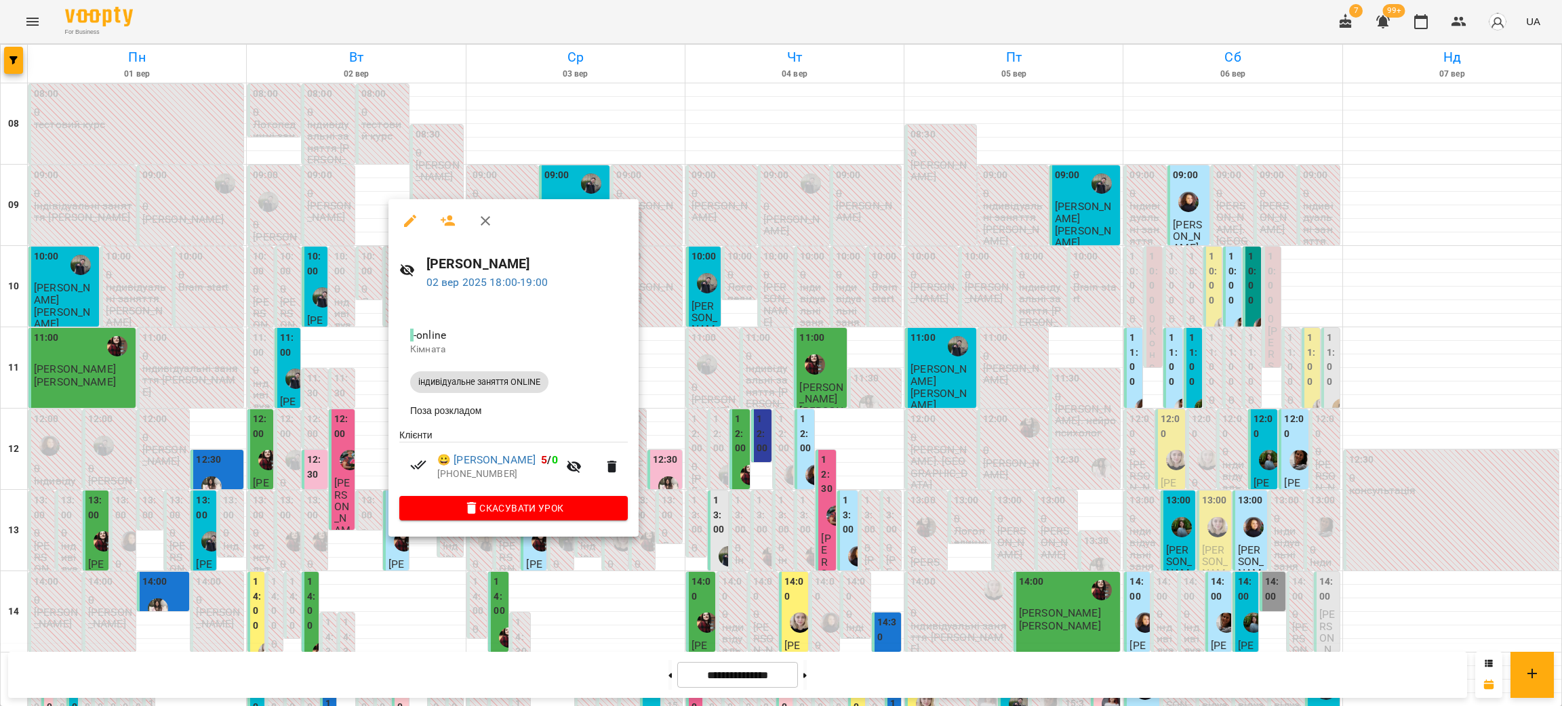
click at [385, 28] on div at bounding box center [781, 353] width 1562 height 706
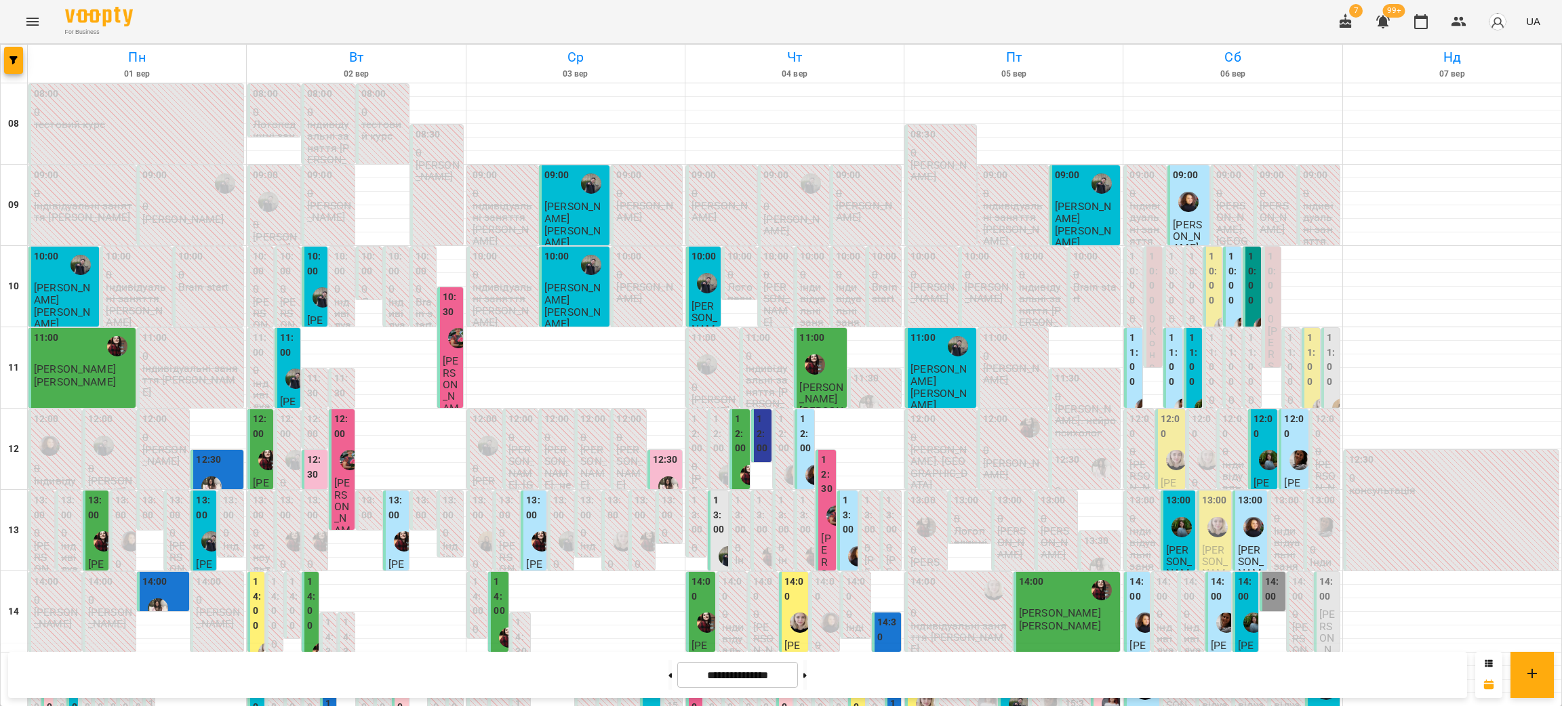
scroll to position [0, 0]
click at [668, 674] on button at bounding box center [669, 675] width 3 height 30
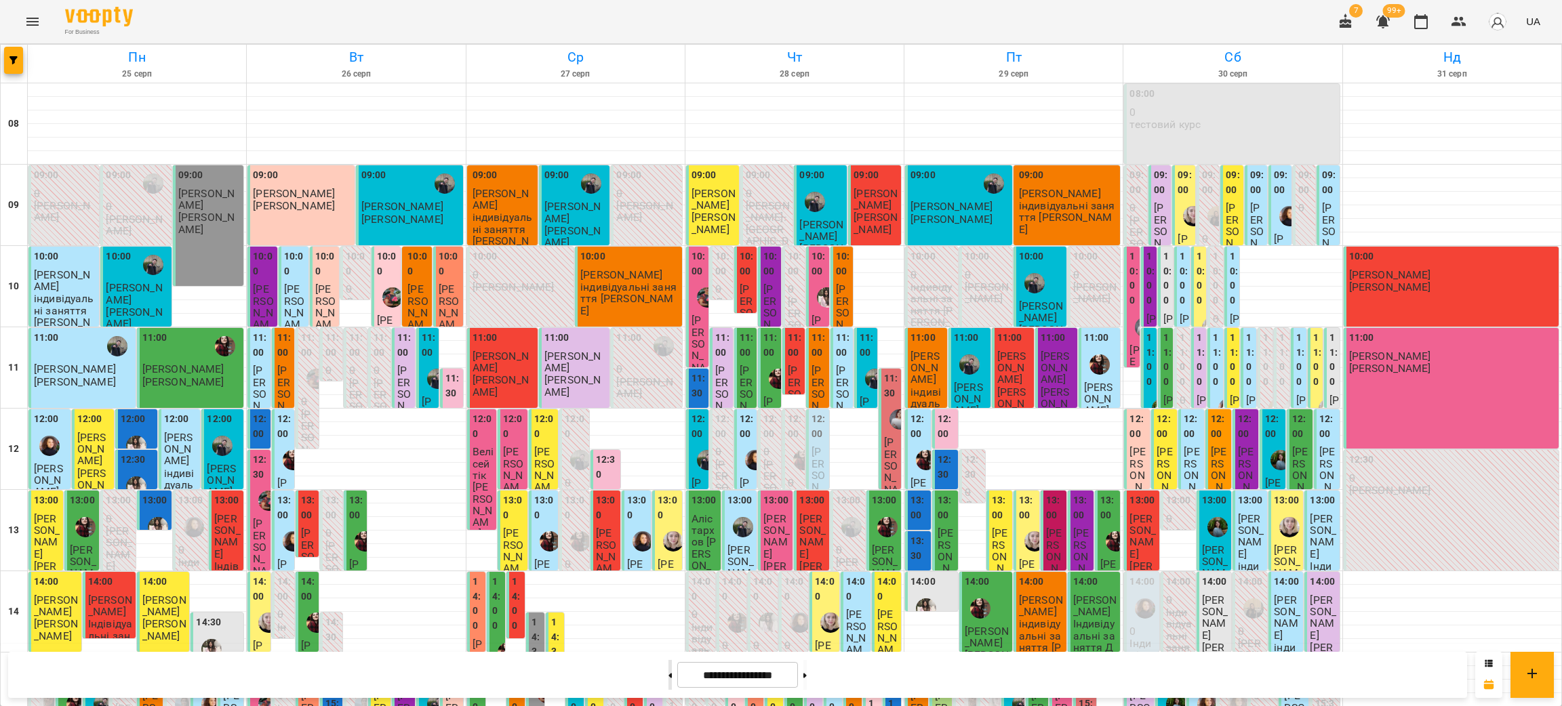
click at [668, 669] on button at bounding box center [669, 675] width 3 height 30
type input "**********"
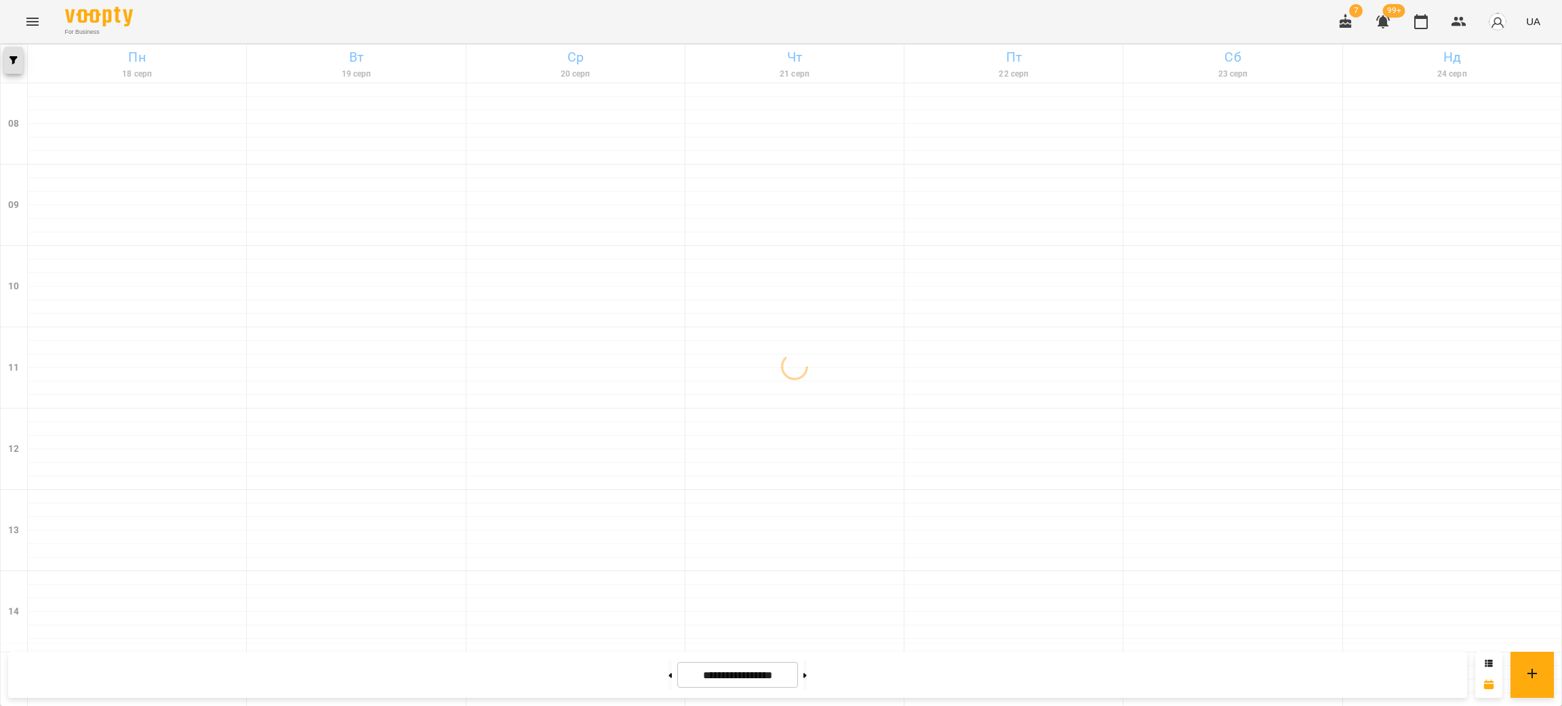
click at [16, 60] on icon "button" at bounding box center [13, 60] width 8 height 8
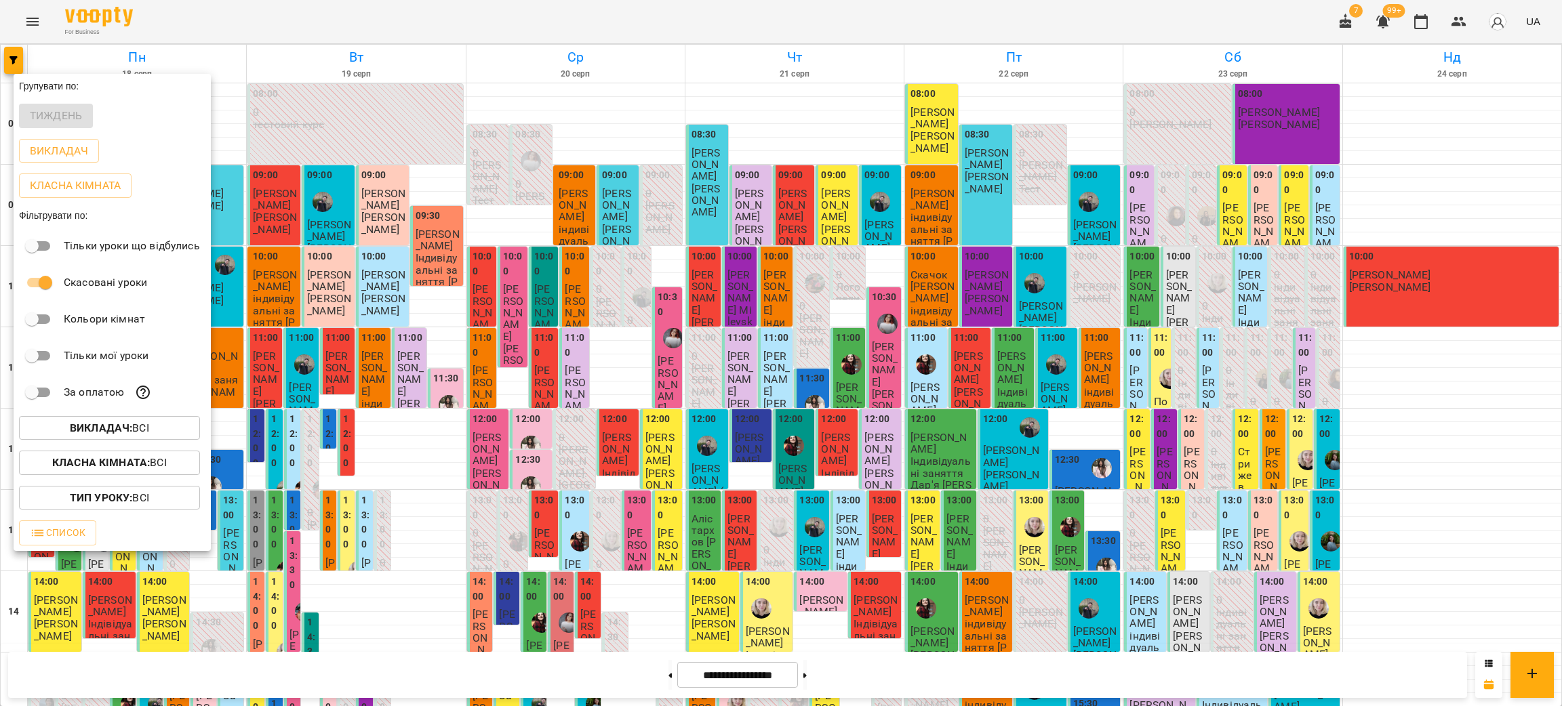
click at [132, 423] on p "Викладач : Всі" at bounding box center [109, 428] width 79 height 16
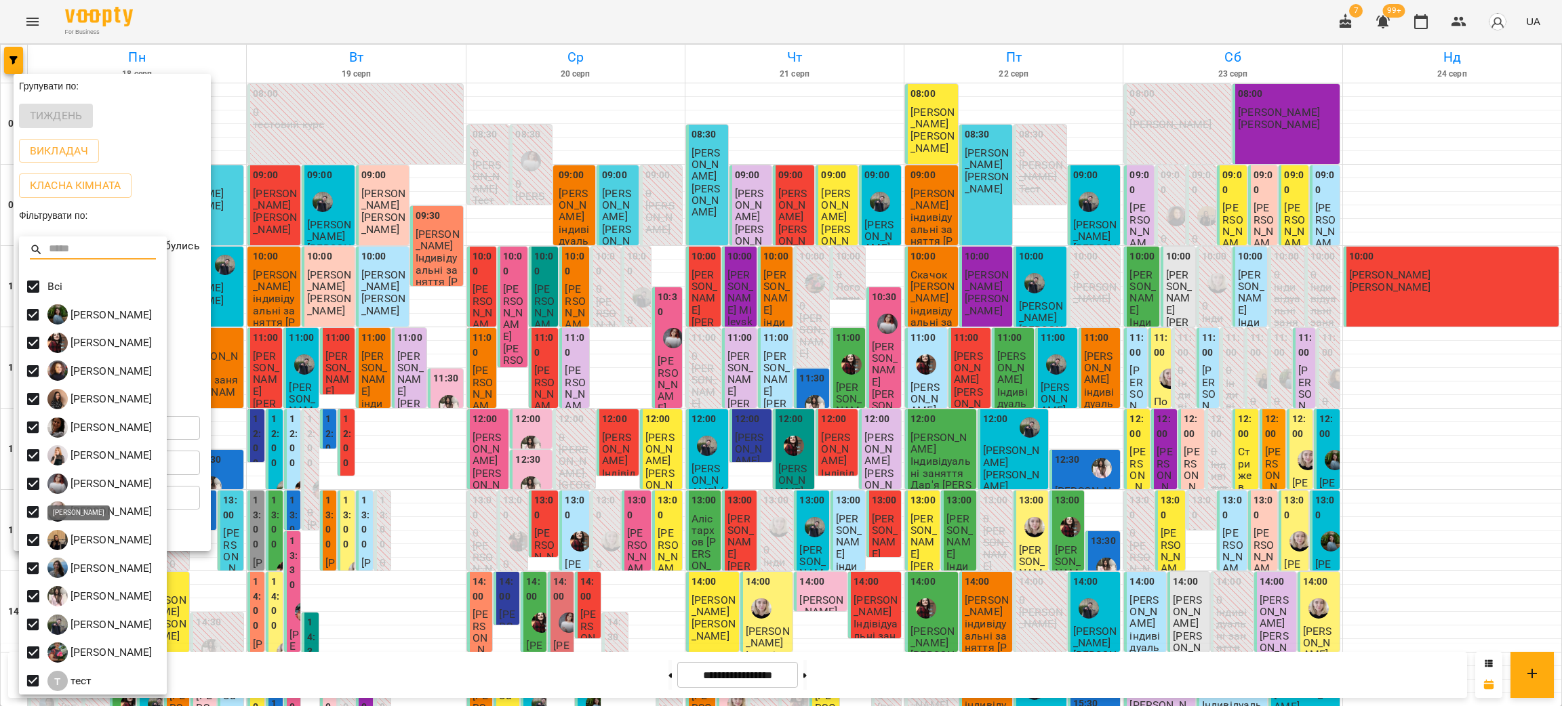
scroll to position [2, 0]
